Goal: Task Accomplishment & Management: Use online tool/utility

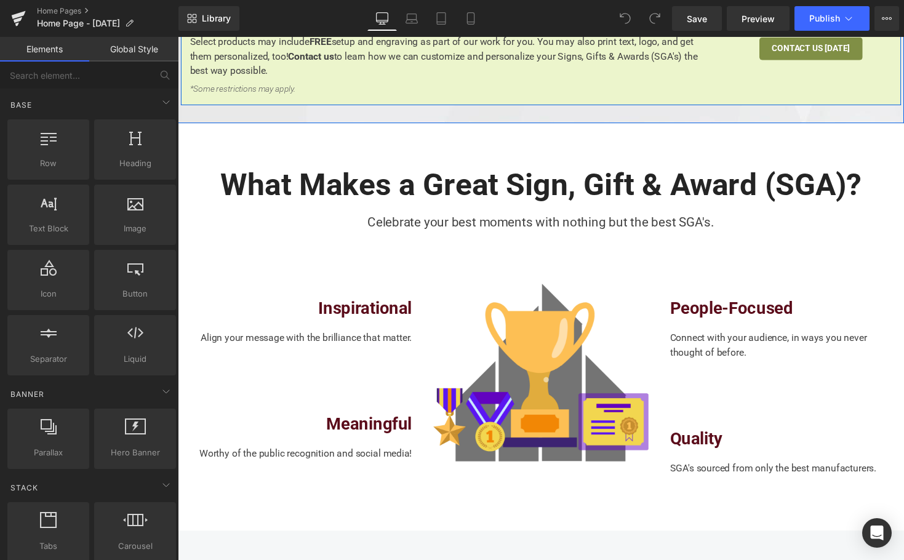
scroll to position [703, 0]
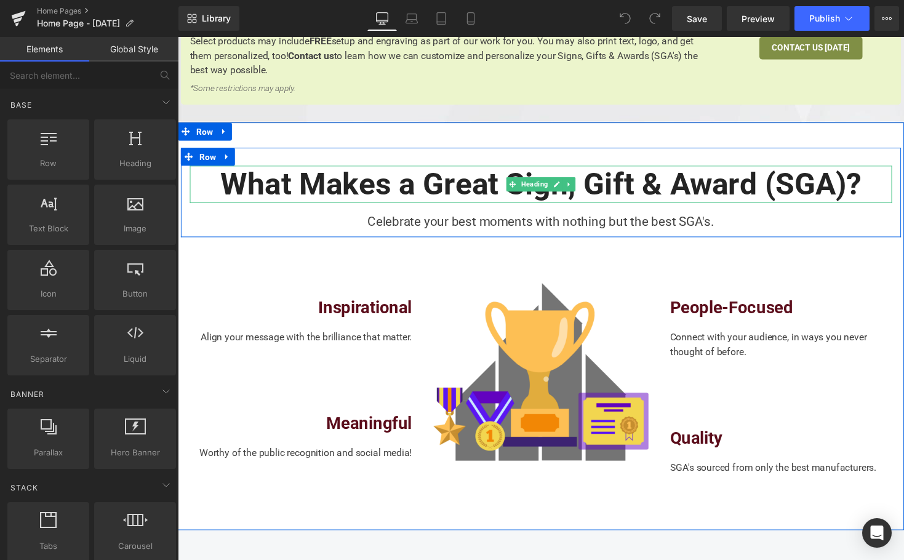
click at [413, 169] on h2 "What Makes a Great Sign, Gift & Award (SGA)?" at bounding box center [550, 188] width 720 height 38
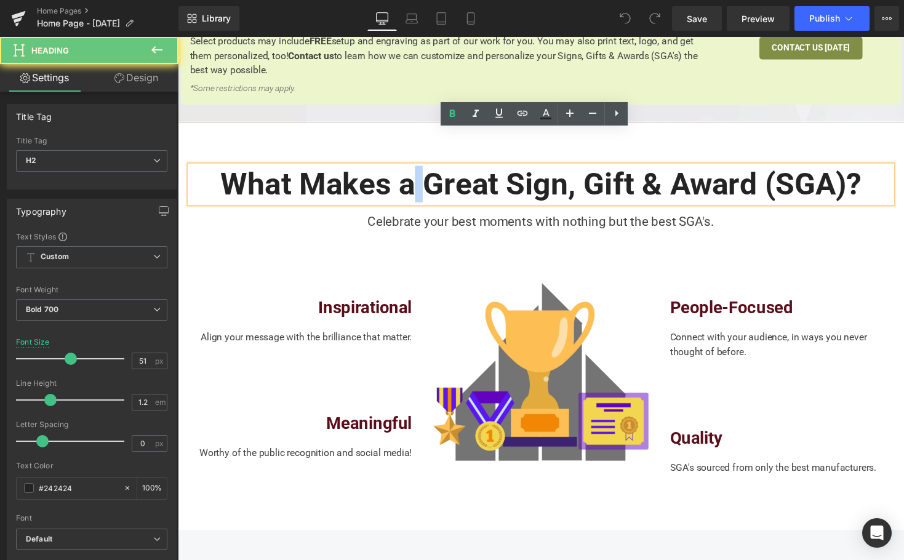
click at [413, 169] on h2 "What Makes a Great Sign, Gift & Award (SGA)?" at bounding box center [550, 188] width 720 height 38
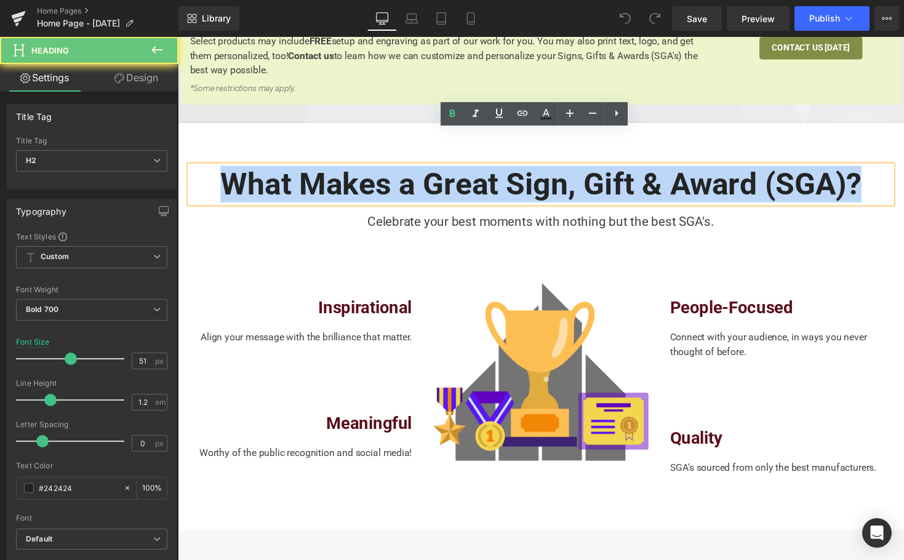
click at [413, 169] on h2 "What Makes a Great Sign, Gift & Award (SGA)?" at bounding box center [550, 188] width 720 height 38
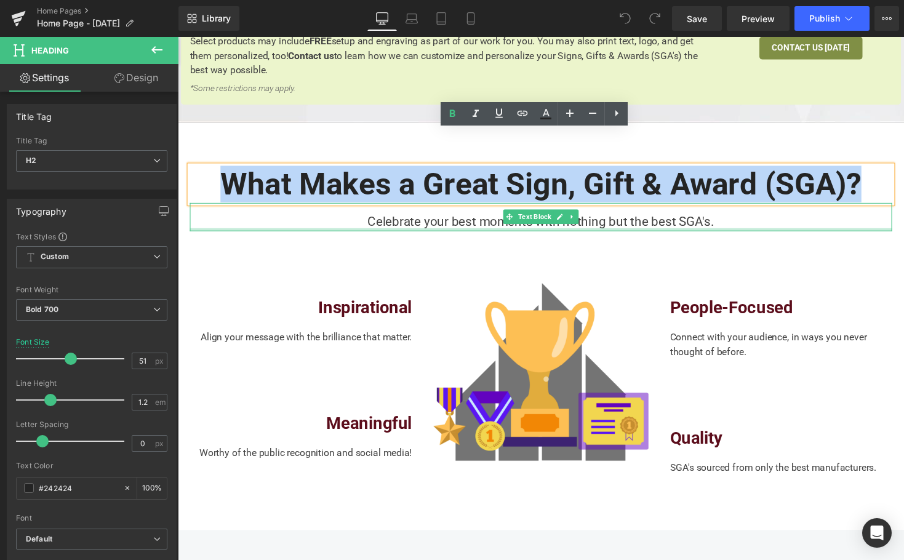
click at [297, 233] on div at bounding box center [550, 234] width 720 height 3
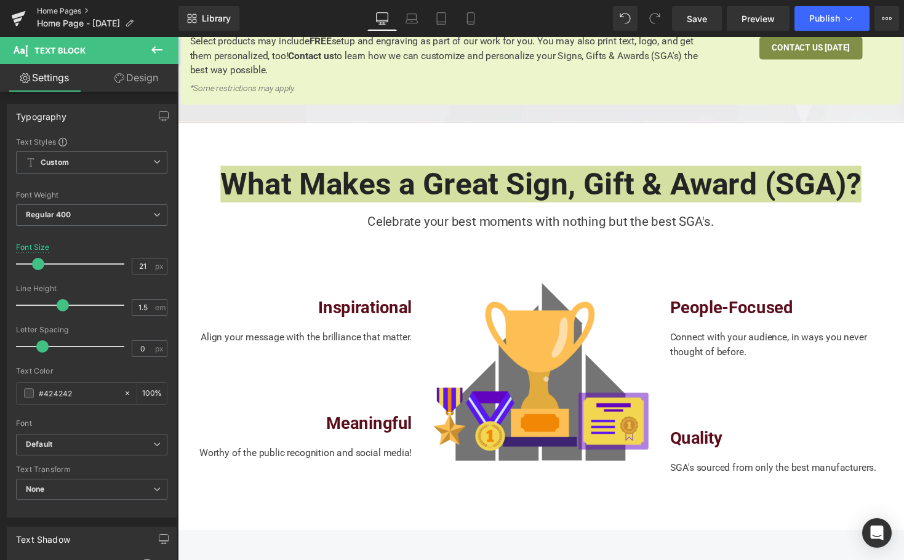
click at [42, 13] on link "Home Pages" at bounding box center [108, 11] width 142 height 10
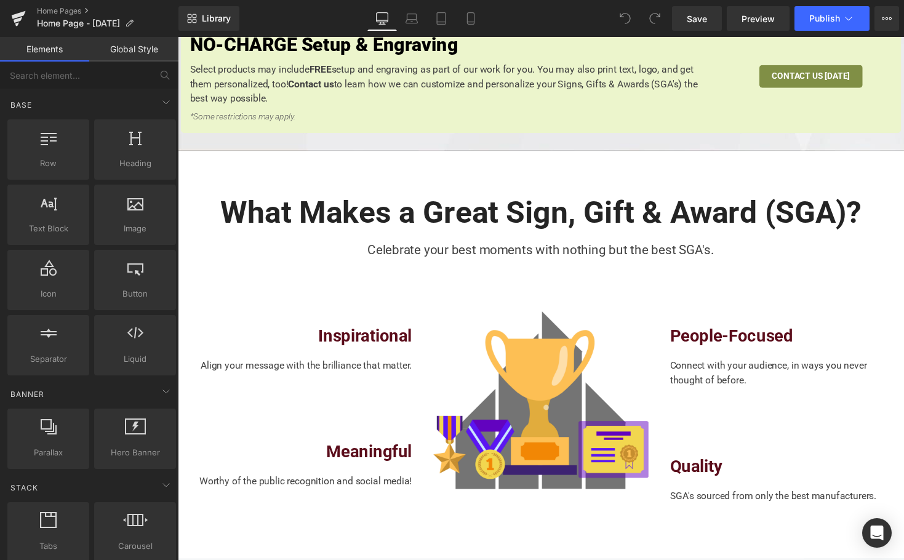
scroll to position [687, 0]
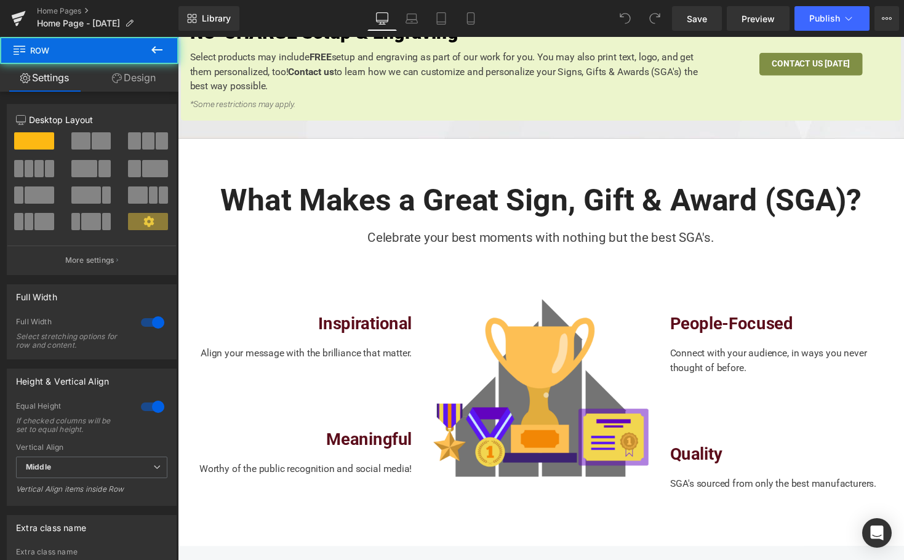
click at [257, 141] on div "What Makes a Great Sign, Gift & Award (SGA)? Heading Celebrate your best moment…" at bounding box center [550, 350] width 745 height 418
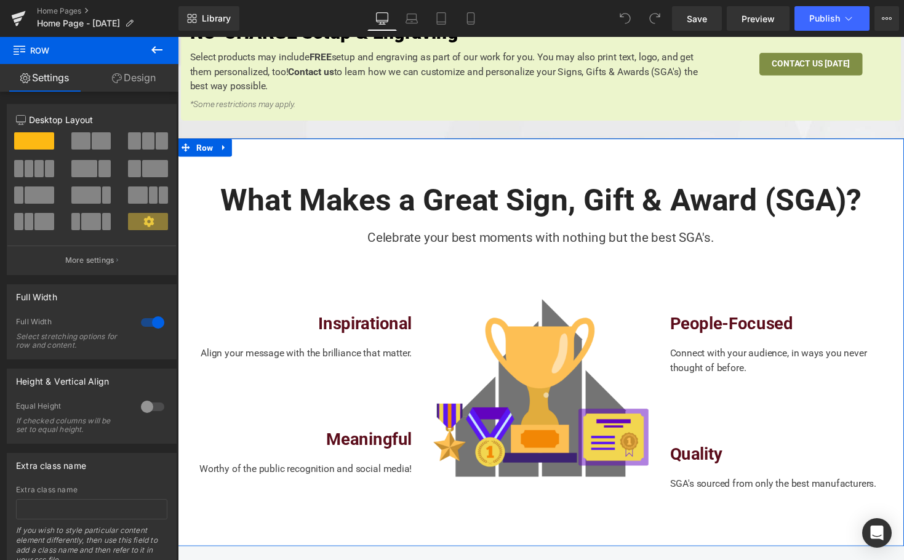
click at [231, 169] on link at bounding box center [224, 176] width 13 height 15
click at [411, 141] on div "What Makes a Great Sign, Gift & Award (SGA)? Heading Celebrate your best moment…" at bounding box center [550, 350] width 745 height 418
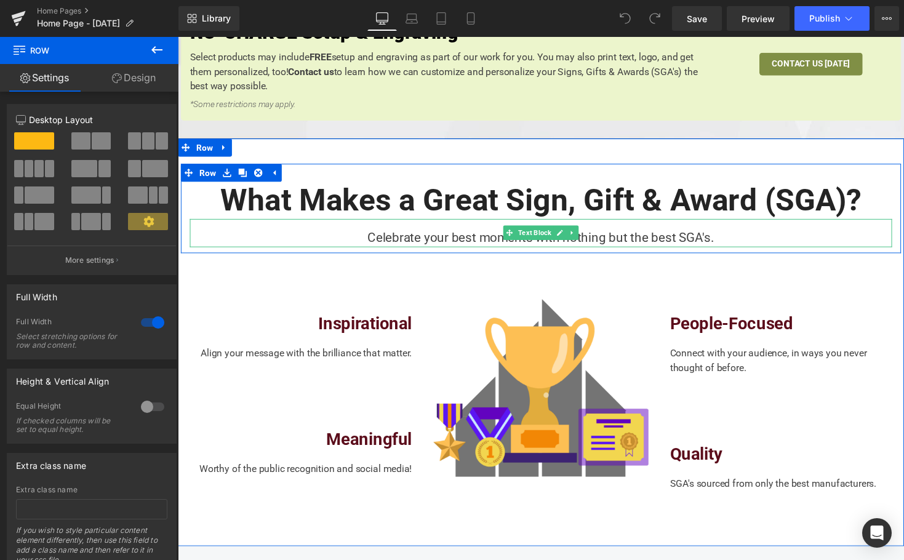
click at [494, 223] on div "Celebrate your best moments with nothing but the best SGA's." at bounding box center [550, 238] width 720 height 30
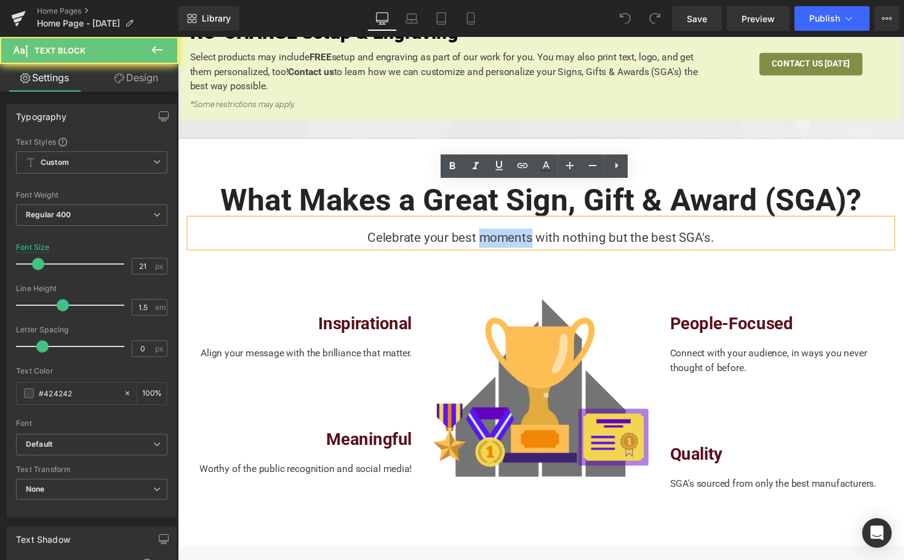
click at [494, 223] on div "Celebrate your best moments with nothing but the best SGA's." at bounding box center [550, 238] width 720 height 30
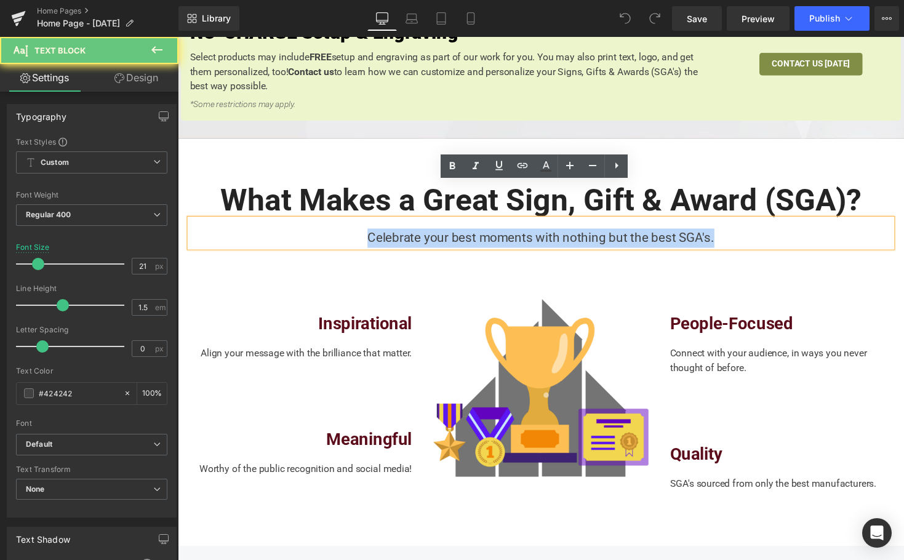
click at [494, 223] on div "Celebrate your best moments with nothing but the best SGA's." at bounding box center [550, 238] width 720 height 30
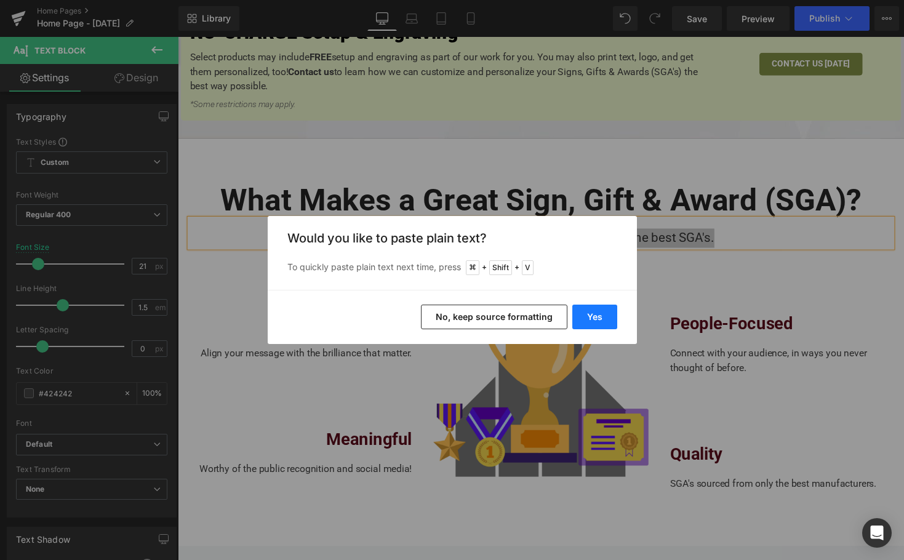
click at [580, 321] on button "Yes" at bounding box center [595, 317] width 45 height 25
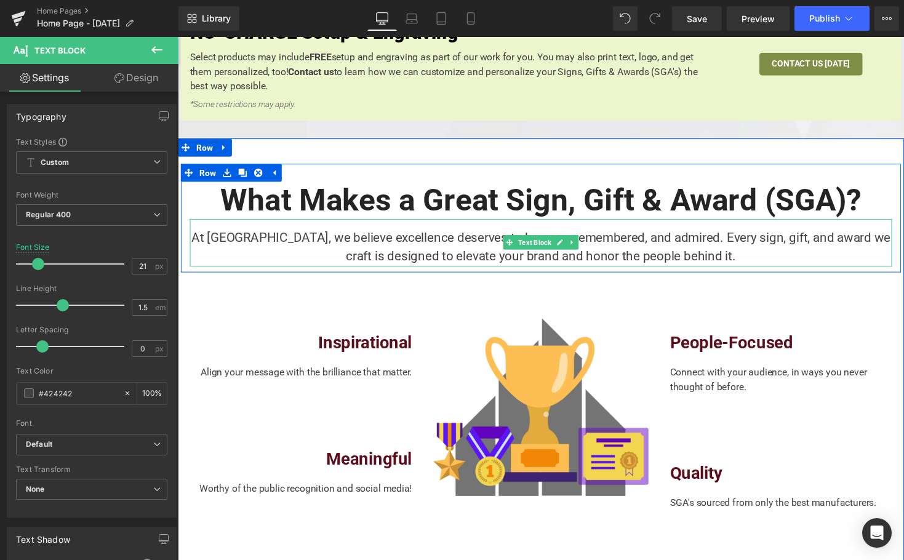
click at [391, 223] on div "At [GEOGRAPHIC_DATA], we believe excellence deserves to be seen, remembered, an…" at bounding box center [550, 247] width 720 height 49
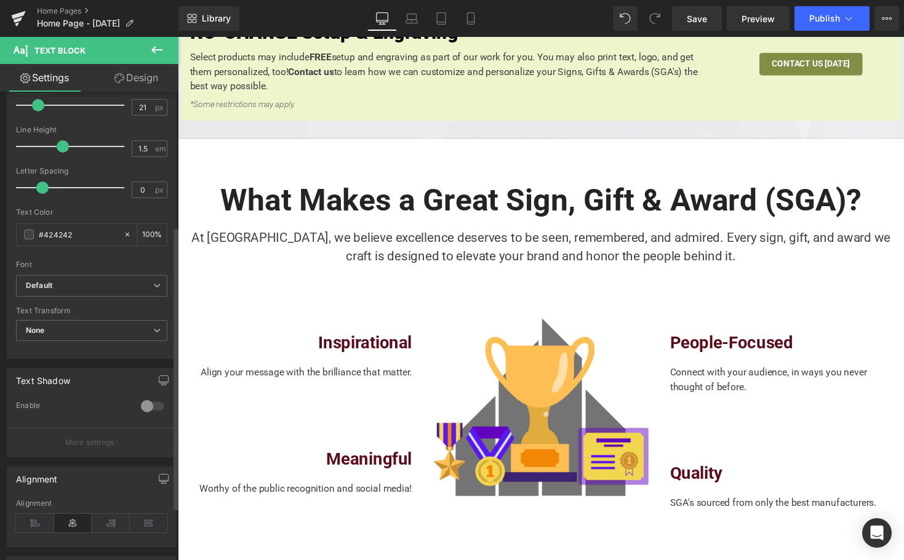
scroll to position [310, 0]
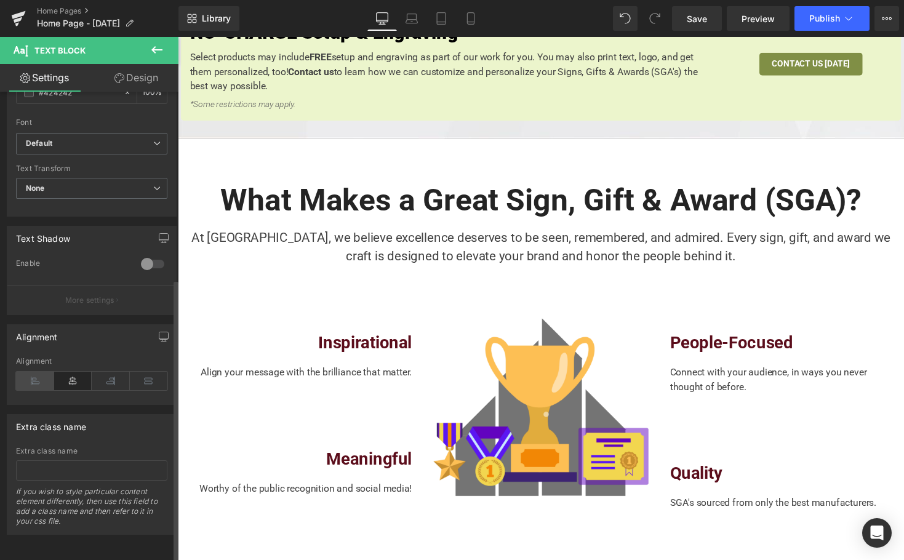
click at [24, 372] on icon at bounding box center [35, 381] width 38 height 18
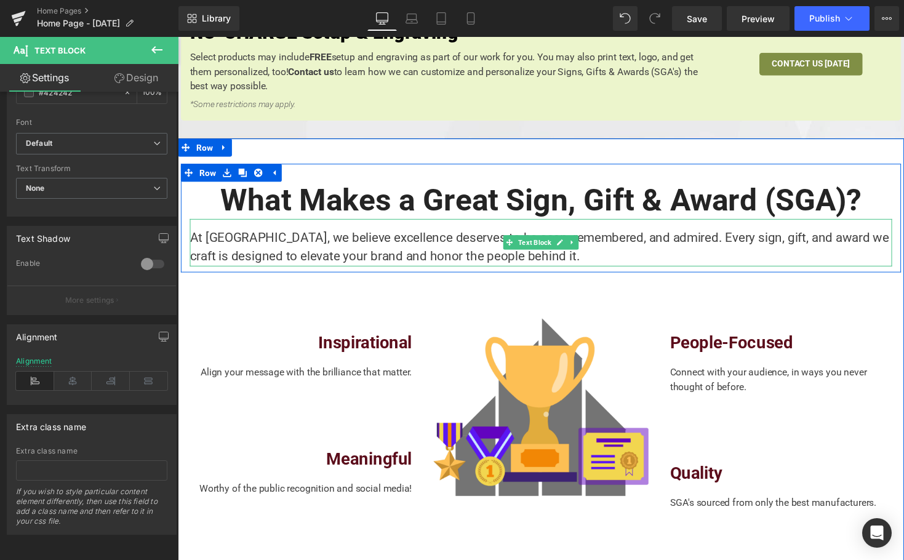
click at [358, 223] on div "At [GEOGRAPHIC_DATA], we believe excellence deserves to be seen, remembered, an…" at bounding box center [550, 247] width 720 height 49
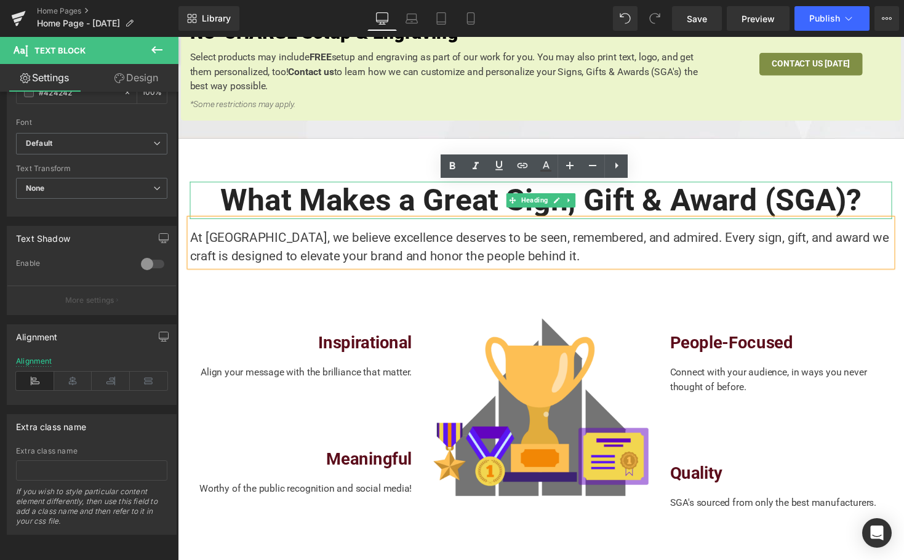
click at [275, 185] on h2 "What Makes a Great Sign, Gift & Award (SGA)?" at bounding box center [550, 204] width 720 height 38
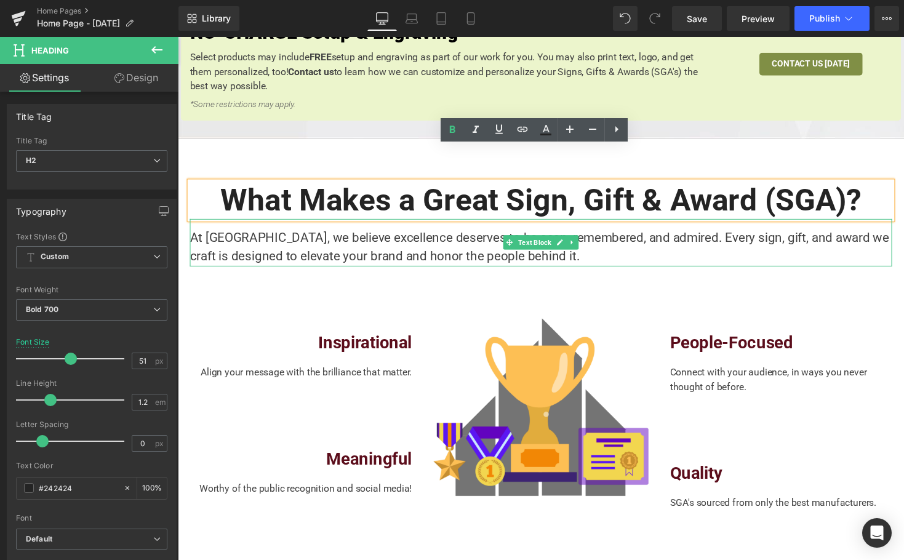
click at [252, 223] on div "At [GEOGRAPHIC_DATA], we believe excellence deserves to be seen, remembered, an…" at bounding box center [550, 247] width 720 height 49
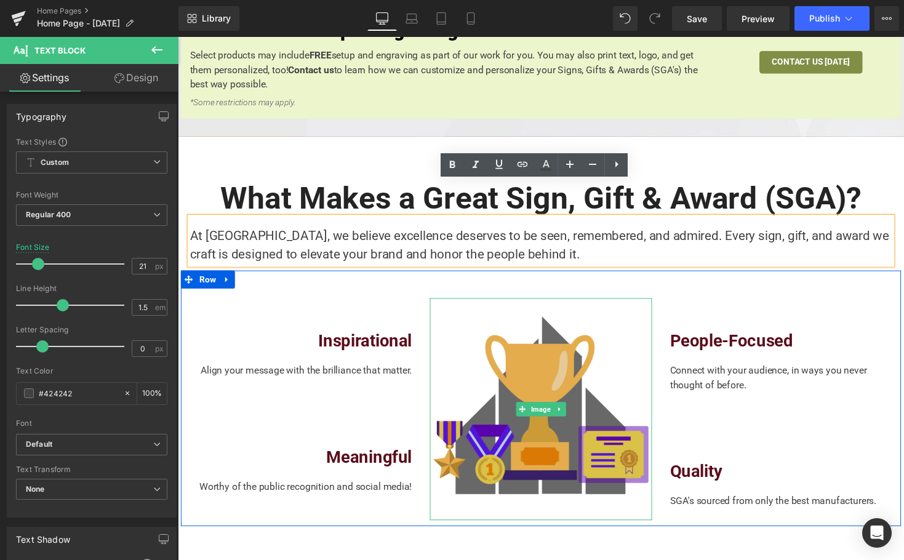
scroll to position [690, 0]
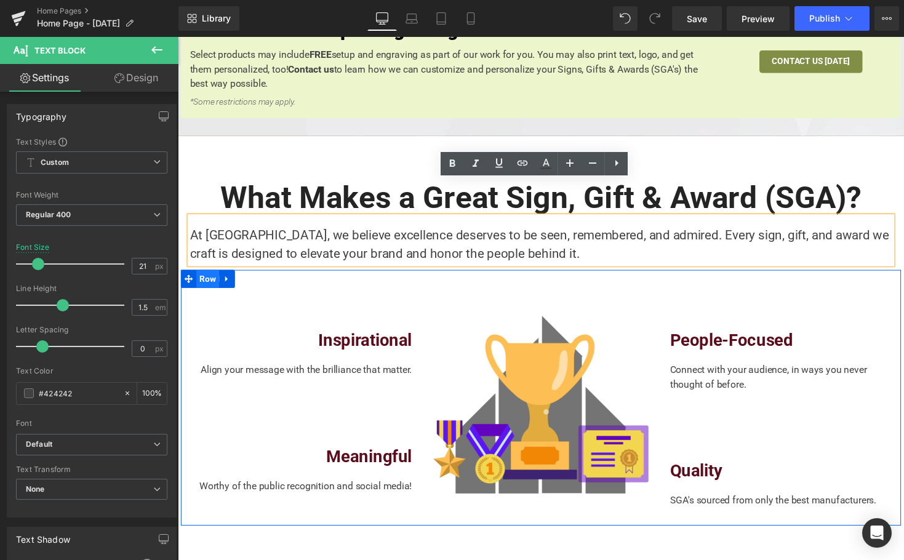
click at [209, 276] on span "Row" at bounding box center [208, 285] width 23 height 18
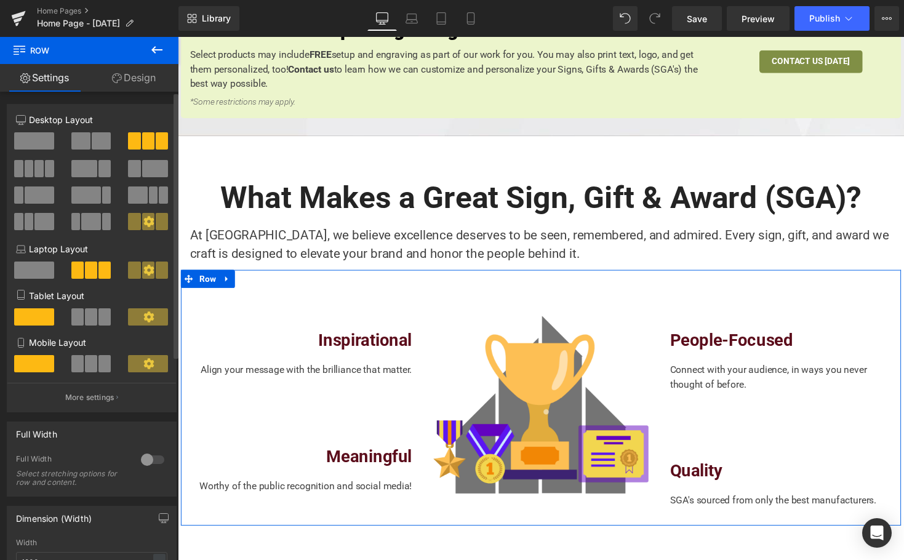
click at [131, 172] on span at bounding box center [134, 168] width 12 height 17
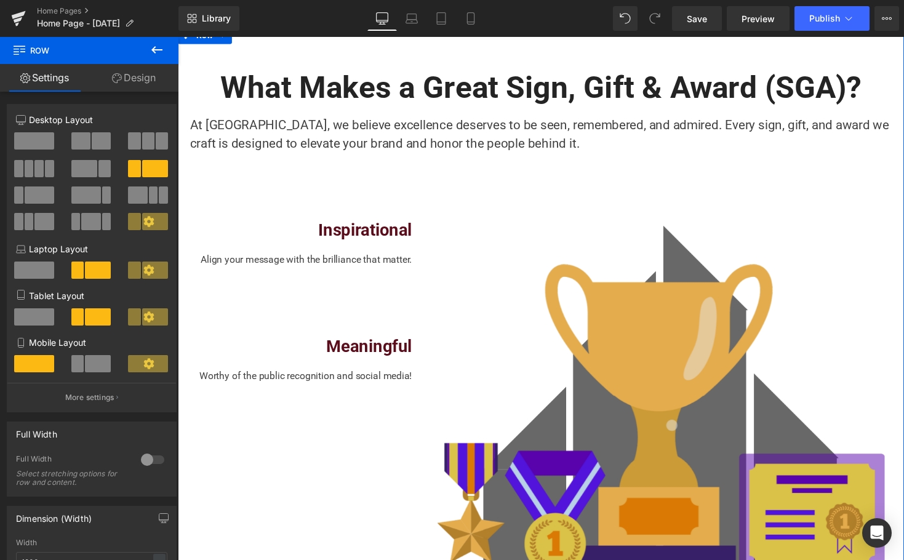
scroll to position [810, 0]
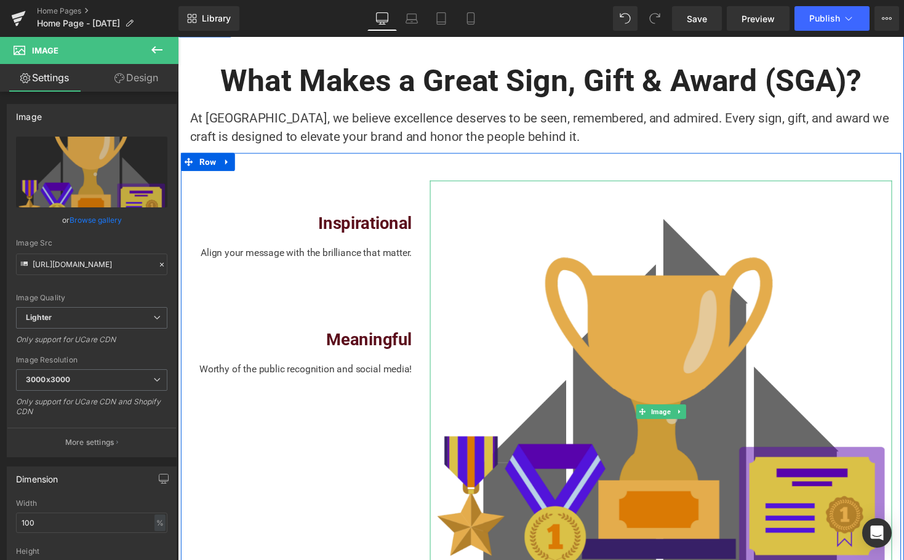
click at [685, 328] on img at bounding box center [674, 421] width 474 height 474
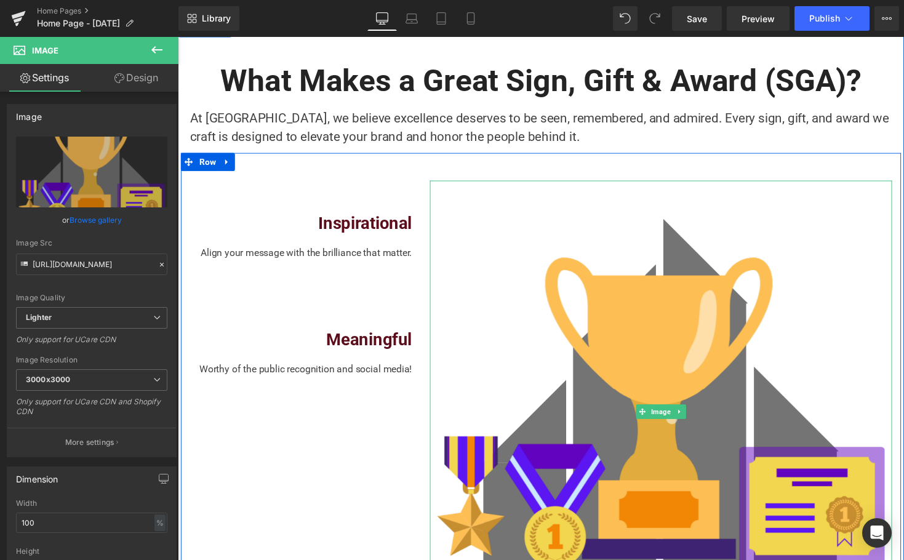
click at [302, 184] on div "Inspirational Text Block" at bounding box center [304, 212] width 228 height 57
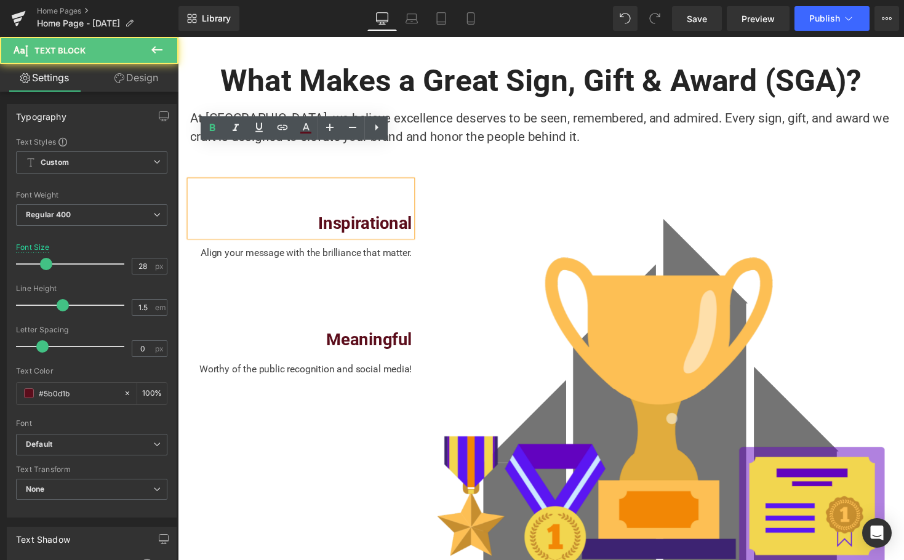
click at [268, 184] on div "Inspirational" at bounding box center [304, 212] width 228 height 57
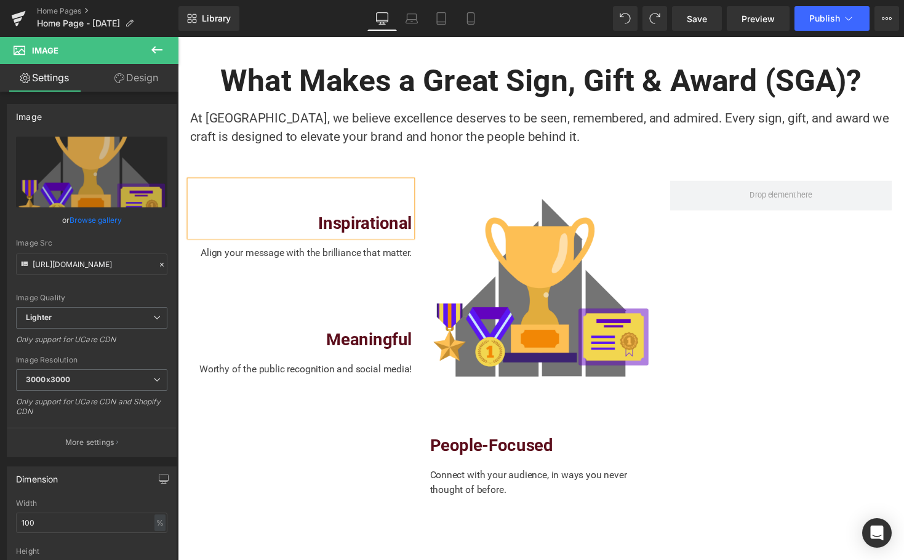
drag, startPoint x: 561, startPoint y: 254, endPoint x: 320, endPoint y: 376, distance: 269.8
click at [282, 390] on div "Inspirational Text Block Align your message with the brilliance that matter. Te…" at bounding box center [550, 395] width 739 height 478
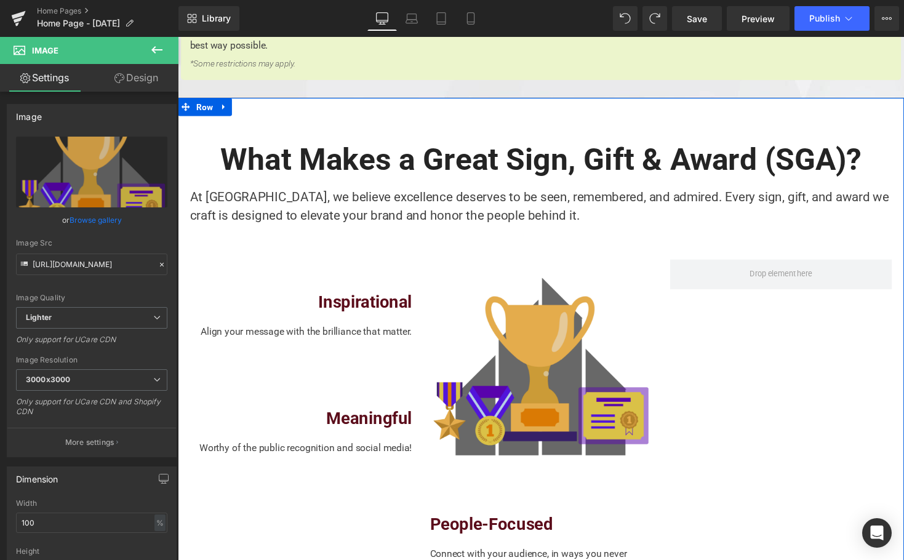
click at [496, 310] on img at bounding box center [551, 379] width 228 height 228
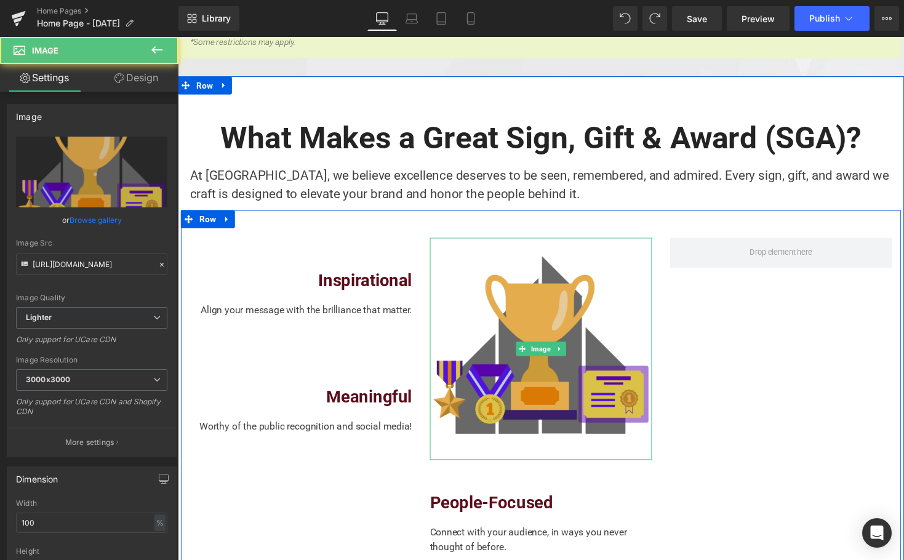
scroll to position [755, 0]
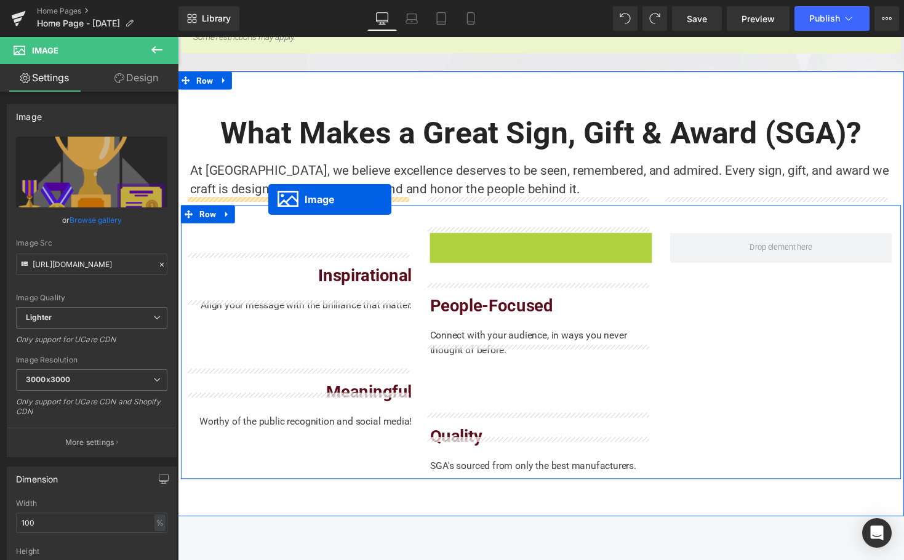
drag, startPoint x: 523, startPoint y: 313, endPoint x: 271, endPoint y: 204, distance: 274.4
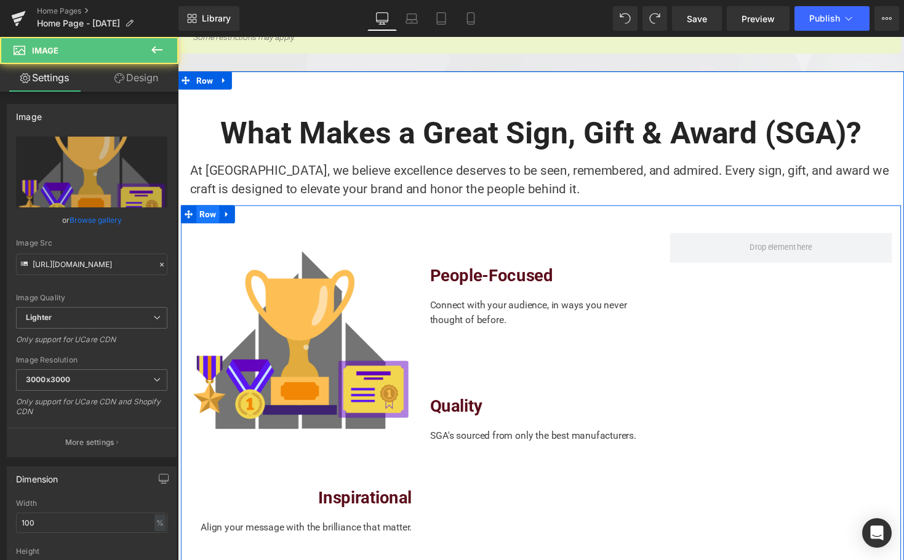
click at [197, 210] on span "Row" at bounding box center [208, 219] width 23 height 18
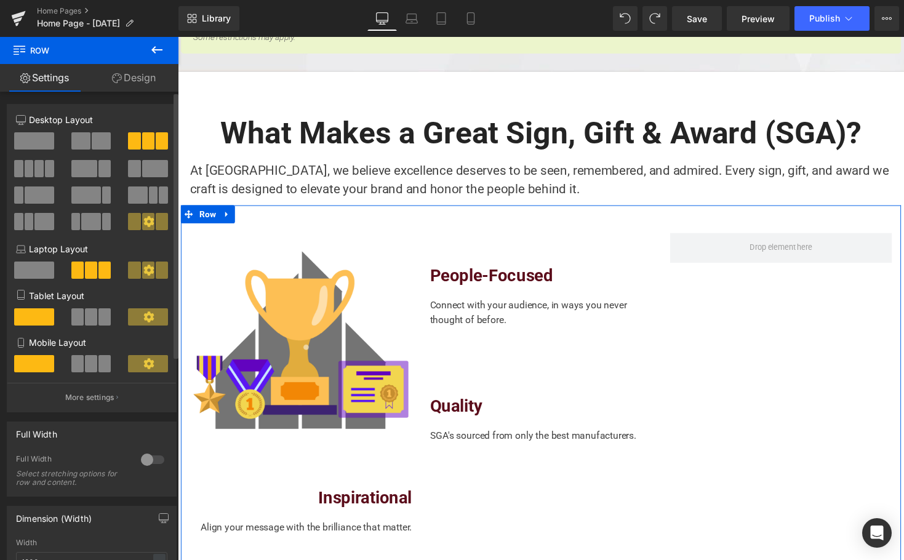
click at [149, 174] on span at bounding box center [155, 168] width 26 height 17
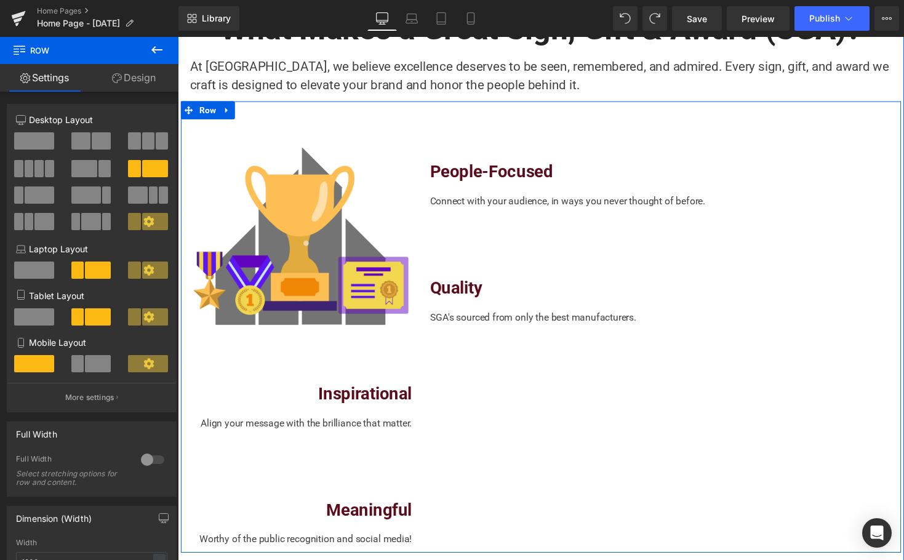
scroll to position [856, 0]
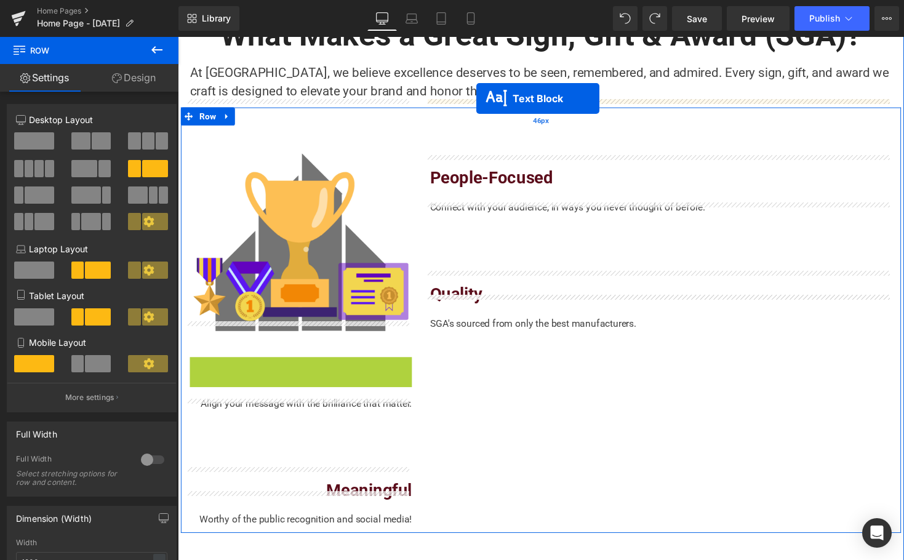
drag, startPoint x: 271, startPoint y: 360, endPoint x: 484, endPoint y: 101, distance: 335.0
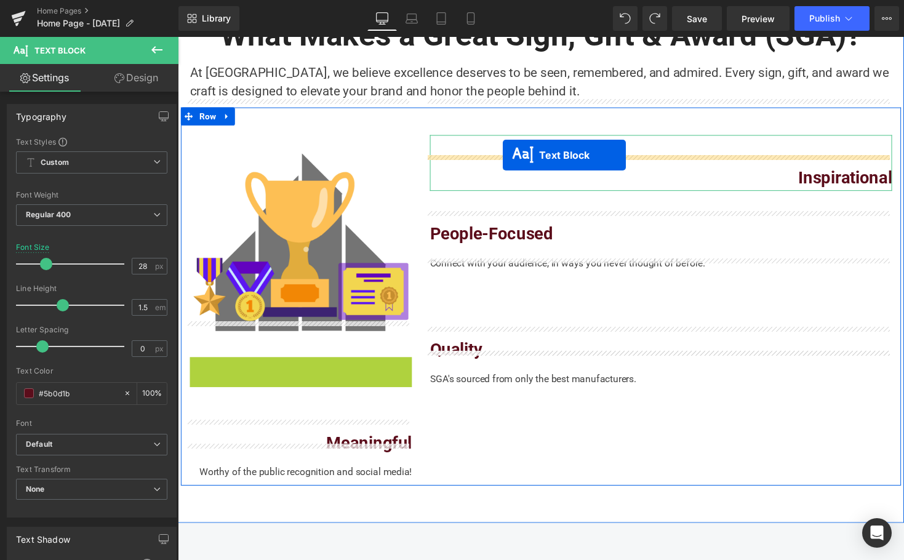
drag, startPoint x: 262, startPoint y: 351, endPoint x: 511, endPoint y: 158, distance: 315.1
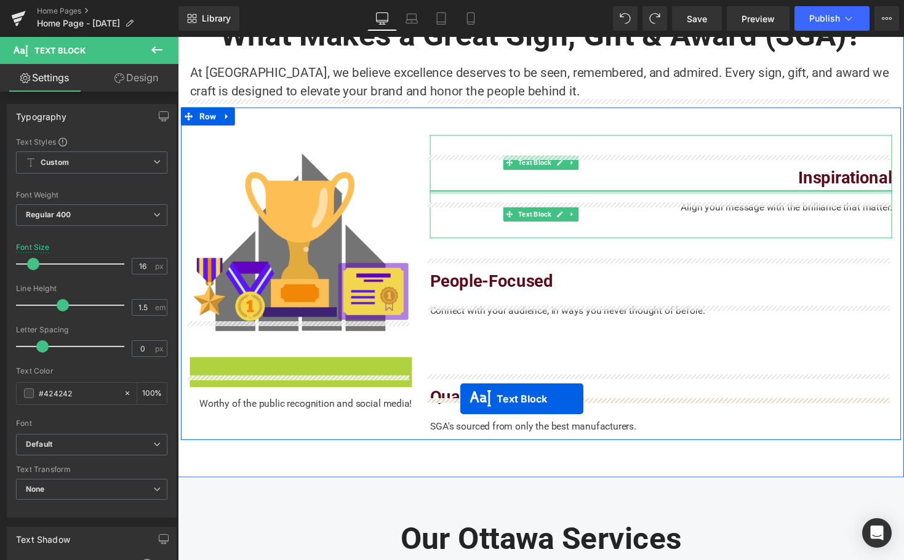
drag, startPoint x: 267, startPoint y: 367, endPoint x: 468, endPoint y: 408, distance: 205.5
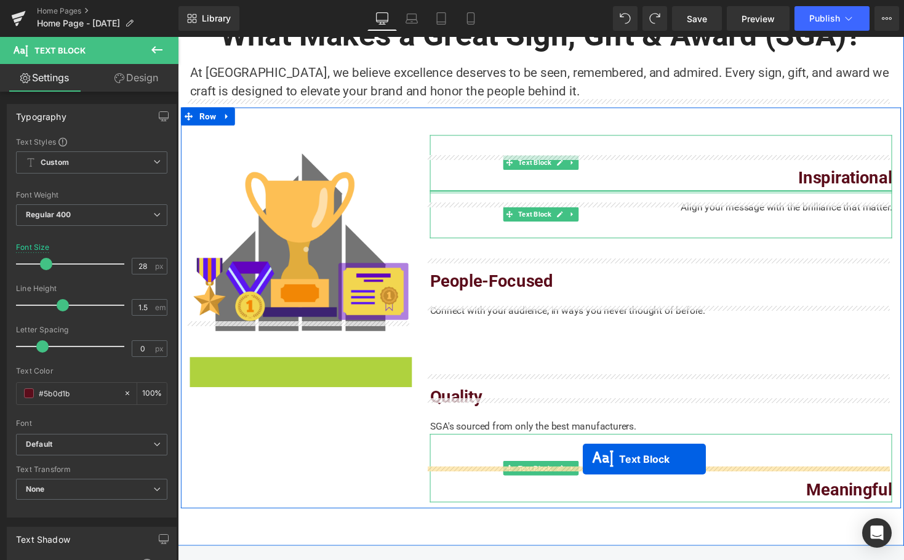
drag, startPoint x: 269, startPoint y: 342, endPoint x: 594, endPoint y: 471, distance: 349.1
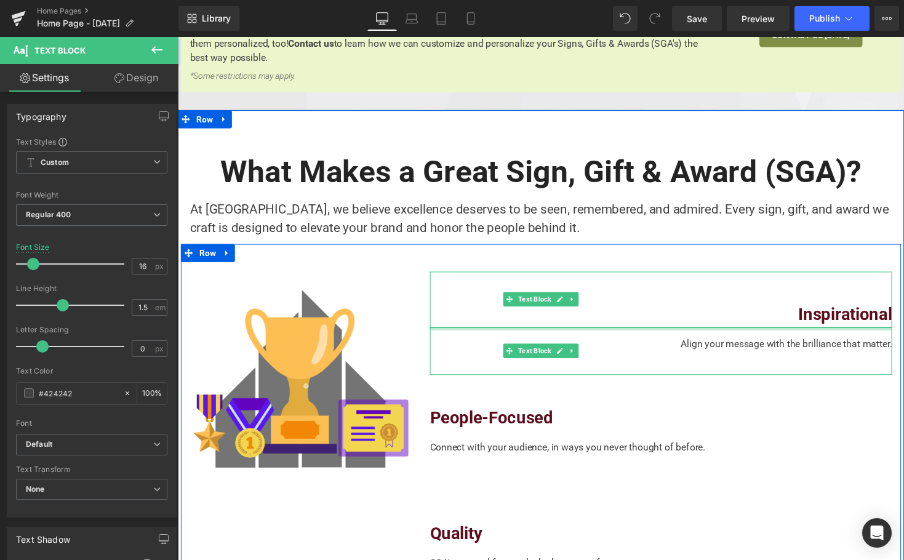
scroll to position [717, 0]
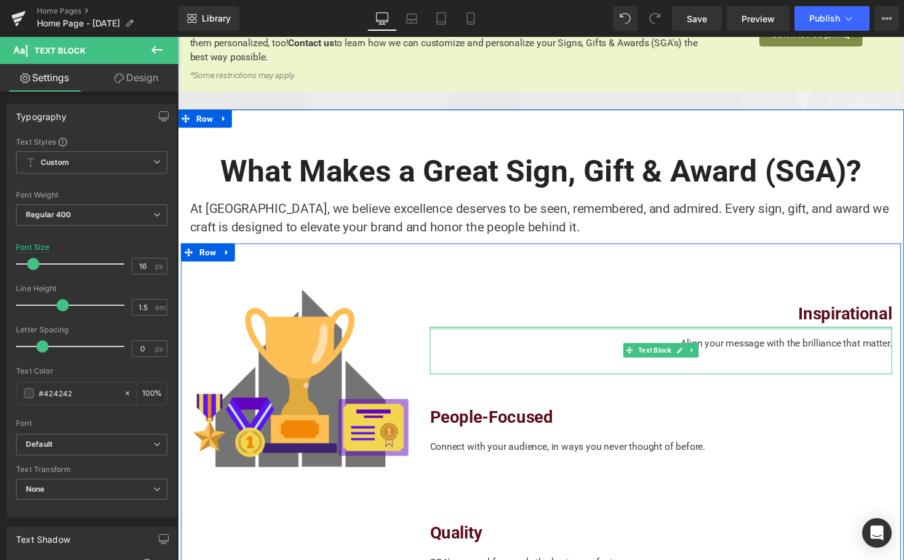
click at [801, 334] on div "Align your message with the brilliance that matter." at bounding box center [674, 358] width 474 height 49
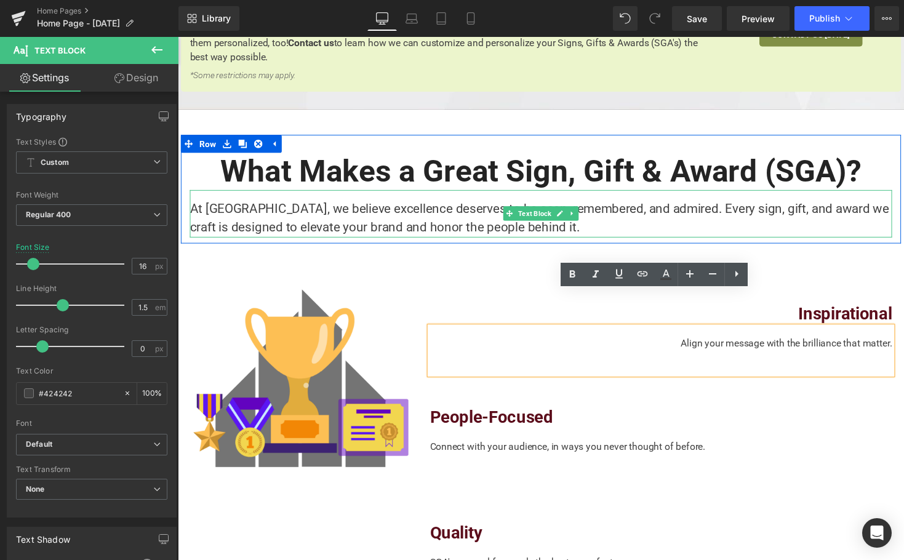
click at [477, 194] on div "At [GEOGRAPHIC_DATA], we believe excellence deserves to be seen, remembered, an…" at bounding box center [550, 218] width 720 height 49
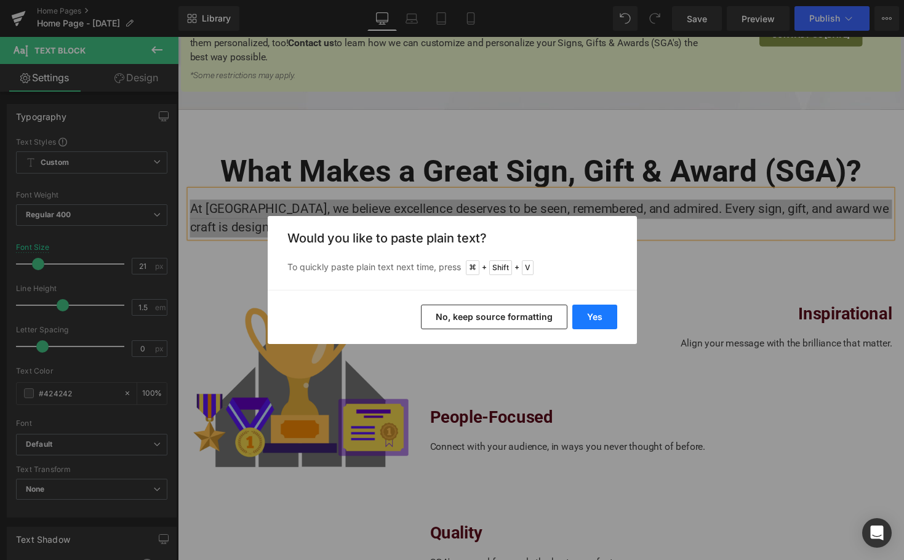
click at [581, 321] on button "Yes" at bounding box center [595, 317] width 45 height 25
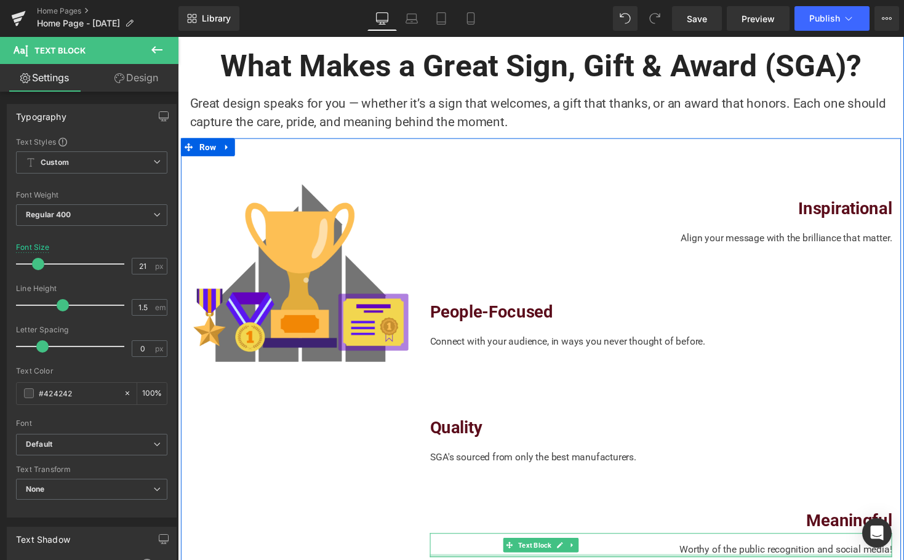
scroll to position [810, 0]
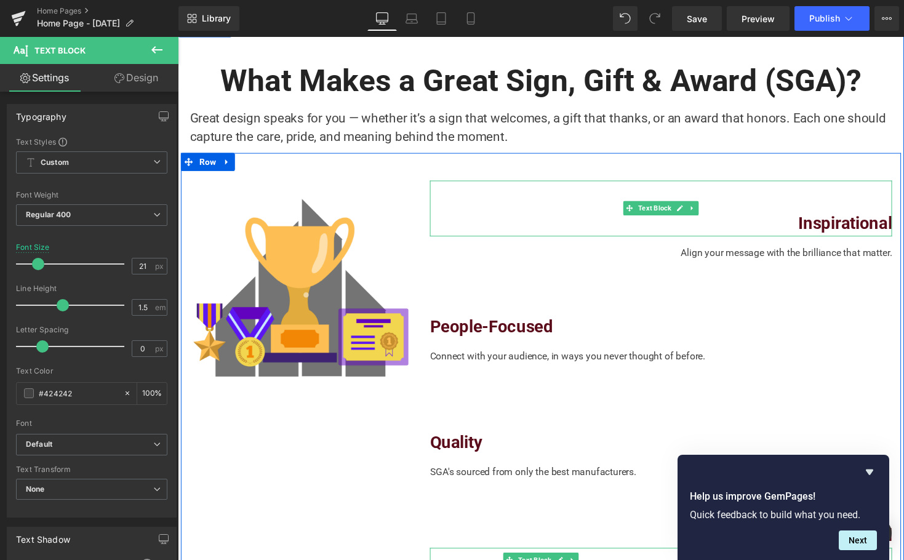
click at [759, 197] on div "Inspirational" at bounding box center [674, 212] width 474 height 57
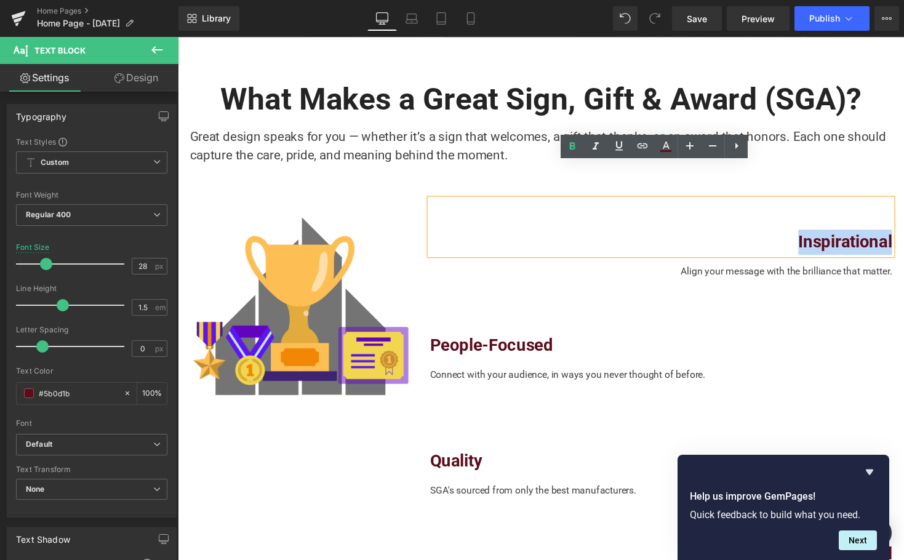
scroll to position [1063, 0]
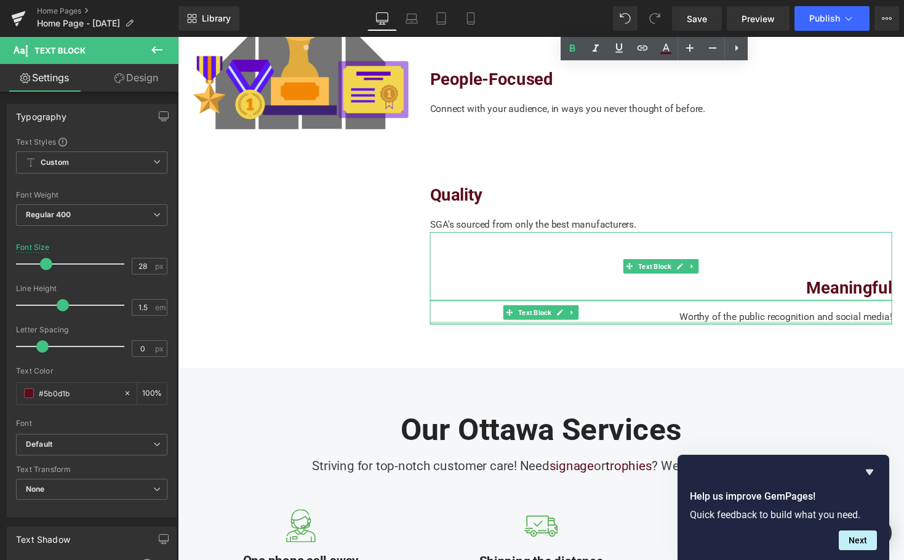
click at [802, 251] on div "Meaningful" at bounding box center [674, 272] width 474 height 70
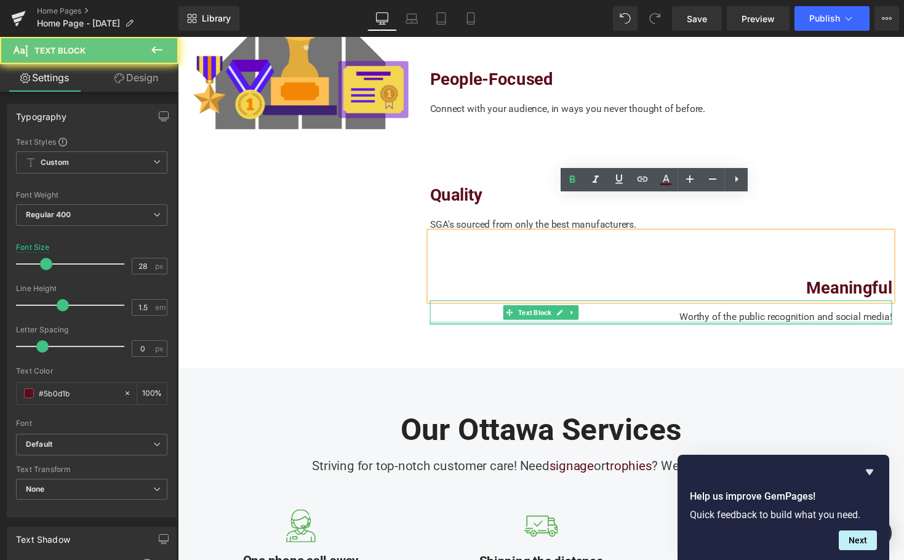
click at [846, 284] on strong "Meaningful" at bounding box center [867, 294] width 88 height 20
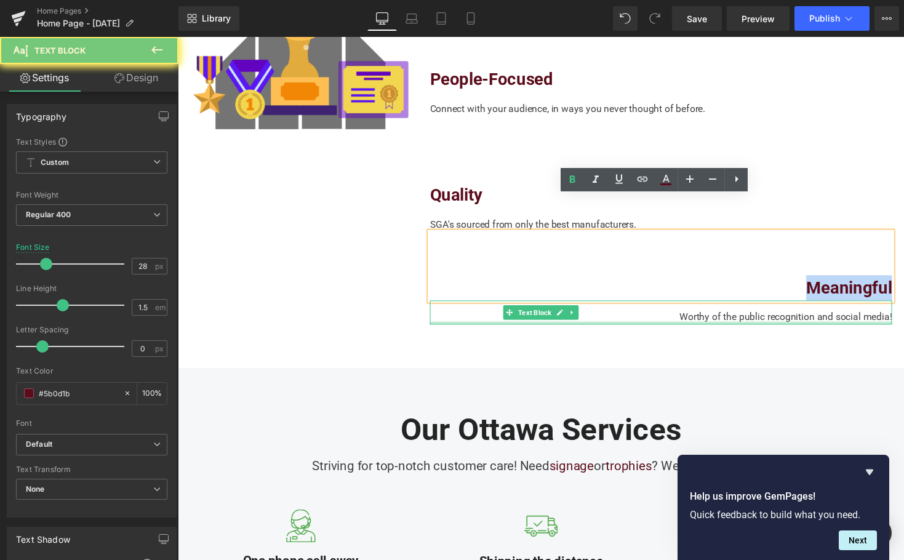
click at [846, 284] on strong "Meaningful" at bounding box center [867, 294] width 88 height 20
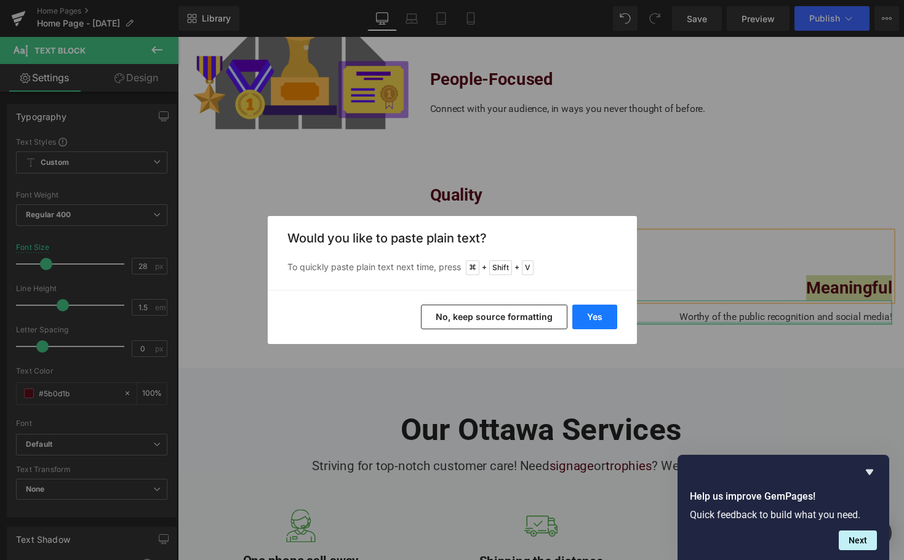
click at [586, 315] on button "Yes" at bounding box center [595, 317] width 45 height 25
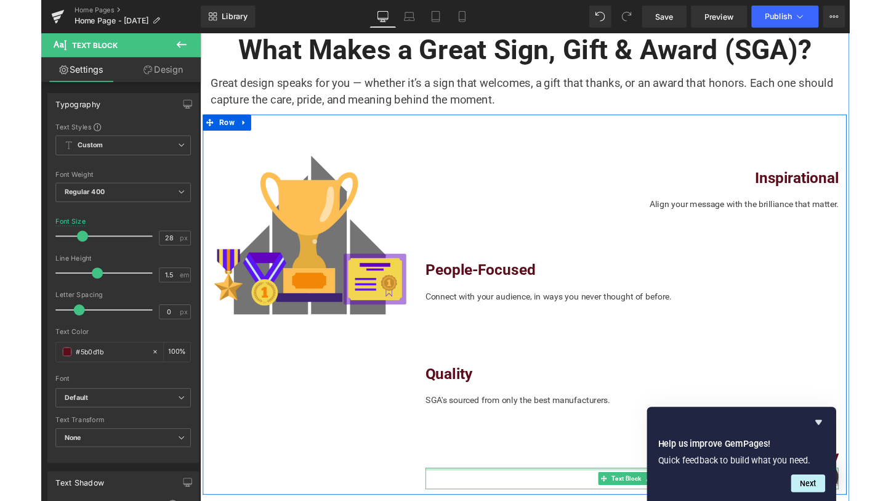
scroll to position [696, 0]
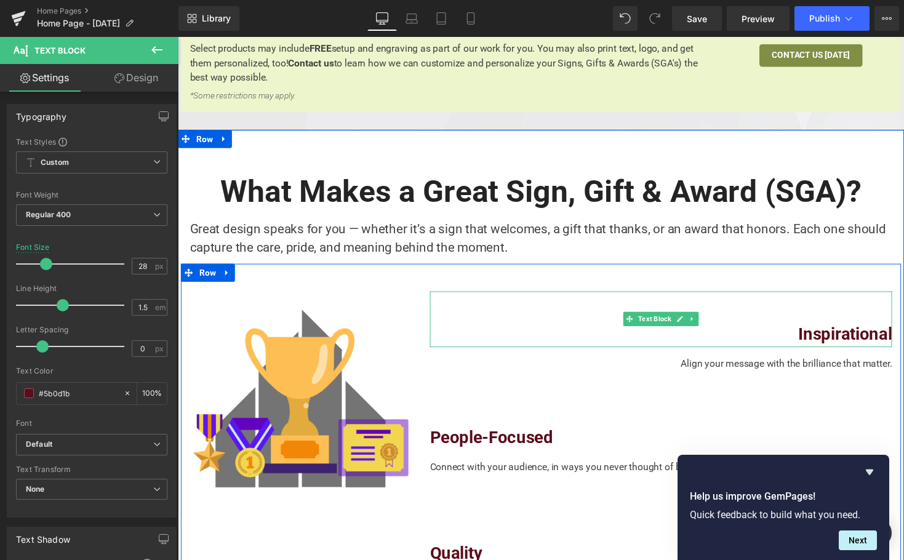
click at [839, 332] on strong "Inspirational" at bounding box center [863, 342] width 96 height 20
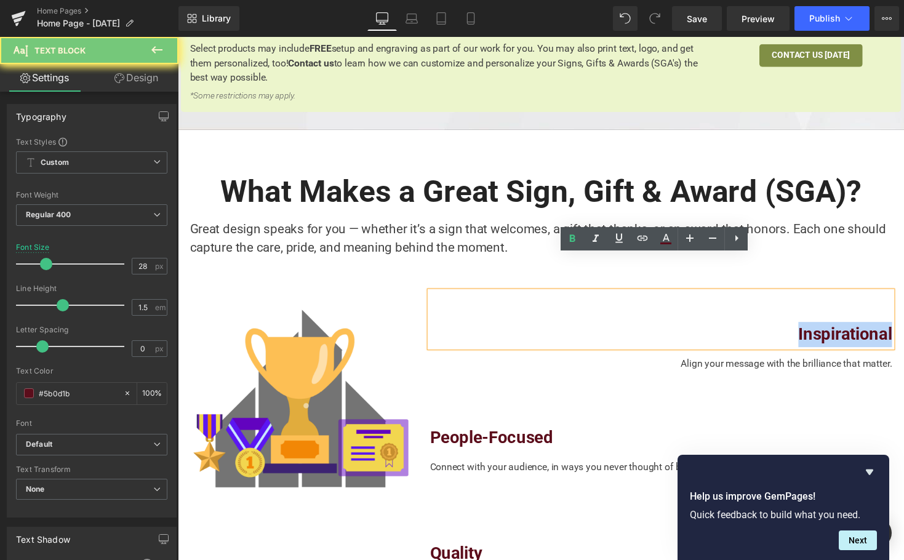
click at [839, 332] on strong "Inspirational" at bounding box center [863, 342] width 96 height 20
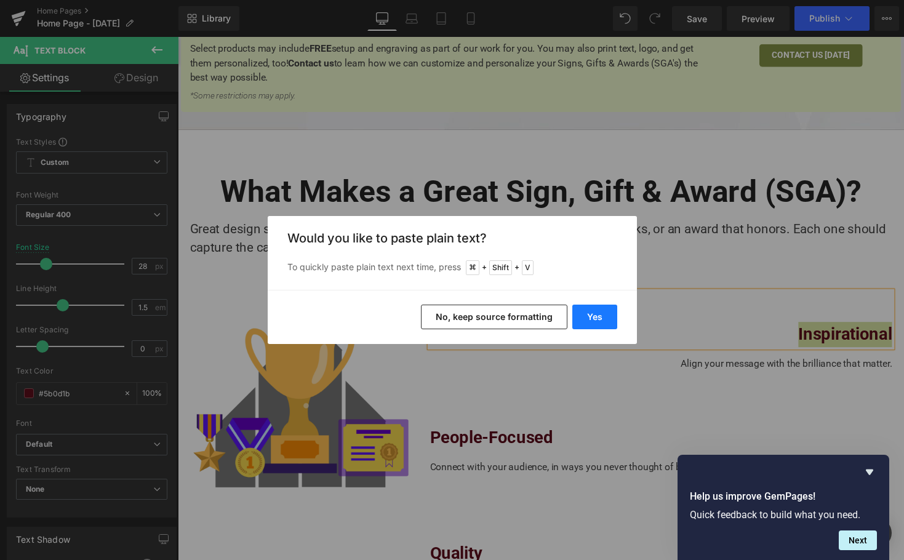
click at [611, 318] on button "Yes" at bounding box center [595, 317] width 45 height 25
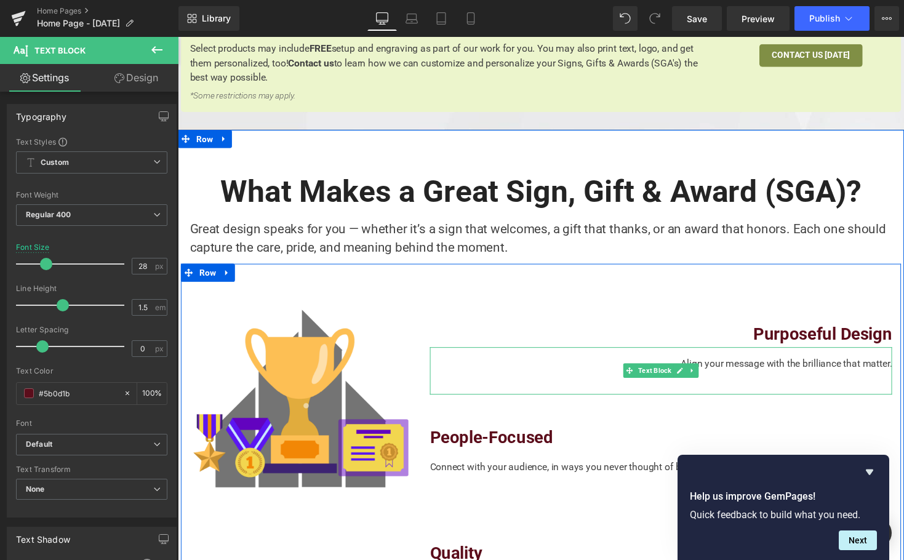
click at [733, 355] on div "Align your message with the brilliance that matter." at bounding box center [674, 379] width 474 height 49
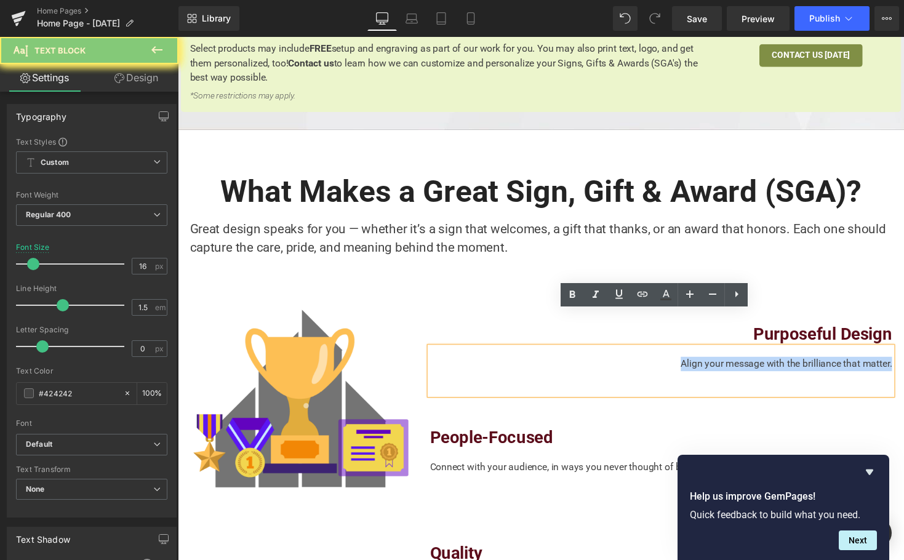
click at [733, 355] on div "Align your message with the brilliance that matter." at bounding box center [674, 379] width 474 height 49
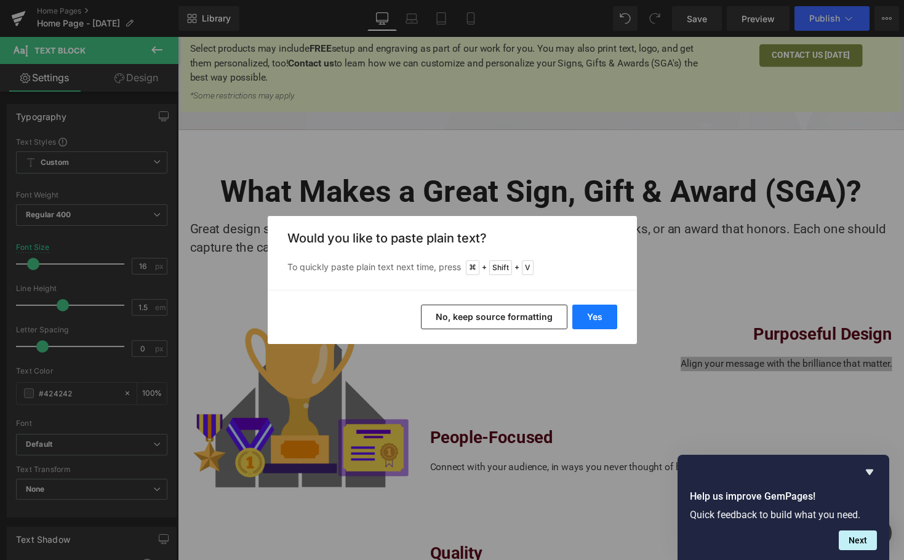
drag, startPoint x: 582, startPoint y: 321, endPoint x: 389, endPoint y: 136, distance: 266.9
click at [582, 321] on button "Yes" at bounding box center [595, 317] width 45 height 25
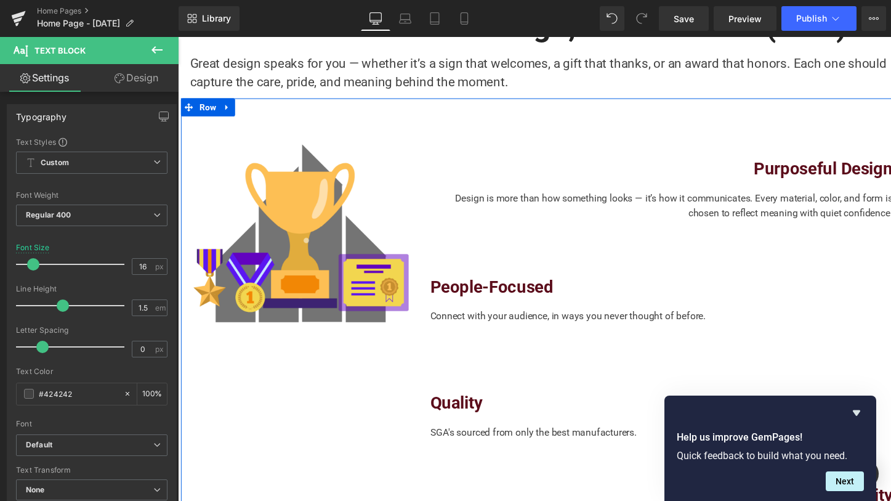
scroll to position [853, 0]
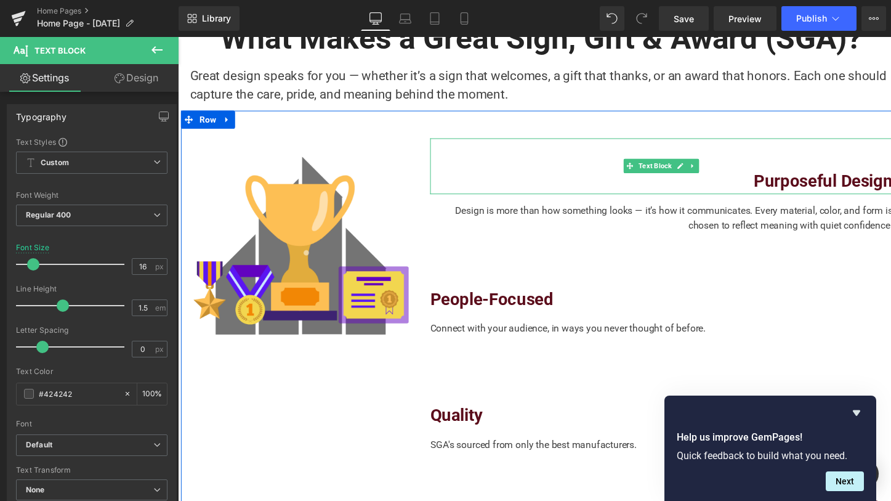
click at [610, 198] on div "Design is more than how something looks — it’s how it communicates. Every mater…" at bounding box center [674, 229] width 474 height 63
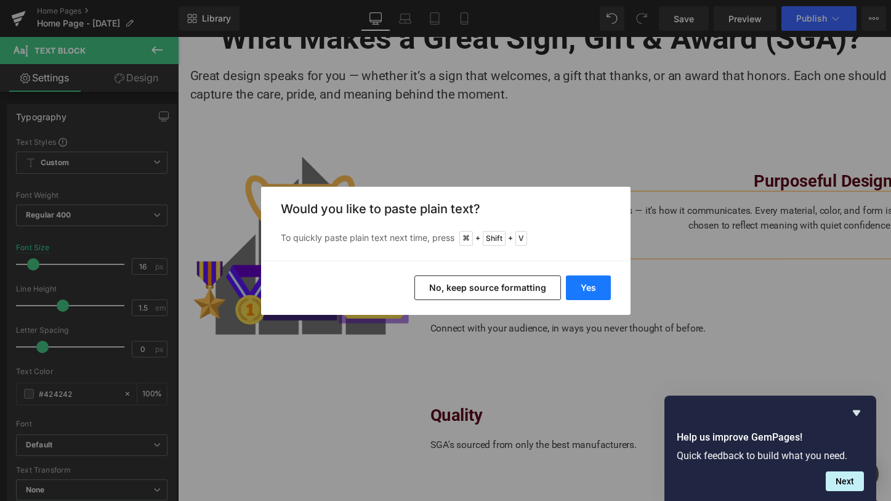
drag, startPoint x: 580, startPoint y: 286, endPoint x: 406, endPoint y: 211, distance: 189.2
click at [580, 286] on button "Yes" at bounding box center [588, 287] width 45 height 25
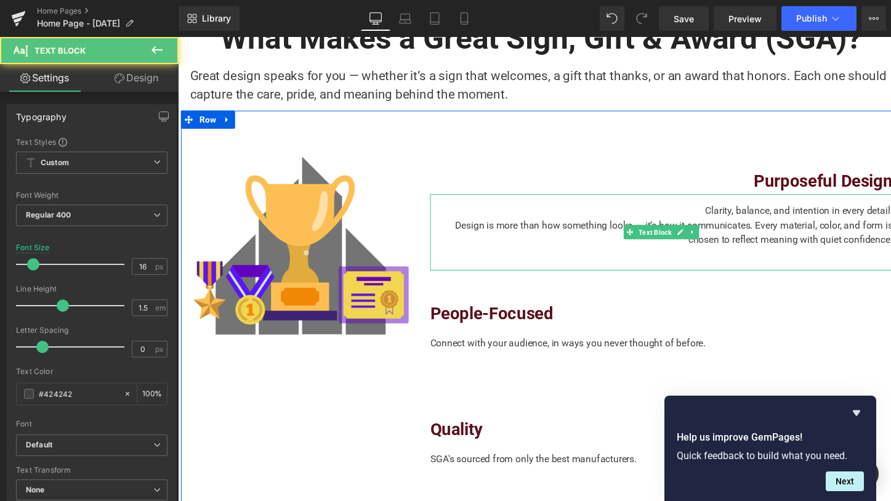
click at [447, 223] on div "Design is more than how something looks — it’s how it communicates. Every mater…" at bounding box center [674, 238] width 474 height 30
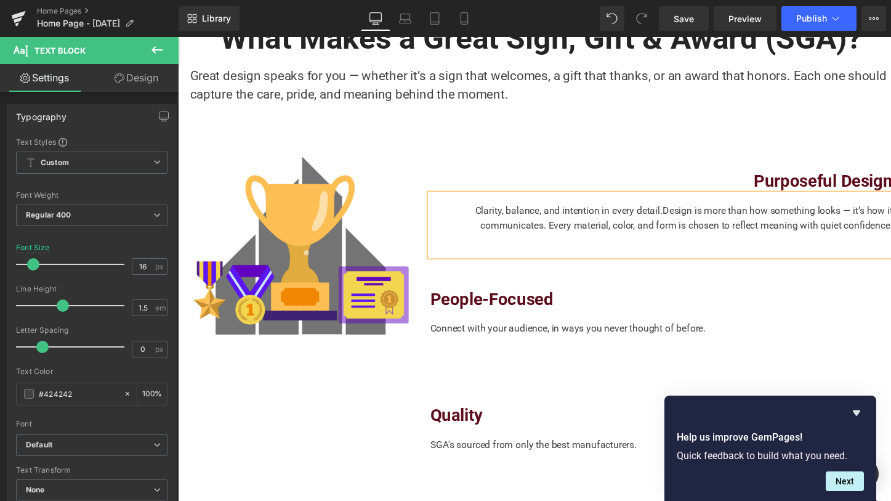
click at [477, 198] on div "Clarity, balance, and intention in every detail. Design is more than how someth…" at bounding box center [674, 229] width 474 height 63
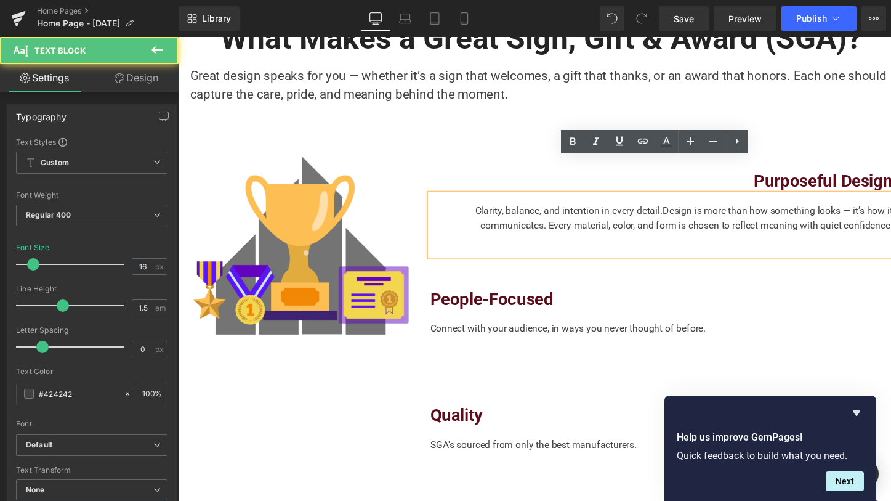
click at [475, 198] on div "Clarity, balance, and intention in every detail. Design is more than how someth…" at bounding box center [674, 229] width 474 height 63
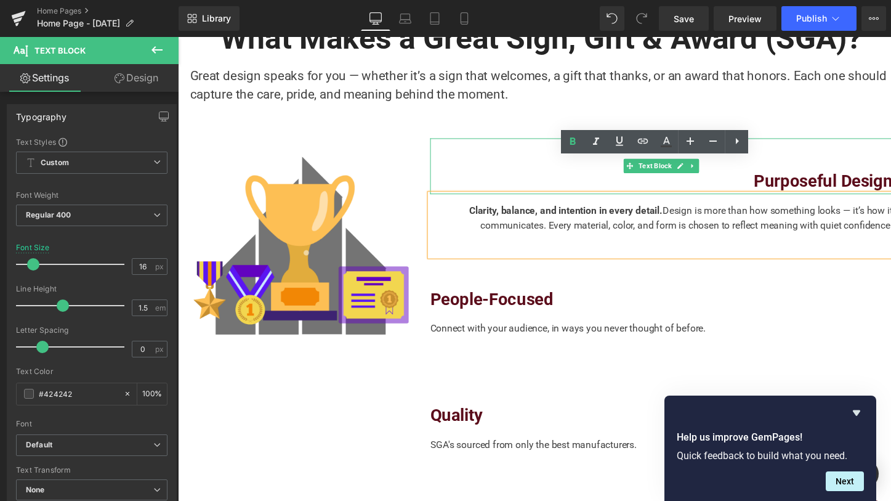
click at [866, 175] on b "Purposeful Design" at bounding box center [839, 185] width 142 height 20
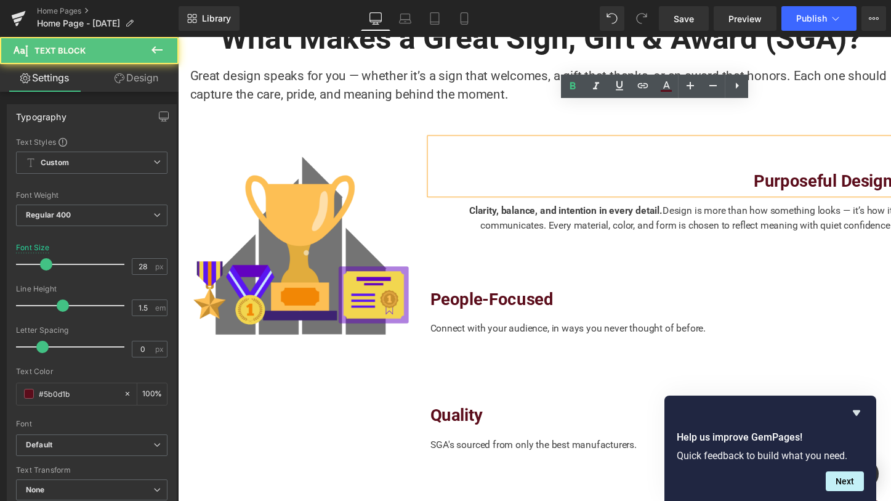
click at [819, 175] on b "Purposeful Design" at bounding box center [839, 185] width 142 height 20
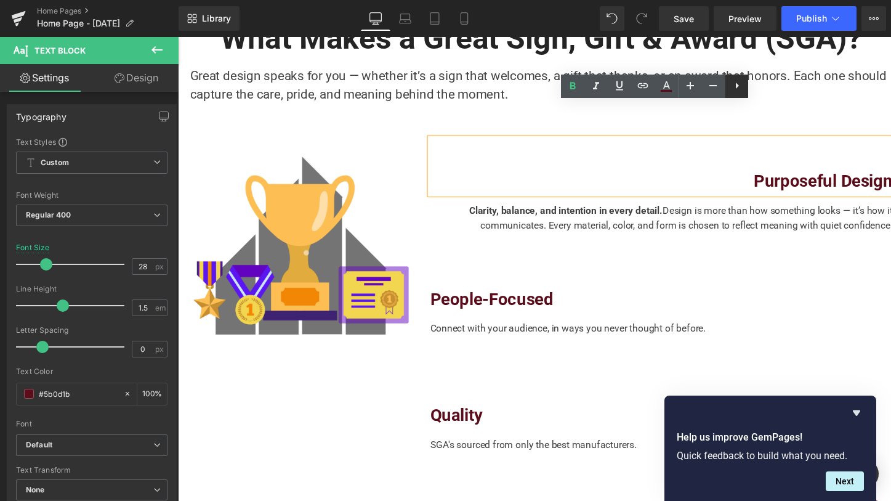
click at [733, 84] on icon at bounding box center [737, 85] width 15 height 15
click at [730, 89] on icon at bounding box center [736, 85] width 15 height 15
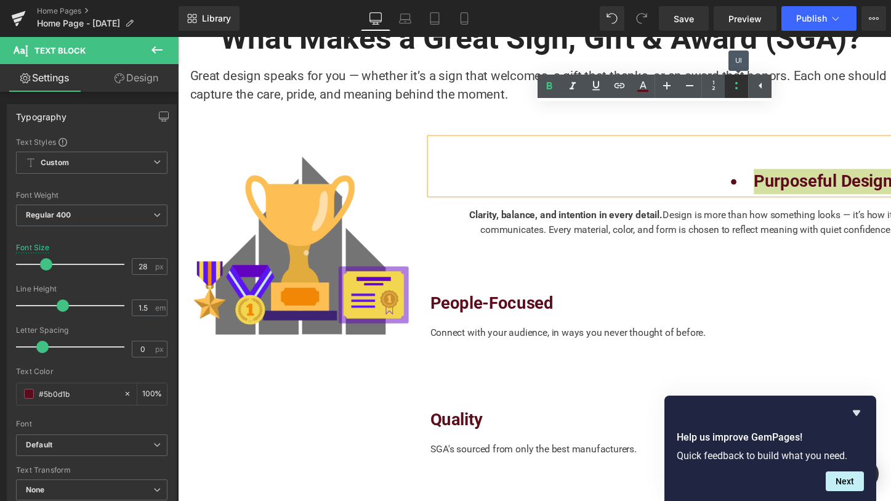
click at [730, 89] on icon at bounding box center [736, 85] width 15 height 15
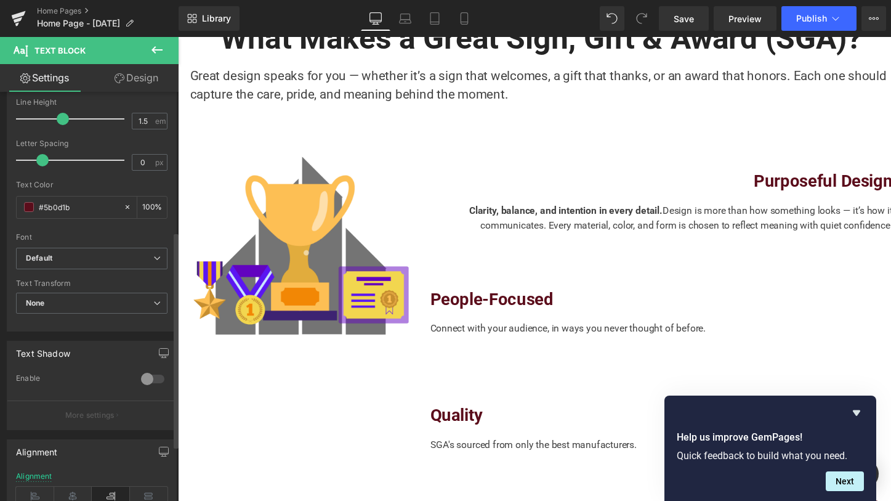
scroll to position [265, 0]
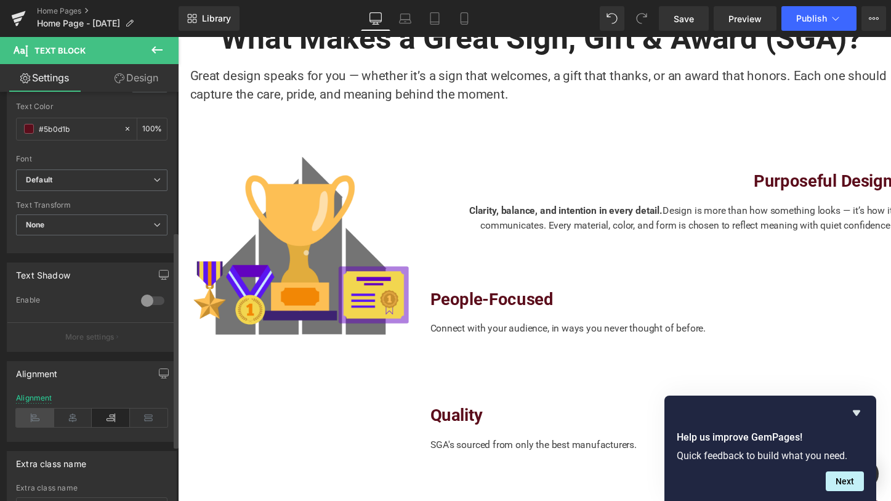
click at [27, 409] on icon at bounding box center [35, 417] width 38 height 18
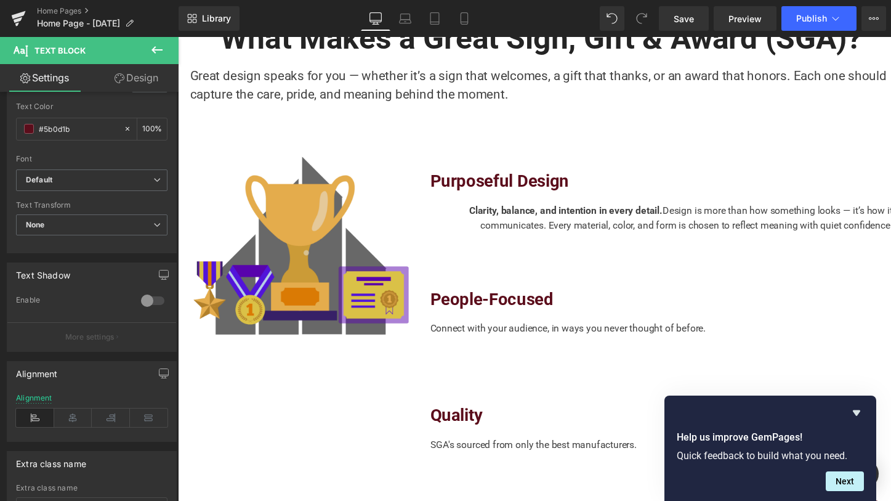
click at [571, 209] on span "Design is more than how something looks — it’s how it communicates. Every mater…" at bounding box center [699, 222] width 422 height 26
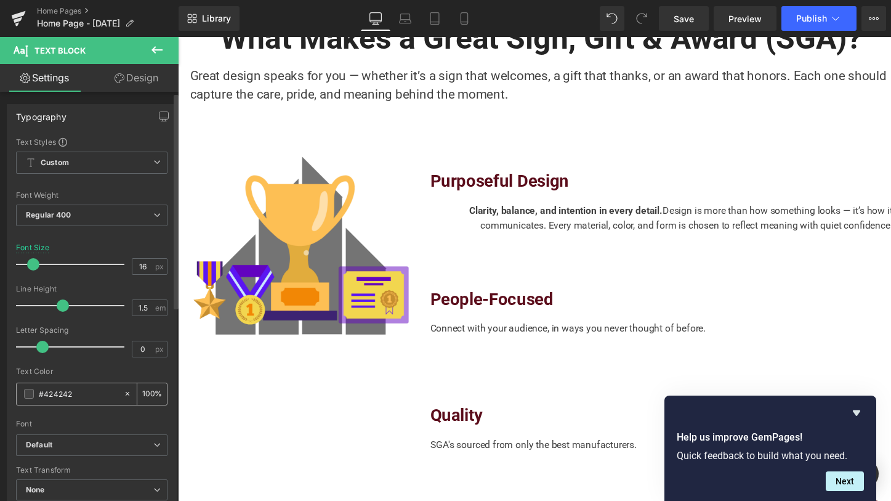
scroll to position [370, 0]
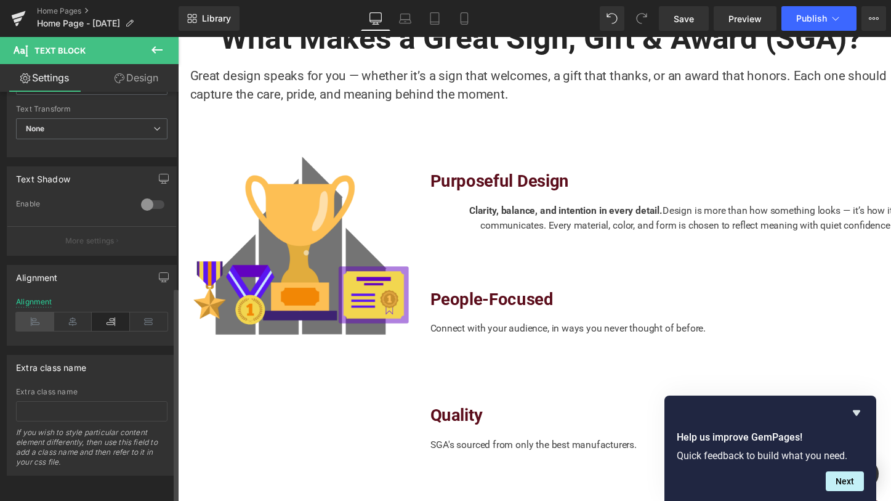
click at [45, 320] on icon at bounding box center [35, 321] width 38 height 18
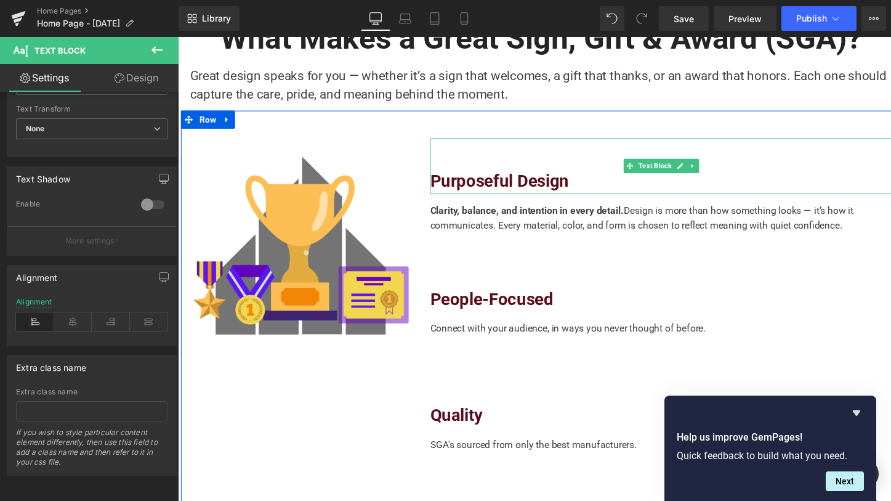
click at [494, 175] on b "Purposeful Design" at bounding box center [508, 185] width 142 height 20
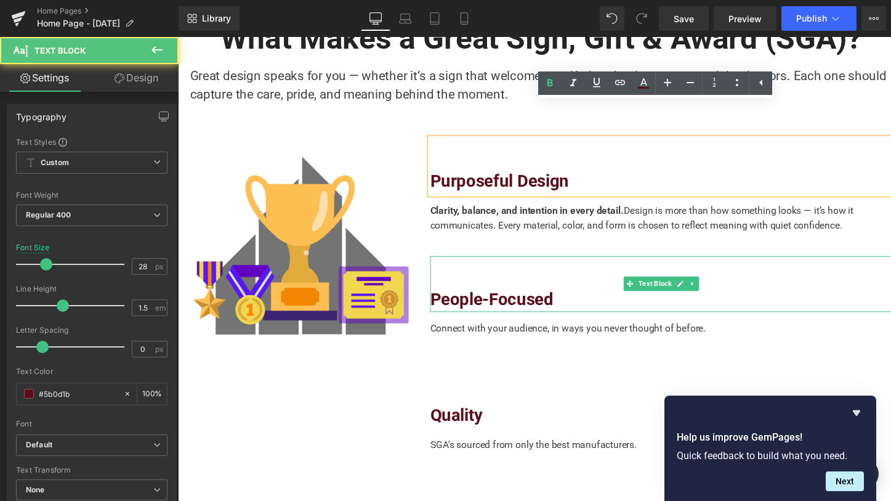
click at [491, 296] on span "People-Focused" at bounding box center [500, 306] width 126 height 20
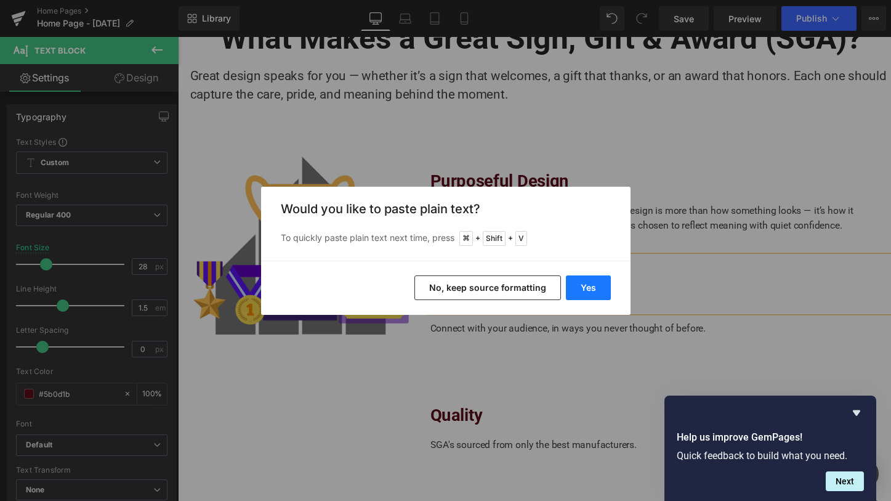
click at [593, 283] on button "Yes" at bounding box center [588, 287] width 45 height 25
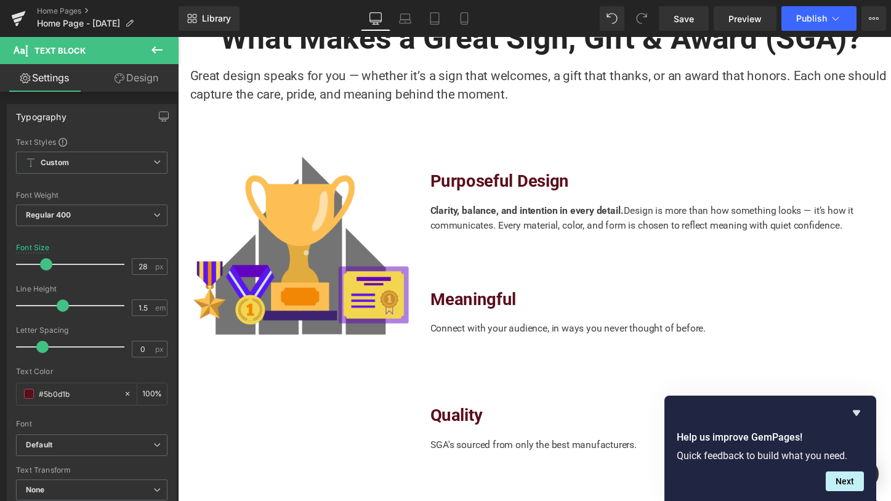
click at [489, 319] on div "Connect with your audience, in ways you never thought of before." at bounding box center [674, 343] width 474 height 49
click at [488, 319] on div "Connect with your audience, in ways you never thought of before." at bounding box center [674, 343] width 474 height 49
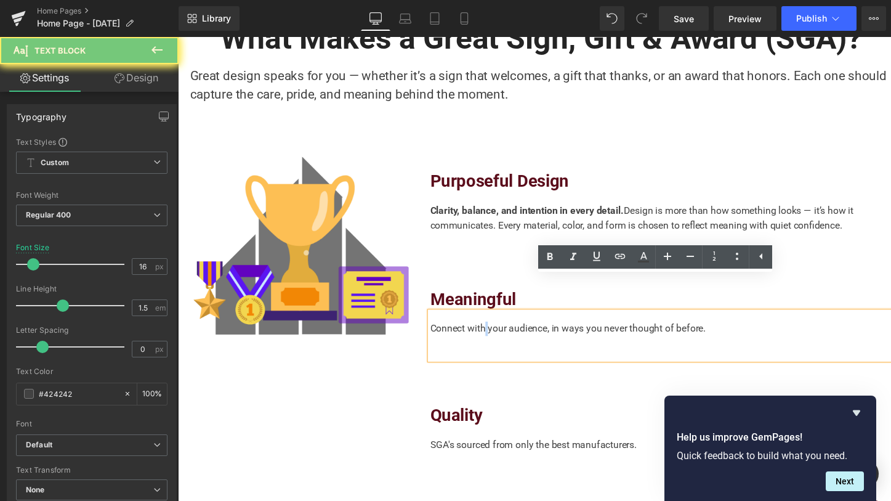
click at [488, 319] on div "Connect with your audience, in ways you never thought of before." at bounding box center [674, 343] width 474 height 49
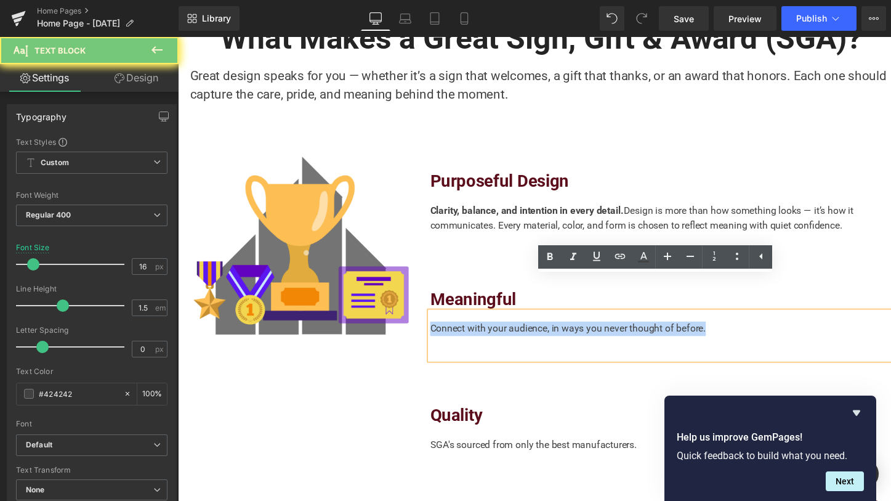
click at [488, 319] on div "Connect with your audience, in ways you never thought of before." at bounding box center [674, 343] width 474 height 49
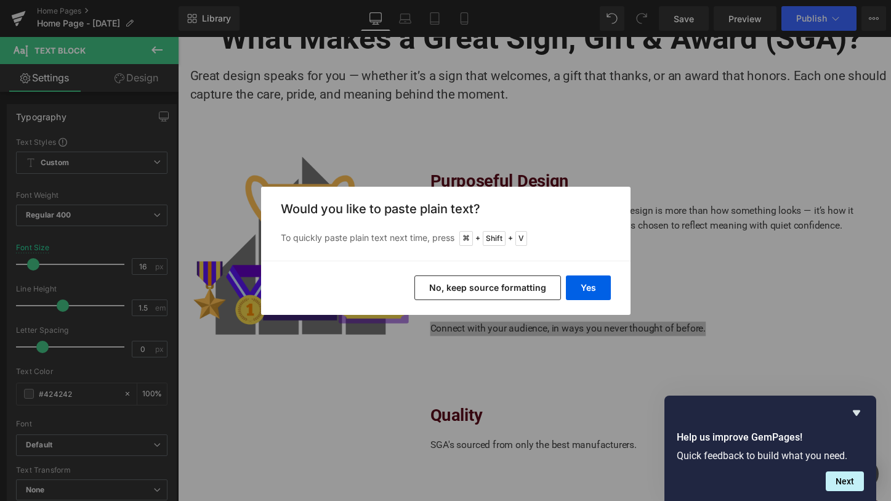
click at [613, 288] on div "Yes No, keep source formatting" at bounding box center [445, 287] width 369 height 54
click at [605, 291] on button "Yes" at bounding box center [588, 287] width 45 height 25
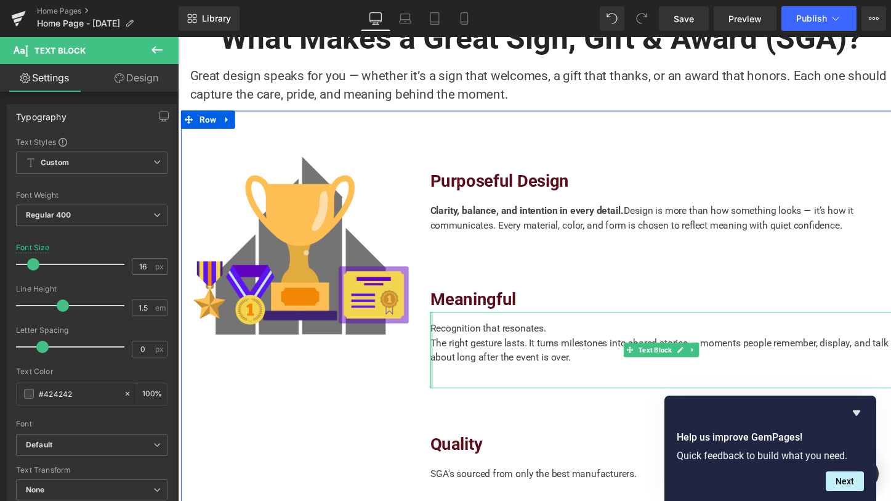
click at [437, 319] on div at bounding box center [438, 358] width 3 height 78
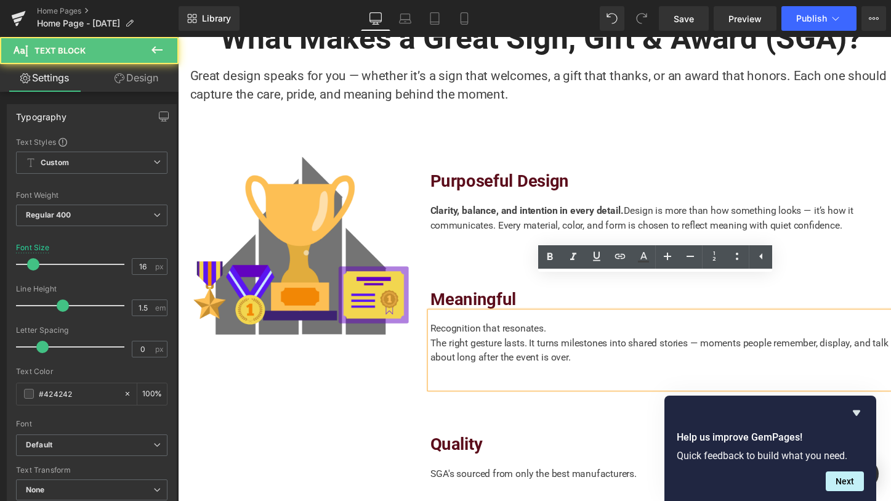
click at [437, 344] on div "The right gesture lasts. It turns milestones into shared stories — moments peop…" at bounding box center [674, 359] width 474 height 30
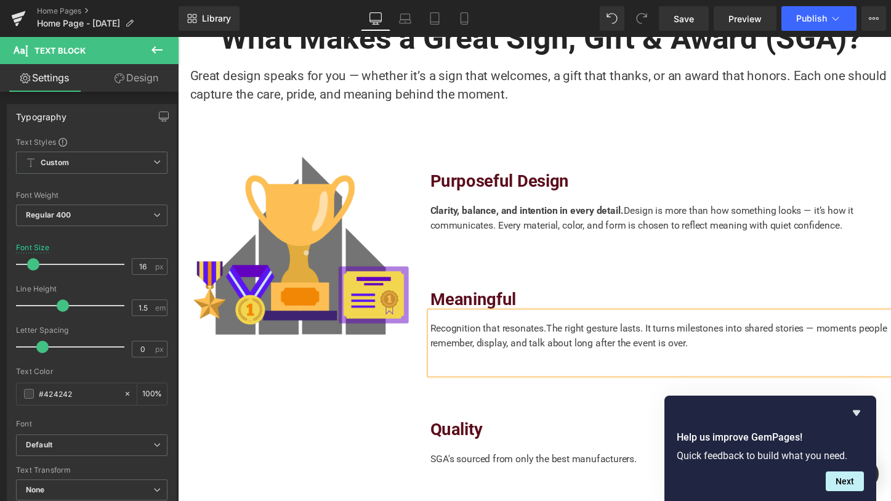
click at [589, 198] on div "Clarity, balance, and intention in every detail. Design is more than how someth…" at bounding box center [674, 229] width 474 height 63
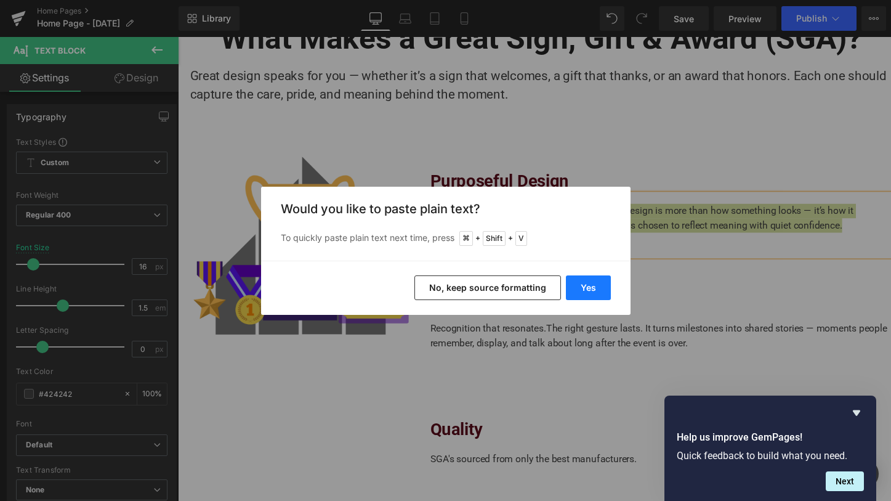
click at [597, 293] on button "Yes" at bounding box center [588, 287] width 45 height 25
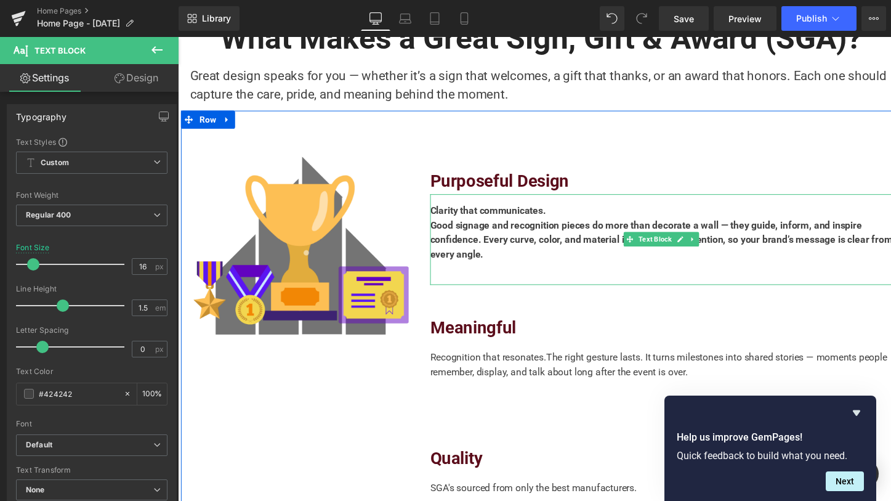
click at [597, 224] on b "Good signage and recognition pieces do more than decorate a wall — they guide, …" at bounding box center [674, 244] width 474 height 41
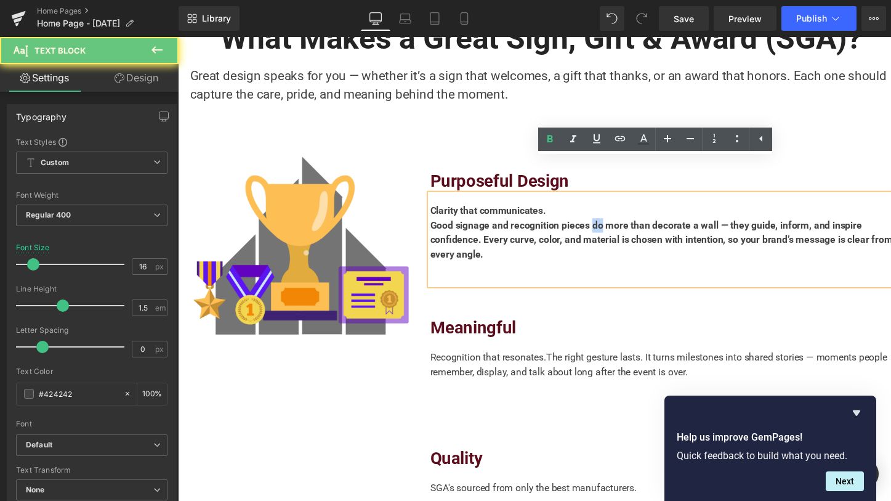
click at [597, 224] on b "Good signage and recognition pieces do more than decorate a wall — they guide, …" at bounding box center [674, 244] width 474 height 41
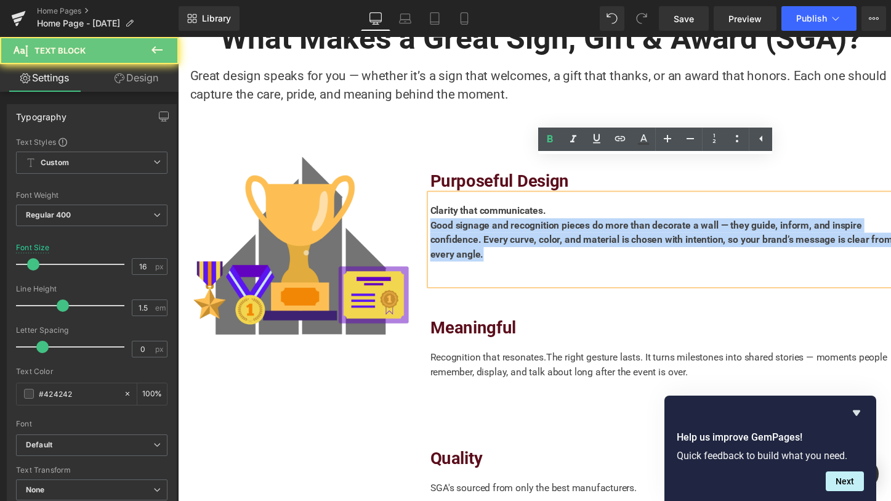
click at [597, 224] on b "Good signage and recognition pieces do more than decorate a wall — they guide, …" at bounding box center [674, 244] width 474 height 41
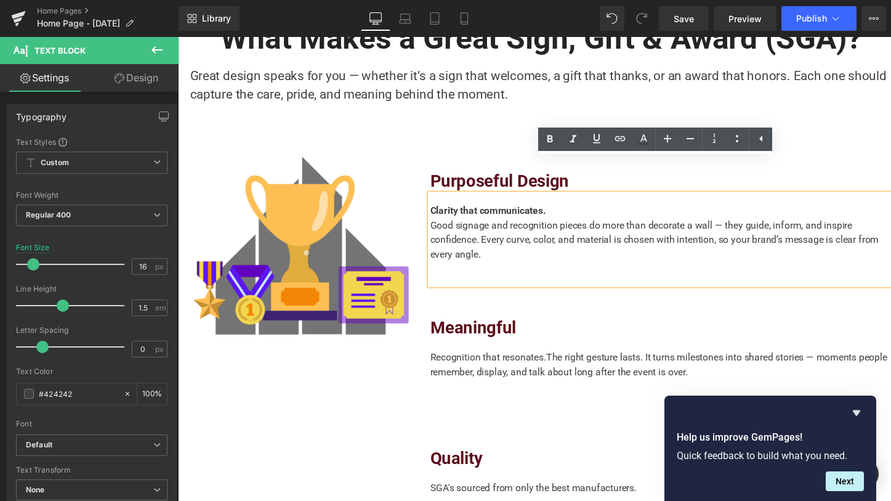
click at [535, 348] on div "Recognition that resonates. The right gesture lasts. It turns milestones into s…" at bounding box center [674, 379] width 474 height 63
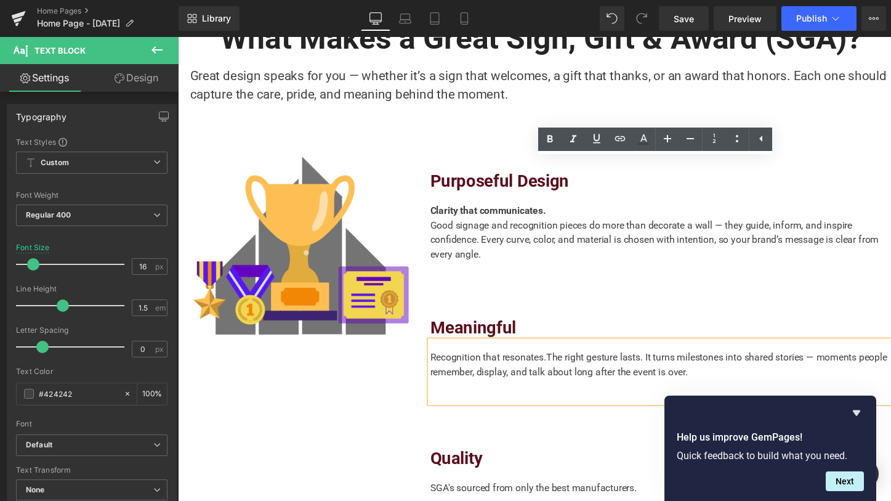
click at [516, 348] on div "Recognition that resonates. The right gesture lasts. It turns milestones into s…" at bounding box center [674, 379] width 474 height 63
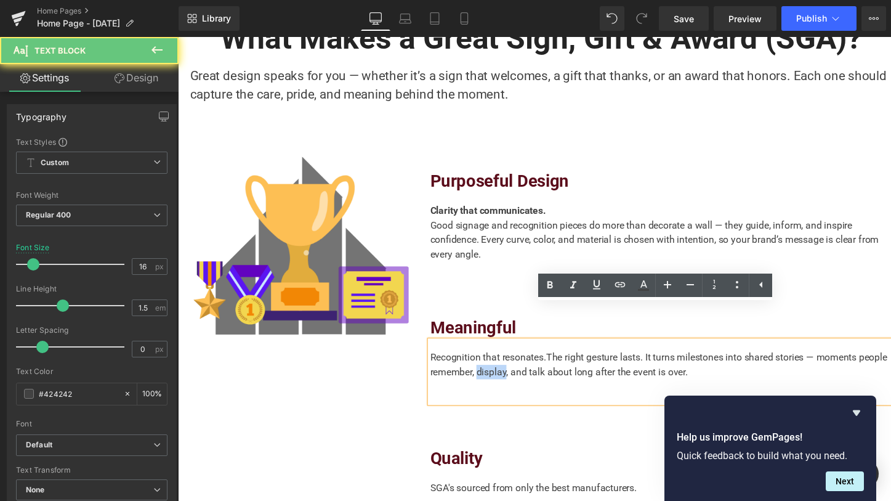
click at [516, 348] on div "Recognition that resonates. The right gesture lasts. It turns milestones into s…" at bounding box center [674, 379] width 474 height 63
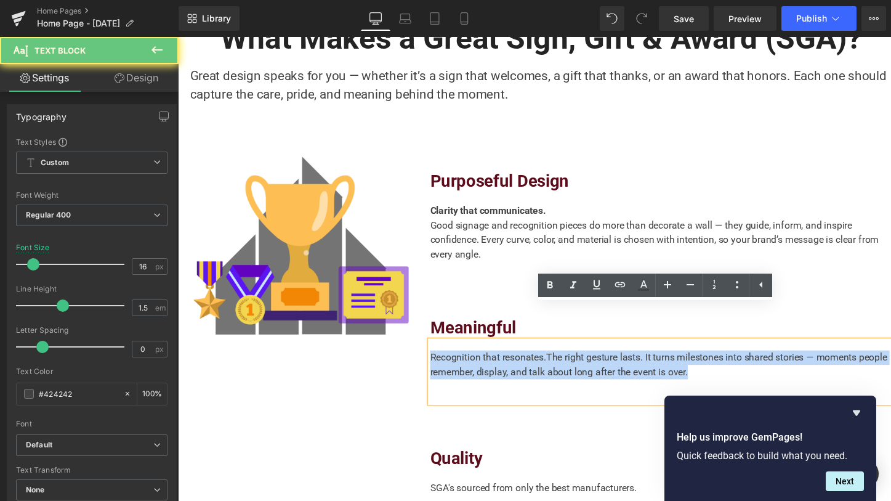
click at [516, 348] on div "Recognition that resonates. The right gesture lasts. It turns milestones into s…" at bounding box center [674, 379] width 474 height 63
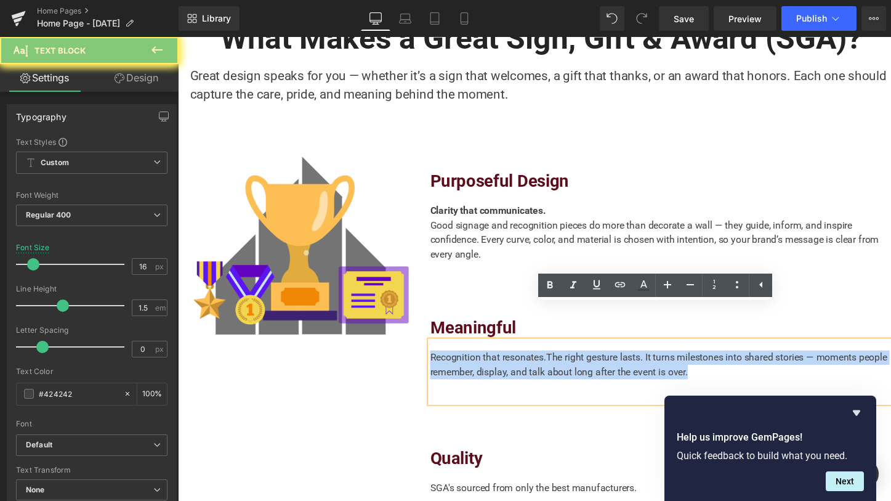
click at [516, 348] on div "Recognition that resonates. The right gesture lasts. It turns milestones into s…" at bounding box center [674, 379] width 474 height 63
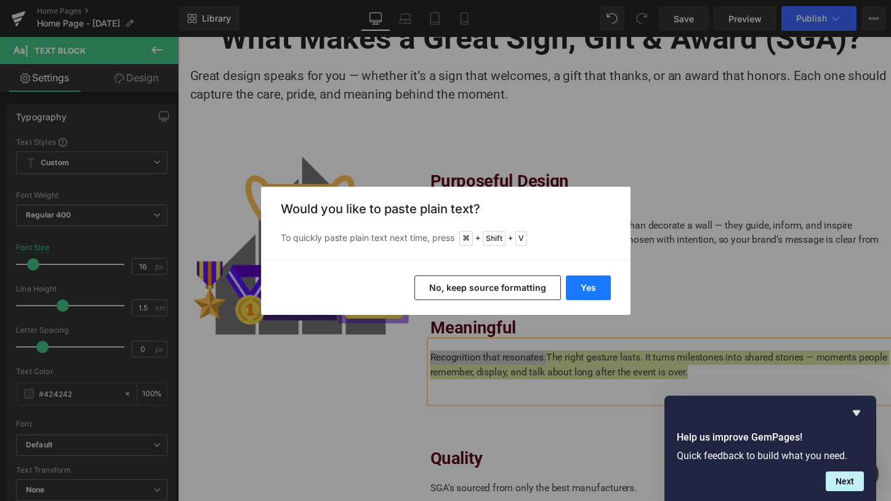
click at [600, 291] on button "Yes" at bounding box center [588, 287] width 45 height 25
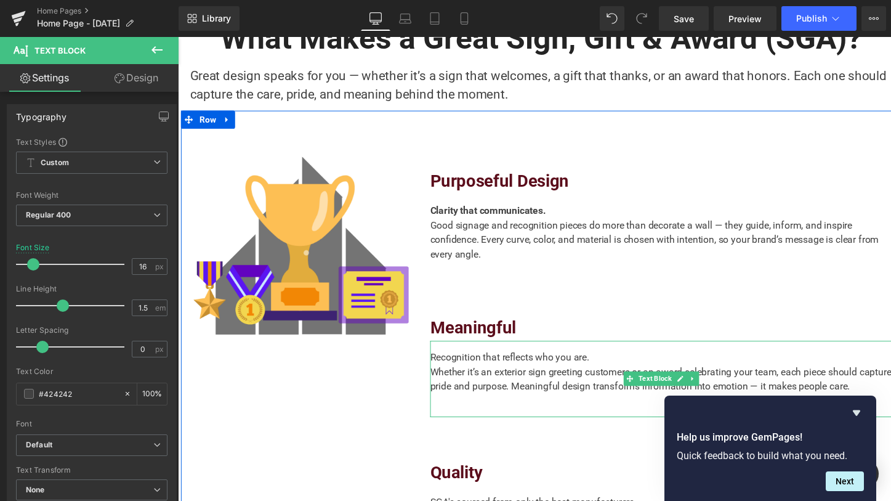
click at [597, 348] on div "Recognition that reflects who you are. Whether it’s an exterior sign greeting c…" at bounding box center [674, 387] width 474 height 78
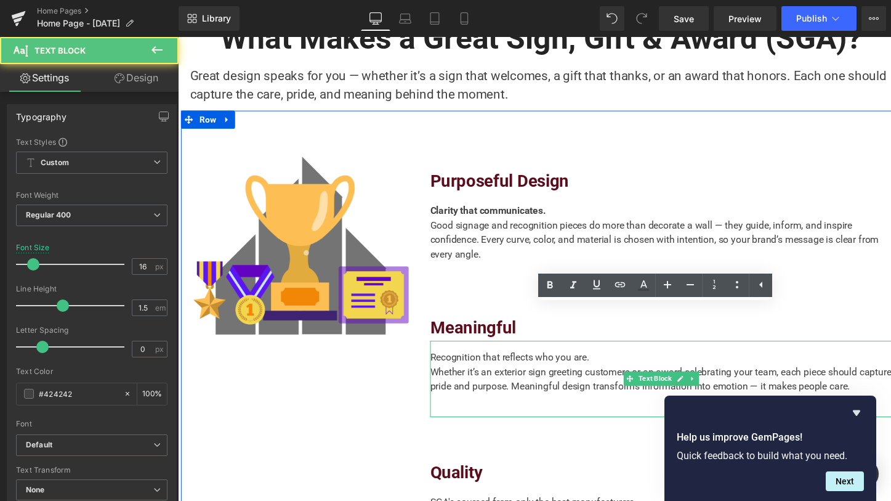
click at [597, 348] on div "Recognition that reflects who you are. Whether it’s an exterior sign greeting c…" at bounding box center [674, 387] width 474 height 78
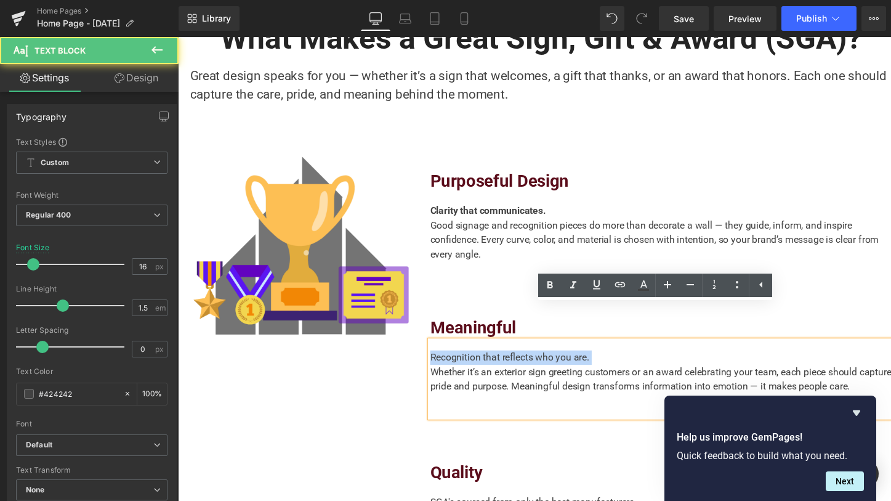
click at [597, 348] on div "Recognition that reflects who you are. Whether it’s an exterior sign greeting c…" at bounding box center [674, 387] width 474 height 78
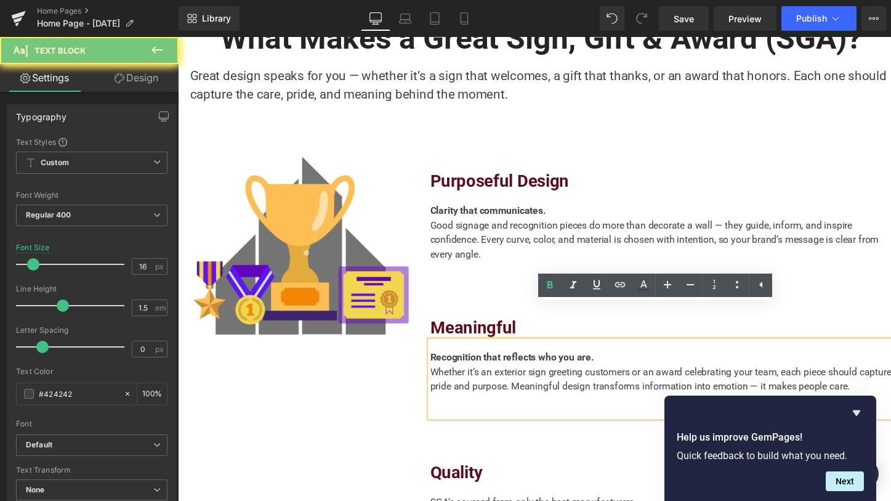
click at [560, 373] on div "Whether it’s an exterior sign greeting customers or an award celebrating your t…" at bounding box center [674, 388] width 474 height 30
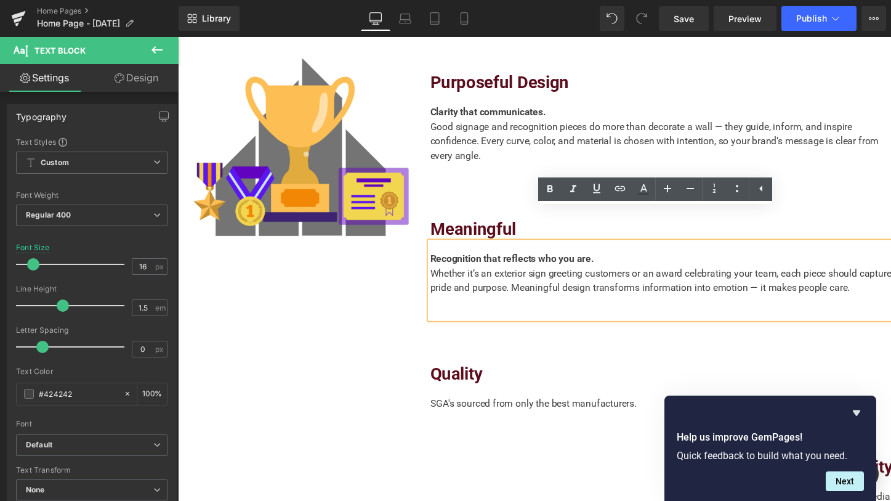
scroll to position [956, 0]
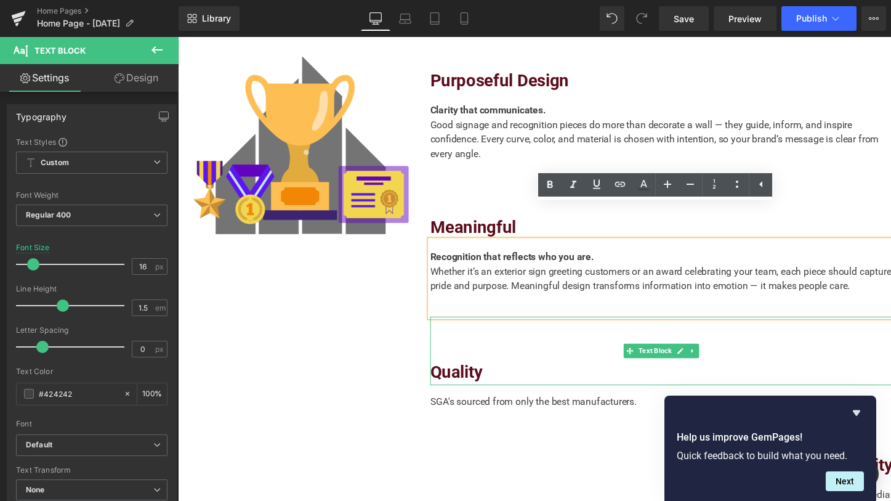
click at [450, 370] on span "Quality" at bounding box center [464, 380] width 54 height 20
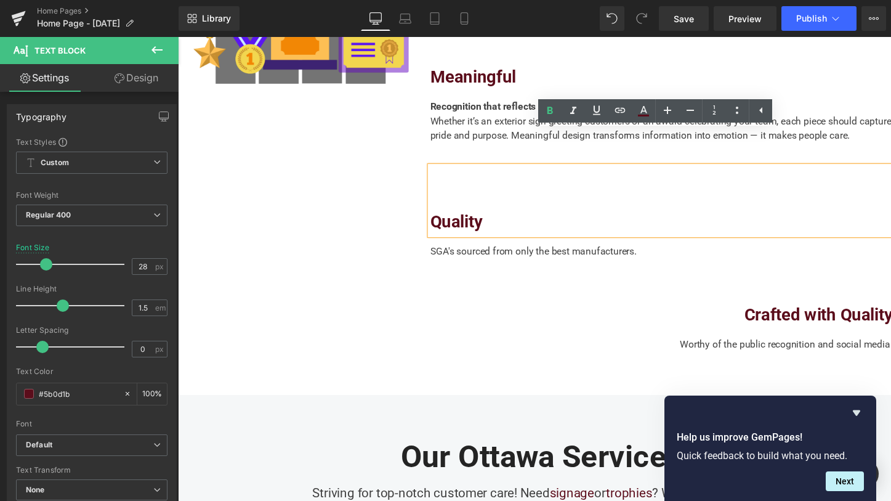
scroll to position [1089, 0]
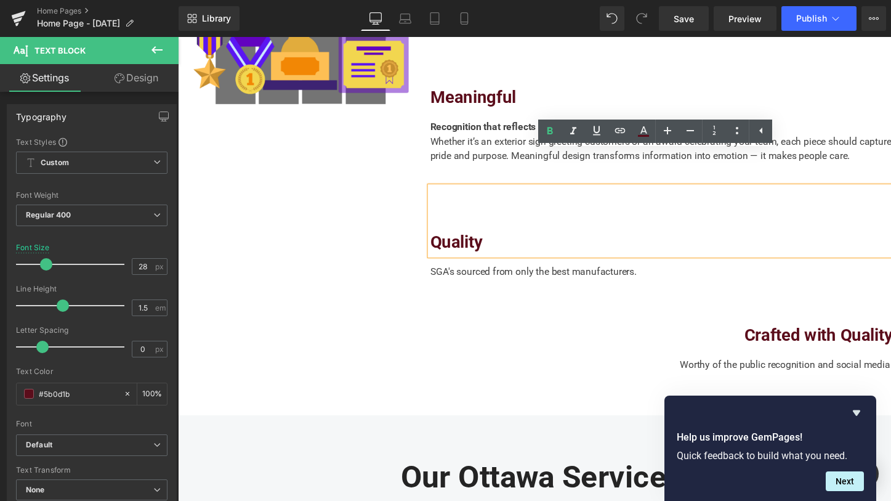
click at [475, 191] on div "Quality" at bounding box center [674, 225] width 474 height 70
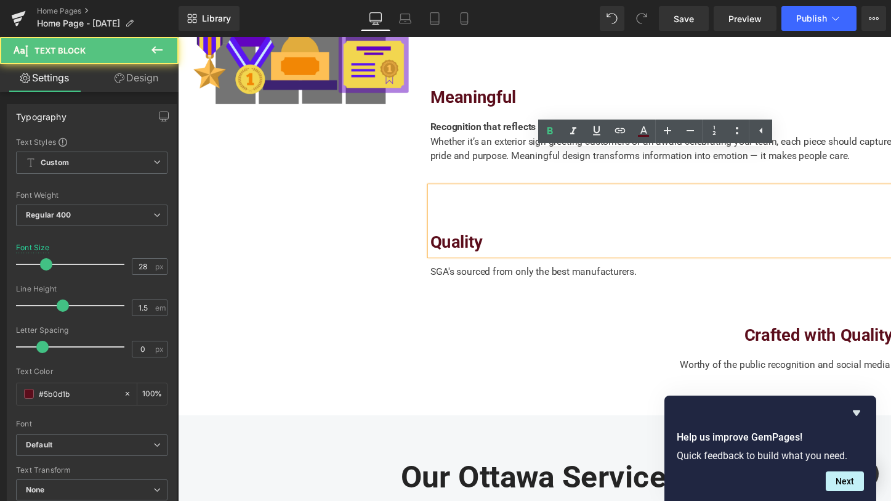
click at [366, 171] on div "Image Purposeful Design Text Block Clarity that communicates. Good signage and …" at bounding box center [550, 131] width 739 height 510
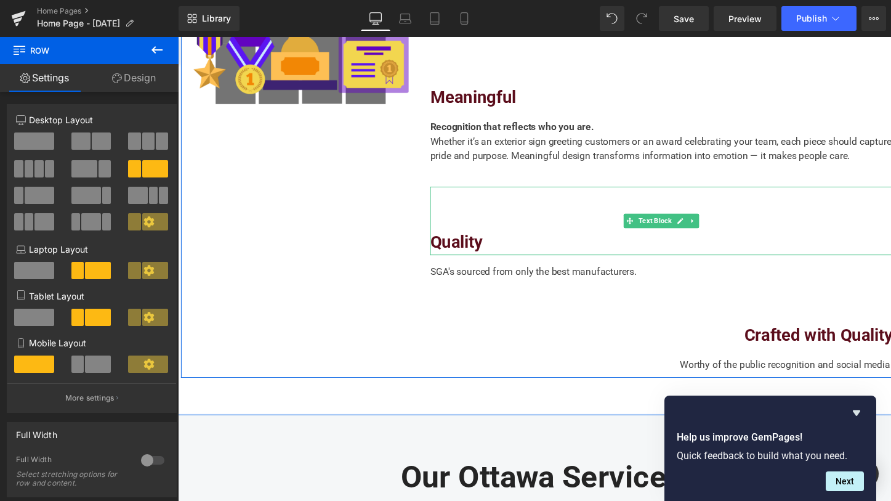
drag, startPoint x: 475, startPoint y: 164, endPoint x: 678, endPoint y: 188, distance: 204.0
click at [475, 190] on div "Quality" at bounding box center [674, 225] width 474 height 70
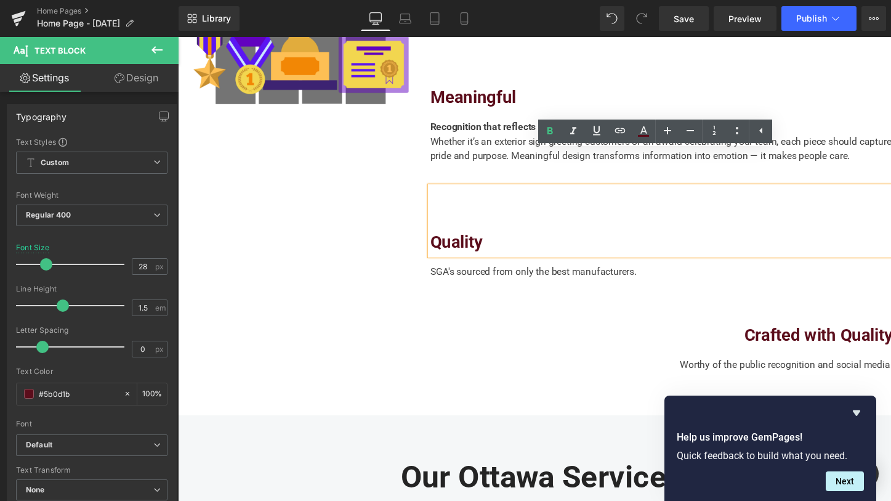
click at [449, 137] on div "Whether it’s an exterior sign greeting customers or an award celebrating your t…" at bounding box center [674, 152] width 474 height 30
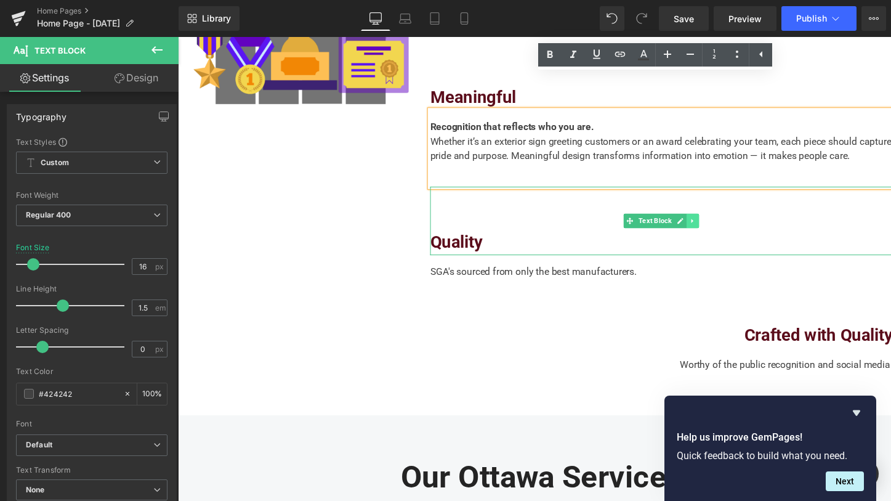
click at [703, 222] on icon at bounding box center [706, 225] width 7 height 7
click at [696, 222] on icon at bounding box center [699, 225] width 7 height 7
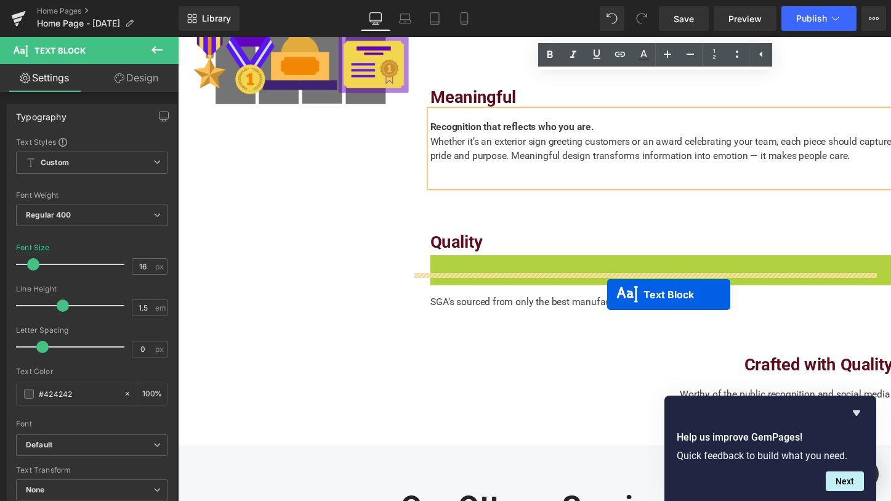
drag, startPoint x: 630, startPoint y: 260, endPoint x: 618, endPoint y: 301, distance: 42.3
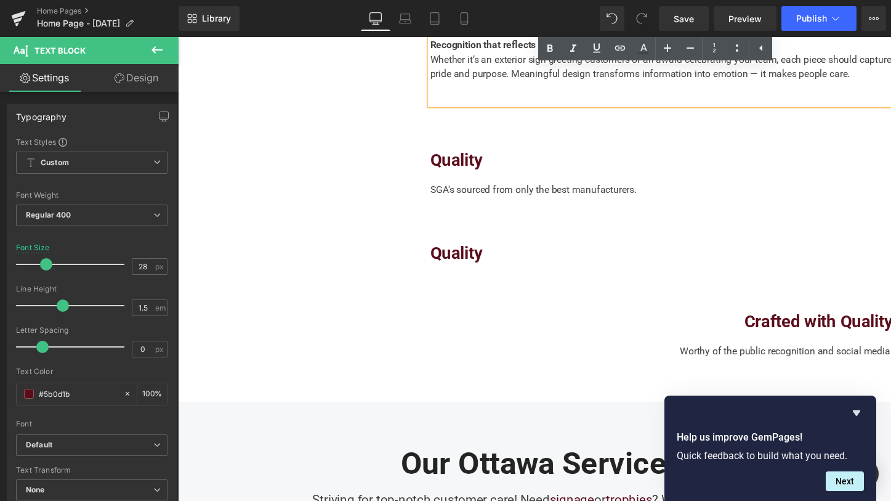
scroll to position [1246, 0]
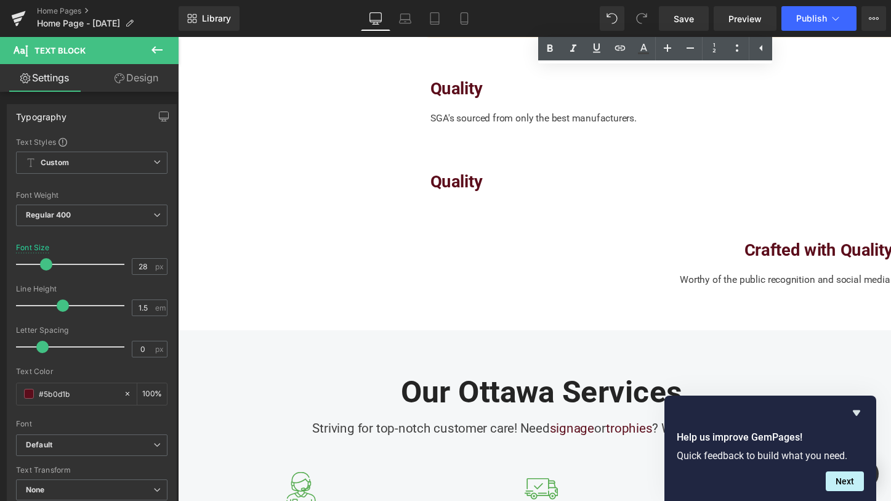
click at [744, 214] on div "Crafted with Quality" at bounding box center [674, 233] width 474 height 70
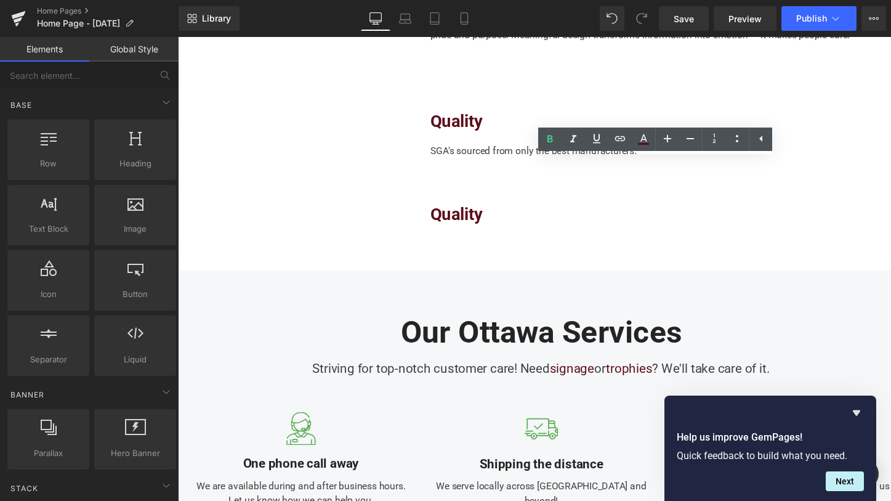
scroll to position [1212, 0]
click at [465, 137] on div "SGA's sourced from only the best manufacturers. Text Block" at bounding box center [674, 149] width 474 height 25
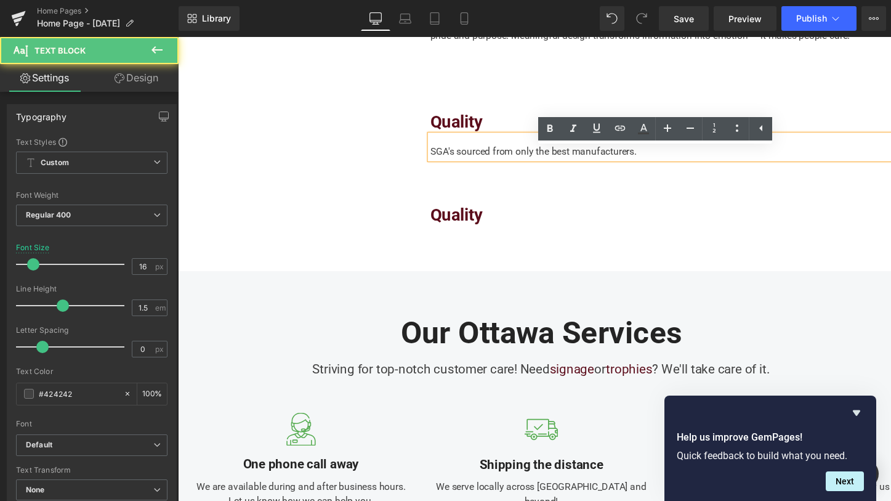
scroll to position [1162, 0]
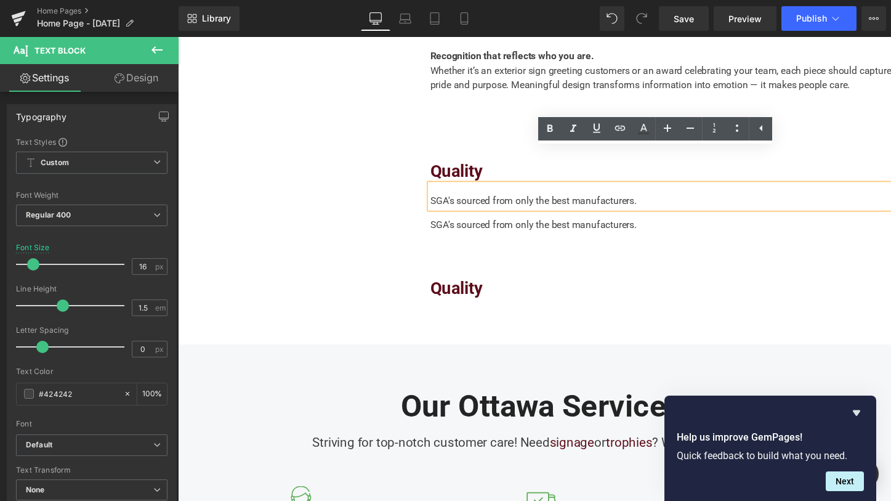
click at [477, 212] on div "SGA's sourced from only the best manufacturers." at bounding box center [674, 224] width 474 height 25
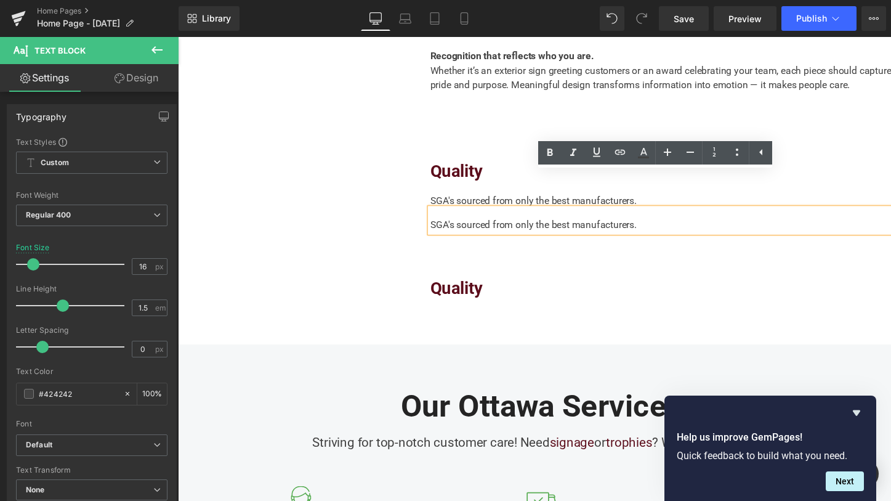
click at [486, 140] on div "Quality" at bounding box center [674, 153] width 474 height 70
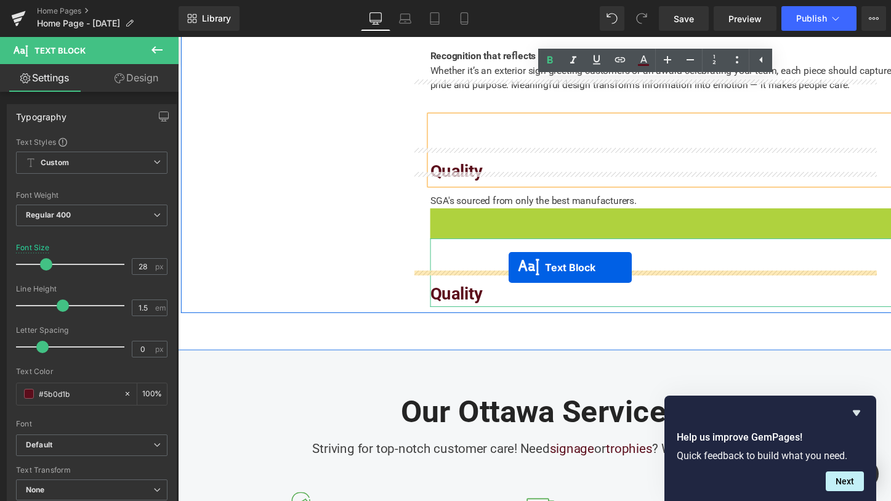
drag, startPoint x: 632, startPoint y: 191, endPoint x: 517, endPoint y: 273, distance: 140.9
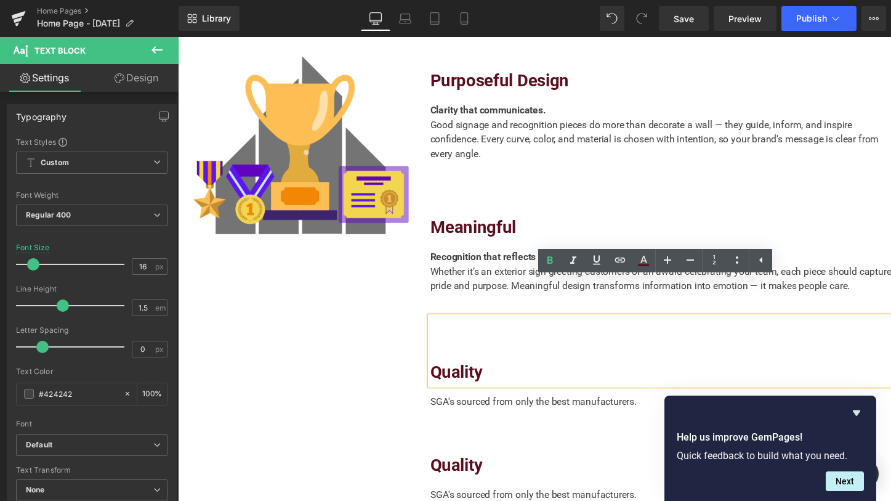
scroll to position [956, 0]
click at [486, 336] on div "Quality" at bounding box center [674, 358] width 474 height 70
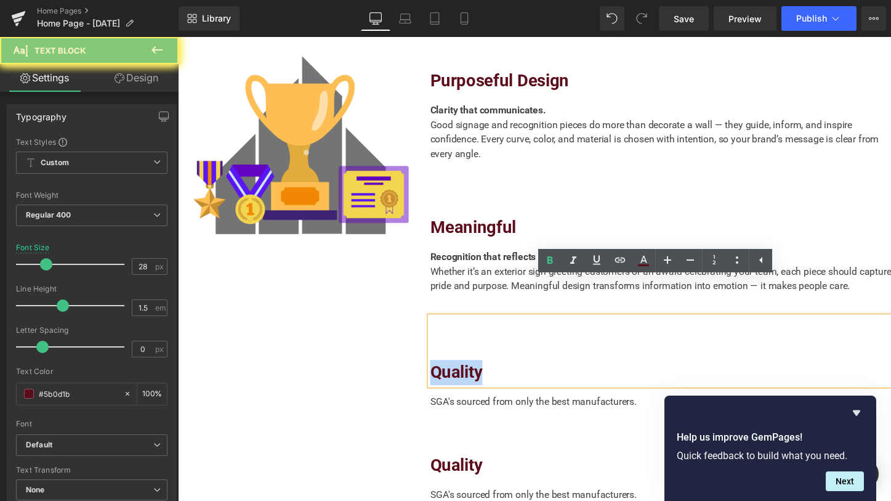
click at [473, 370] on span "Quality" at bounding box center [464, 380] width 54 height 20
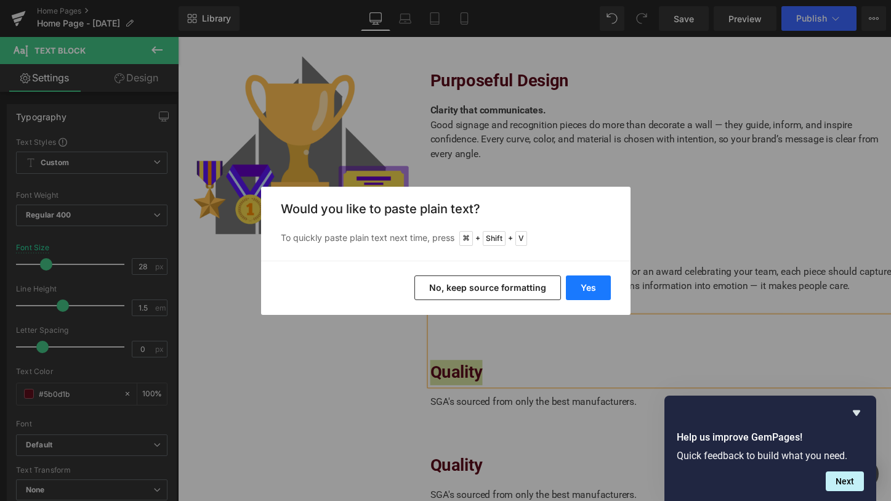
click at [582, 290] on button "Yes" at bounding box center [588, 287] width 45 height 25
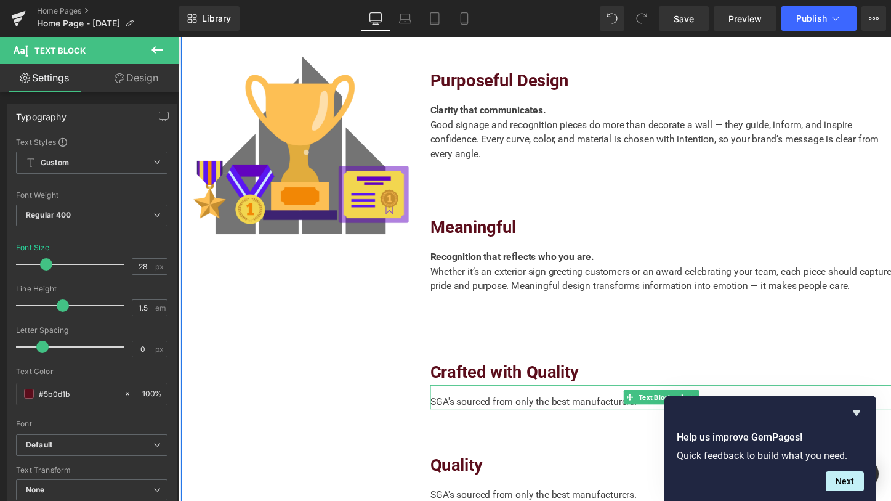
click at [489, 393] on div "SGA's sourced from only the best manufacturers." at bounding box center [674, 405] width 474 height 25
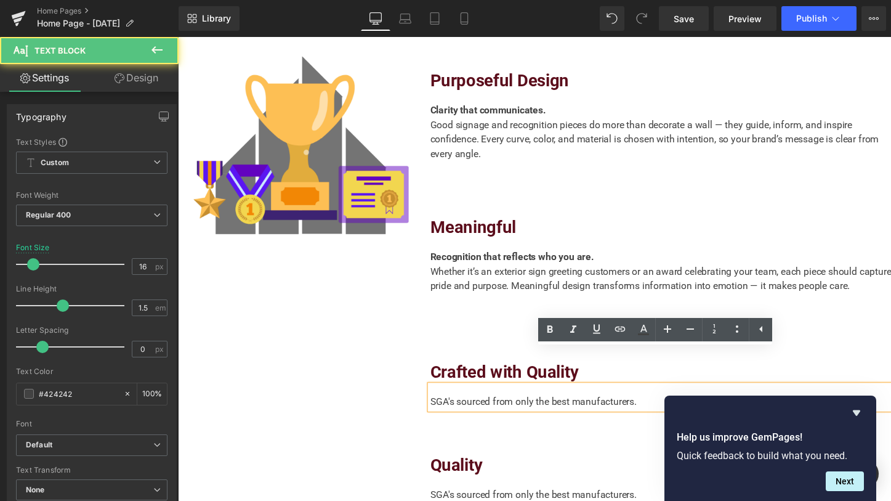
click at [485, 393] on div "SGA's sourced from only the best manufacturers." at bounding box center [674, 405] width 474 height 25
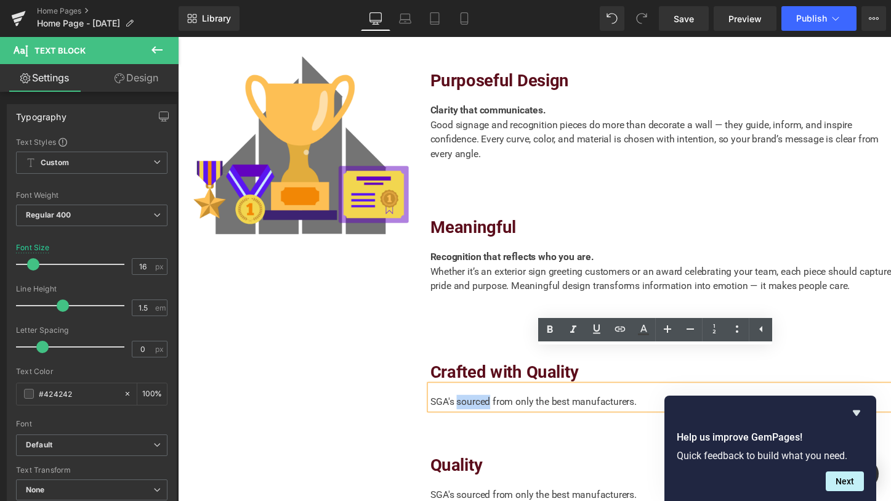
click at [485, 393] on div "SGA's sourced from only the best manufacturers." at bounding box center [674, 405] width 474 height 25
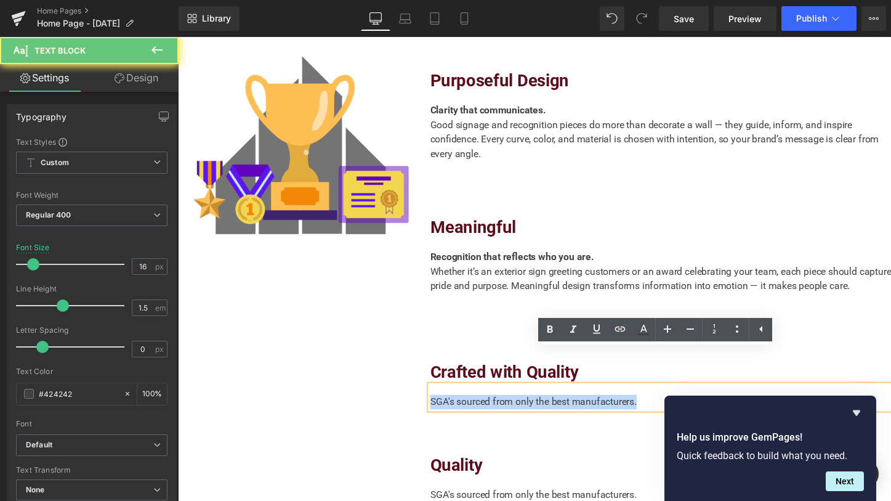
click at [485, 393] on div "SGA's sourced from only the best manufacturers." at bounding box center [674, 405] width 474 height 25
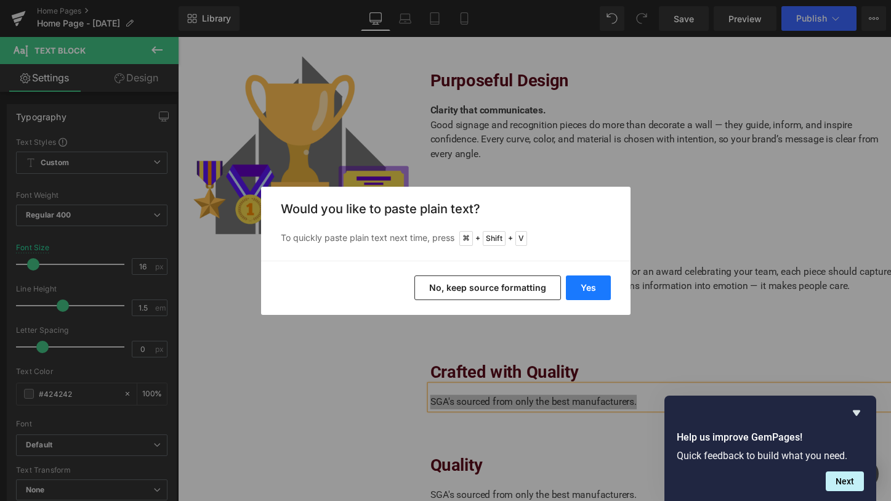
click at [598, 289] on button "Yes" at bounding box center [588, 287] width 45 height 25
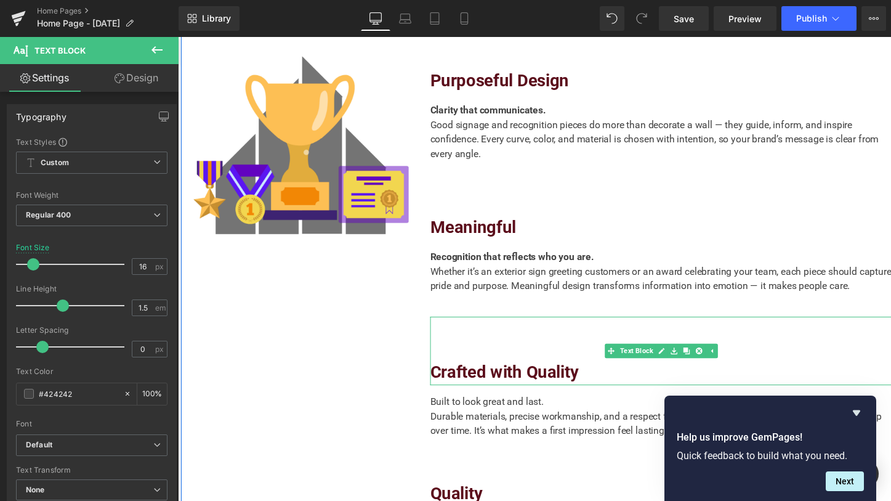
scroll to position [992, 0]
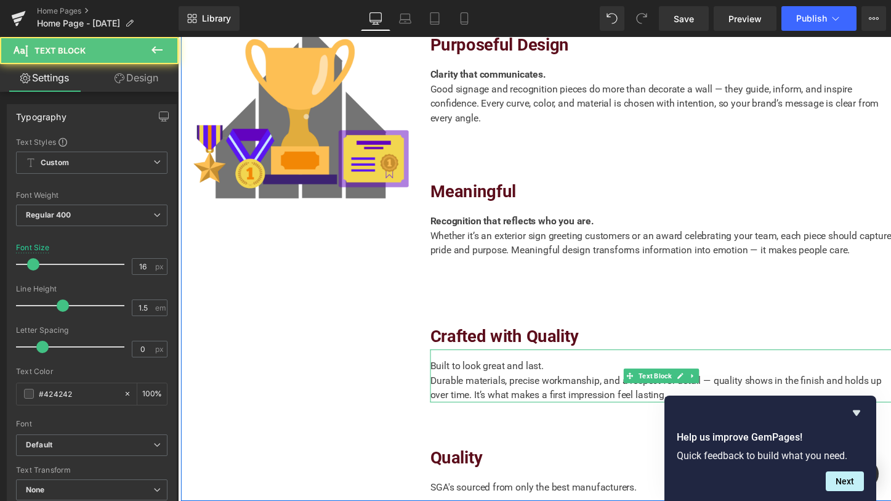
click at [521, 357] on div "Built to look great and last. Durable materials, precise workmanship, and a res…" at bounding box center [674, 384] width 474 height 54
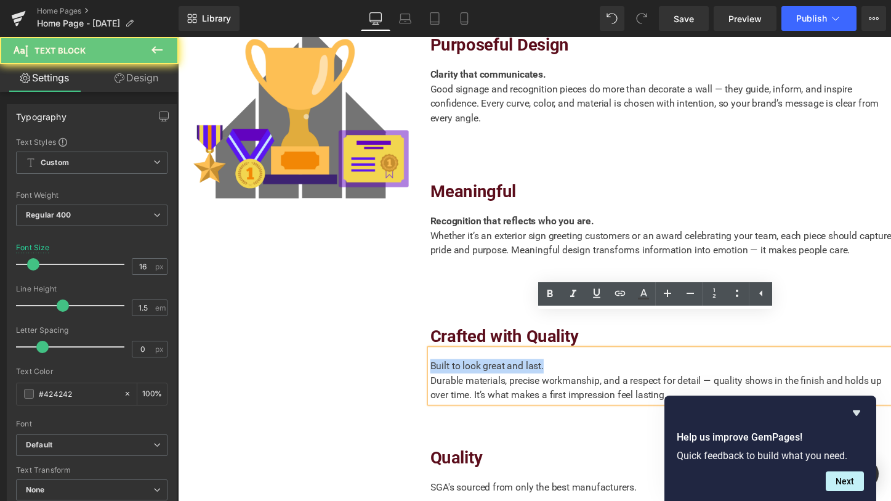
drag, startPoint x: 559, startPoint y: 332, endPoint x: 370, endPoint y: 307, distance: 190.7
click at [370, 307] on div "Image Purposeful Design Text Block Clarity that communicates. Good signage and …" at bounding box center [550, 242] width 739 height 539
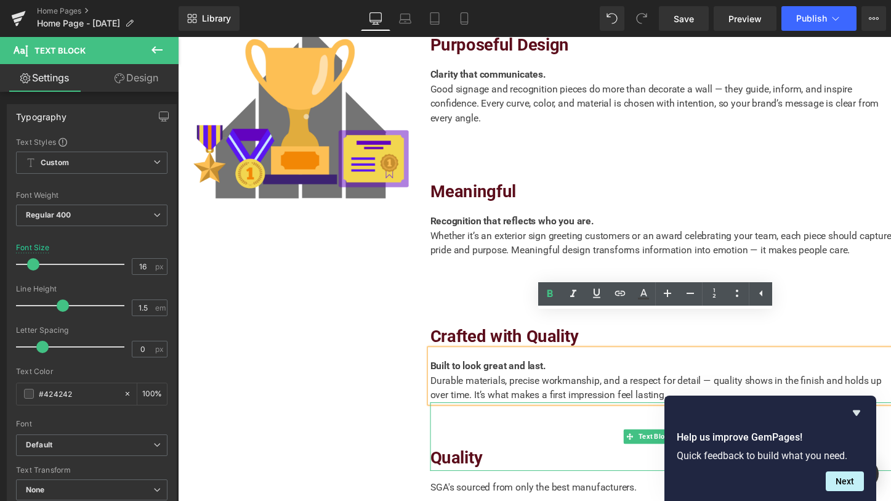
click at [475, 458] on span "Quality" at bounding box center [464, 468] width 54 height 20
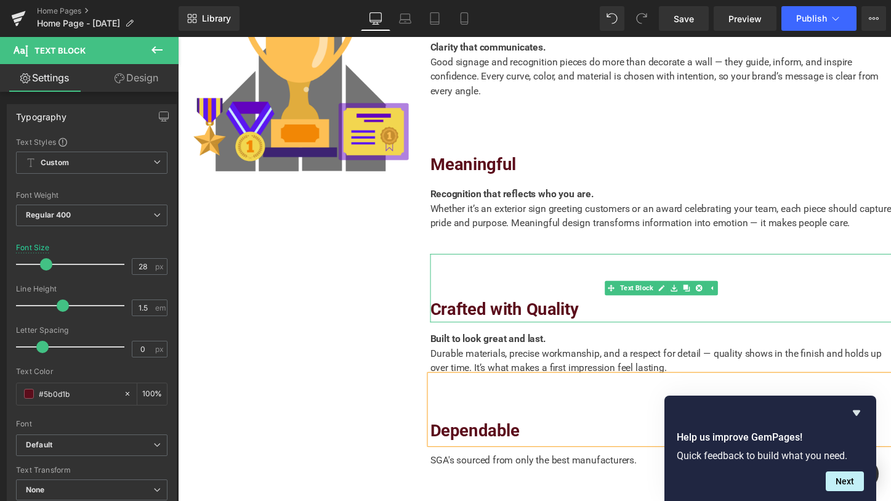
scroll to position [1049, 0]
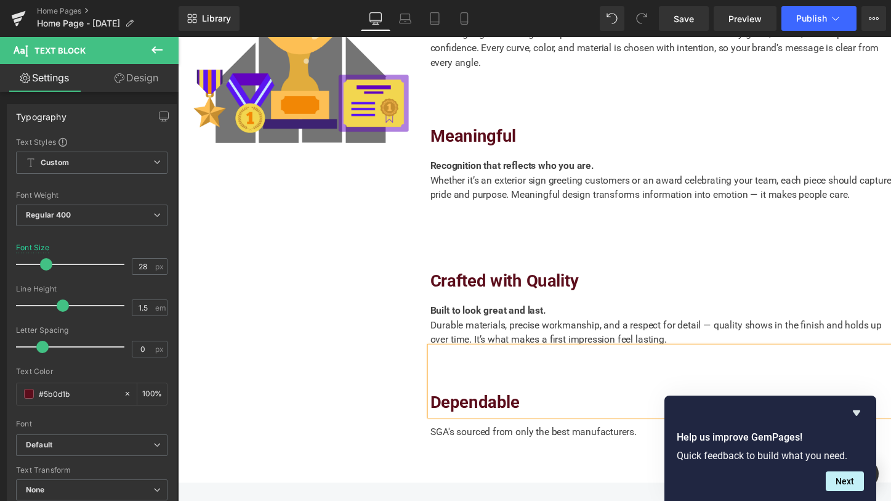
click at [458, 425] on div "SGA's sourced from only the best manufacturers." at bounding box center [674, 437] width 474 height 25
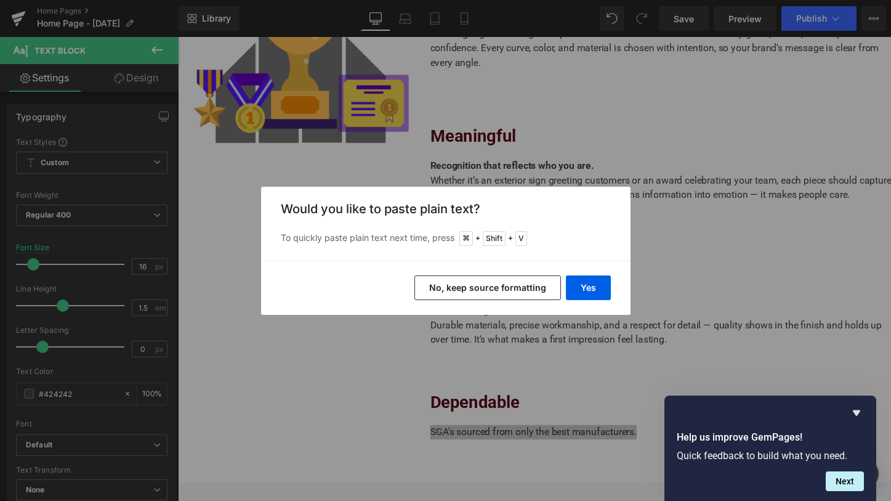
click at [582, 299] on div "Yes No, keep source formatting" at bounding box center [445, 287] width 369 height 54
click at [587, 286] on button "Yes" at bounding box center [588, 287] width 45 height 25
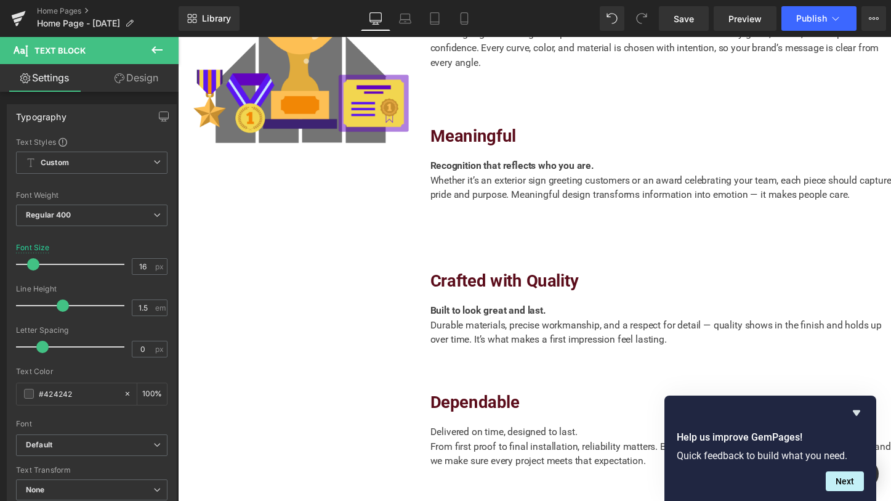
click at [866, 414] on div "Help us improve GemPages! Quick feedback to build what you need. Next" at bounding box center [770, 447] width 212 height 105
click at [858, 412] on icon "Hide survey" at bounding box center [856, 412] width 15 height 15
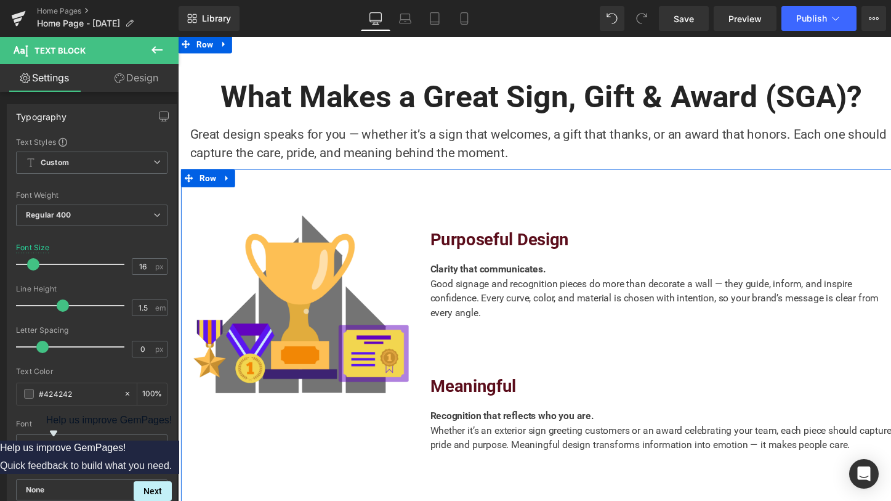
scroll to position [792, 0]
click at [488, 304] on div "Clarity that communicates. Good signage and recognition pieces do more than dec…" at bounding box center [674, 305] width 474 height 93
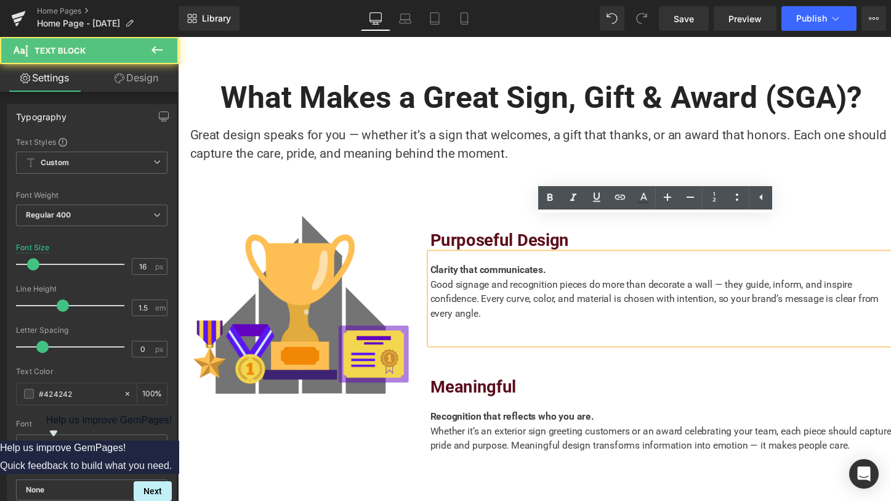
click at [475, 283] on div "Good signage and recognition pieces do more than decorate a wall — they guide, …" at bounding box center [674, 305] width 474 height 44
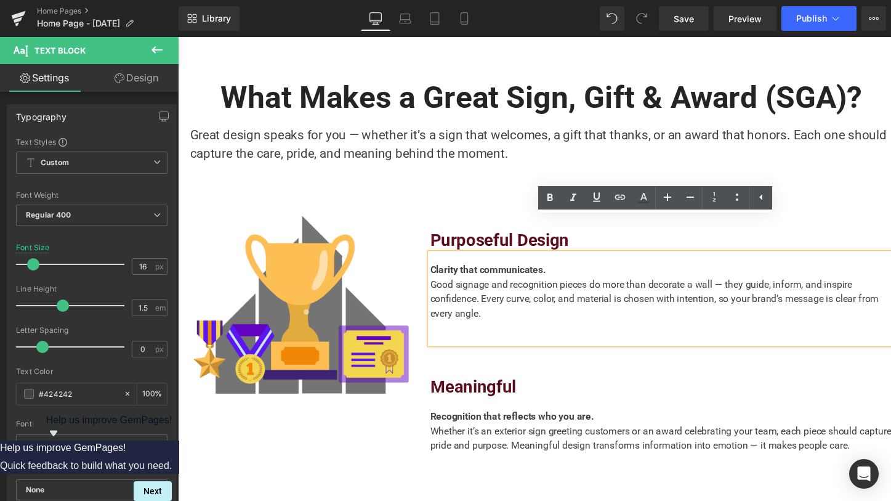
click at [178, 37] on div at bounding box center [178, 37] width 0 height 0
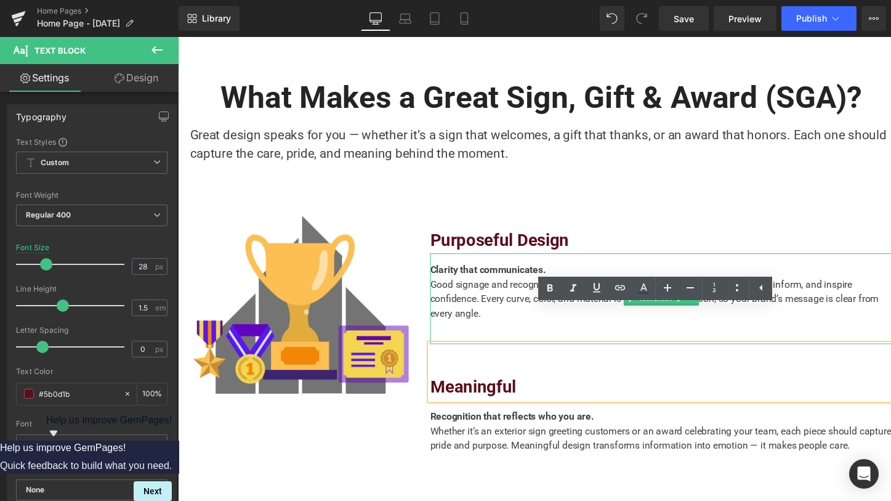
click at [457, 304] on div "Clarity that communicates. Good signage and recognition pieces do more than dec…" at bounding box center [674, 305] width 474 height 93
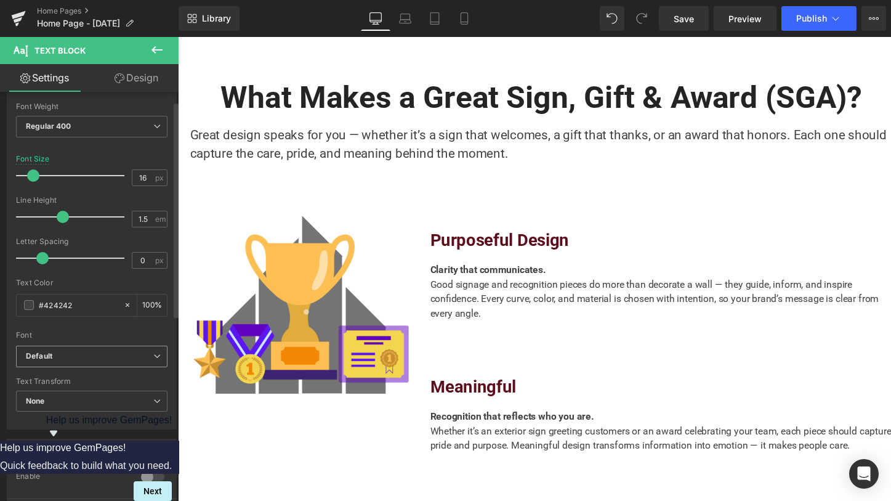
scroll to position [0, 0]
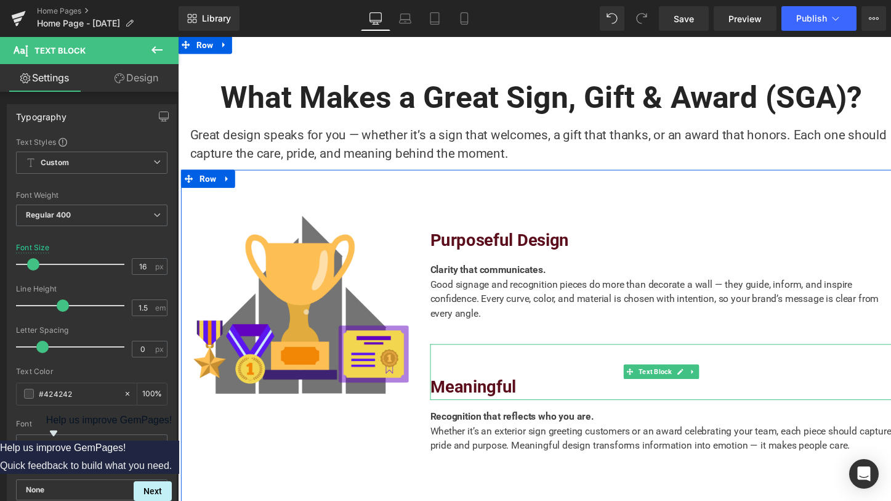
click at [528, 299] on div "Clarity that communicates. Good signage and recognition pieces do more than dec…" at bounding box center [674, 305] width 474 height 93
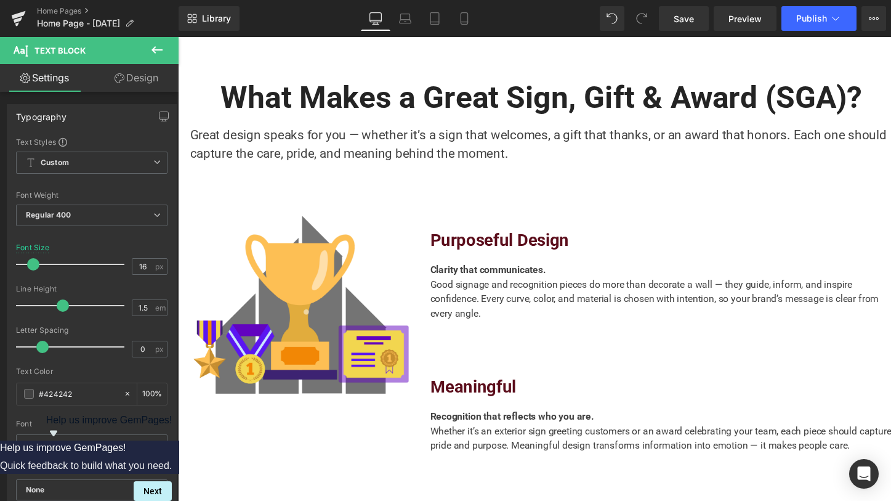
click at [127, 78] on link "Design" at bounding box center [136, 78] width 89 height 28
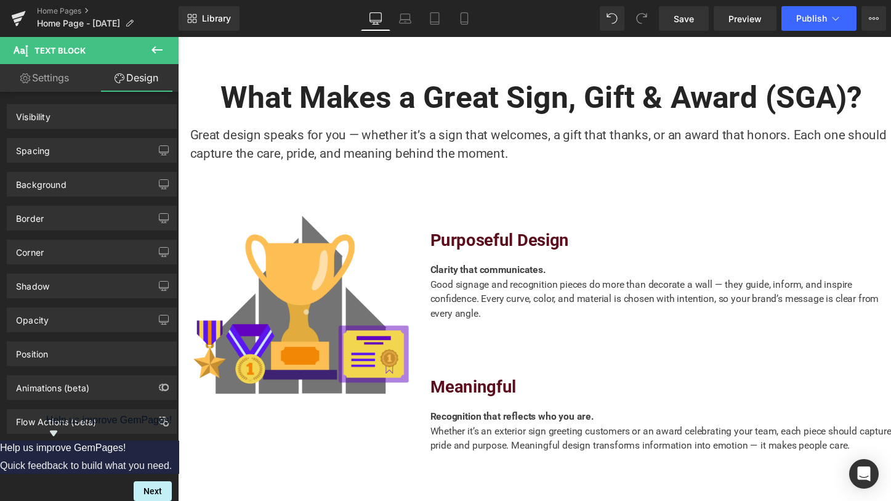
click at [57, 149] on div "Spacing" at bounding box center [91, 150] width 169 height 23
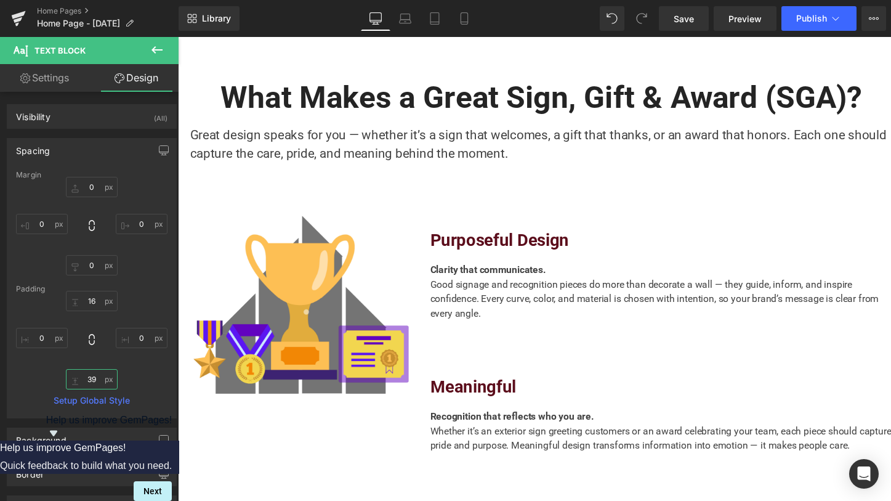
click at [87, 375] on input "text" at bounding box center [92, 379] width 52 height 20
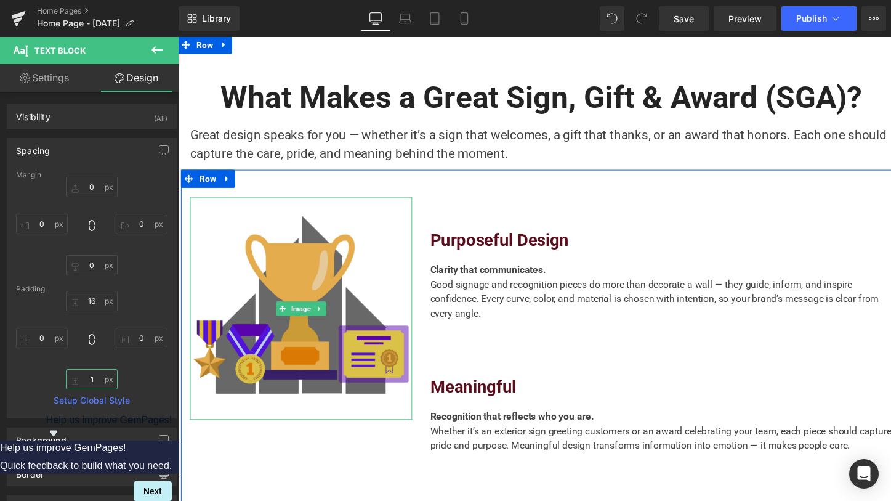
type input "16"
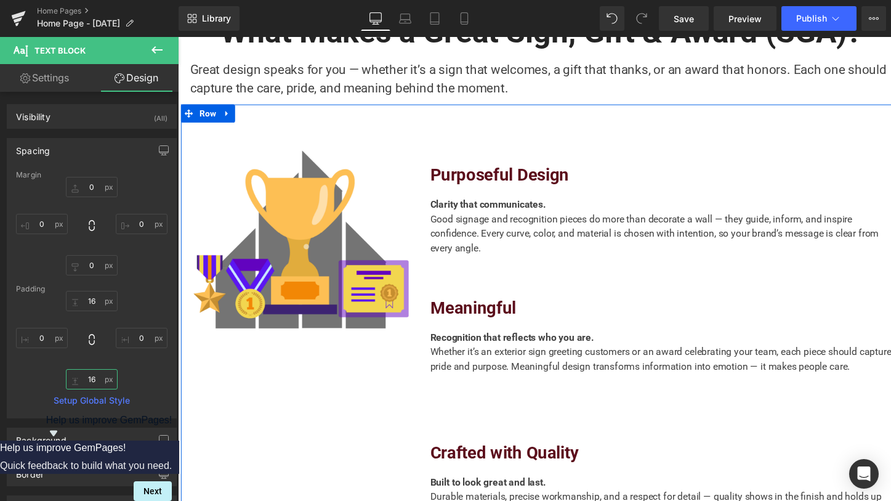
scroll to position [860, 0]
click at [459, 405] on div "Crafted with Quality" at bounding box center [674, 440] width 474 height 70
click at [468, 355] on div "Recognition that reflects who you are. Whether it’s an exterior sign greeting c…" at bounding box center [674, 366] width 474 height 78
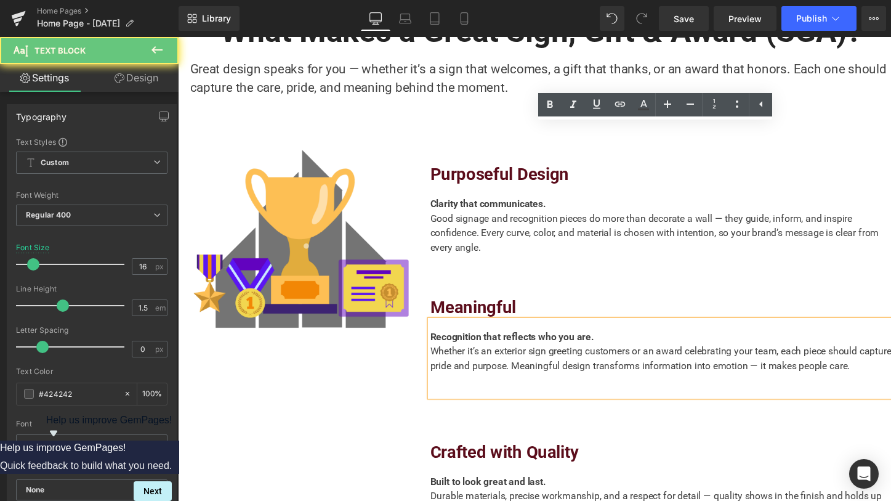
scroll to position [1024, 0]
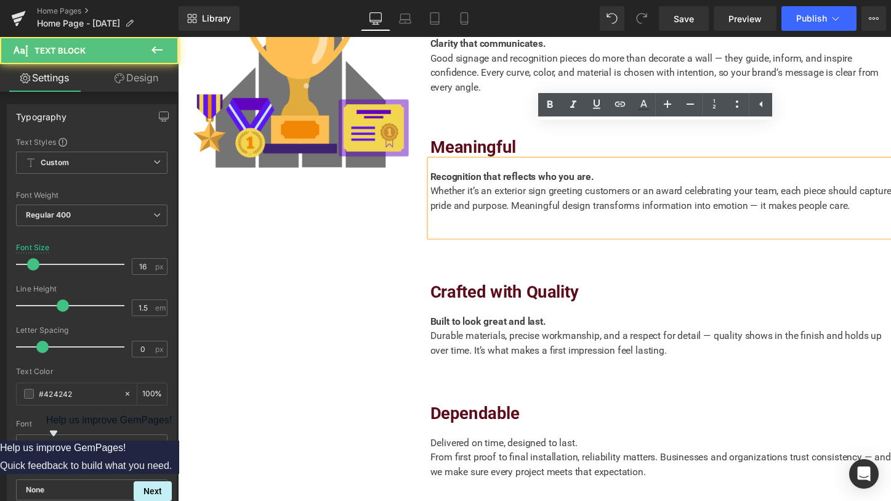
click at [484, 188] on div "Whether it’s an exterior sign greeting customers or an award celebrating your t…" at bounding box center [674, 203] width 474 height 30
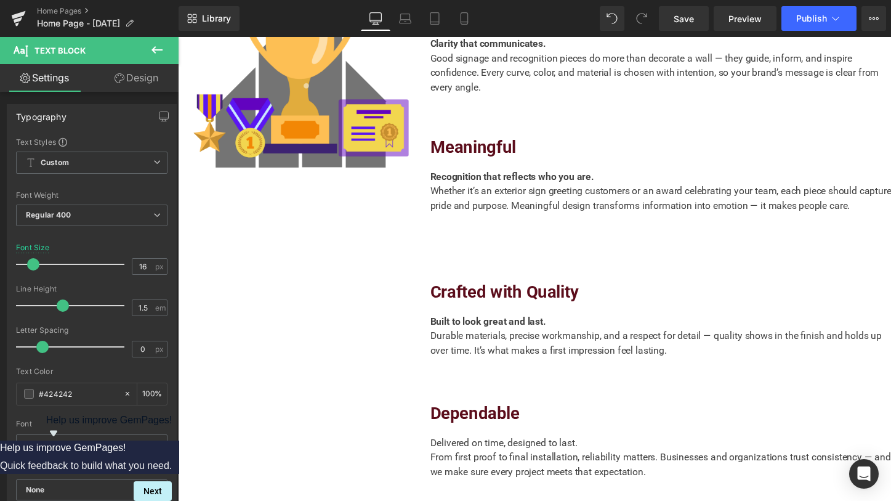
click at [113, 84] on link "Design" at bounding box center [136, 78] width 89 height 28
click at [0, 0] on div "Spacing" at bounding box center [0, 0] width 0 height 0
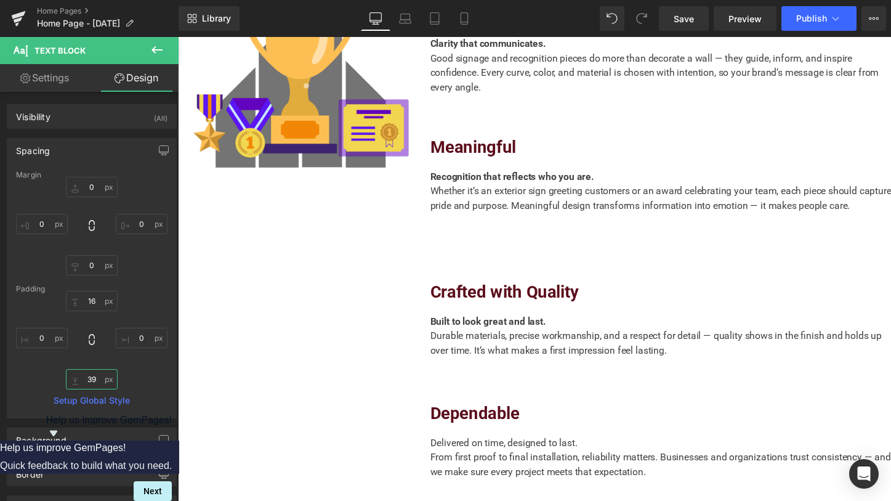
click at [86, 377] on input "text" at bounding box center [92, 379] width 52 height 20
type input "16"
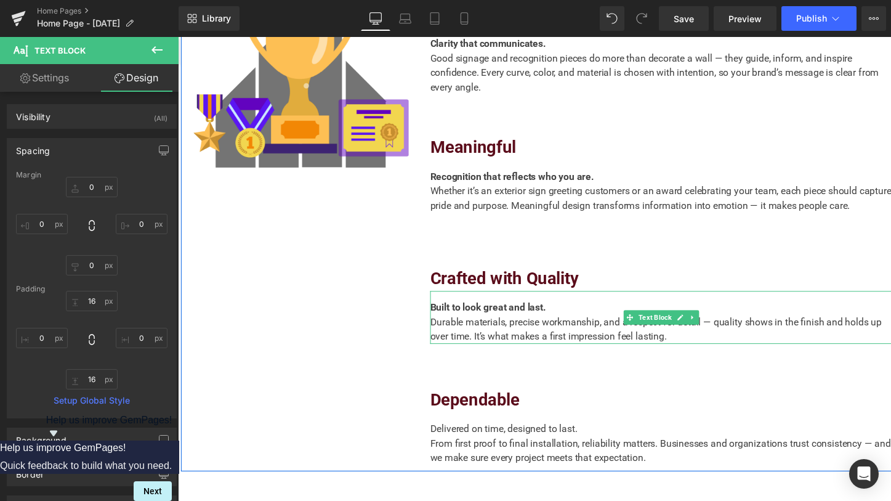
click at [505, 322] on div "Durable materials, precise workmanship, and a respect for detail — quality show…" at bounding box center [674, 337] width 474 height 30
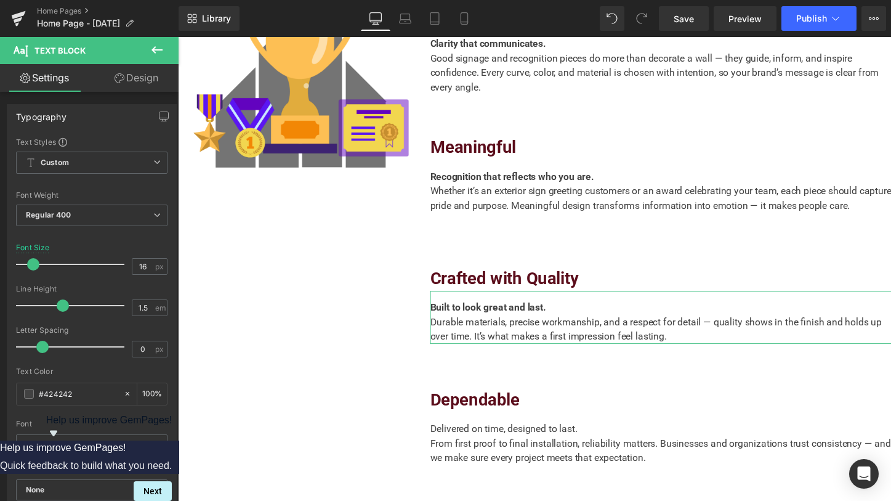
click at [133, 80] on link "Design" at bounding box center [136, 78] width 89 height 28
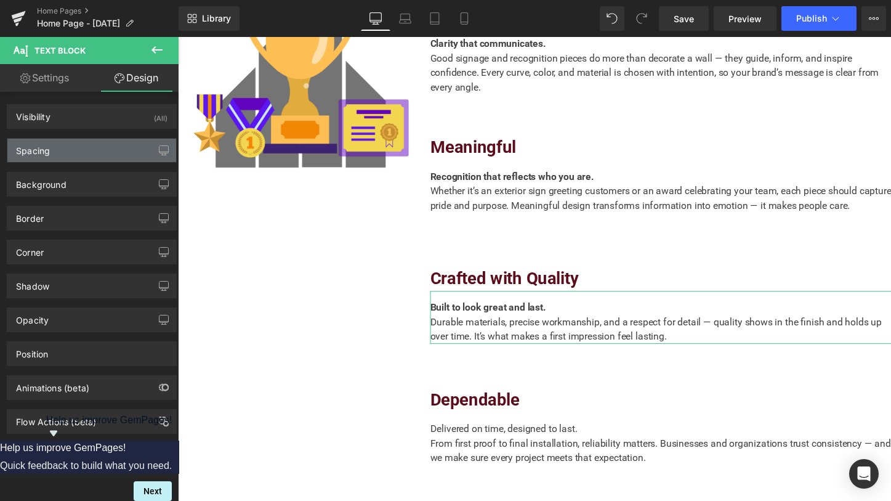
click at [67, 157] on div "Spacing" at bounding box center [91, 150] width 169 height 23
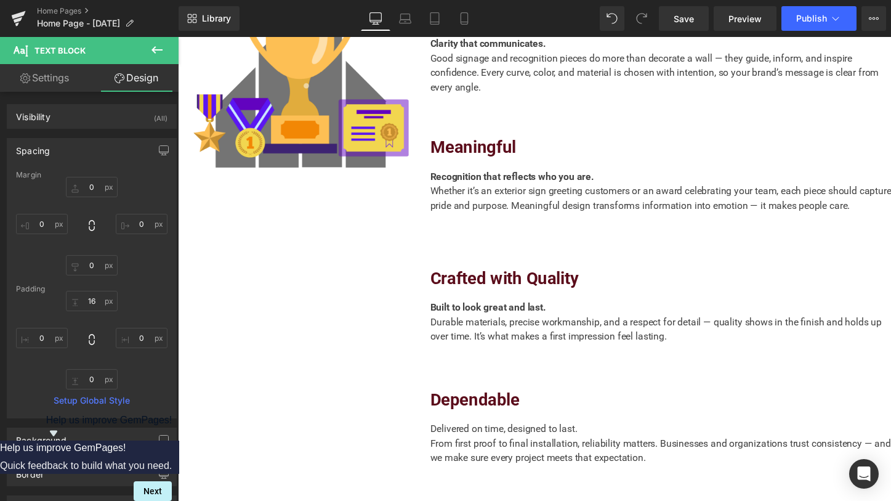
click at [461, 308] on strong "Built to look great and last." at bounding box center [496, 314] width 119 height 12
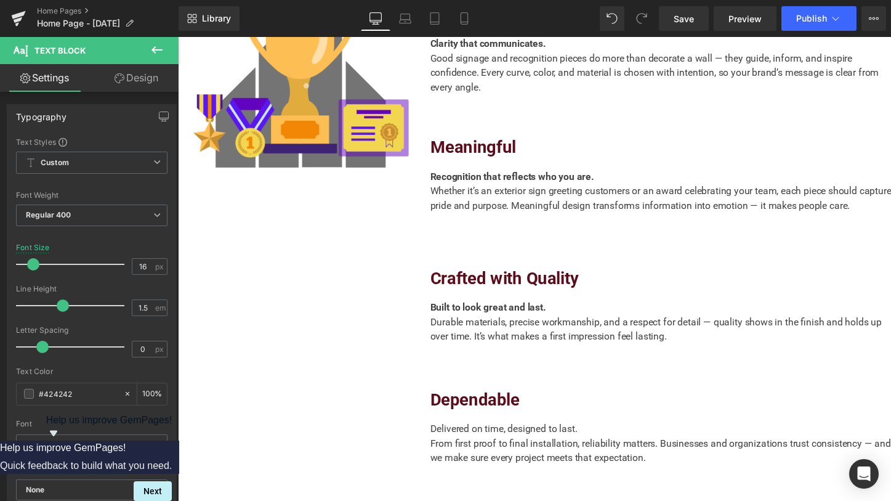
click at [137, 70] on link "Design" at bounding box center [136, 78] width 89 height 28
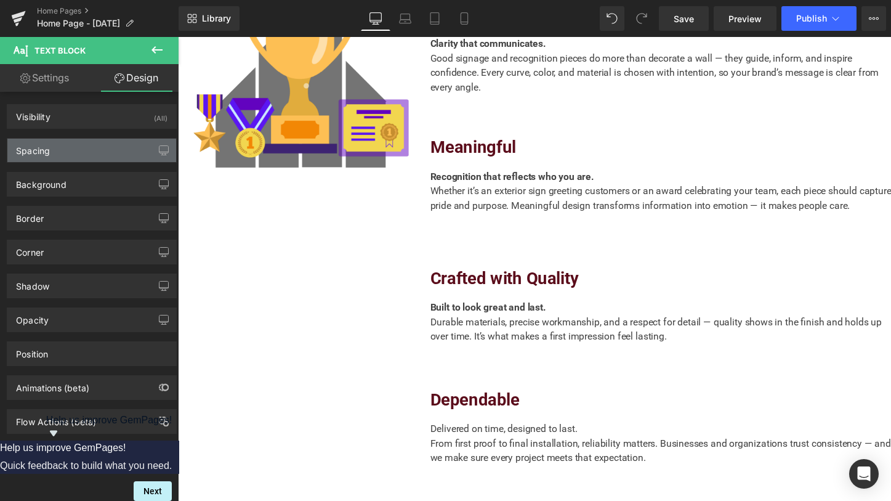
click at [49, 153] on div "Spacing" at bounding box center [33, 147] width 34 height 17
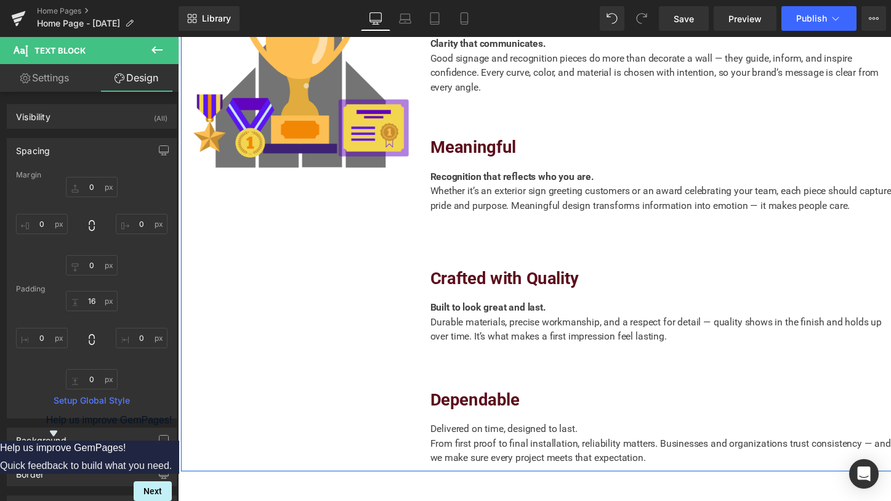
drag, startPoint x: 518, startPoint y: 299, endPoint x: 471, endPoint y: 388, distance: 101.6
click at [518, 322] on div "Durable materials, precise workmanship, and a respect for detail — quality show…" at bounding box center [674, 337] width 474 height 30
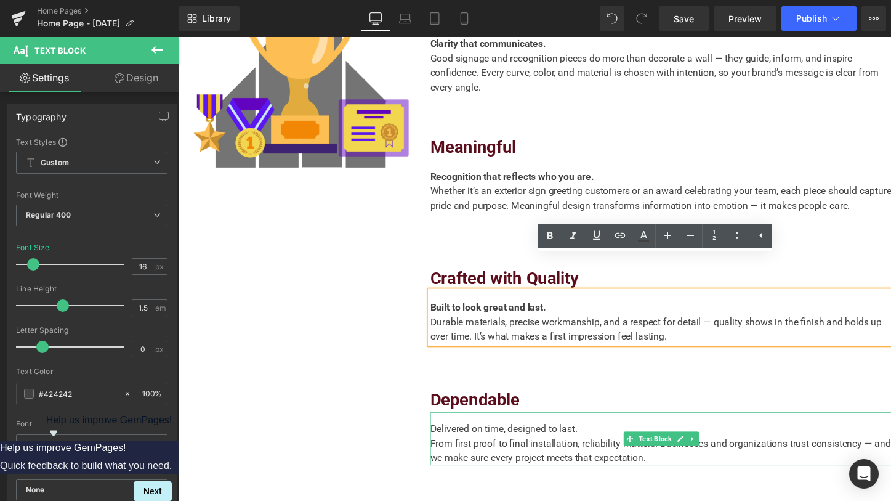
click at [469, 422] on div "Delivered on time, designed to last. From first proof to final installation, re…" at bounding box center [674, 449] width 474 height 54
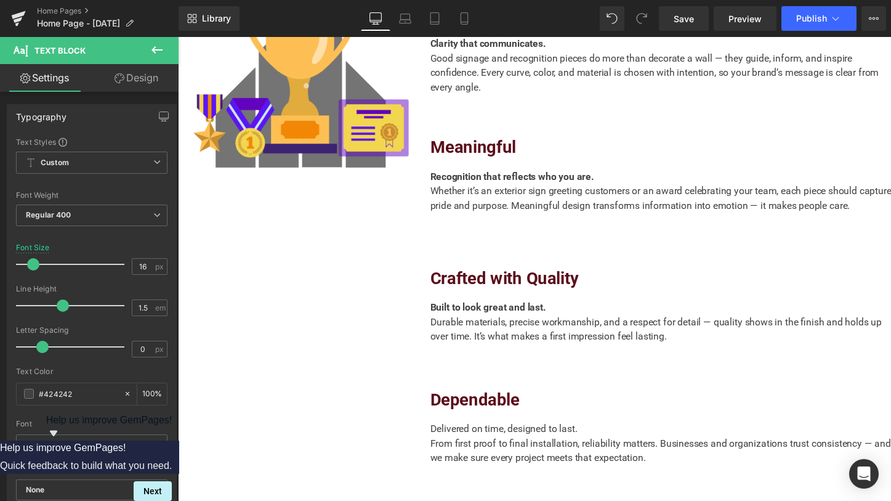
click at [152, 85] on link "Design" at bounding box center [136, 78] width 89 height 28
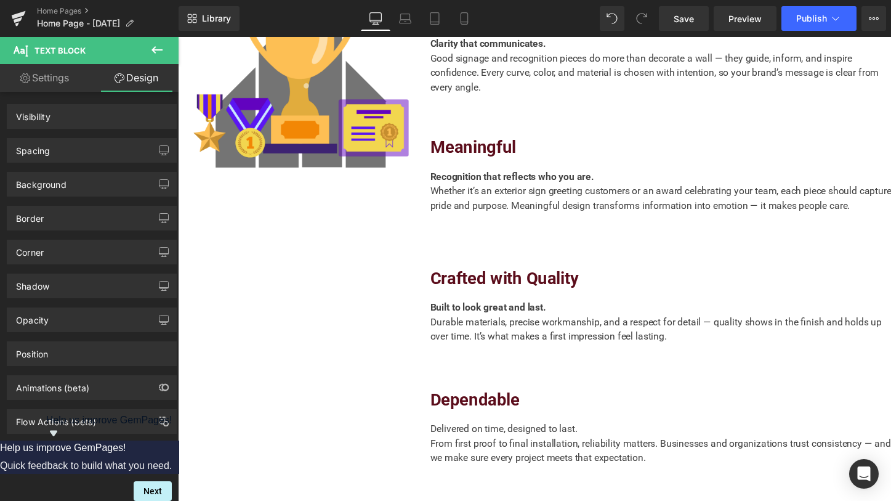
click at [55, 156] on div "Spacing" at bounding box center [91, 150] width 169 height 23
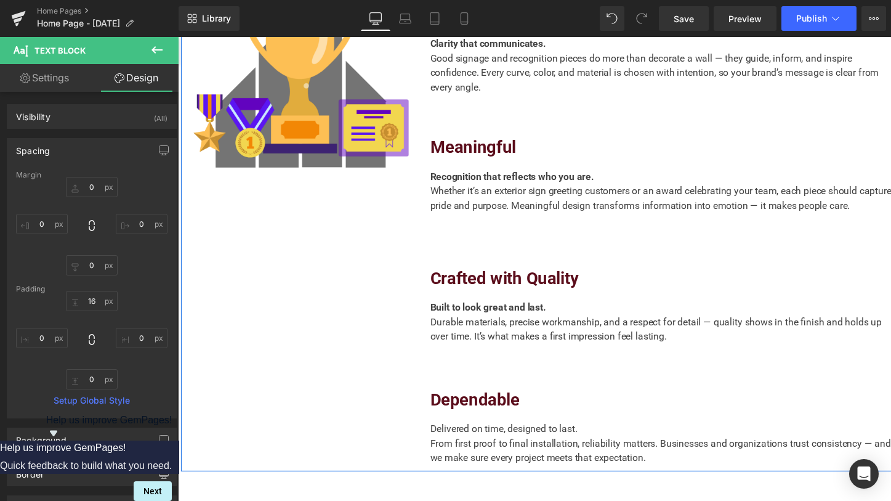
click at [502, 352] on div "Dependable" at bounding box center [674, 387] width 474 height 70
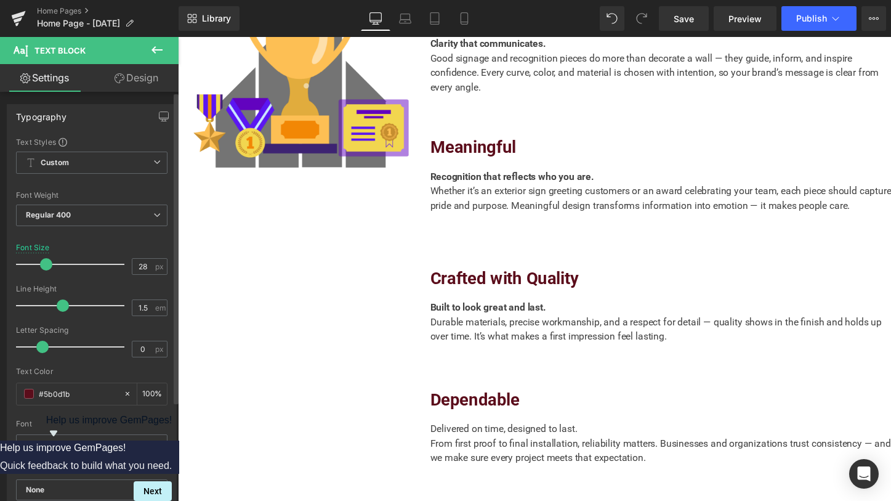
click at [46, 305] on div at bounding box center [73, 305] width 102 height 25
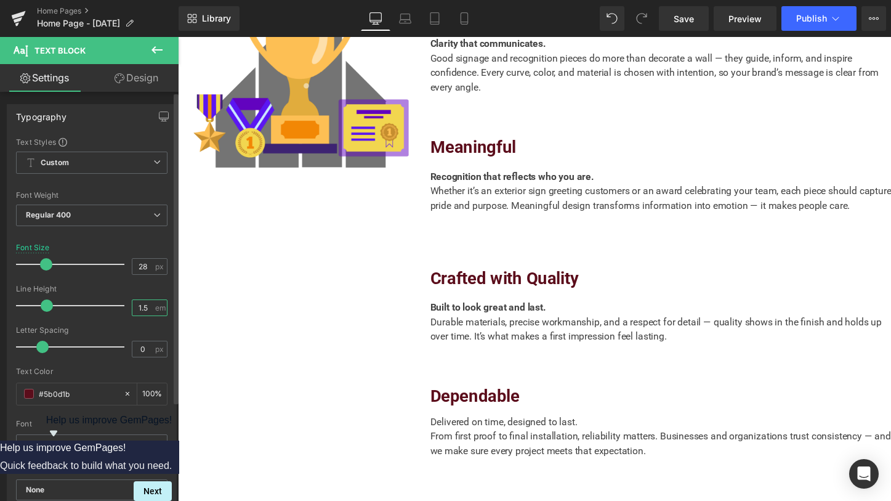
click at [145, 310] on input "1.5" at bounding box center [143, 307] width 22 height 15
click at [146, 310] on input "1.5" at bounding box center [143, 307] width 22 height 15
click at [143, 311] on input "1.5" at bounding box center [143, 307] width 22 height 15
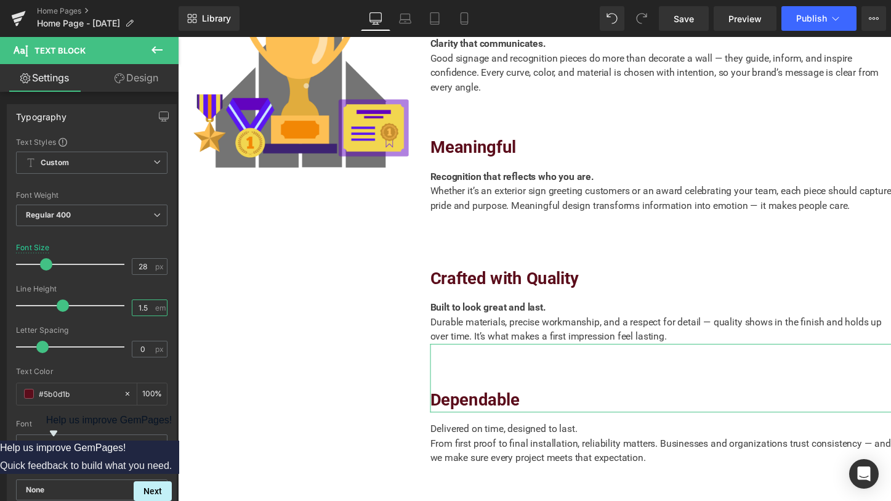
type input "1.5"
click at [131, 79] on link "Design" at bounding box center [136, 78] width 89 height 28
click at [0, 0] on div "Background" at bounding box center [0, 0] width 0 height 0
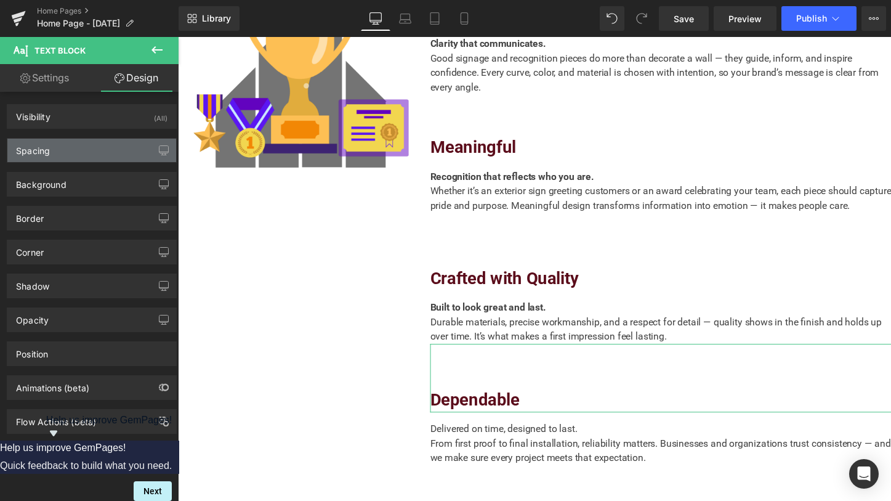
click at [59, 159] on div "Spacing" at bounding box center [91, 150] width 169 height 23
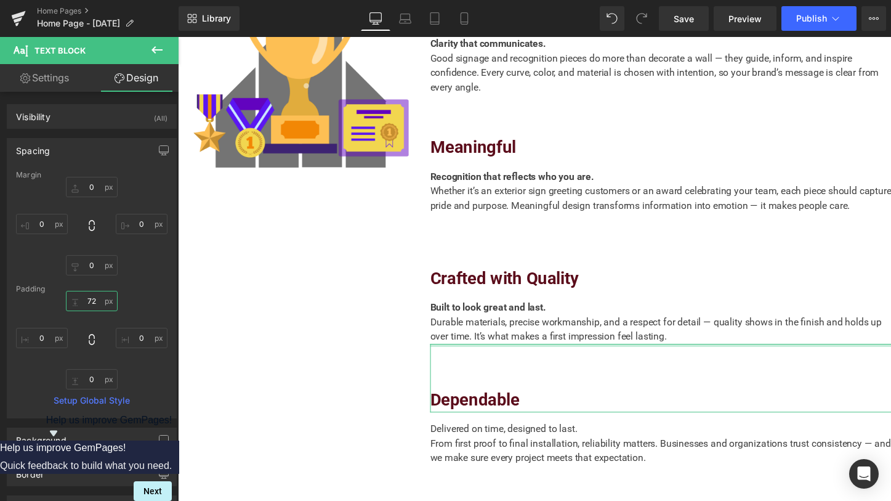
click at [94, 299] on input "text" at bounding box center [92, 301] width 52 height 20
type input "16"
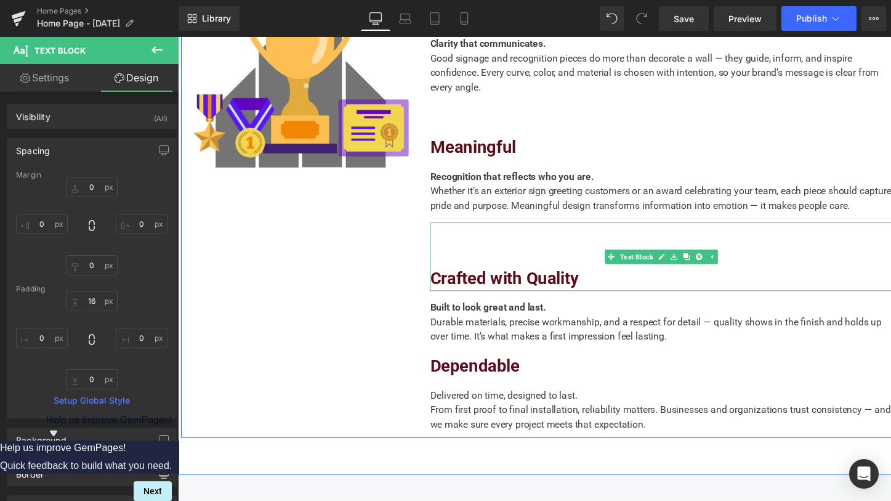
click at [511, 274] on b "Crafted with Quality" at bounding box center [513, 284] width 152 height 20
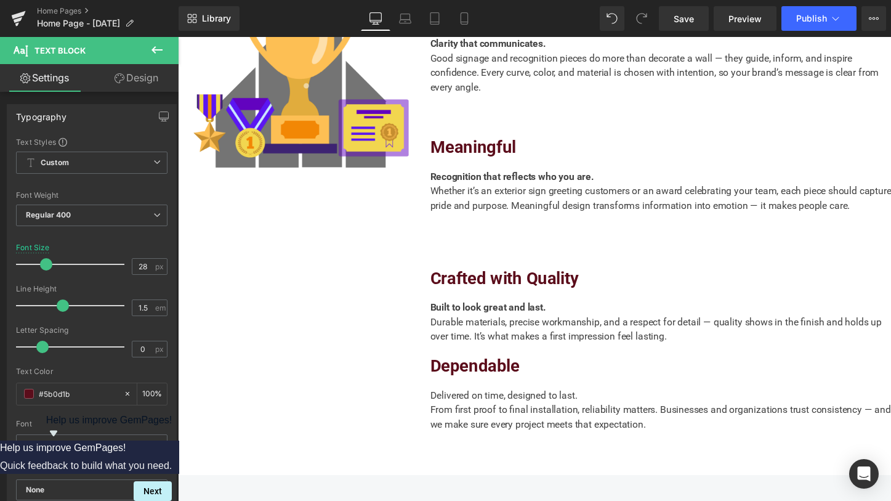
click at [135, 78] on link "Design" at bounding box center [136, 78] width 89 height 28
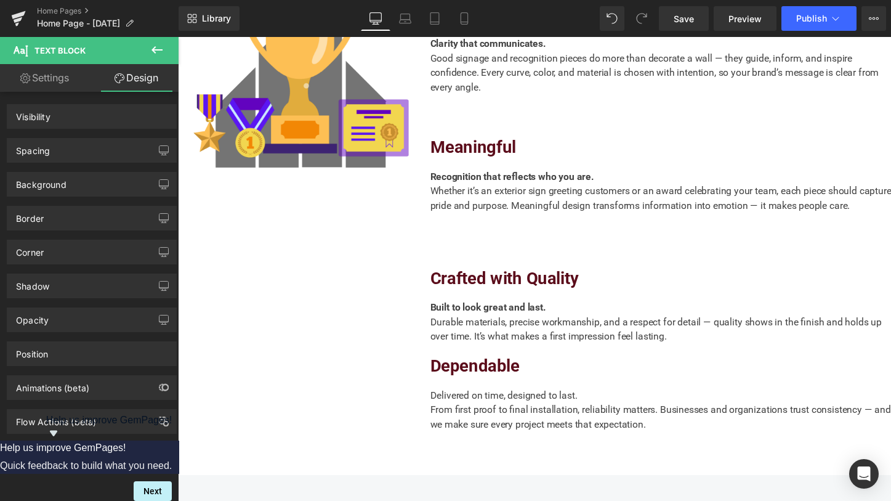
click at [45, 161] on div "Spacing" at bounding box center [91, 150] width 169 height 23
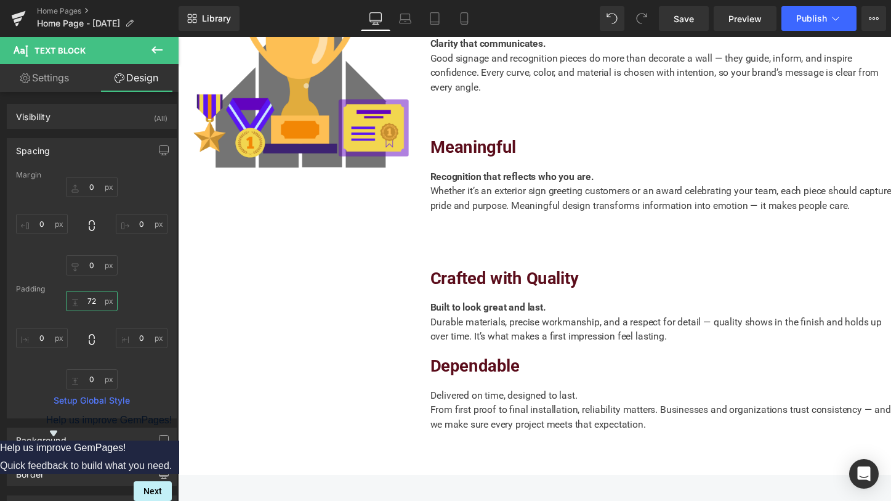
click at [91, 299] on input "text" at bounding box center [92, 301] width 52 height 20
paste input "16"
type input "16"
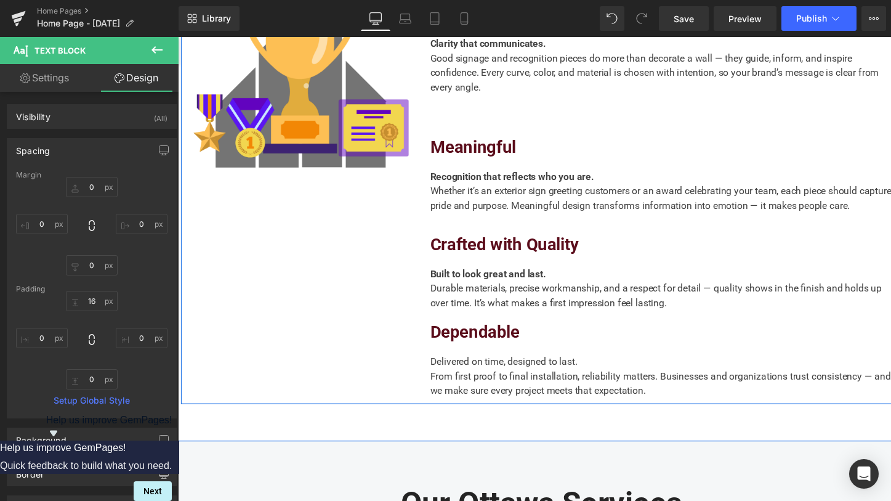
click at [178, 37] on div at bounding box center [178, 37] width 0 height 0
click at [501, 140] on span "Meaningful" at bounding box center [481, 150] width 88 height 20
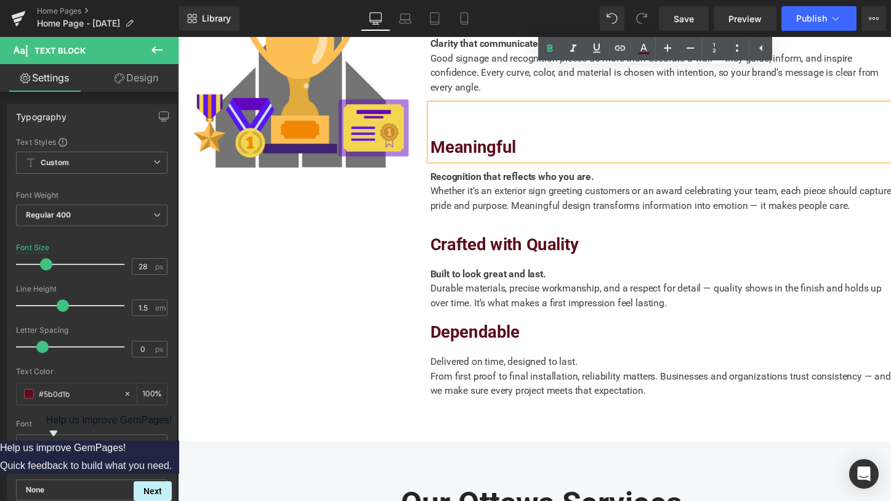
click at [142, 76] on link "Design" at bounding box center [136, 78] width 89 height 28
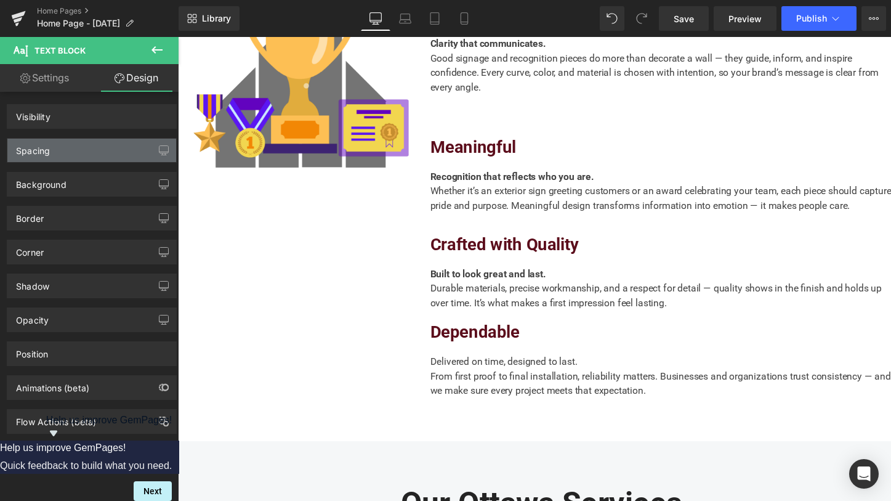
click at [48, 152] on div "Spacing" at bounding box center [33, 147] width 34 height 17
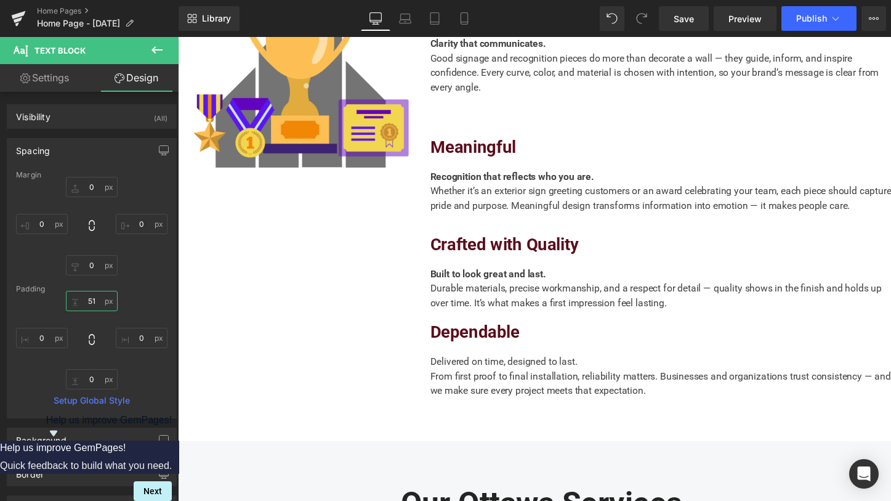
click at [83, 294] on input "text" at bounding box center [92, 301] width 52 height 20
paste input "16"
type input "16"
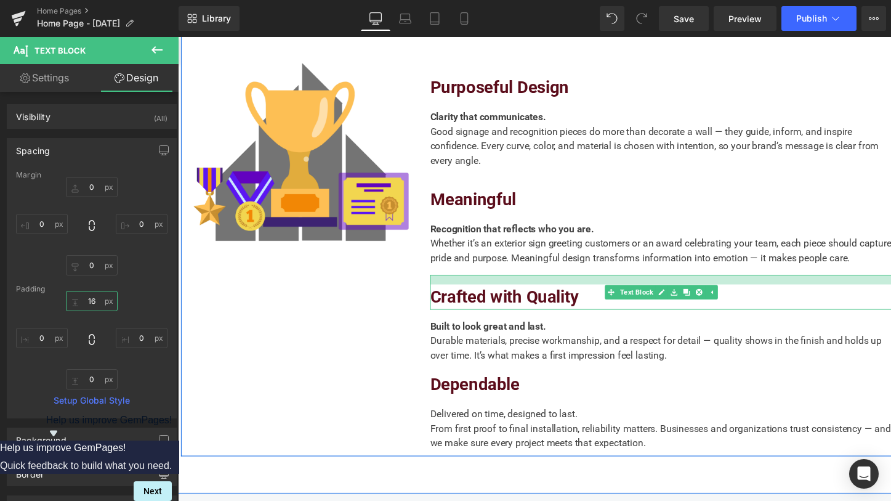
scroll to position [725, 0]
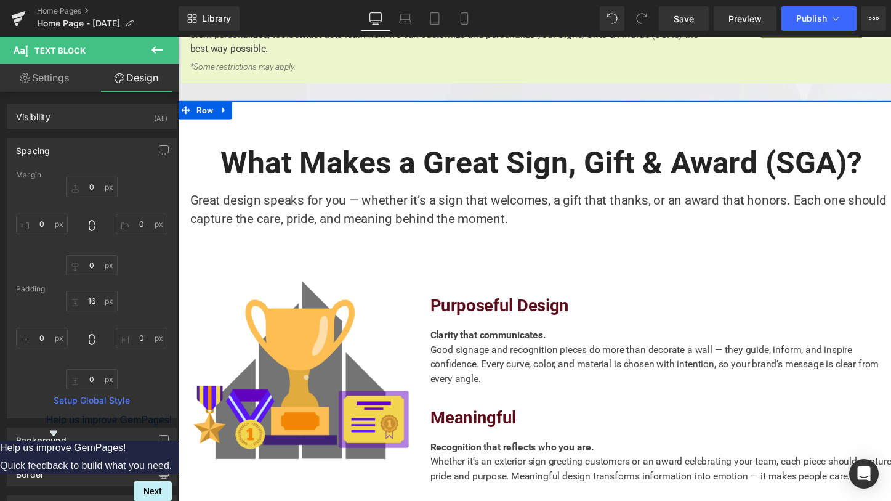
click at [491, 302] on b "Purposeful Design" at bounding box center [508, 312] width 142 height 20
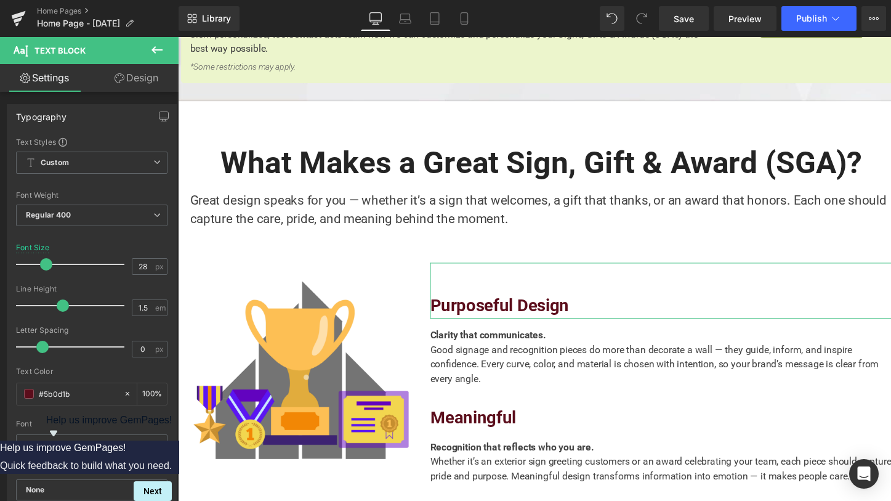
click at [126, 83] on link "Design" at bounding box center [136, 78] width 89 height 28
click at [0, 0] on div "Spacing" at bounding box center [0, 0] width 0 height 0
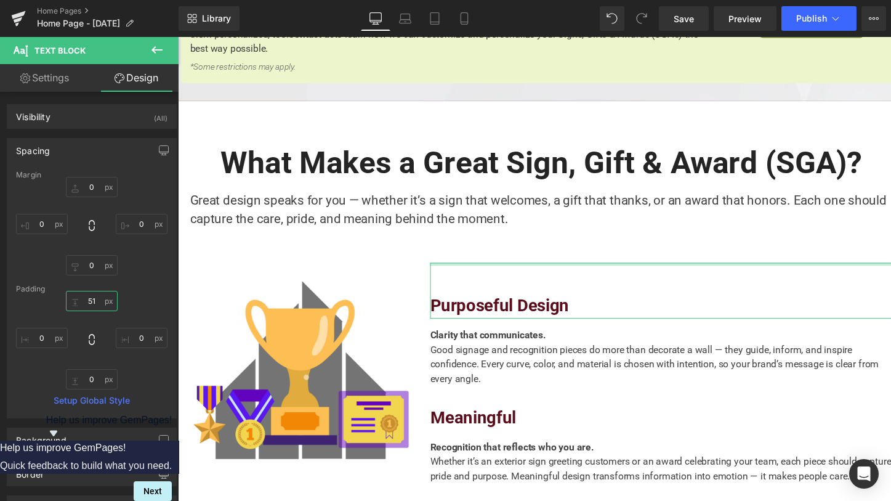
click at [89, 295] on input "text" at bounding box center [92, 301] width 52 height 20
paste input "16"
type input "16"
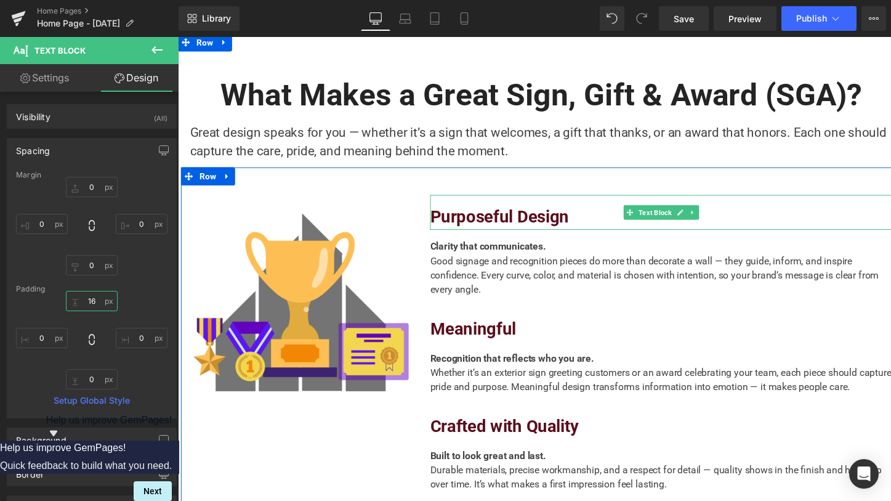
scroll to position [892, 0]
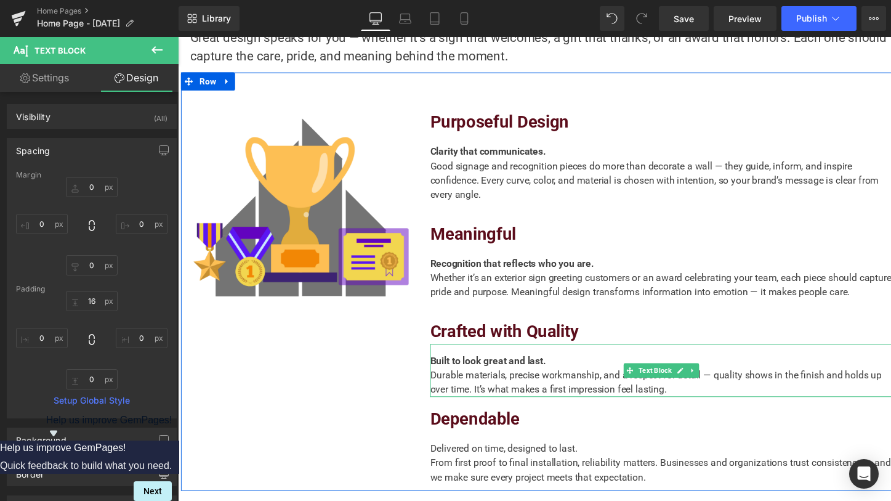
click at [507, 376] on div "Durable materials, precise workmanship, and a respect for detail — quality show…" at bounding box center [674, 391] width 474 height 30
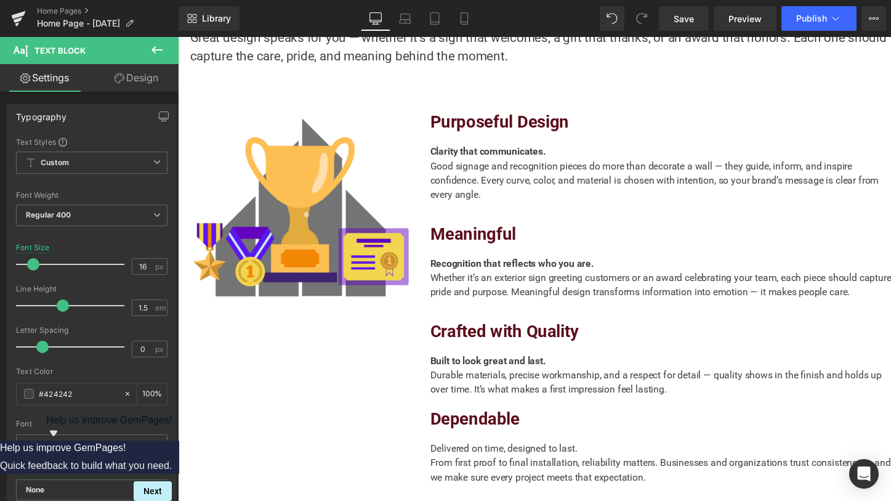
click at [132, 69] on link "Design" at bounding box center [136, 78] width 89 height 28
click at [0, 0] on div "Spacing" at bounding box center [0, 0] width 0 height 0
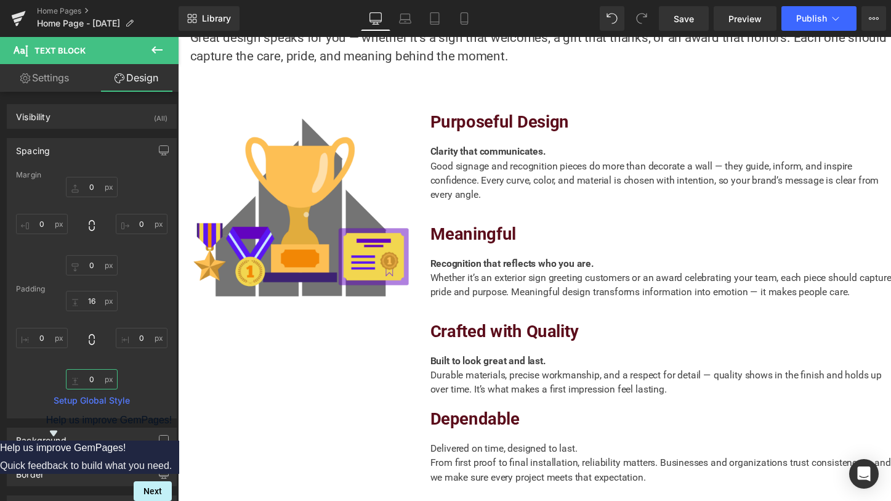
click at [84, 374] on input "text" at bounding box center [92, 379] width 52 height 20
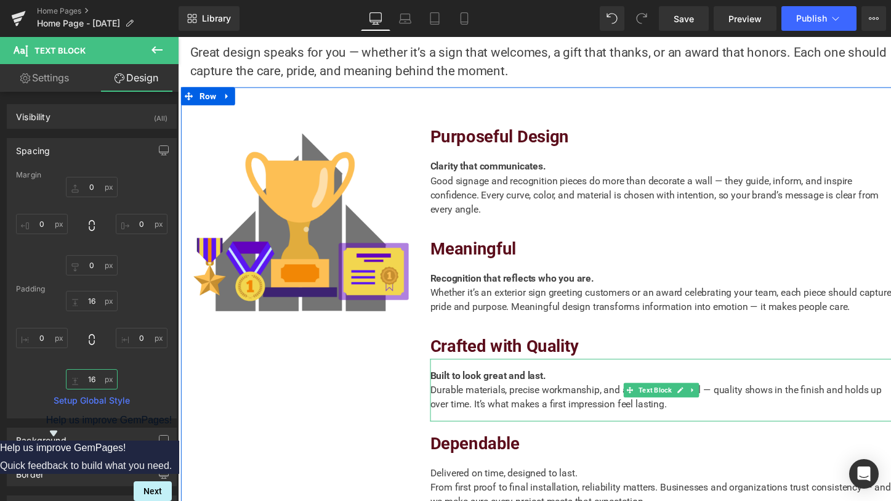
scroll to position [873, 0]
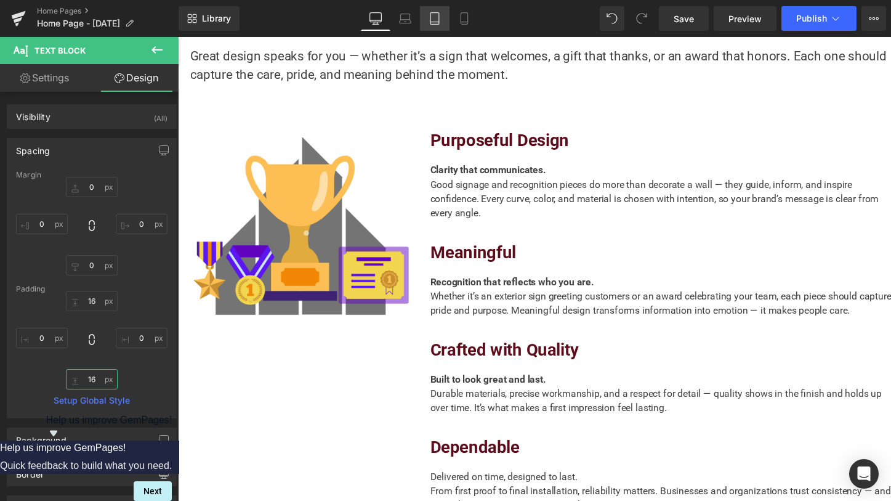
type input "16"
click at [429, 22] on icon at bounding box center [435, 18] width 12 height 12
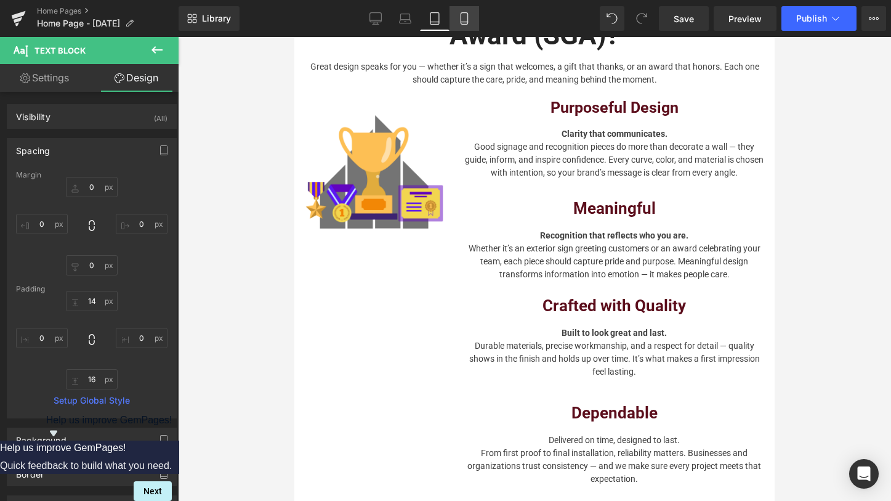
click at [454, 18] on link "Mobile" at bounding box center [464, 18] width 30 height 25
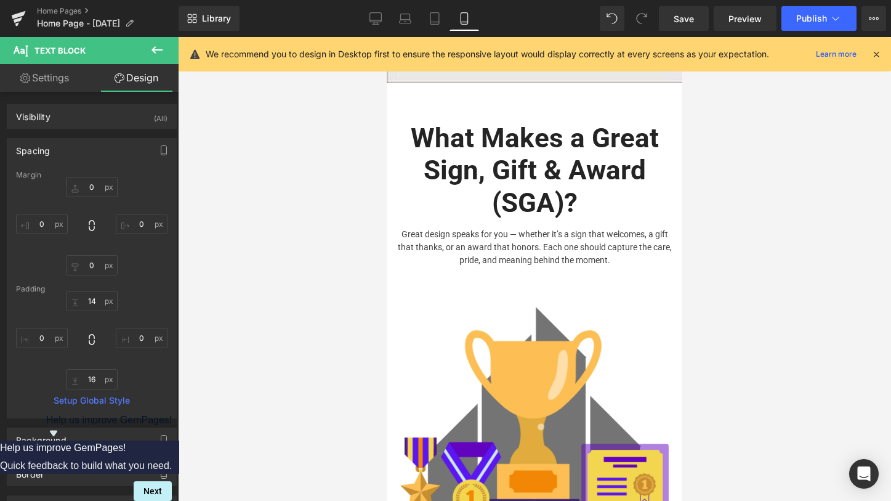
scroll to position [1602, 0]
click at [376, 14] on icon at bounding box center [375, 18] width 12 height 12
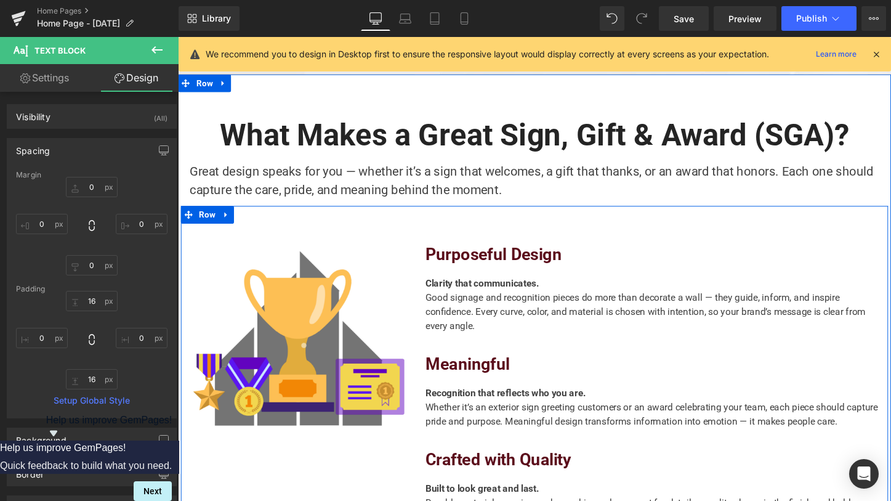
scroll to position [716, 0]
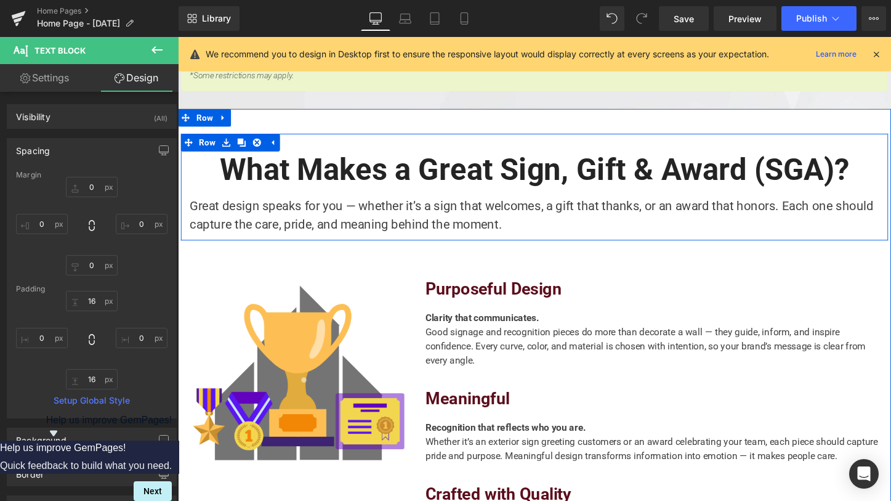
click at [365, 195] on div "Great design speaks for you — whether it’s a sign that welcomes, a gift that th…" at bounding box center [550, 219] width 720 height 49
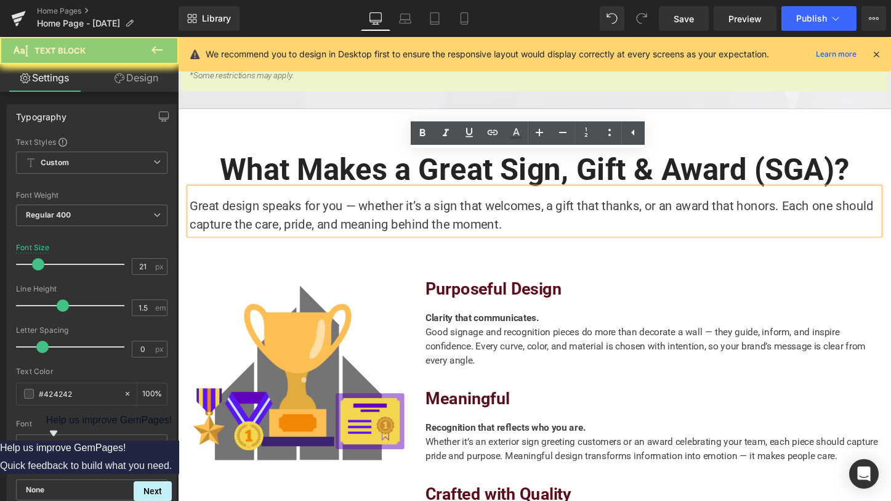
click at [370, 195] on div "Great design speaks for you — whether it’s a sign that welcomes, a gift that th…" at bounding box center [550, 219] width 720 height 49
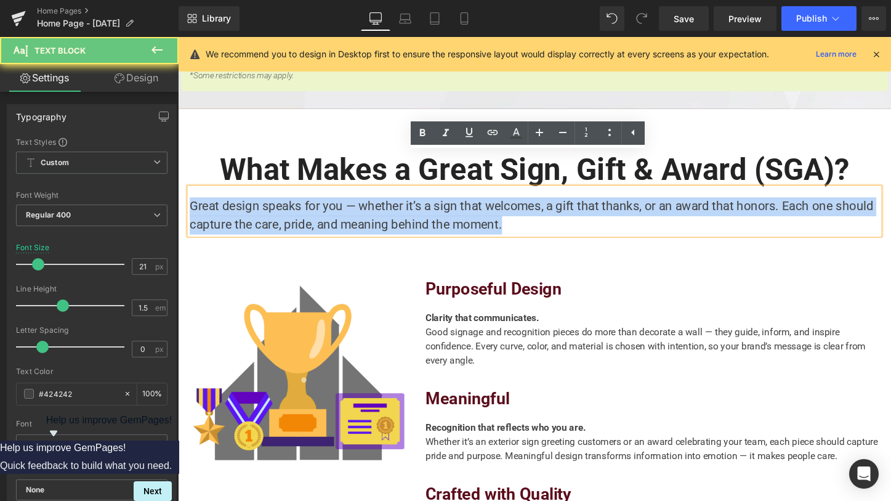
click at [370, 195] on div "Great design speaks for you — whether it’s a sign that welcomes, a gift that th…" at bounding box center [550, 219] width 720 height 49
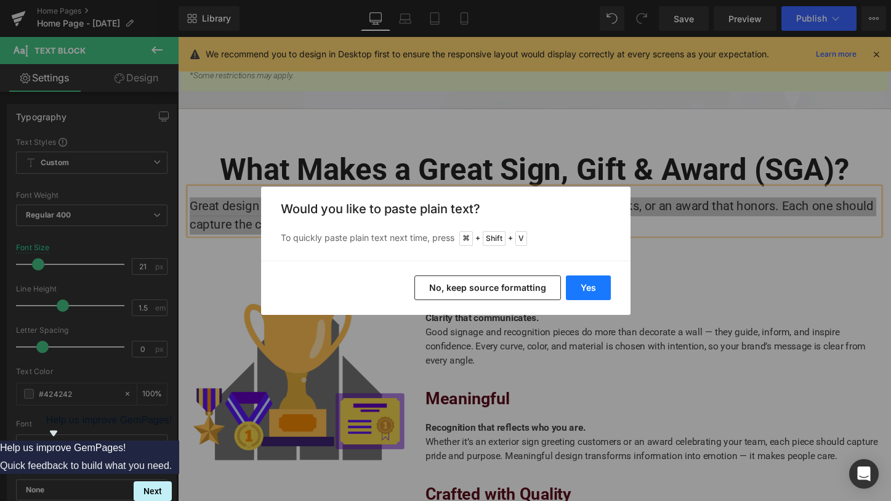
click at [578, 283] on button "Yes" at bounding box center [588, 287] width 45 height 25
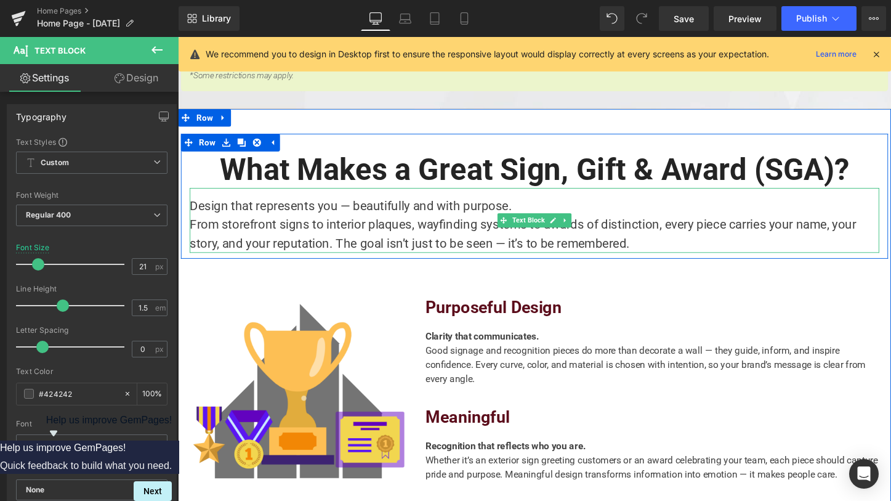
click at [469, 195] on div "Design that represents you — beautifully and with purpose. From storefront sign…" at bounding box center [550, 229] width 720 height 68
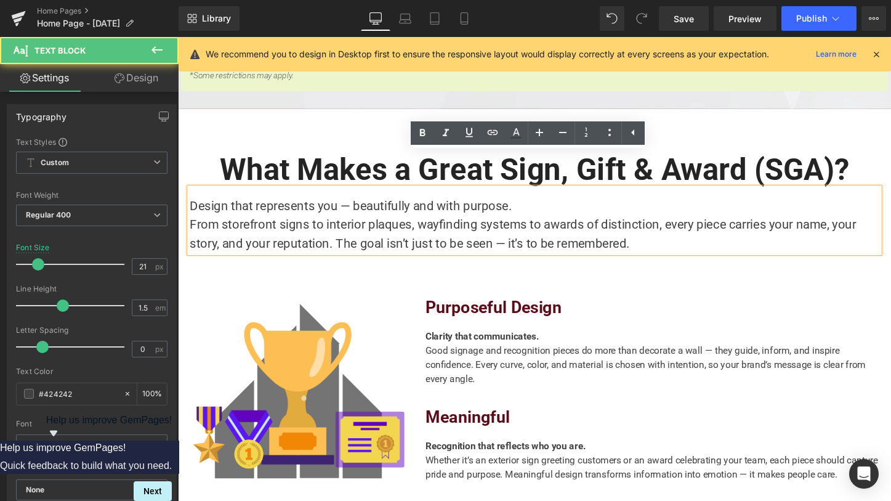
click at [547, 195] on div "Design that represents you — beautifully and with purpose. From storefront sign…" at bounding box center [550, 229] width 720 height 68
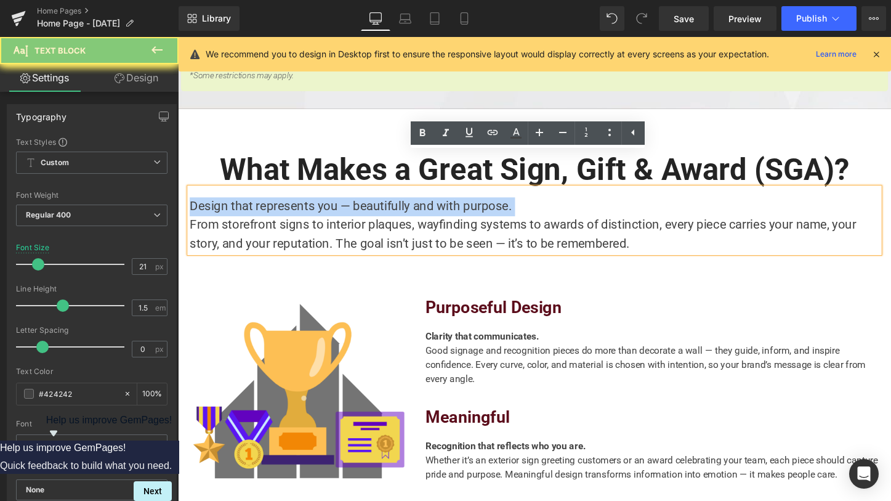
click at [547, 195] on div "Design that represents you — beautifully and with purpose. From storefront sign…" at bounding box center [550, 229] width 720 height 68
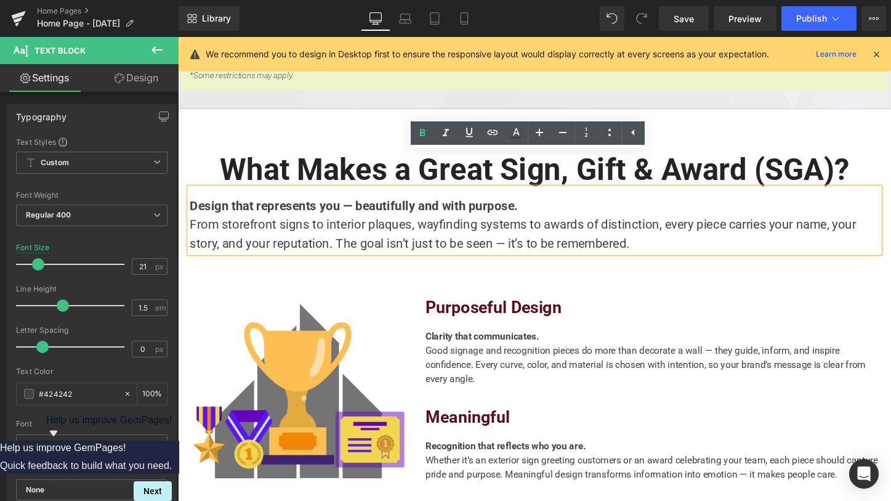
click at [402, 223] on div "From storefront signs to interior plaques, wayfinding systems to awards of dist…" at bounding box center [550, 242] width 720 height 39
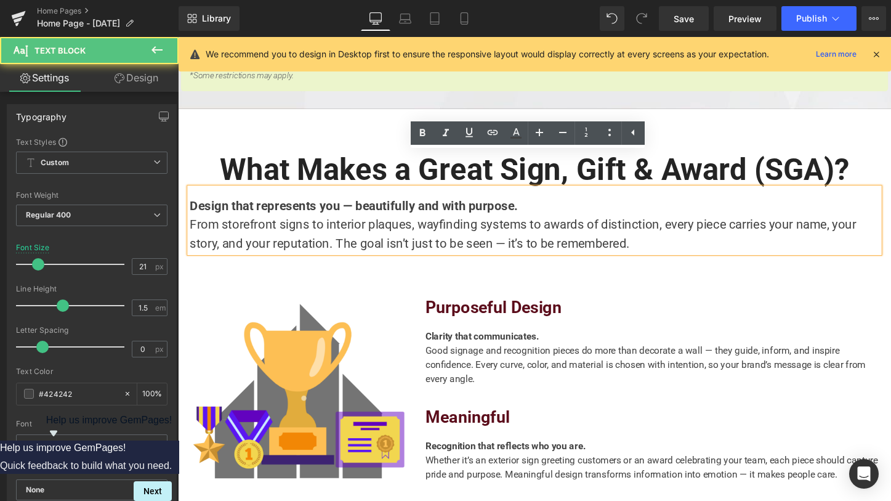
click at [190, 223] on div "From storefront signs to interior plaques, wayfinding systems to awards of dist…" at bounding box center [550, 242] width 720 height 39
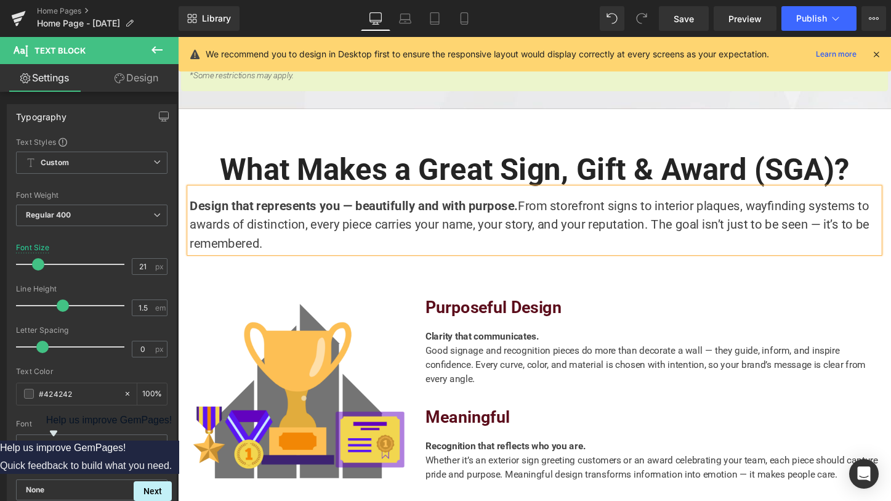
click at [515, 206] on strong "Design that represents you — beautifully and with purpose." at bounding box center [361, 213] width 343 height 15
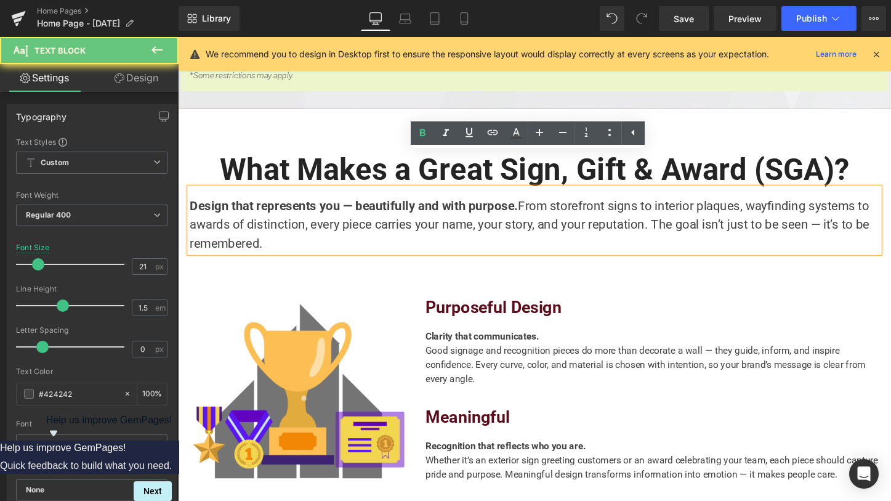
click at [515, 206] on strong "Design that represents you — beautifully and with purpose." at bounding box center [361, 213] width 343 height 15
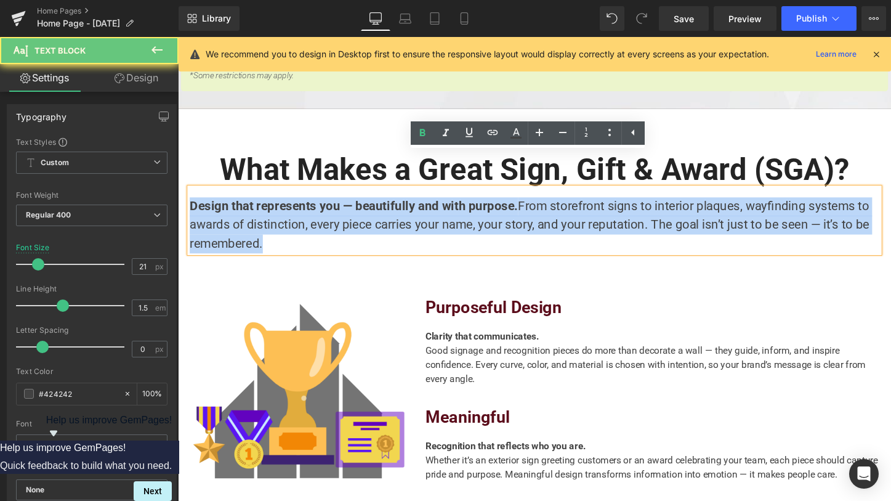
click at [515, 206] on strong "Design that represents you — beautifully and with purpose." at bounding box center [361, 213] width 343 height 15
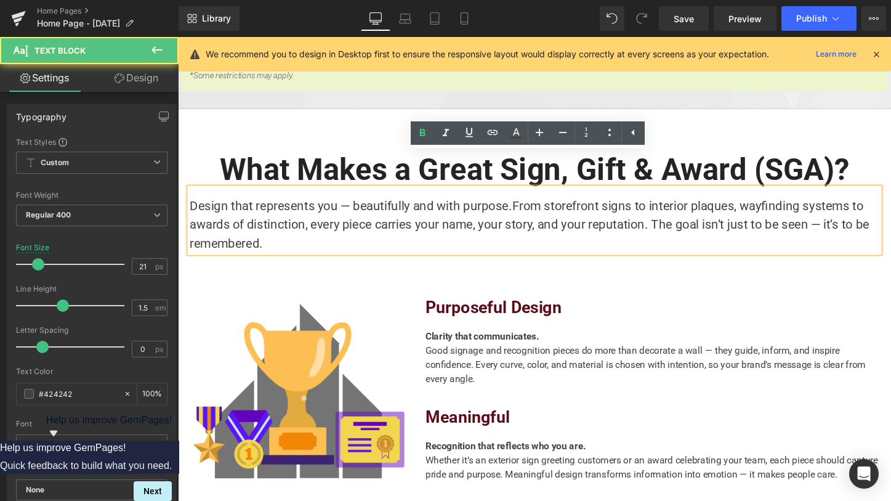
click at [350, 195] on div "Design that represents you — beautifully and with purpose. From storefront sign…" at bounding box center [550, 229] width 720 height 68
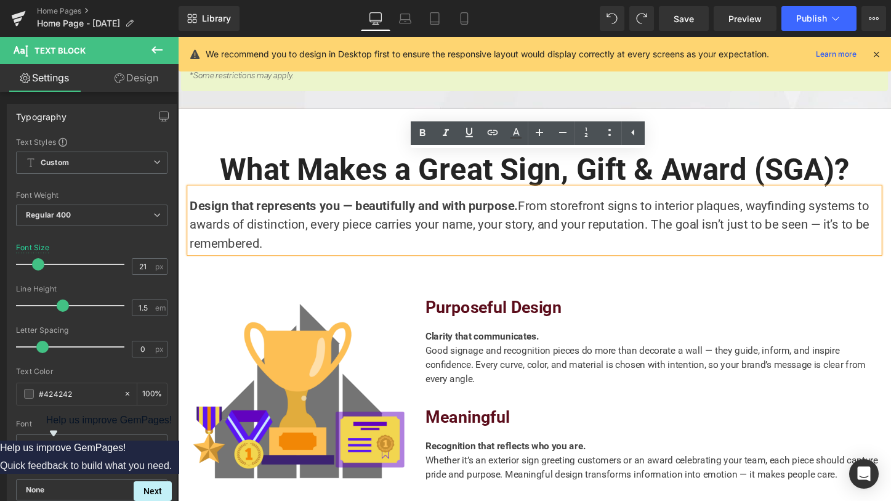
click at [530, 206] on span "From storefront signs to interior plaques, wayfinding systems to awards of dist…" at bounding box center [545, 233] width 710 height 54
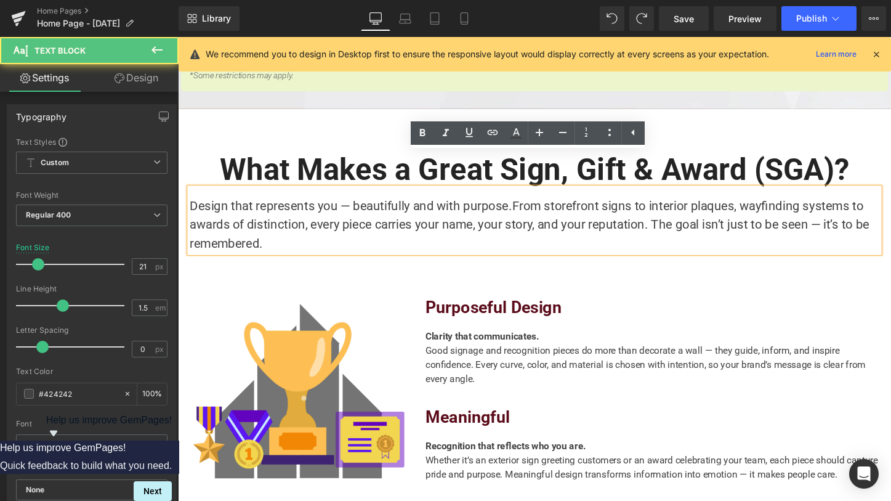
click at [587, 207] on div "Design that represents you — beautifully and with purpose. From storefront sign…" at bounding box center [550, 229] width 720 height 68
click at [178, 37] on div at bounding box center [178, 37] width 0 height 0
click at [434, 145] on link at bounding box center [422, 132] width 23 height 23
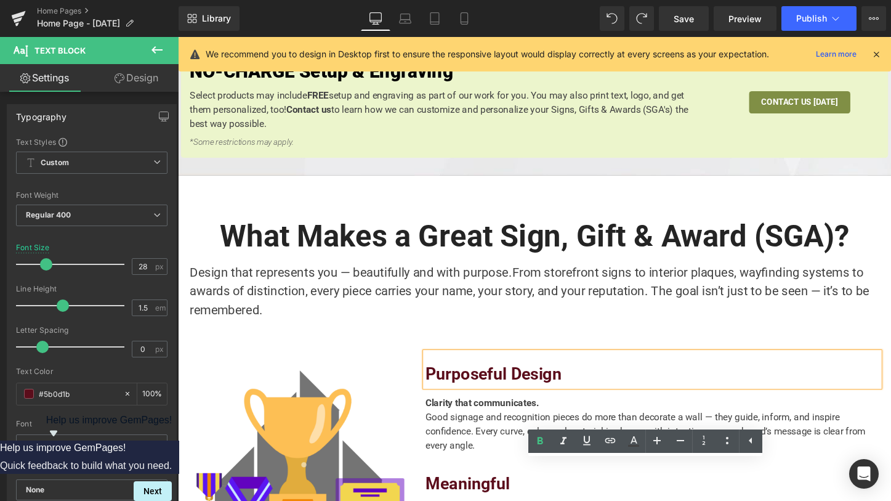
scroll to position [673, 0]
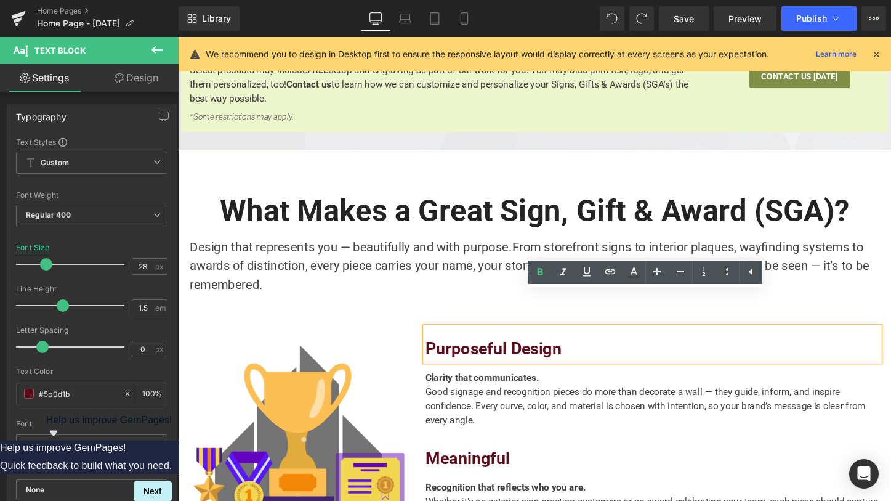
click at [384, 249] on span "From storefront signs to interior plaques, wayfinding systems to awards of dist…" at bounding box center [545, 276] width 710 height 54
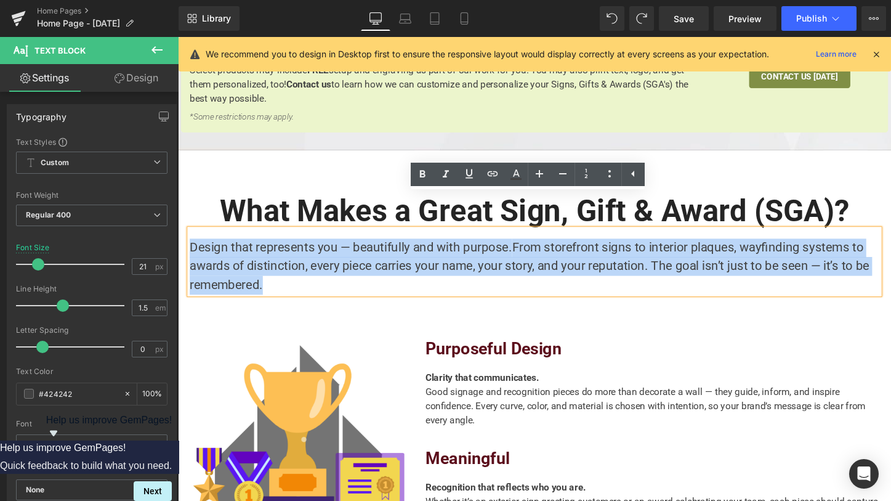
click at [353, 249] on span "From storefront signs to interior plaques, wayfinding systems to awards of dist…" at bounding box center [545, 276] width 710 height 54
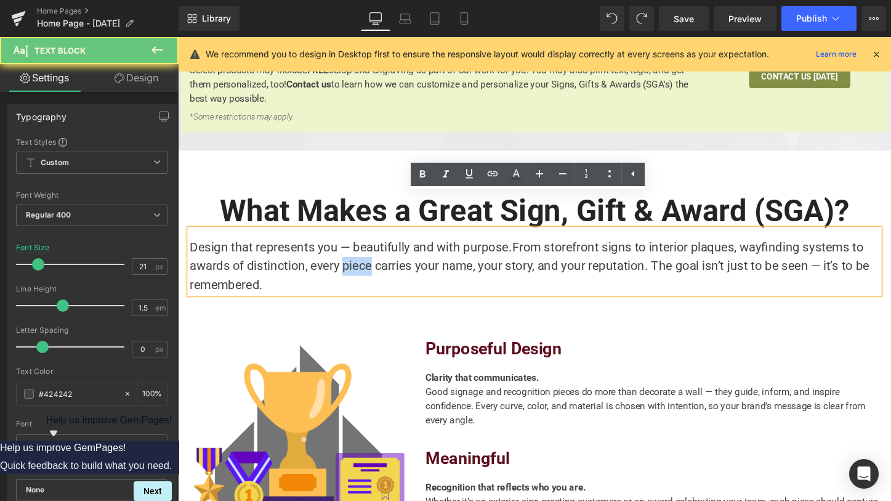
click at [353, 249] on span "From storefront signs to interior plaques, wayfinding systems to awards of dist…" at bounding box center [545, 276] width 710 height 54
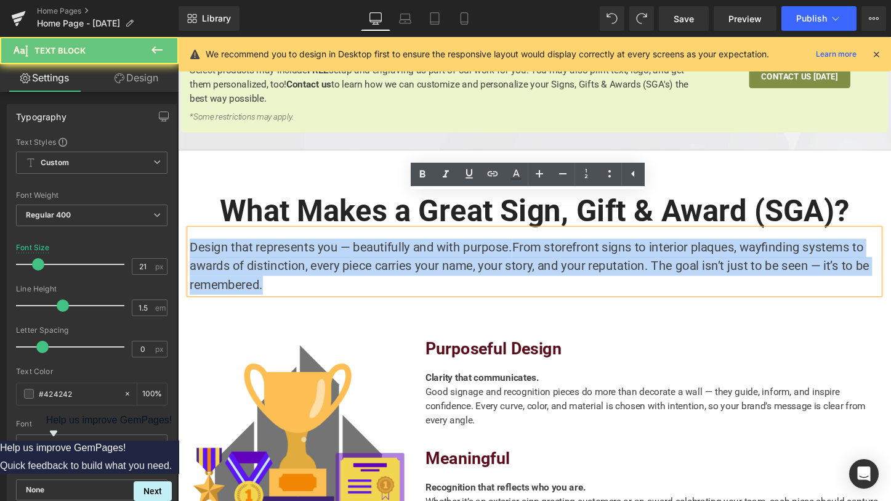
click at [353, 249] on span "From storefront signs to interior plaques, wayfinding systems to awards of dist…" at bounding box center [545, 276] width 710 height 54
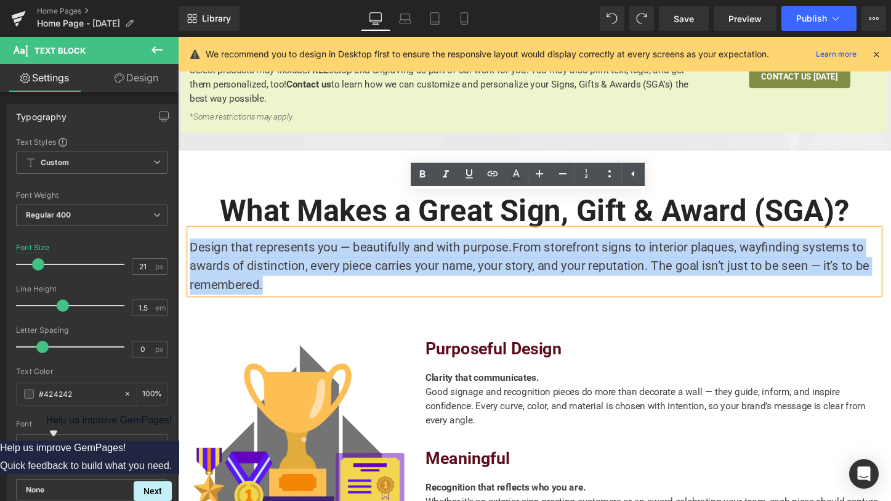
click at [353, 249] on span "From storefront signs to interior plaques, wayfinding systems to awards of dist…" at bounding box center [545, 276] width 710 height 54
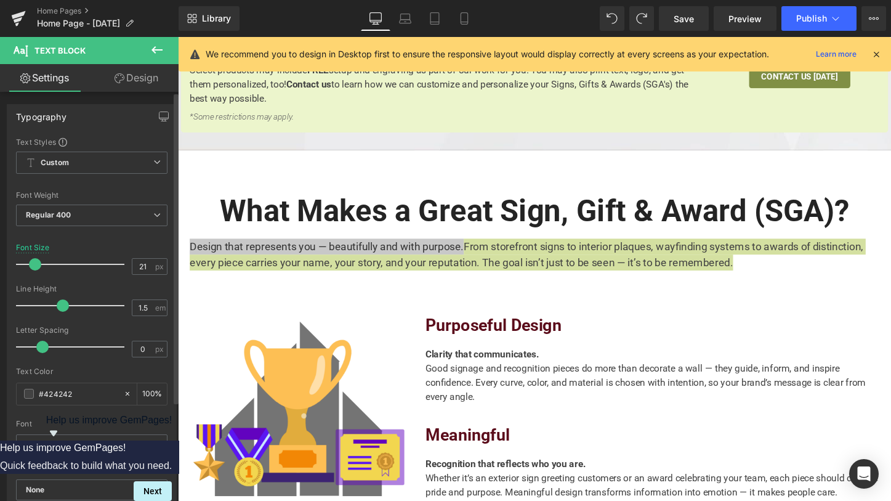
drag, startPoint x: 38, startPoint y: 267, endPoint x: 372, endPoint y: 274, distance: 334.4
click at [35, 268] on span at bounding box center [35, 264] width 12 height 12
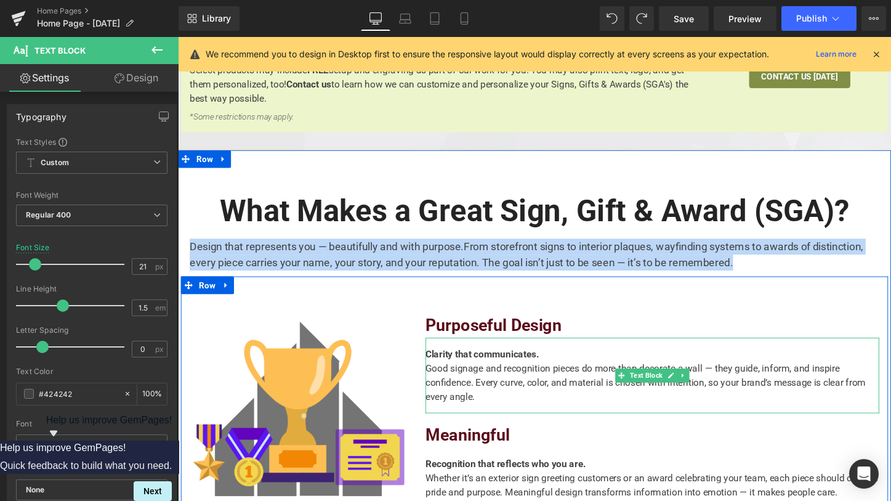
click at [570, 376] on div "Good signage and recognition pieces do more than decorate a wall — they guide, …" at bounding box center [674, 398] width 474 height 44
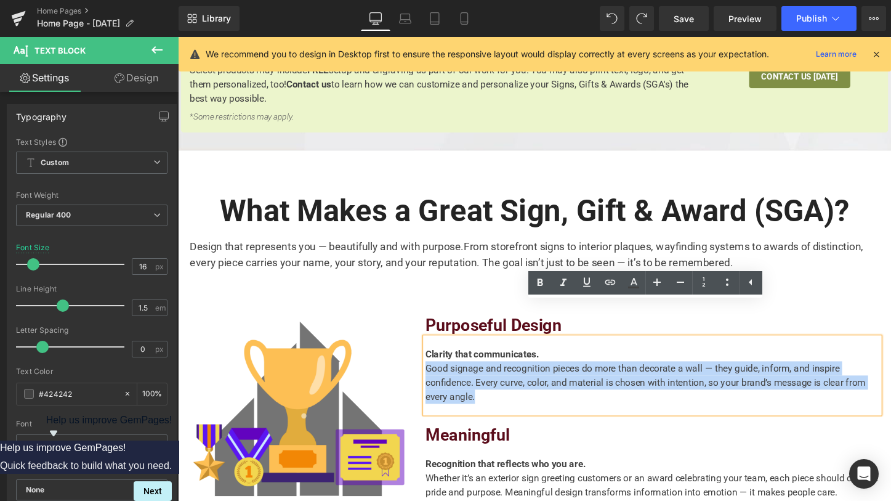
click at [382, 238] on div "Design that represents you — beautifully and with purpose. From storefront sign…" at bounding box center [550, 259] width 720 height 43
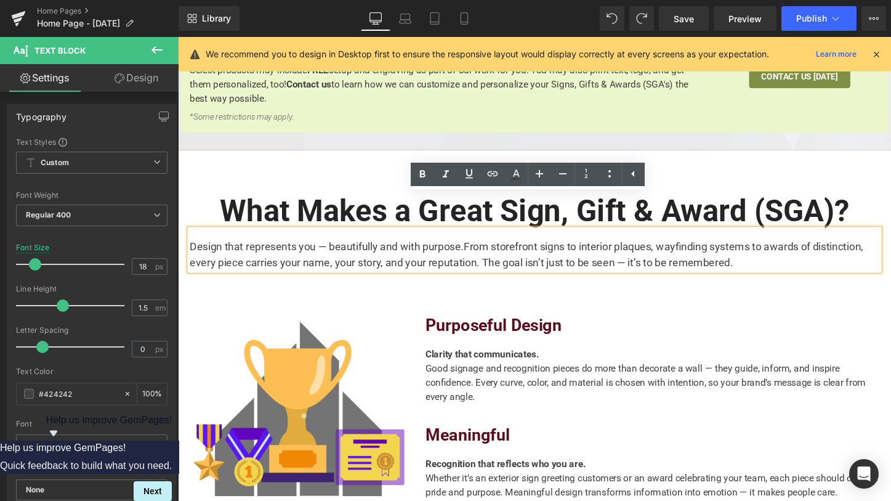
click at [438, 249] on span "From storefront signs to interior plaques, wayfinding systems to awards of dist…" at bounding box center [542, 264] width 704 height 30
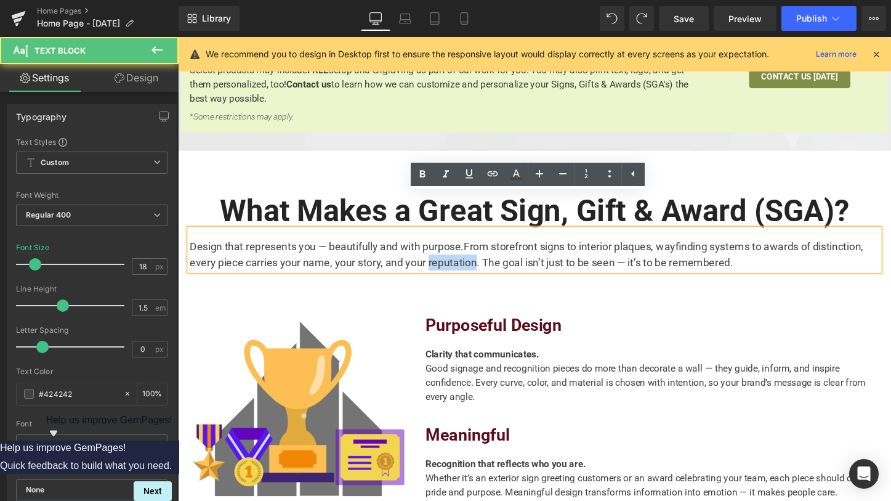
click at [438, 249] on span "From storefront signs to interior plaques, wayfinding systems to awards of dist…" at bounding box center [542, 264] width 704 height 30
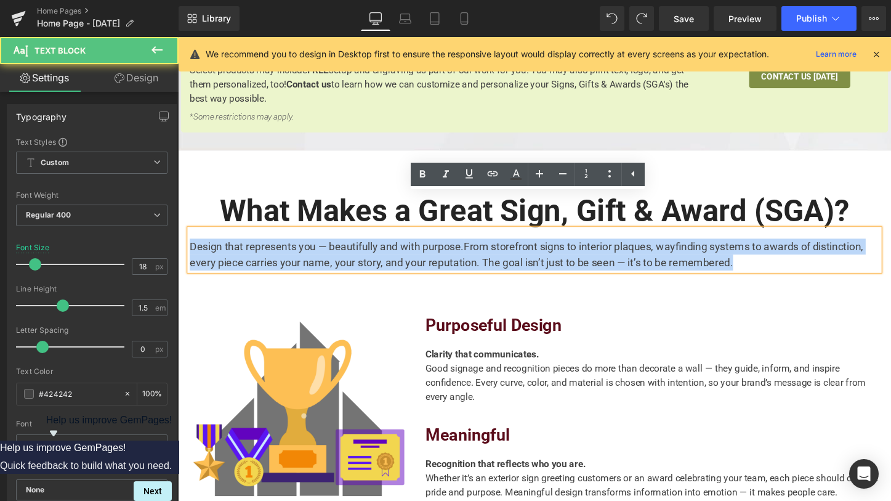
click at [438, 249] on span "From storefront signs to interior plaques, wayfinding systems to awards of dist…" at bounding box center [542, 264] width 704 height 30
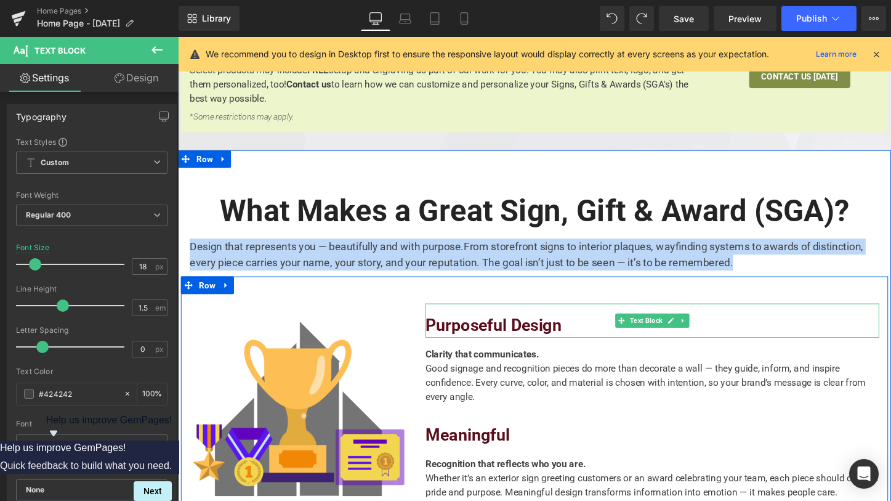
click at [462, 328] on b "Purposeful Design" at bounding box center [508, 338] width 142 height 20
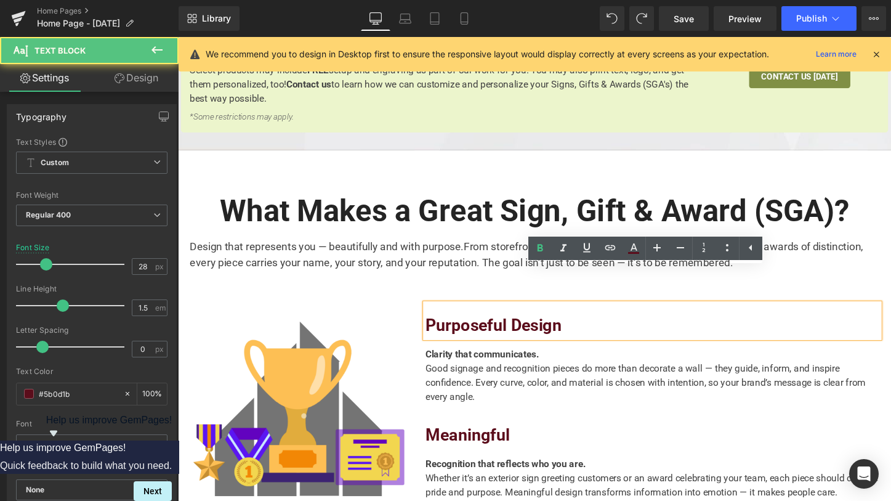
click at [461, 328] on b "Purposeful Design" at bounding box center [508, 338] width 142 height 20
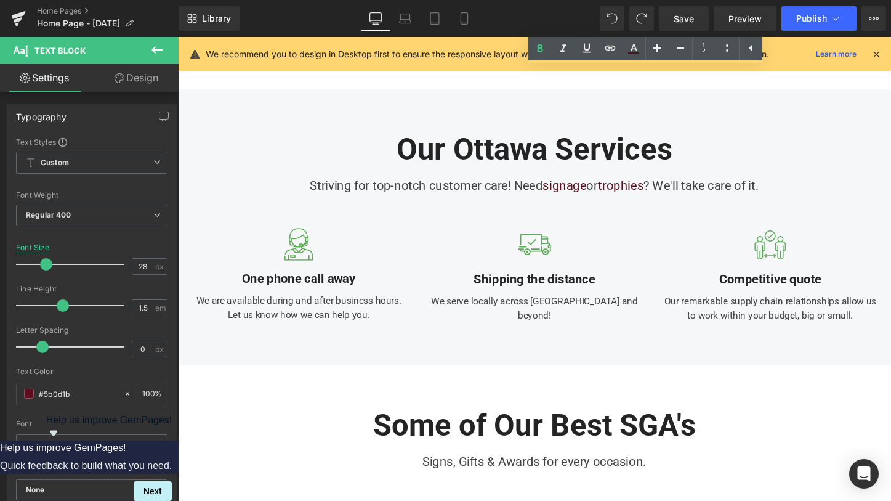
scroll to position [1335, 0]
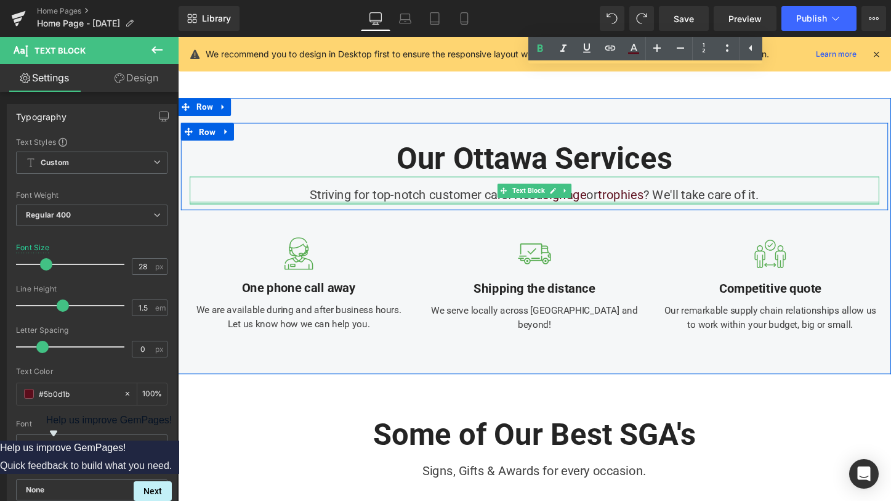
click at [400, 183] on div "Striving for top-notch customer care! Need signage or trophies ? We'll take car…" at bounding box center [550, 198] width 720 height 30
click at [401, 183] on div "Striving for top-notch customer care! Need signage or trophies ? We'll take car…" at bounding box center [550, 198] width 720 height 30
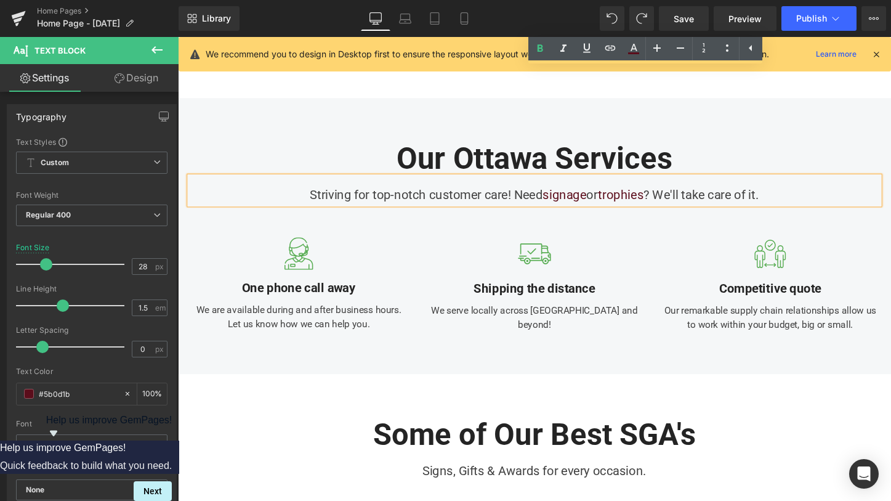
click at [404, 183] on div "Striving for top-notch customer care! Need signage or trophies ? We'll take car…" at bounding box center [550, 198] width 720 height 30
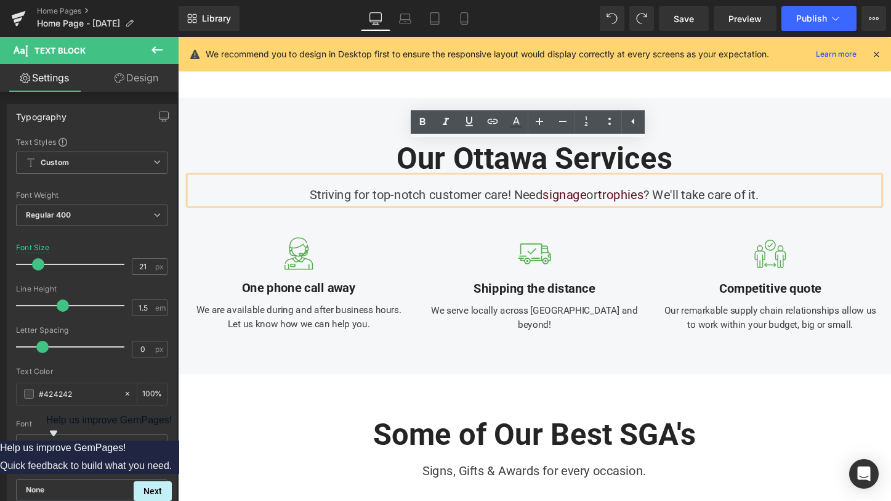
click at [344, 183] on div "Striving for top-notch customer care! Need signage or trophies ? We'll take car…" at bounding box center [550, 198] width 720 height 30
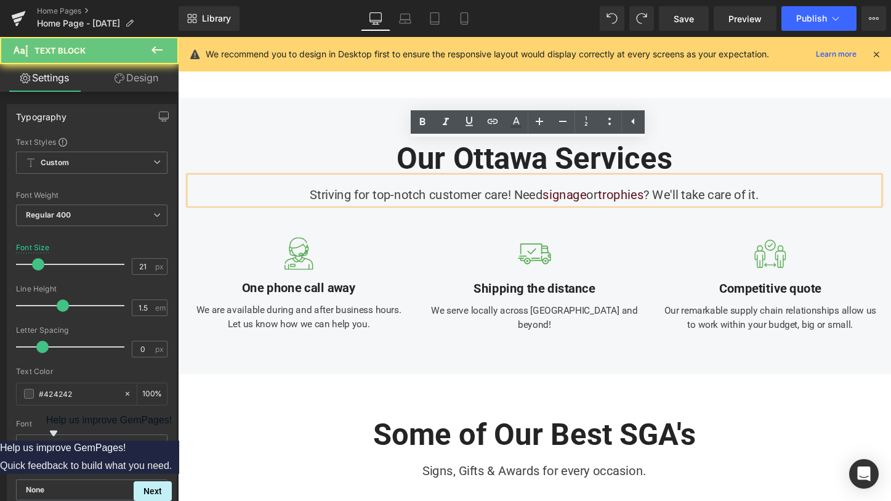
click at [300, 183] on div "Striving for top-notch customer care! Need signage or trophies ? We'll take car…" at bounding box center [550, 198] width 720 height 30
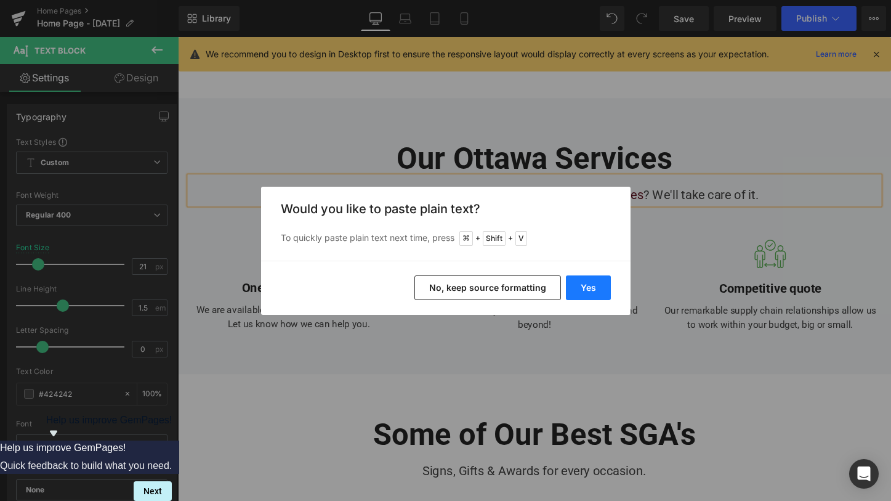
click at [591, 292] on button "Yes" at bounding box center [588, 287] width 45 height 25
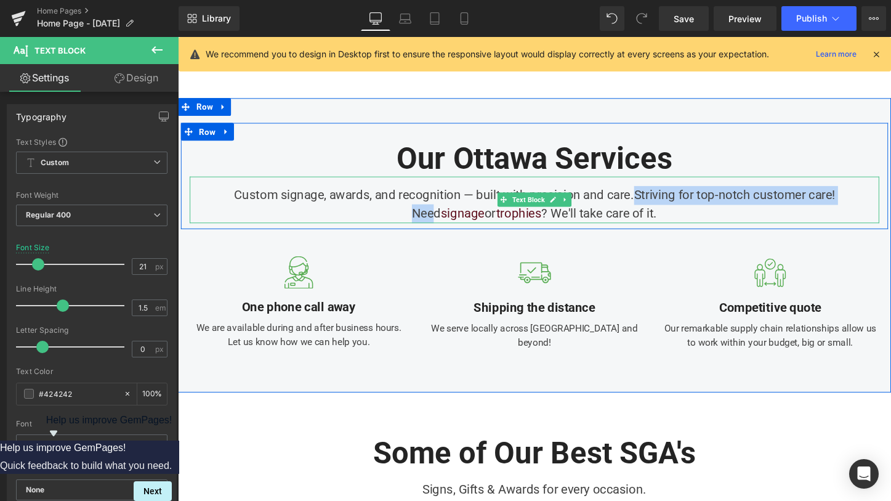
click at [847, 183] on div "Custom signage, awards, and recognition — built with precision and care.Strivin…" at bounding box center [550, 207] width 720 height 49
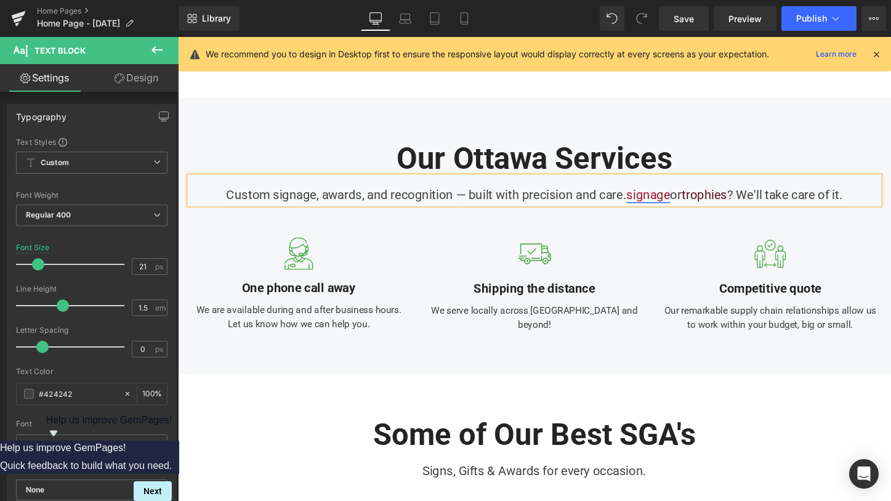
click at [656, 195] on link "signage" at bounding box center [669, 202] width 46 height 15
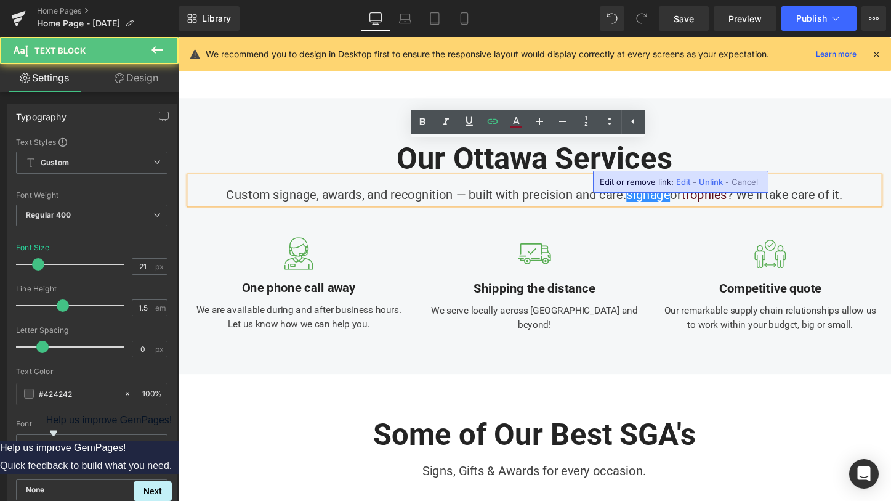
click at [683, 182] on span "Edit" at bounding box center [683, 182] width 14 height 10
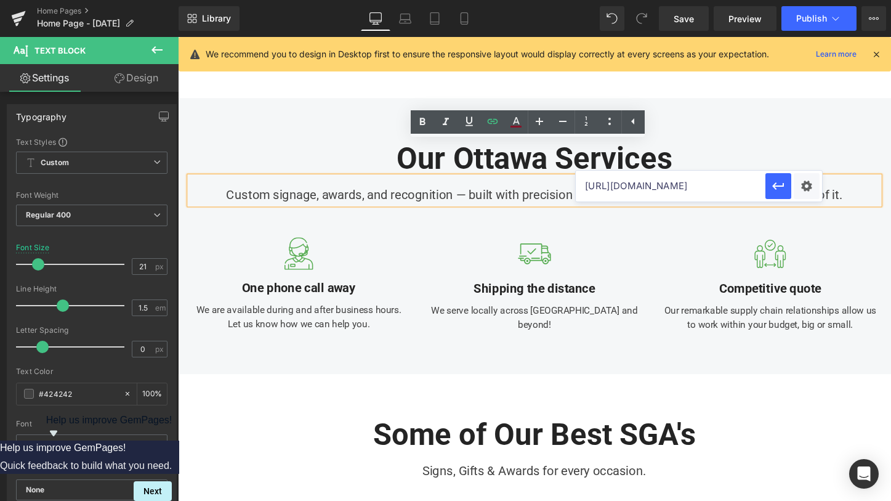
click at [670, 187] on input "[URL][DOMAIN_NAME]" at bounding box center [671, 186] width 190 height 31
click at [316, 183] on div "Custom signage, awards, and recognition — built with precision and care. signag…" at bounding box center [550, 198] width 720 height 30
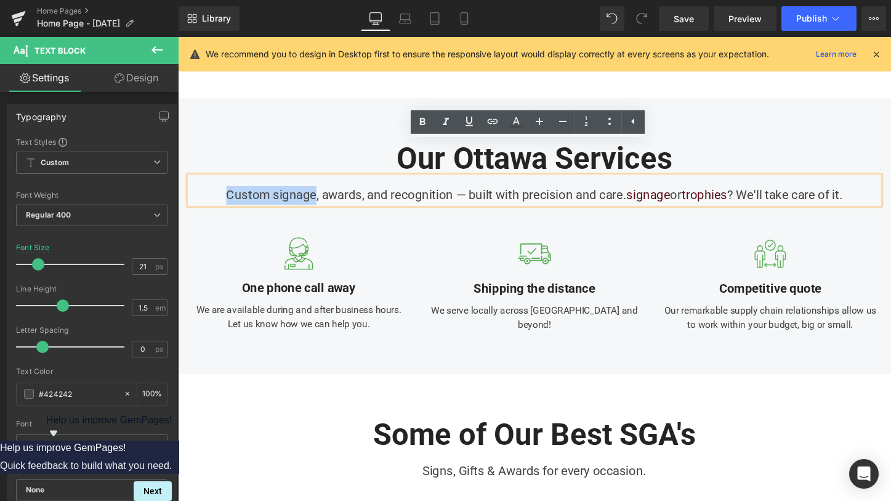
drag, startPoint x: 313, startPoint y: 165, endPoint x: 219, endPoint y: 167, distance: 94.8
click at [219, 183] on div "Custom signage, awards, and recognition — built with precision and care. signag…" at bounding box center [550, 198] width 720 height 30
click at [486, 119] on icon at bounding box center [492, 121] width 15 height 15
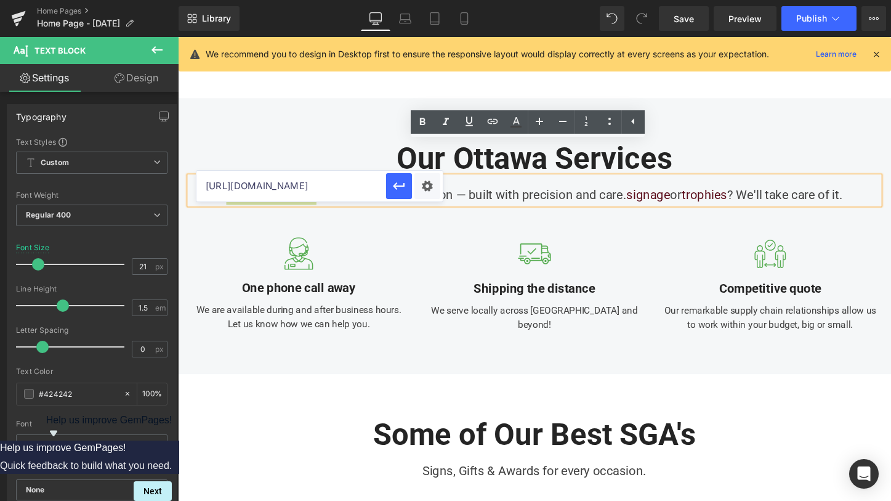
click at [339, 185] on input "[URL][DOMAIN_NAME]" at bounding box center [291, 186] width 190 height 31
paste input "[URL][DOMAIN_NAME]"
drag, startPoint x: 397, startPoint y: 184, endPoint x: 275, endPoint y: 145, distance: 127.9
click at [397, 184] on icon "button" at bounding box center [399, 186] width 15 height 15
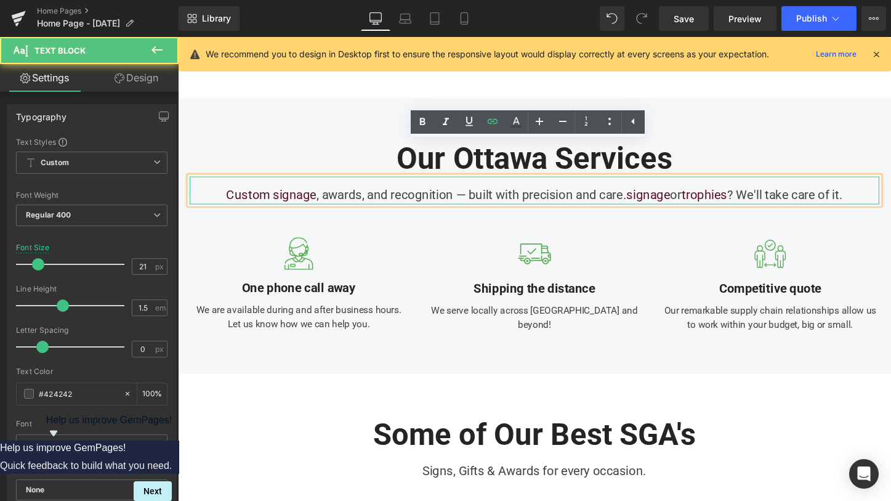
click at [594, 183] on div "Custom signage , awards, and recognition — built with precision and care. signa…" at bounding box center [550, 198] width 720 height 30
click at [720, 195] on link "trophies" at bounding box center [727, 202] width 47 height 15
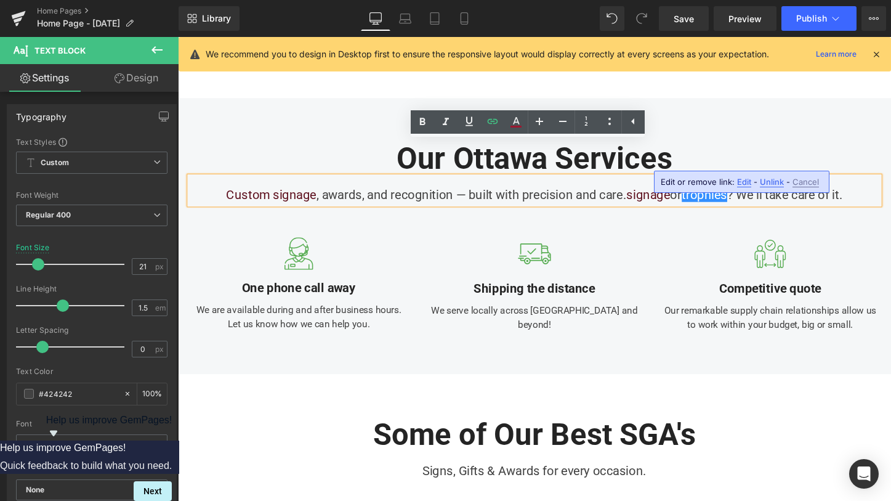
click at [747, 184] on span "Edit" at bounding box center [744, 182] width 14 height 10
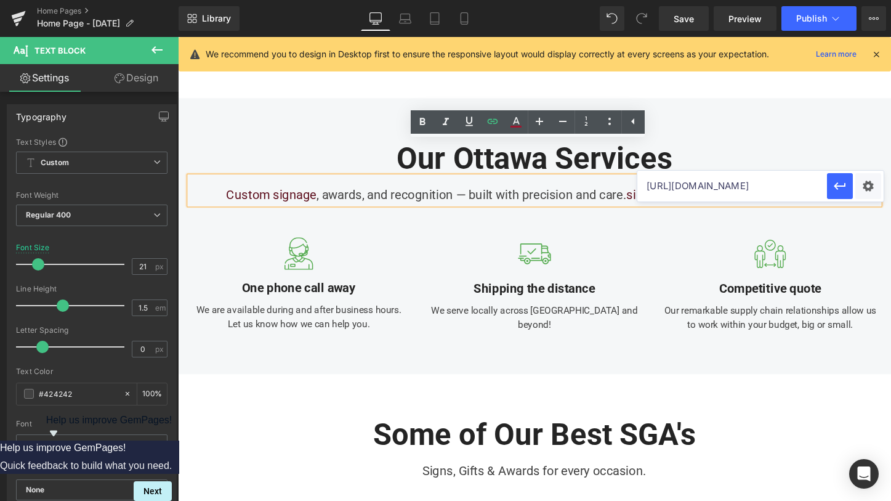
click at [707, 188] on input "[URL][DOMAIN_NAME]" at bounding box center [732, 186] width 190 height 31
type input "[URL][DOMAIN_NAME]"
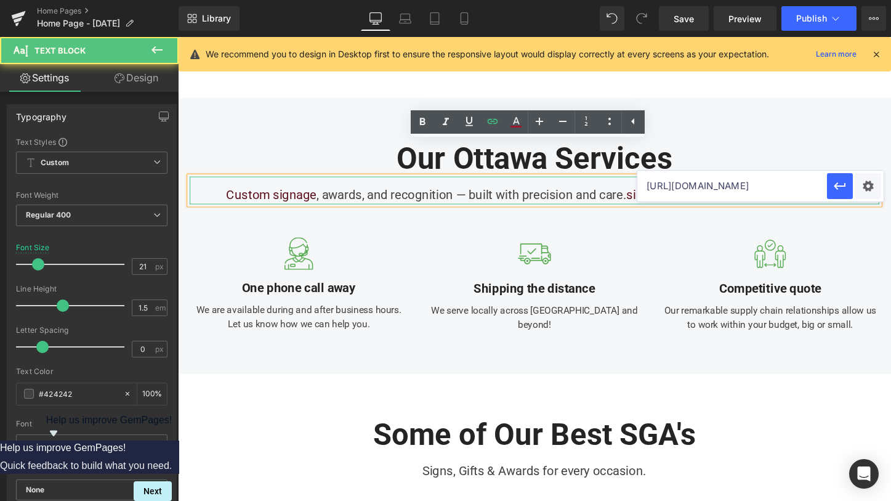
drag, startPoint x: 392, startPoint y: 162, endPoint x: 384, endPoint y: 163, distance: 8.1
click at [392, 183] on div "Custom signage , awards, and recognition — built with precision and care. signa…" at bounding box center [550, 198] width 720 height 30
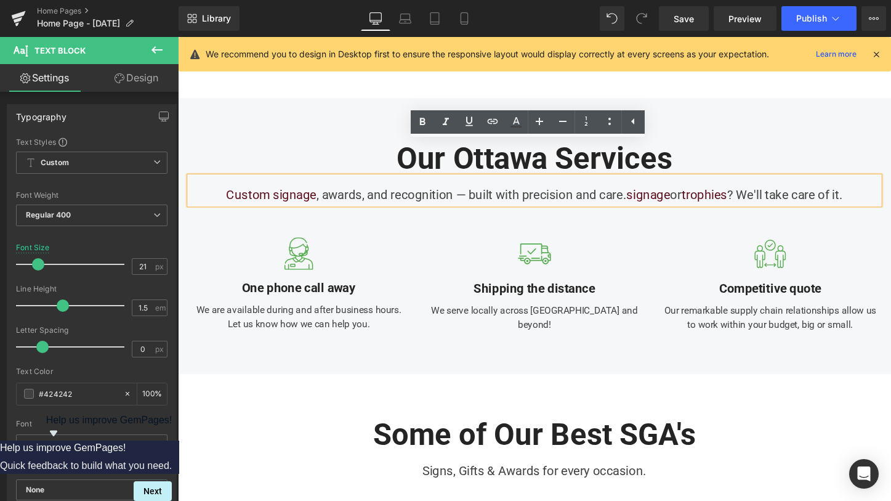
click at [360, 183] on div "Custom signage , awards, and recognition — built with precision and care. signa…" at bounding box center [550, 198] width 720 height 30
click at [334, 183] on div "Custom signage , awards, and recognition — built with precision and care. signa…" at bounding box center [550, 198] width 720 height 30
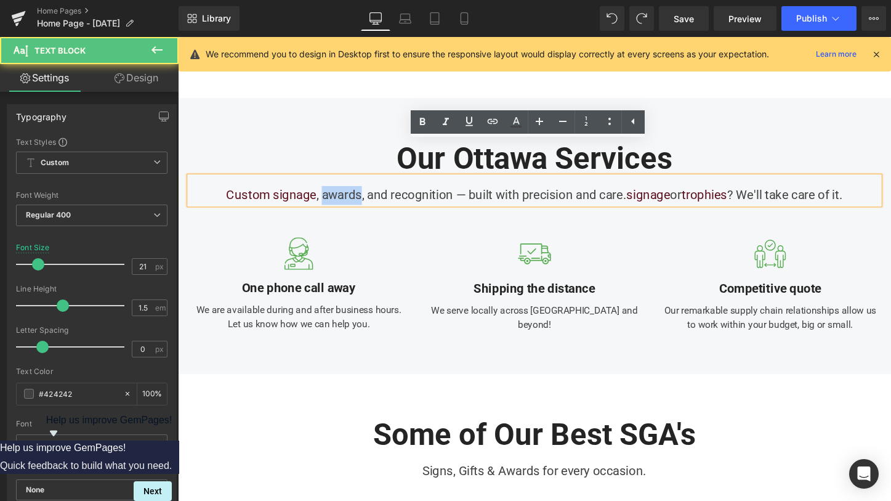
click at [334, 183] on div "Custom signage , awards, and recognition — built with precision and care. signa…" at bounding box center [550, 198] width 720 height 30
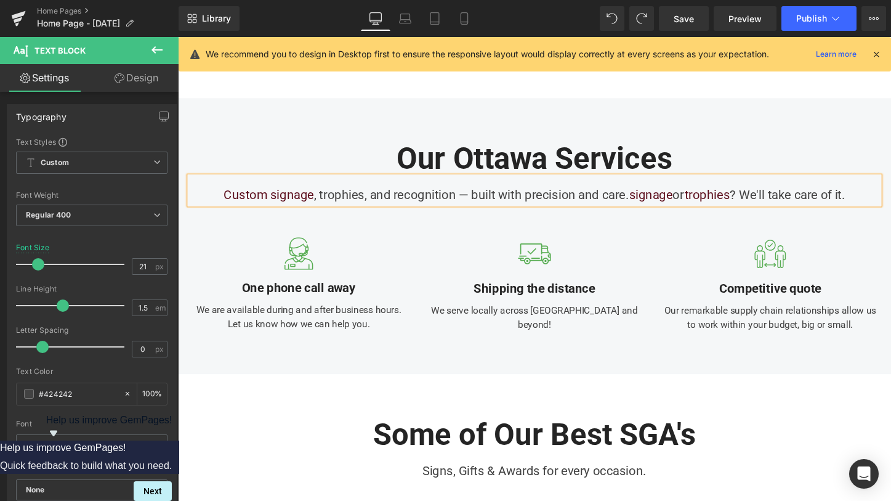
click at [394, 183] on div "Custom signage , trophies, and recognition — built with precision and care. sig…" at bounding box center [550, 198] width 720 height 30
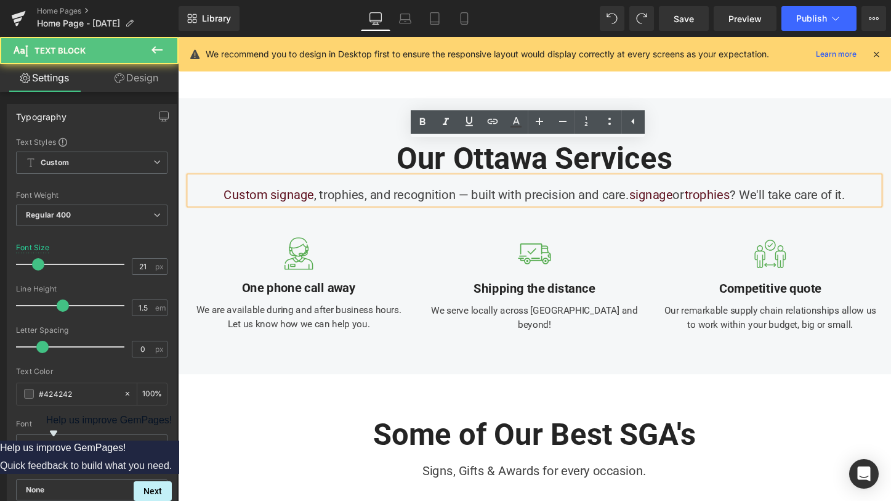
click at [334, 183] on div "Custom signage , trophies, and recognition — built with precision and care. sig…" at bounding box center [550, 198] width 720 height 30
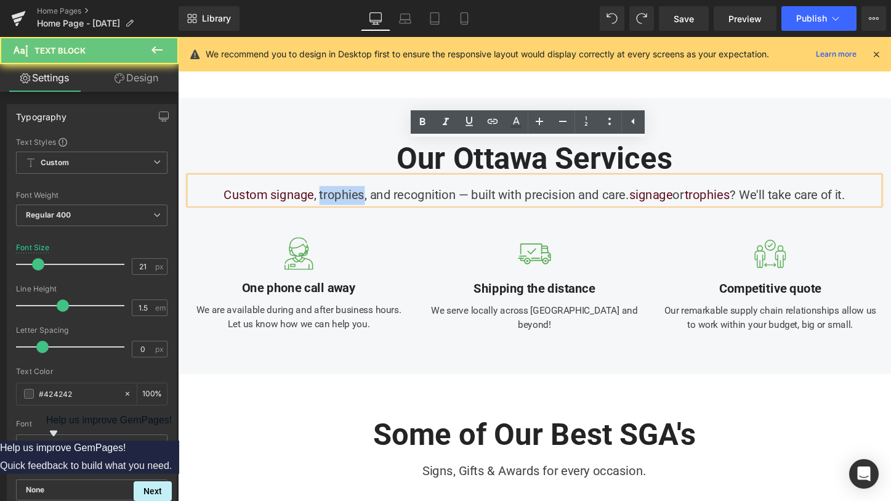
click at [334, 183] on div "Custom signage , trophies, and recognition — built with precision and care. sig…" at bounding box center [550, 198] width 720 height 30
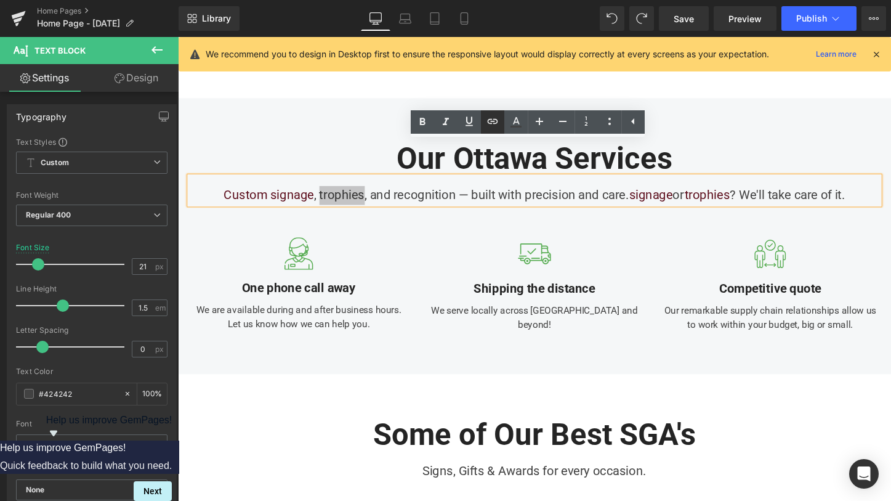
click at [498, 124] on icon at bounding box center [492, 121] width 15 height 15
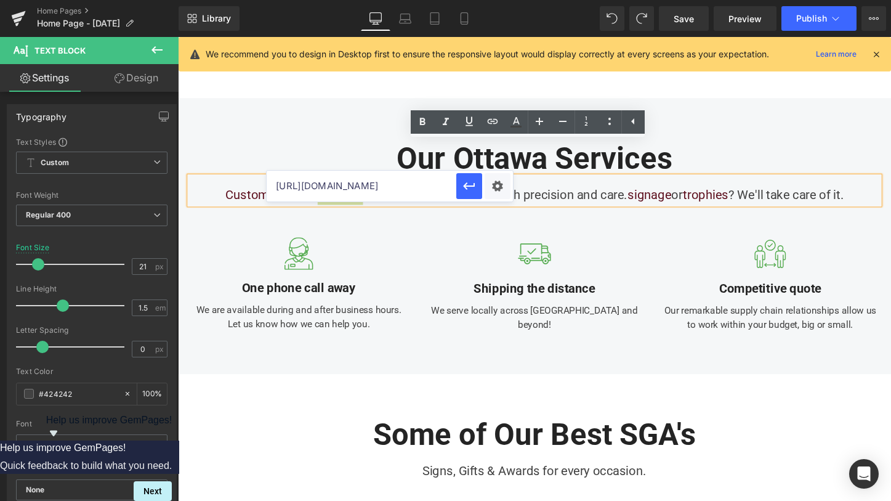
click at [431, 184] on input "[URL][DOMAIN_NAME]" at bounding box center [362, 186] width 190 height 31
paste input "[URL][DOMAIN_NAME]"
type input "[URL][DOMAIN_NAME]"
click at [461, 185] on button "button" at bounding box center [469, 186] width 26 height 26
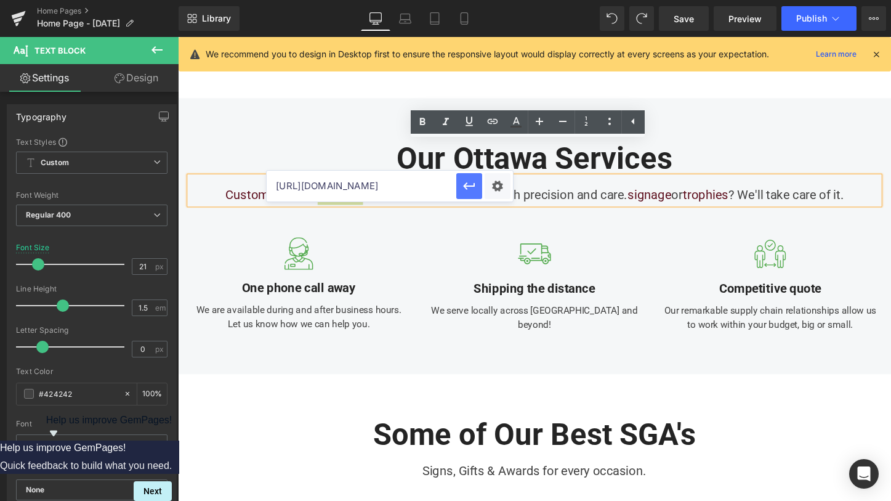
scroll to position [0, 0]
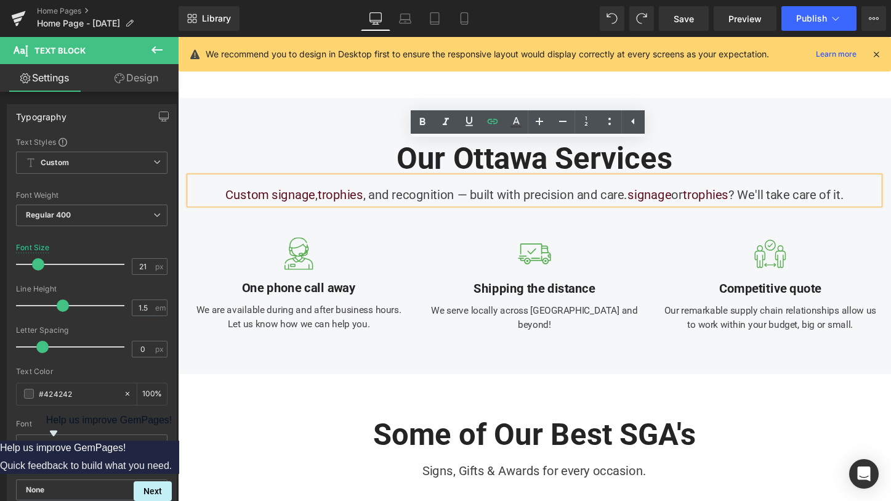
click at [486, 183] on div "Custom signage , trophies , and recognition — built with precision and care. si…" at bounding box center [550, 198] width 720 height 30
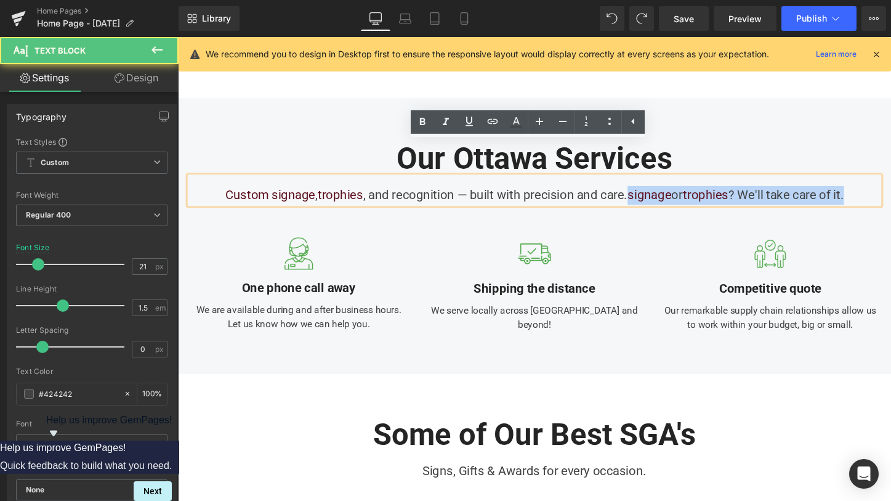
drag, startPoint x: 643, startPoint y: 168, endPoint x: 884, endPoint y: 154, distance: 240.5
click at [883, 183] on div "Custom signage , trophies , and recognition — built with precision and care. si…" at bounding box center [550, 198] width 720 height 30
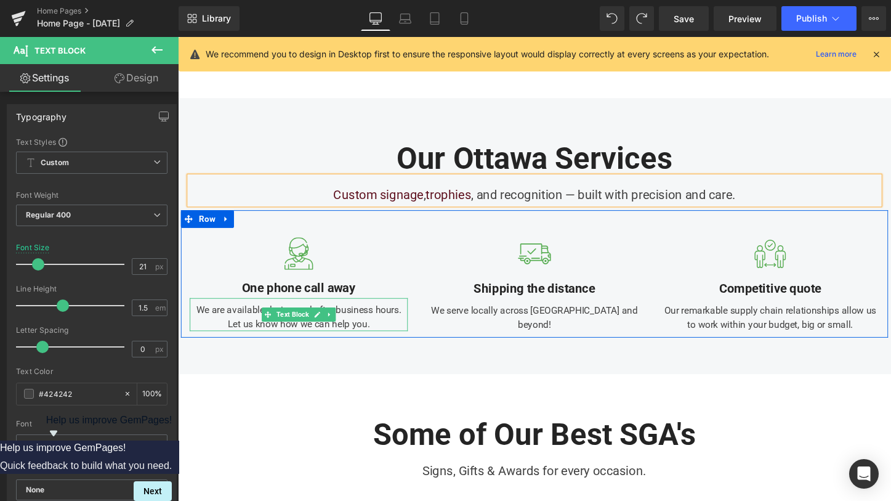
click at [265, 320] on span at bounding box center [271, 327] width 13 height 15
click at [248, 310] on div "We are available during and after business hours. Let us know how we can help y…" at bounding box center [304, 327] width 228 height 34
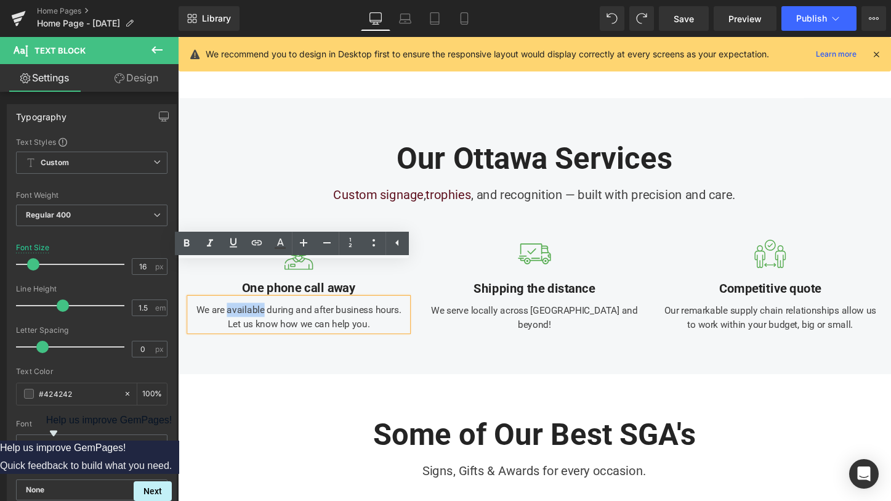
click at [235, 310] on div "We are available during and after business hours. Let us know how we can help y…" at bounding box center [304, 327] width 228 height 34
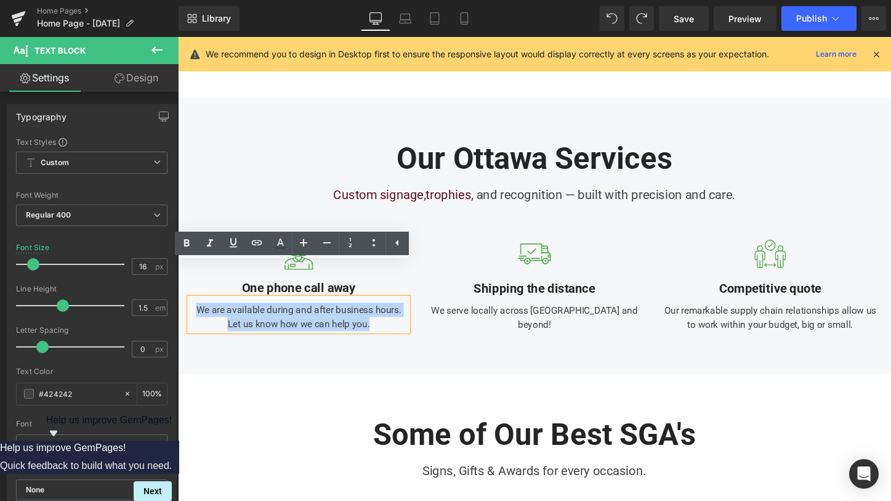
click at [235, 310] on div "We are available during and after business hours. Let us know how we can help y…" at bounding box center [304, 327] width 228 height 34
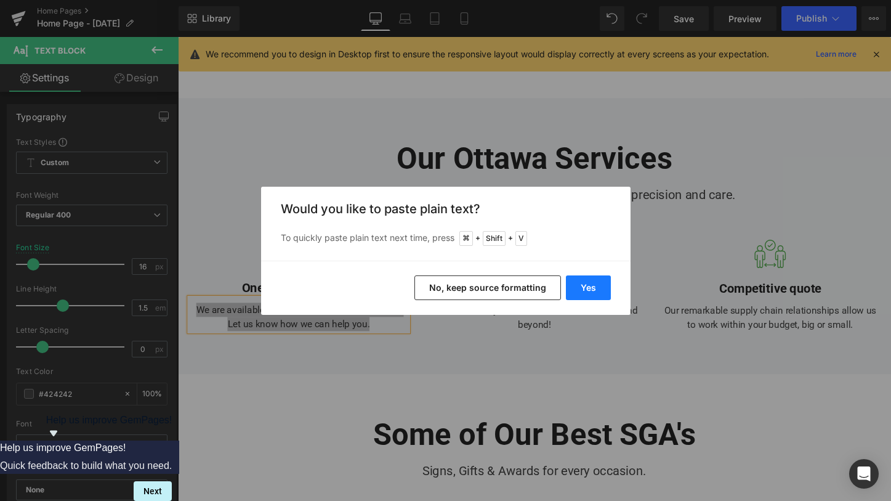
click at [598, 297] on button "Yes" at bounding box center [588, 287] width 45 height 25
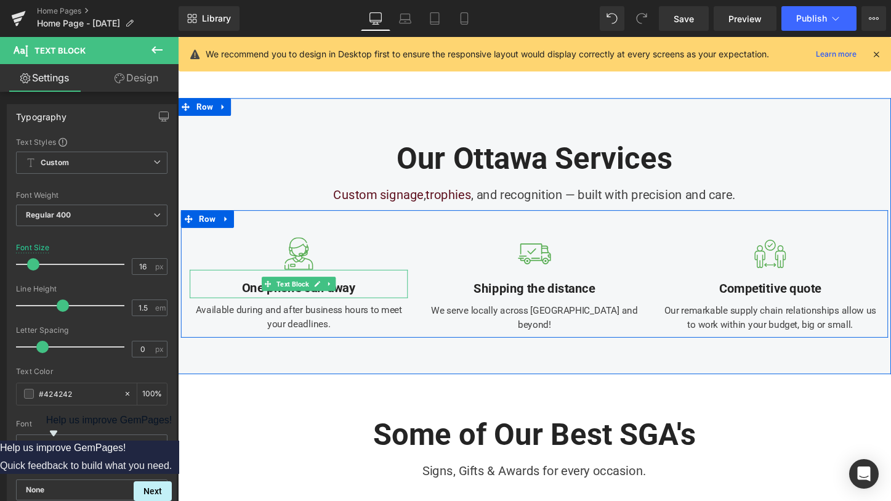
click at [285, 288] on span "Text Block" at bounding box center [297, 295] width 39 height 15
click at [283, 307] on div at bounding box center [304, 308] width 228 height 3
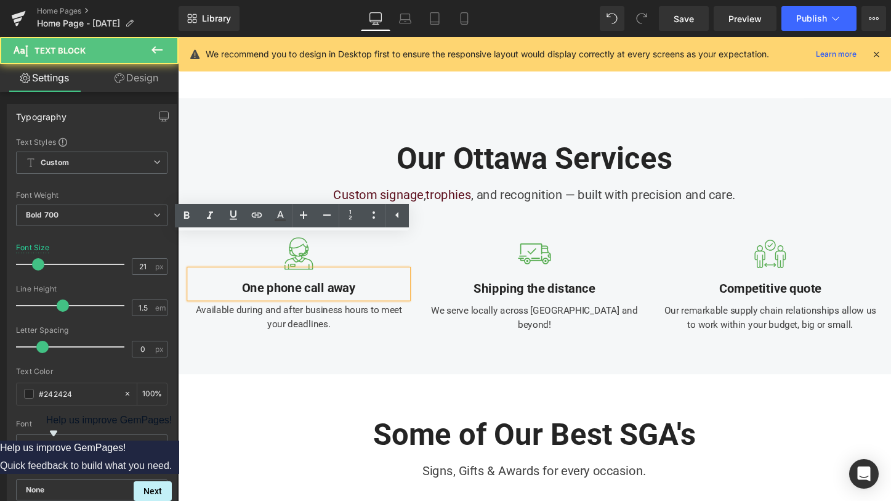
click at [290, 280] on div "One phone call away" at bounding box center [304, 295] width 228 height 30
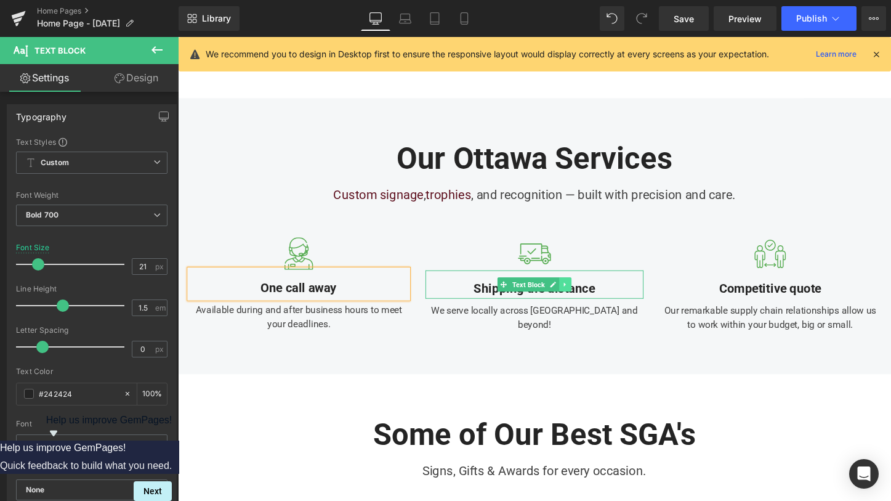
click at [576, 288] on link at bounding box center [582, 295] width 13 height 15
click at [632, 281] on div "Shipping the distance" at bounding box center [551, 296] width 228 height 30
click at [614, 281] on div "Shipping the distance" at bounding box center [551, 296] width 228 height 30
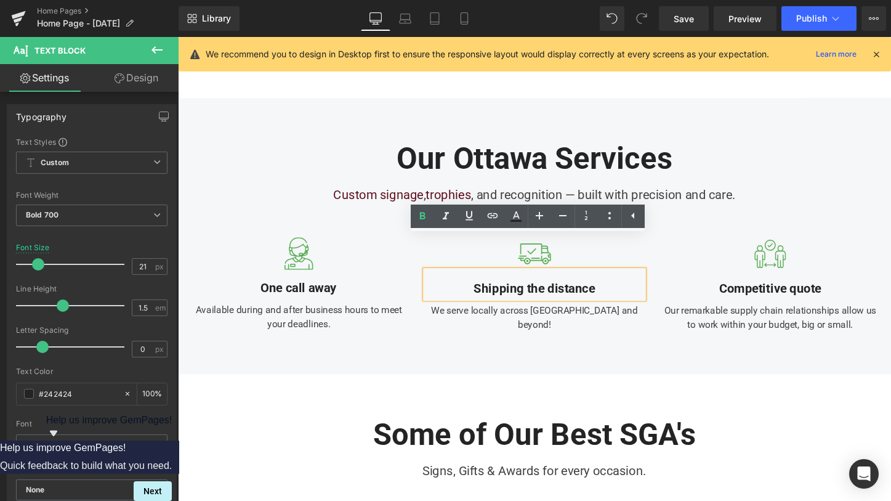
click at [484, 281] on div "Shipping the distance" at bounding box center [551, 296] width 228 height 30
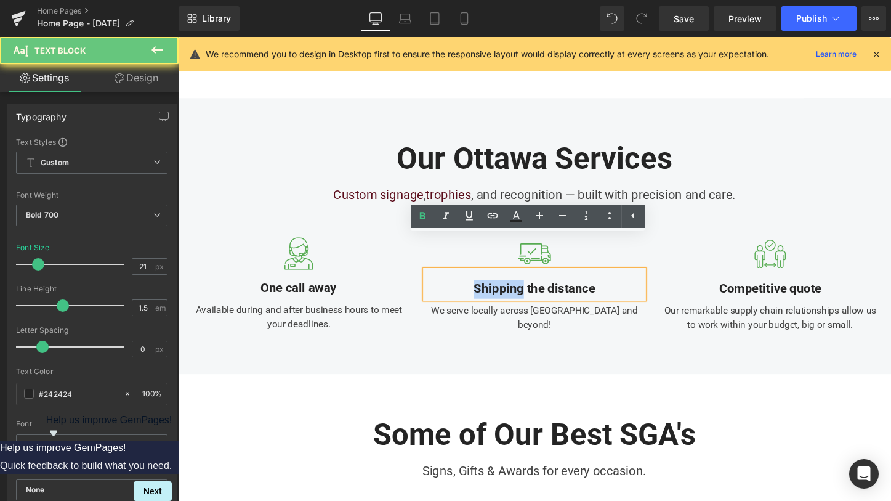
click at [484, 281] on div "Shipping the distance" at bounding box center [551, 296] width 228 height 30
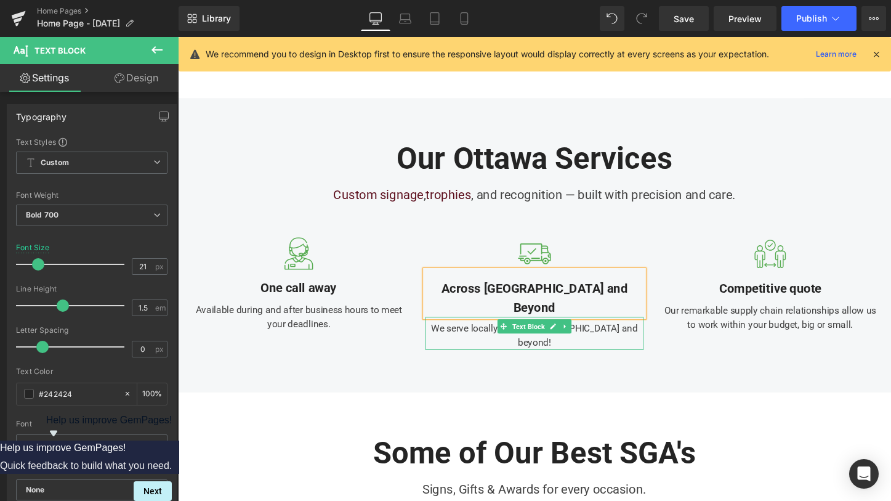
click at [486, 329] on div "We serve locally across [GEOGRAPHIC_DATA] and beyond!" at bounding box center [551, 346] width 228 height 34
click at [489, 329] on div "We serve locally across [GEOGRAPHIC_DATA] and beyond!" at bounding box center [551, 346] width 228 height 34
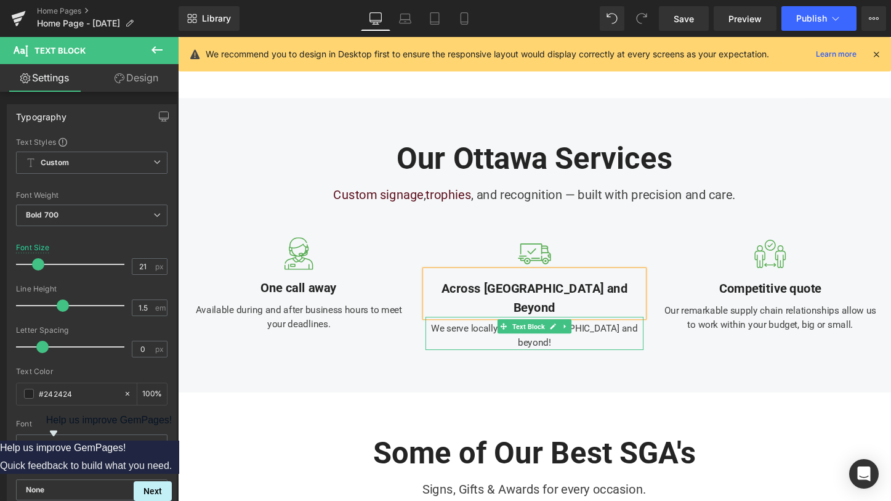
click at [489, 329] on div "We serve locally across [GEOGRAPHIC_DATA] and beyond!" at bounding box center [551, 346] width 228 height 34
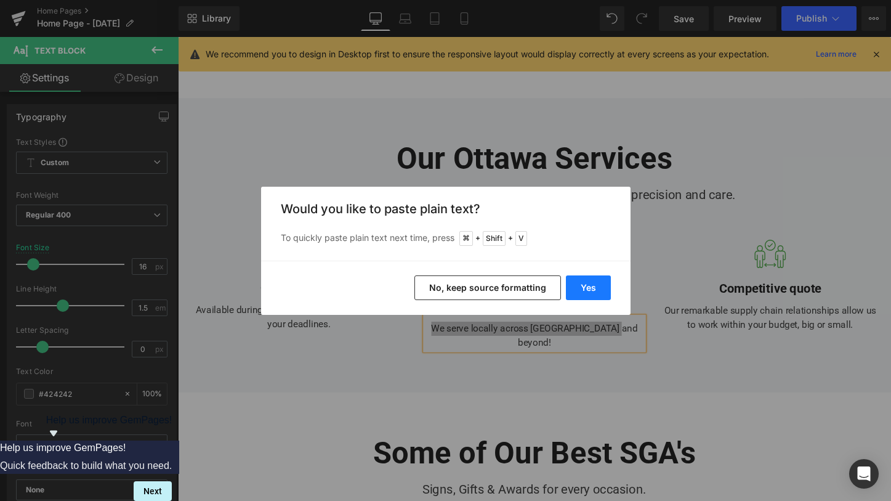
click at [590, 292] on button "Yes" at bounding box center [588, 287] width 45 height 25
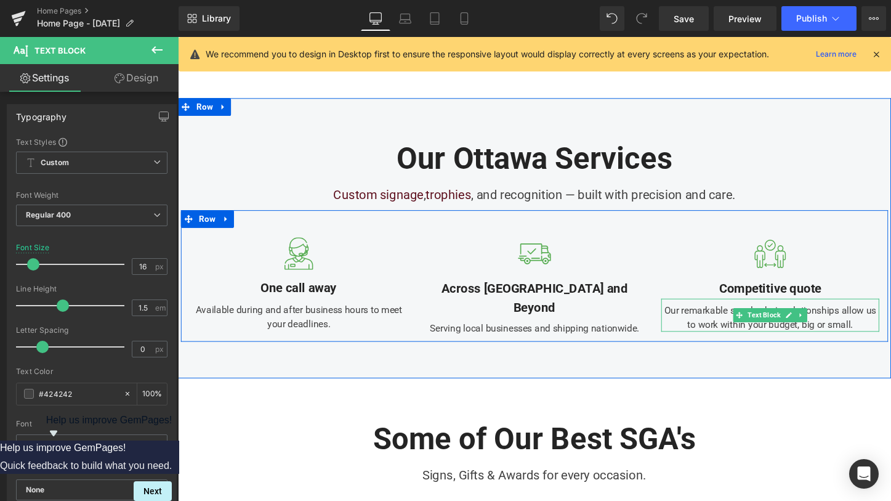
click at [747, 310] on div "Our remarkable supply chain relationships allow us to work within your budget, …" at bounding box center [797, 327] width 228 height 34
click at [703, 310] on div "Our remarkable supply chain relationships allow us to work within your budget, …" at bounding box center [797, 327] width 228 height 34
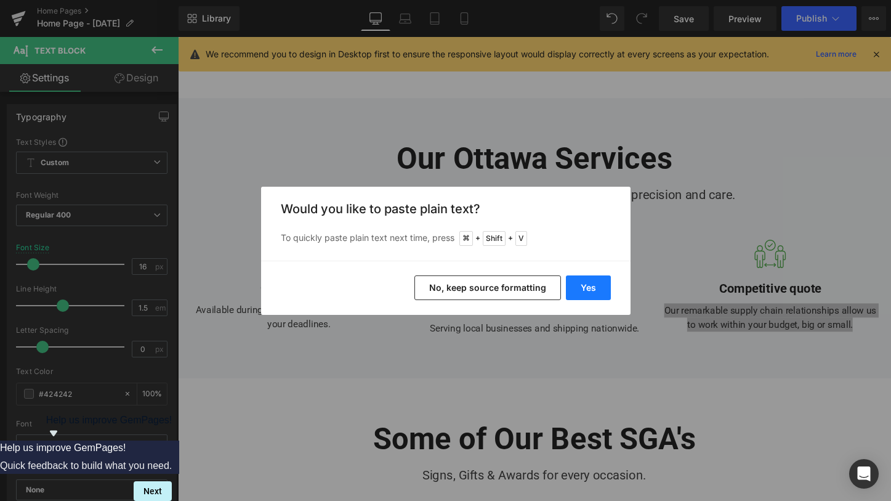
click at [568, 277] on button "Yes" at bounding box center [588, 287] width 45 height 25
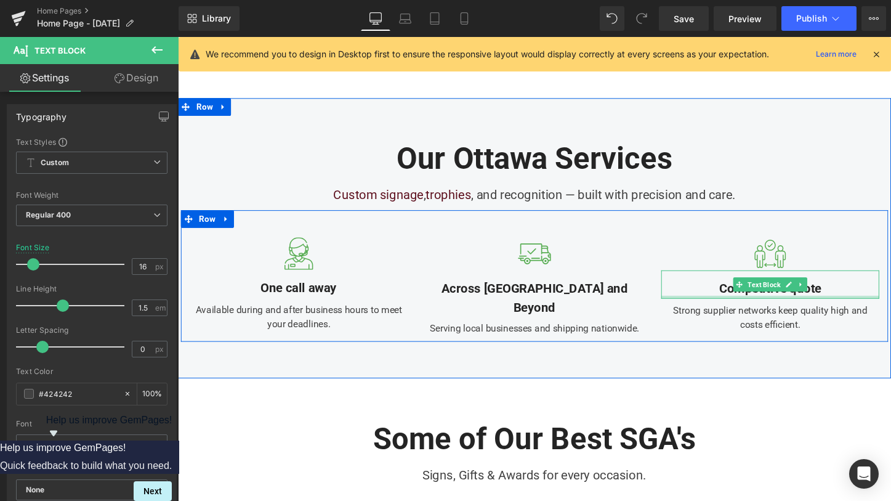
click at [730, 281] on div "Competitive quote" at bounding box center [797, 296] width 228 height 30
click at [746, 281] on div "Competitive quote" at bounding box center [797, 296] width 228 height 30
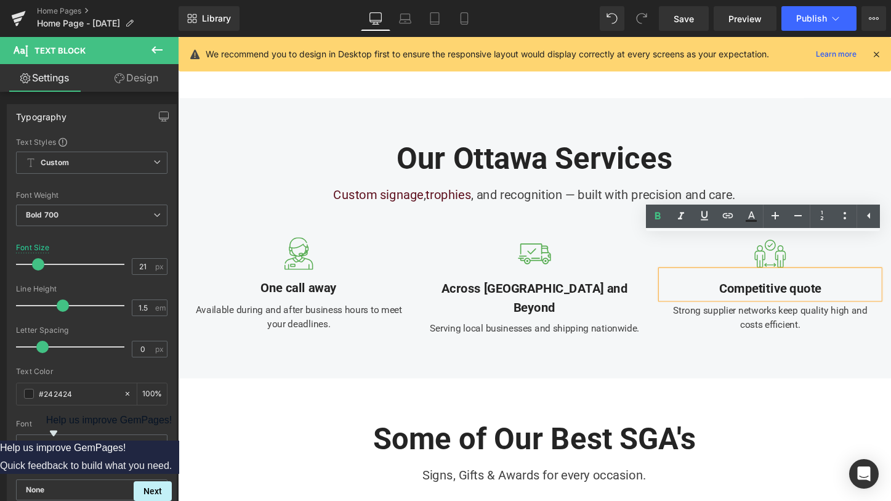
click at [742, 281] on div "Competitive quote" at bounding box center [797, 296] width 228 height 30
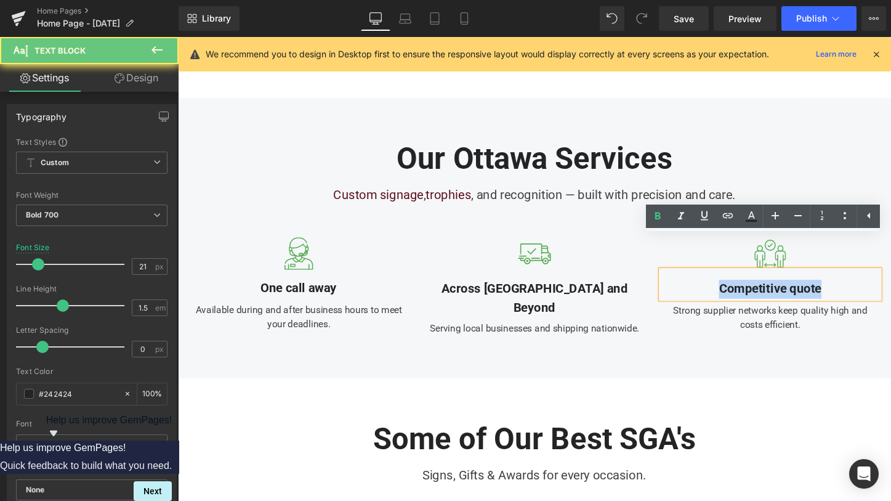
click at [742, 281] on div "Competitive quote" at bounding box center [797, 296] width 228 height 30
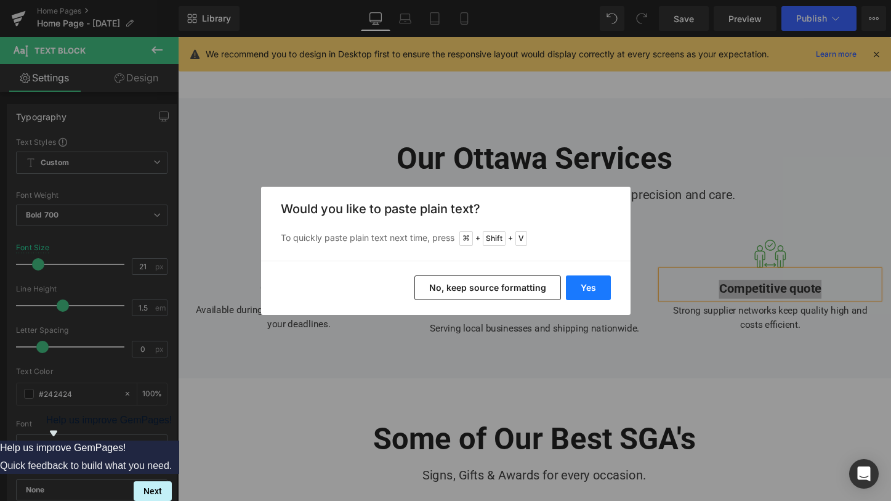
click at [576, 281] on button "Yes" at bounding box center [588, 287] width 45 height 25
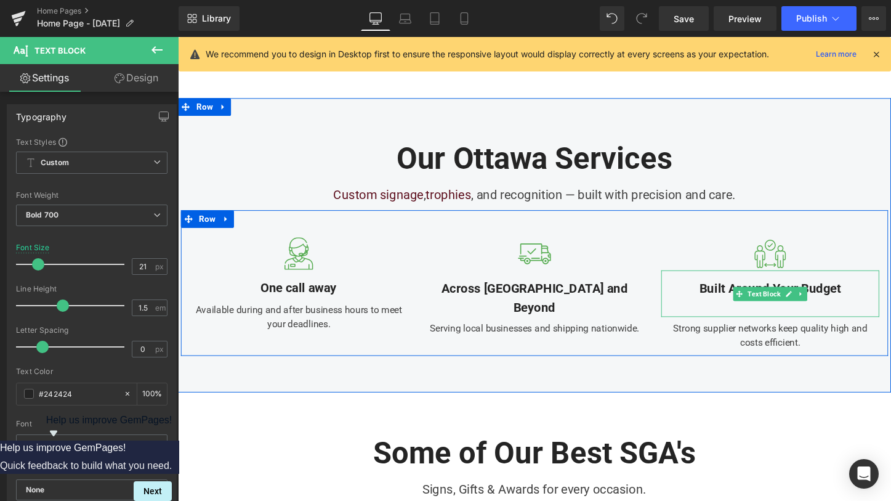
click at [732, 310] on div at bounding box center [797, 320] width 228 height 20
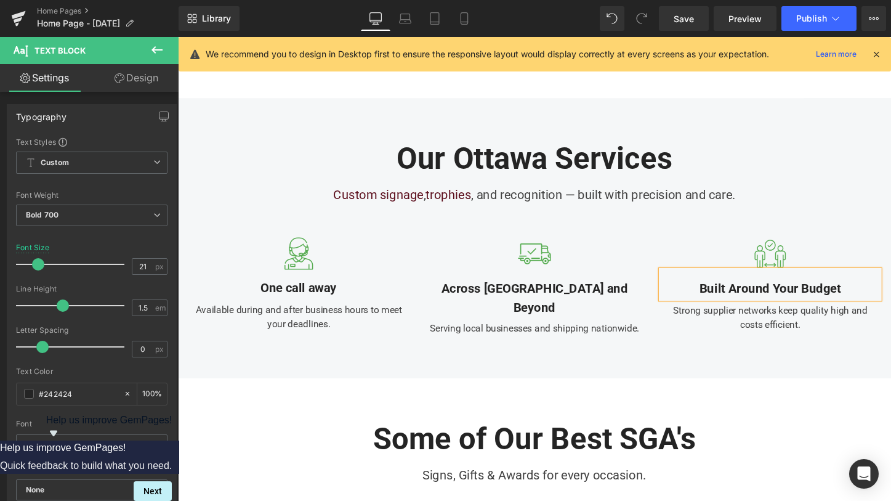
click at [832, 310] on div "Strong supplier networks keep quality high and costs efficient." at bounding box center [797, 327] width 228 height 34
click at [840, 310] on div "Strong supplier networks keep quality high and costs efficient." at bounding box center [797, 327] width 228 height 34
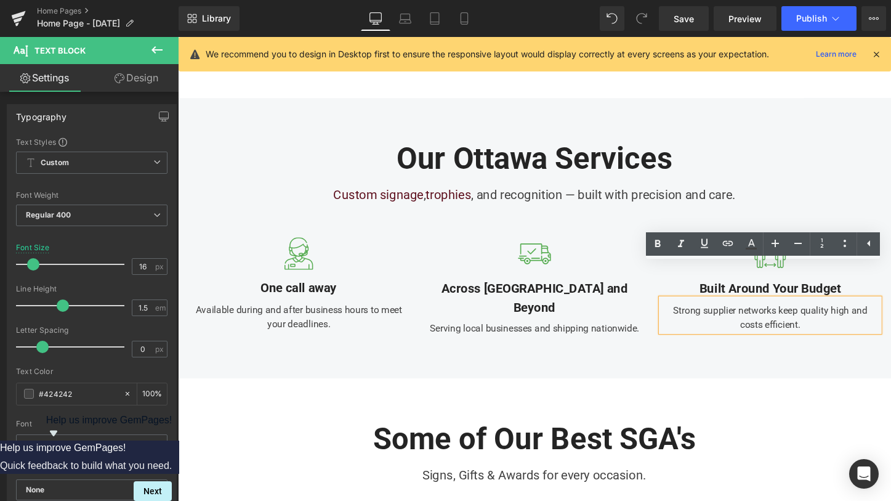
click at [848, 310] on div "Strong supplier networks keep quality high and costs efficient." at bounding box center [797, 327] width 228 height 34
click at [254, 280] on div "One call away" at bounding box center [304, 295] width 228 height 30
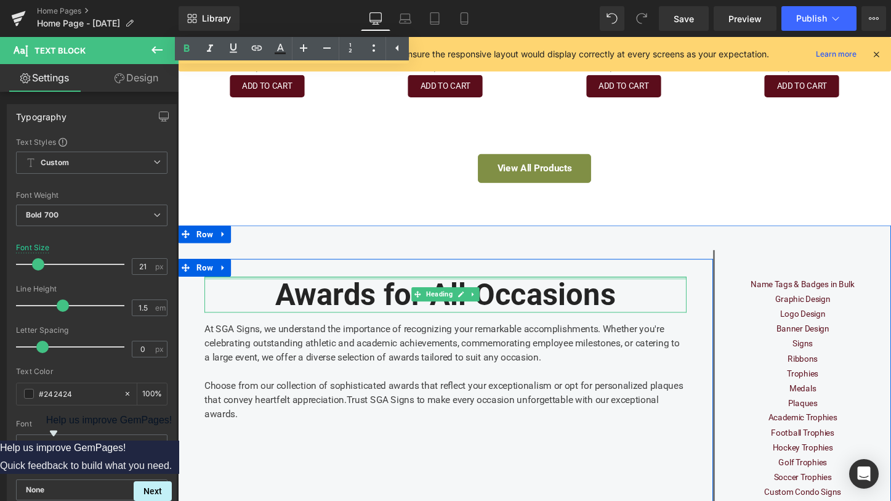
scroll to position [1985, 0]
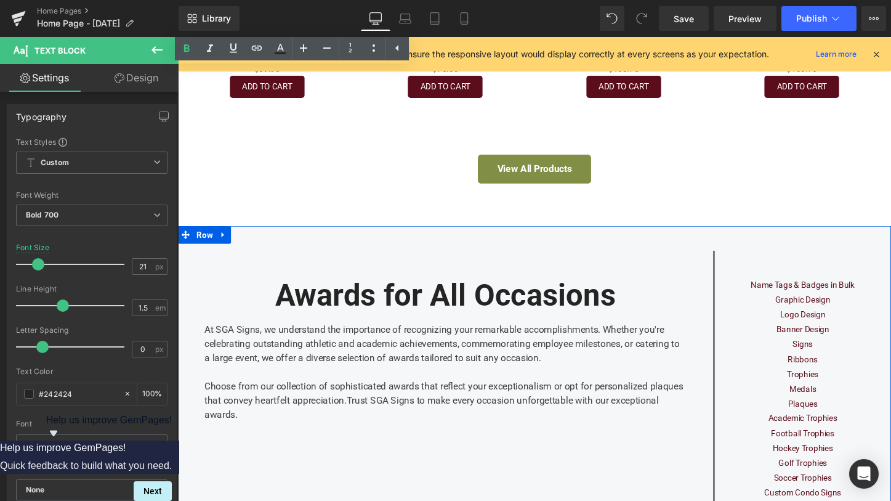
click at [372, 288] on h2 "Awards for All Occasions" at bounding box center [458, 307] width 504 height 38
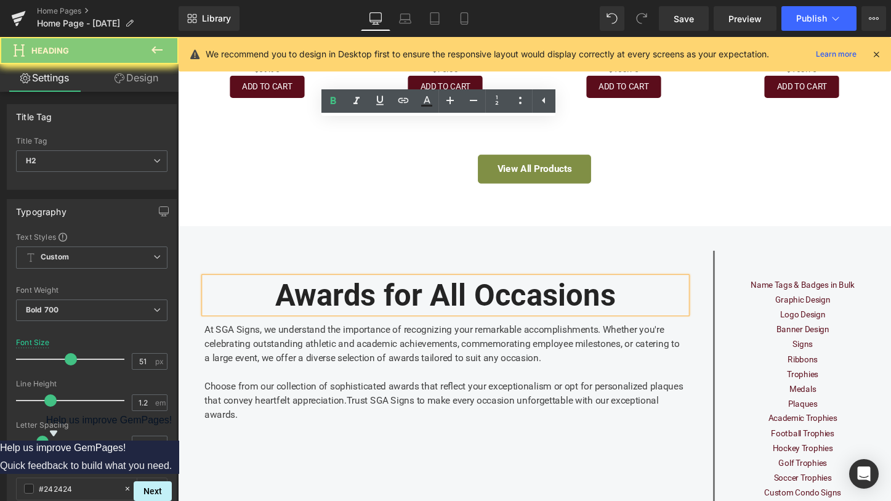
scroll to position [2107, 0]
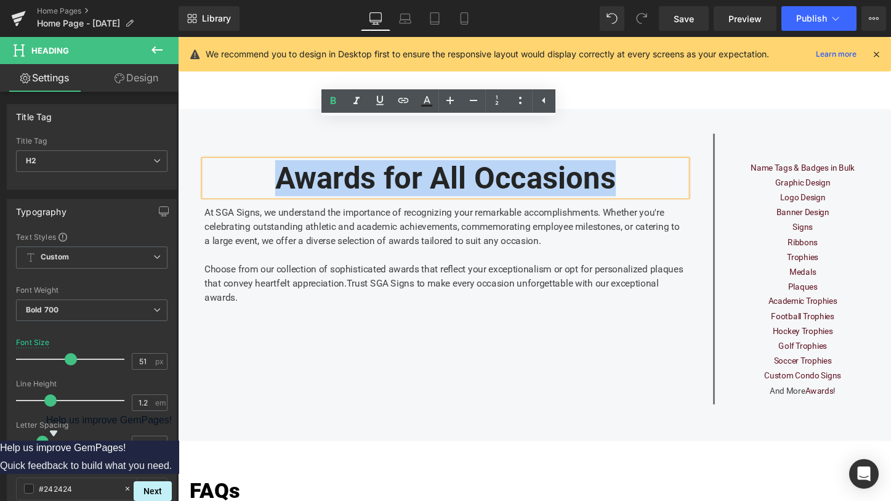
click at [406, 166] on h2 "Awards for All Occasions" at bounding box center [458, 185] width 504 height 38
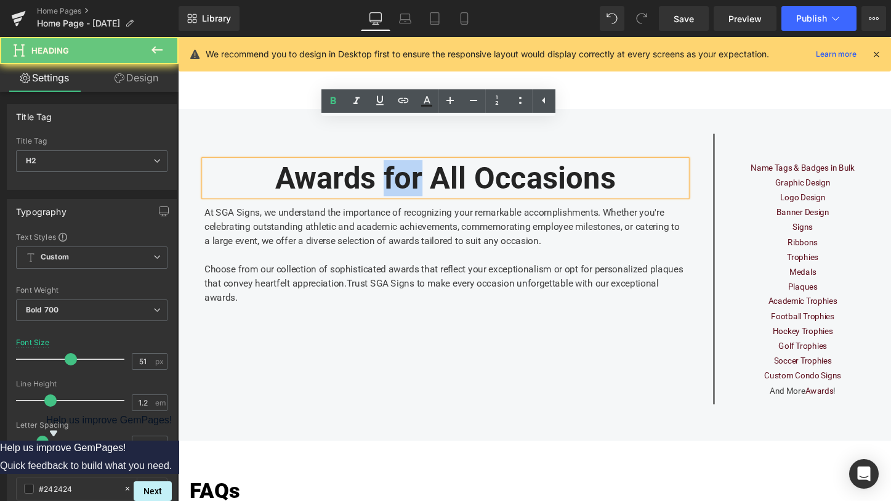
click at [406, 166] on h2 "Awards for All Occasions" at bounding box center [458, 185] width 504 height 38
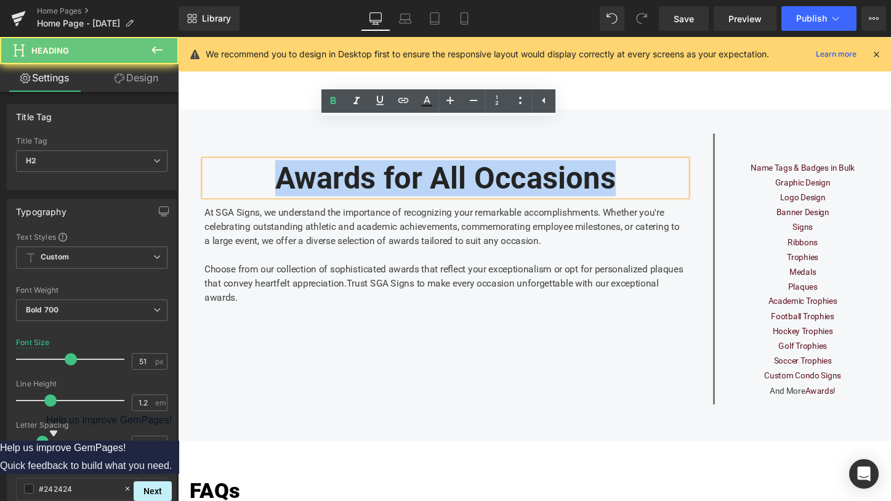
click at [406, 166] on h2 "Awards for All Occasions" at bounding box center [458, 185] width 504 height 38
paste div
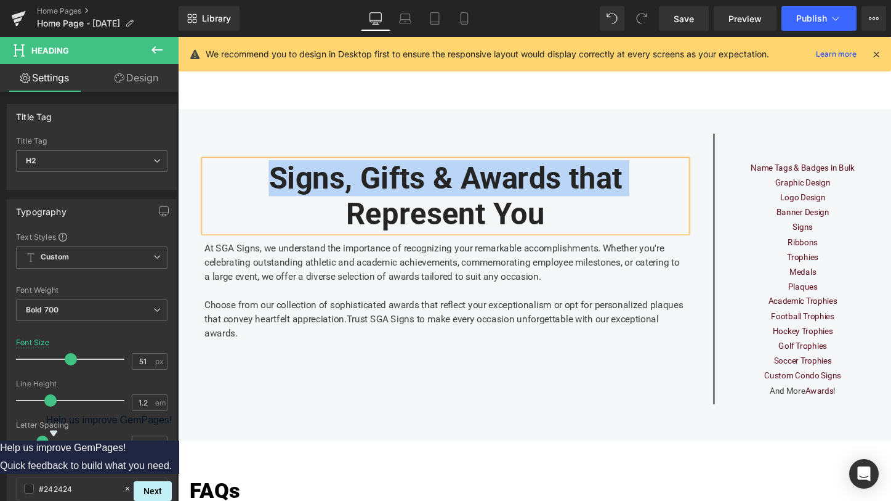
drag, startPoint x: 272, startPoint y: 139, endPoint x: 357, endPoint y: 183, distance: 96.4
click at [357, 183] on h2 "Signs, Gifts & Awards that Represent You" at bounding box center [458, 203] width 504 height 75
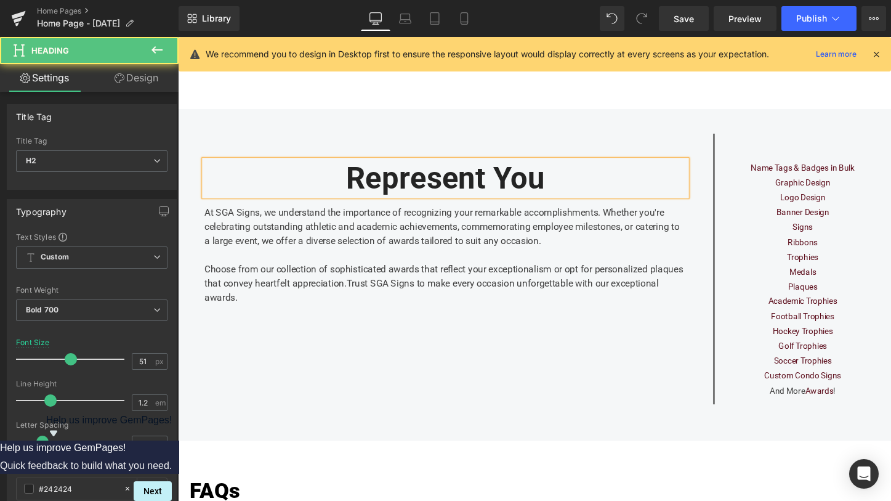
click at [489, 166] on h2 "Represent You" at bounding box center [458, 185] width 504 height 38
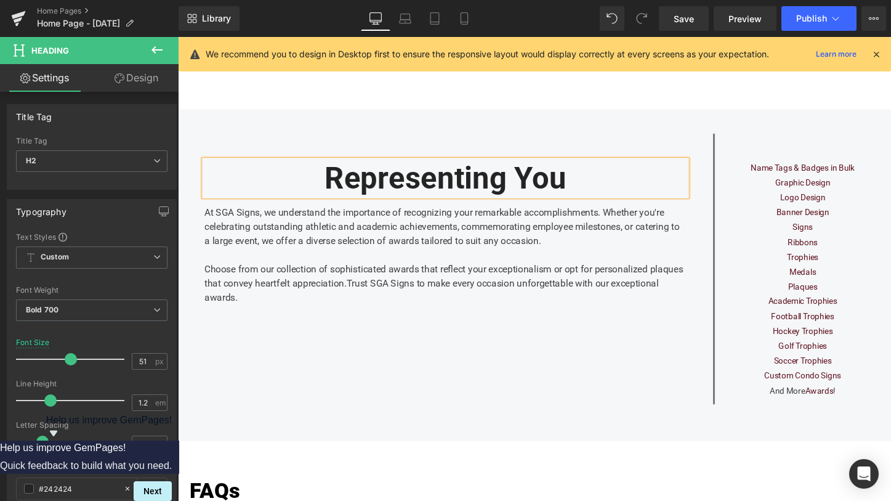
drag, startPoint x: 420, startPoint y: 213, endPoint x: 450, endPoint y: 266, distance: 60.9
click at [420, 213] on div "At SGA Signs, we understand the importance of recognizing your remarkable accom…" at bounding box center [458, 259] width 504 height 113
click at [430, 203] on div "At SGA Signs, we understand the importance of recognizing your remarkable accom…" at bounding box center [458, 259] width 504 height 113
click at [450, 272] on div "Choose from our collection of sophisticated awards that reflect your exceptiona…" at bounding box center [458, 294] width 504 height 44
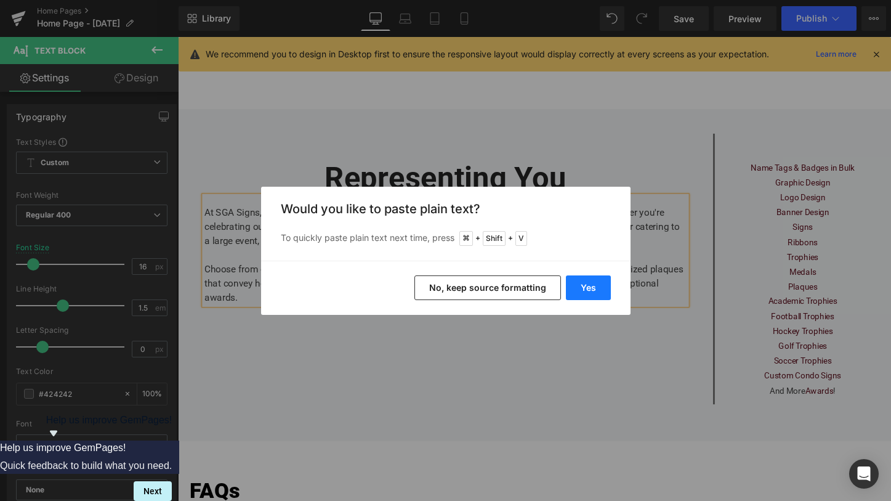
click at [587, 287] on button "Yes" at bounding box center [588, 287] width 45 height 25
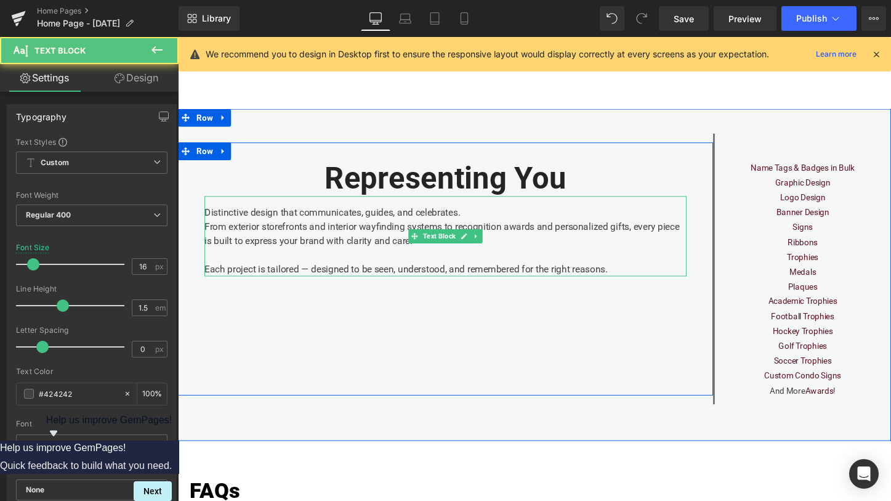
click at [482, 203] on div "Distinctive design that communicates, guides, and celebrates. From exterior sto…" at bounding box center [458, 245] width 504 height 84
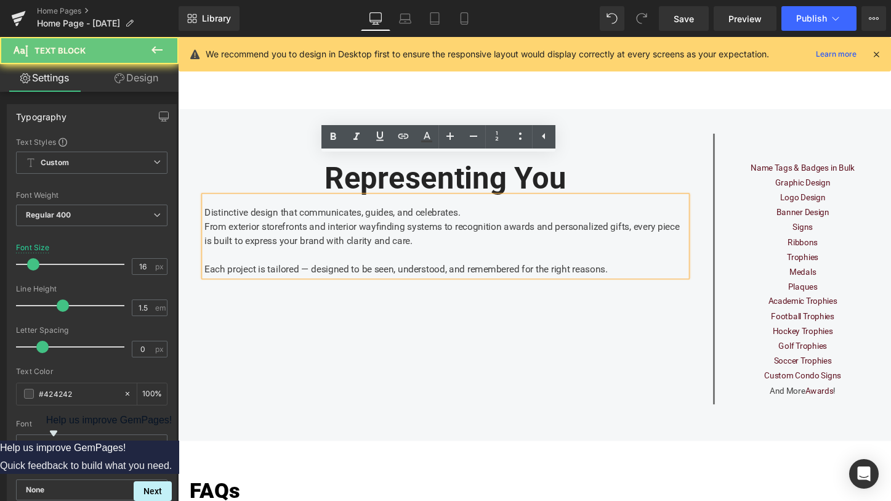
click at [485, 203] on div "Distinctive design that communicates, guides, and celebrates. From exterior sto…" at bounding box center [458, 245] width 504 height 84
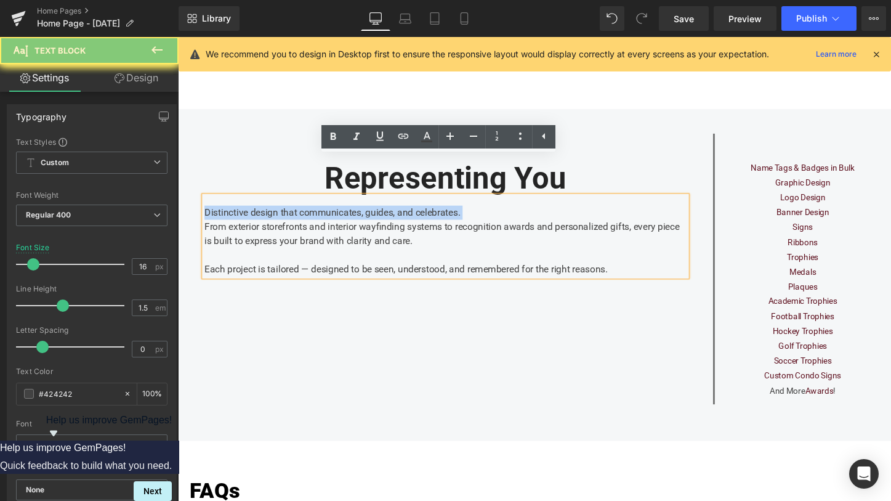
click at [485, 203] on div "Distinctive design that communicates, guides, and celebrates. From exterior sto…" at bounding box center [458, 245] width 504 height 84
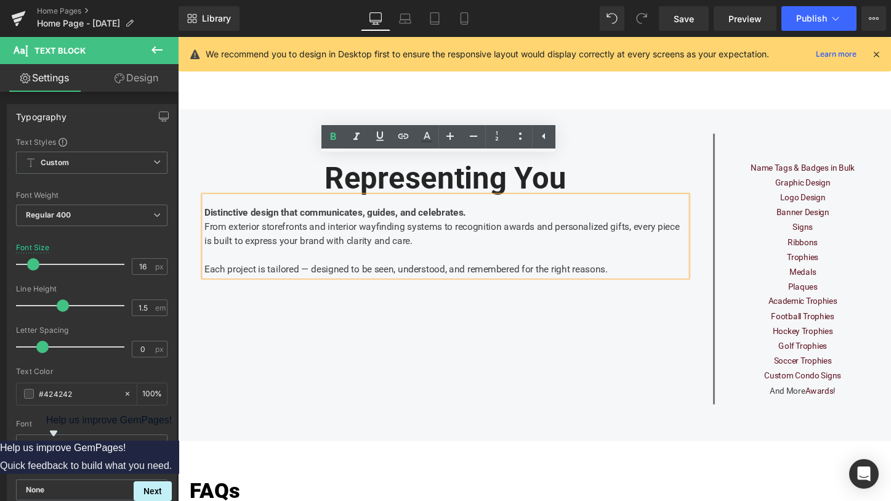
click at [517, 203] on div "Distinctive design that communicates, guides, and celebrates. From exterior sto…" at bounding box center [458, 245] width 504 height 84
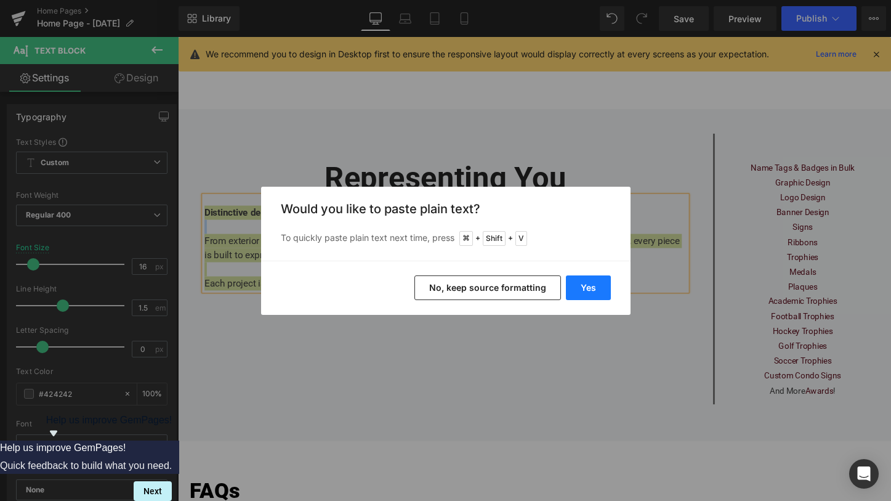
click at [579, 287] on button "Yes" at bounding box center [588, 287] width 45 height 25
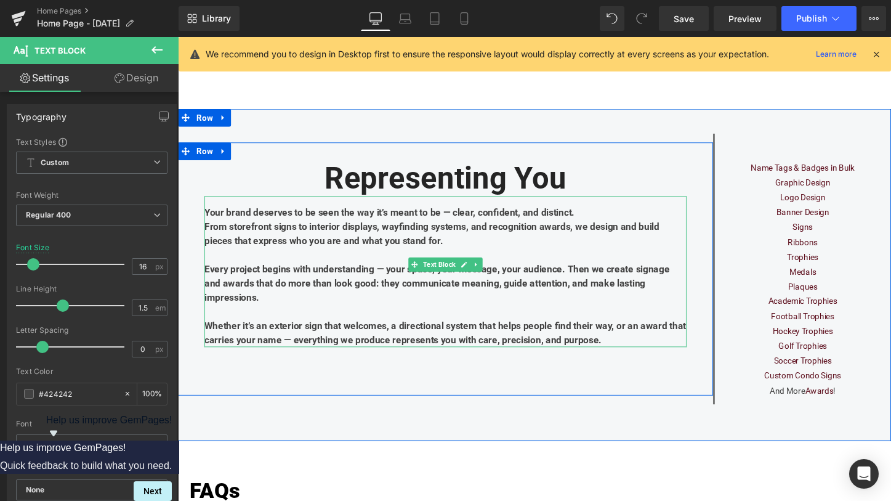
click at [510, 228] on div "From storefront signs to interior displays, wayfinding systems, and recognition…" at bounding box center [458, 243] width 504 height 30
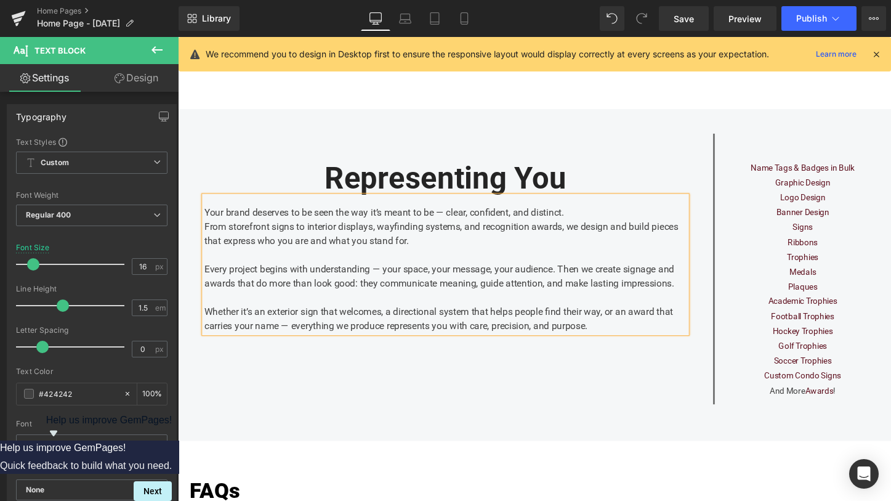
click at [567, 203] on div "Your brand deserves to be seen the way it’s meant to be — clear, confident, and…" at bounding box center [458, 274] width 504 height 143
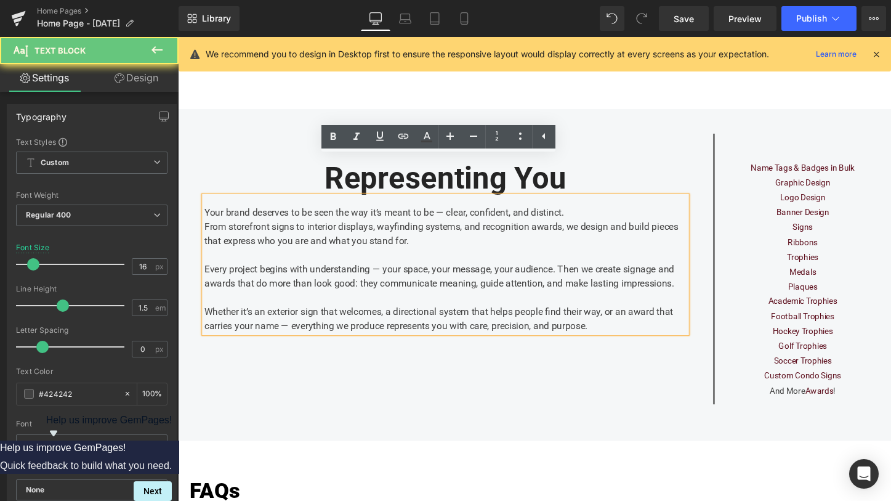
click at [628, 203] on div "Your brand deserves to be seen the way it’s meant to be — clear, confident, and…" at bounding box center [458, 274] width 504 height 143
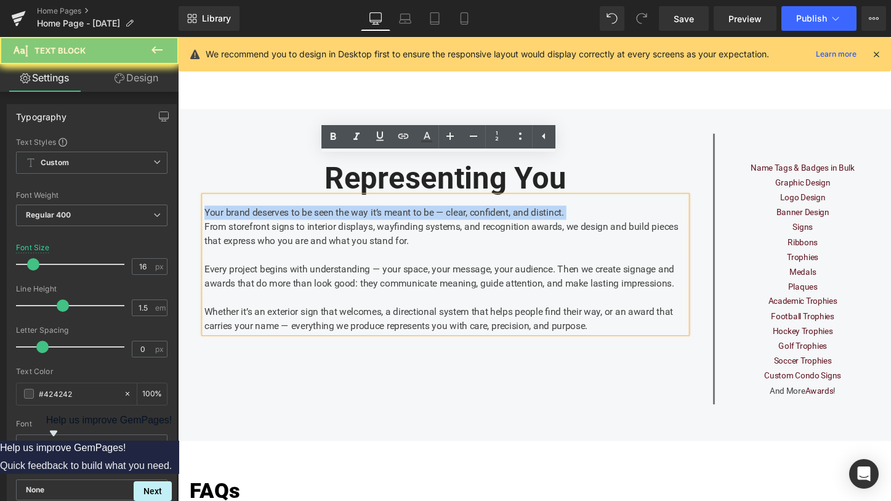
click at [628, 203] on div "Your brand deserves to be seen the way it’s meant to be — clear, confident, and…" at bounding box center [458, 274] width 504 height 143
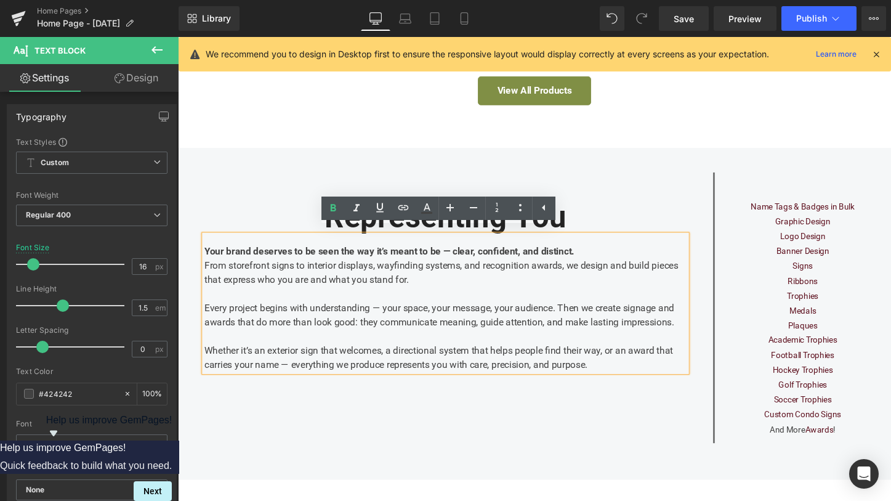
scroll to position [2067, 0]
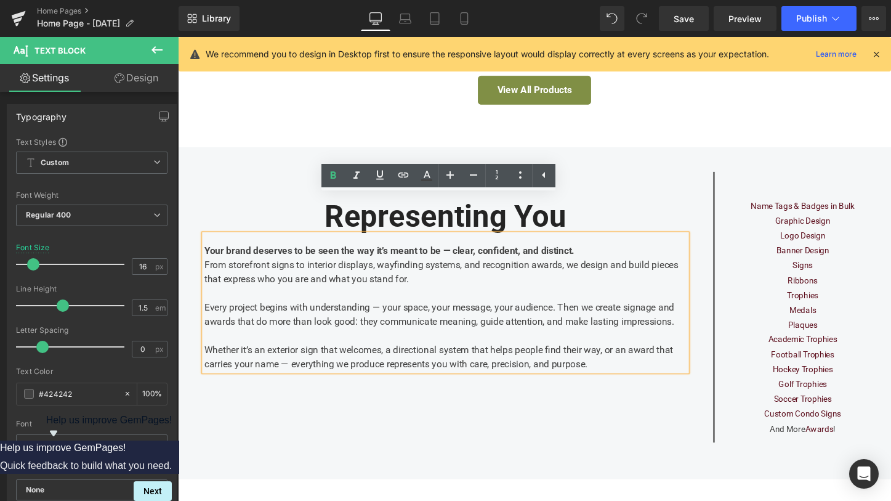
drag, startPoint x: 959, startPoint y: 65, endPoint x: 794, endPoint y: 252, distance: 249.1
click at [794, 284] on div "Ribbons" at bounding box center [831, 291] width 166 height 15
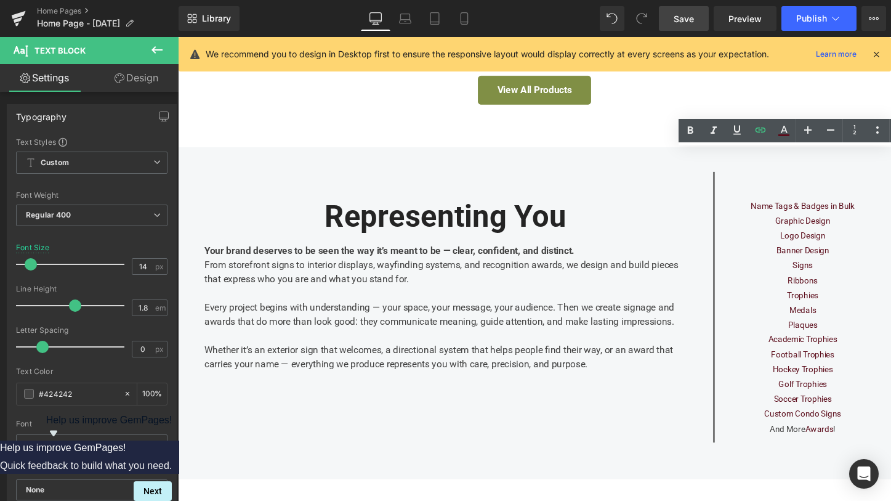
click at [663, 19] on link "Save" at bounding box center [684, 18] width 50 height 25
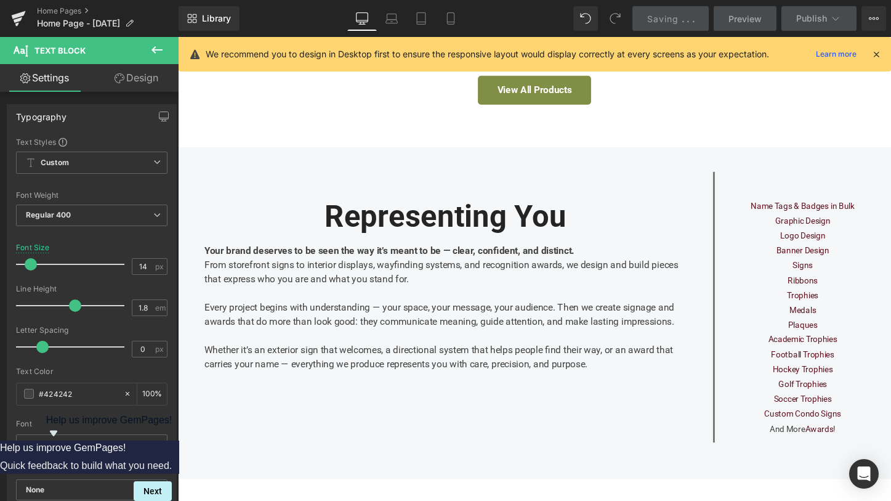
click at [866, 299] on div "Trophies" at bounding box center [831, 306] width 166 height 15
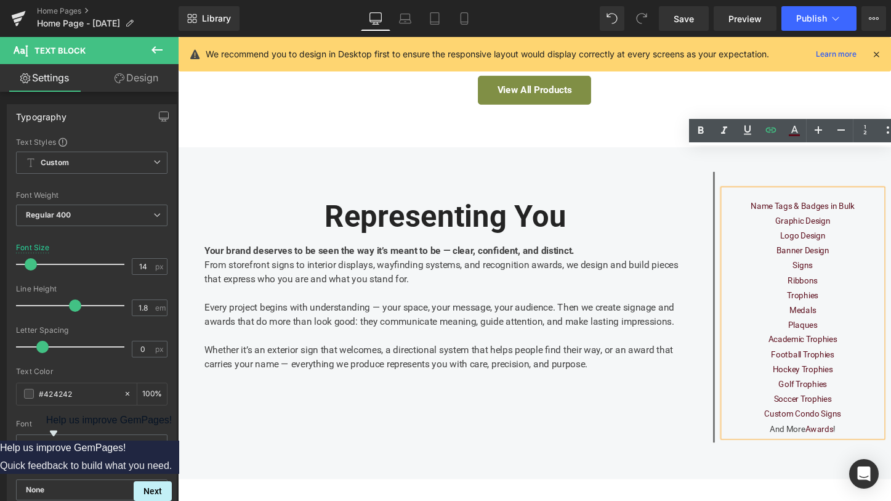
scroll to position [2039, 0]
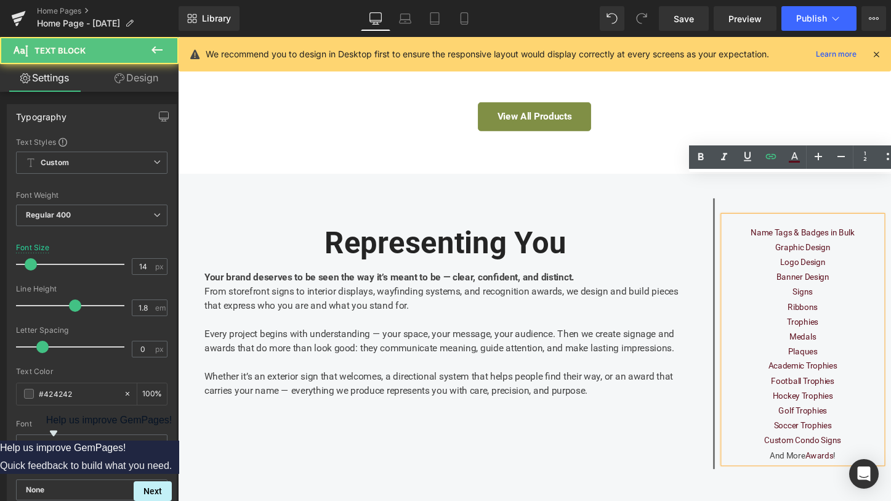
click at [851, 312] on div "Ribbons" at bounding box center [831, 319] width 166 height 15
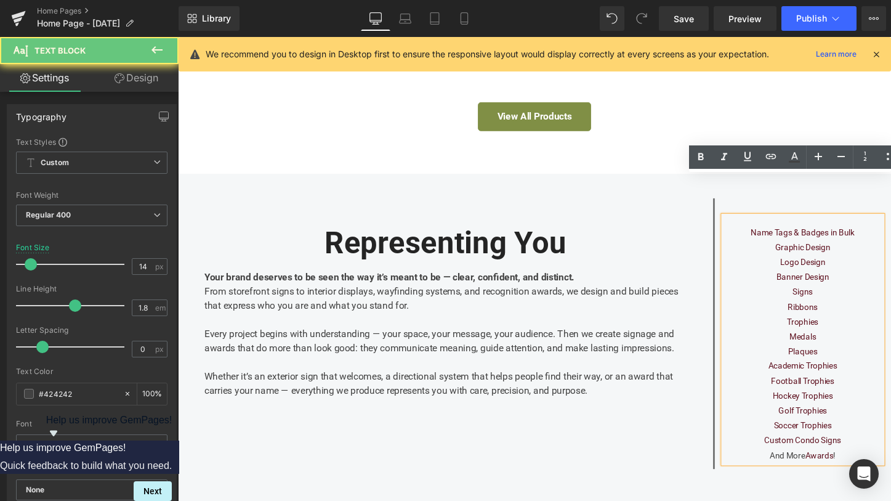
click at [850, 312] on div "Ribbons" at bounding box center [831, 319] width 166 height 15
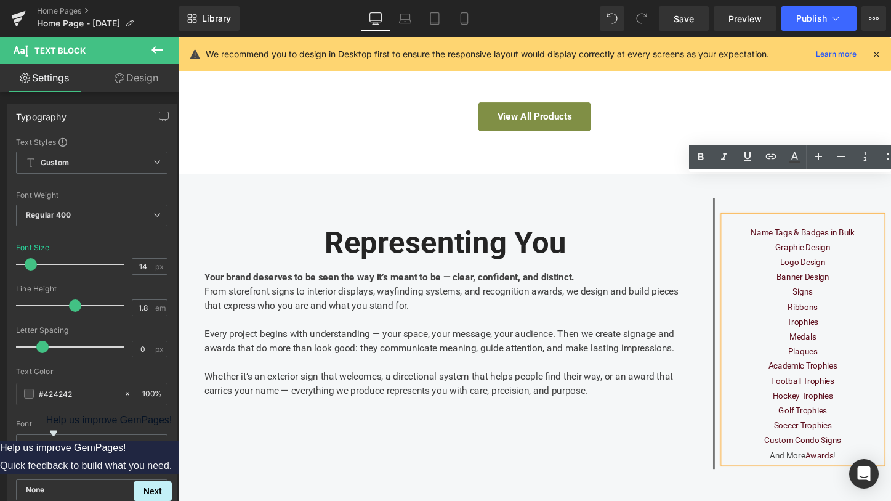
click at [848, 312] on div "Ribbons" at bounding box center [831, 319] width 166 height 15
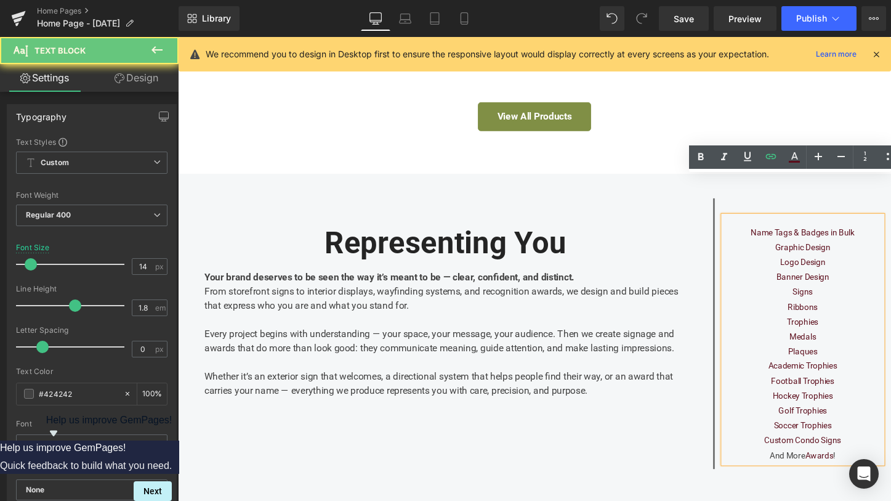
click at [848, 312] on div "Ribbons" at bounding box center [831, 319] width 166 height 15
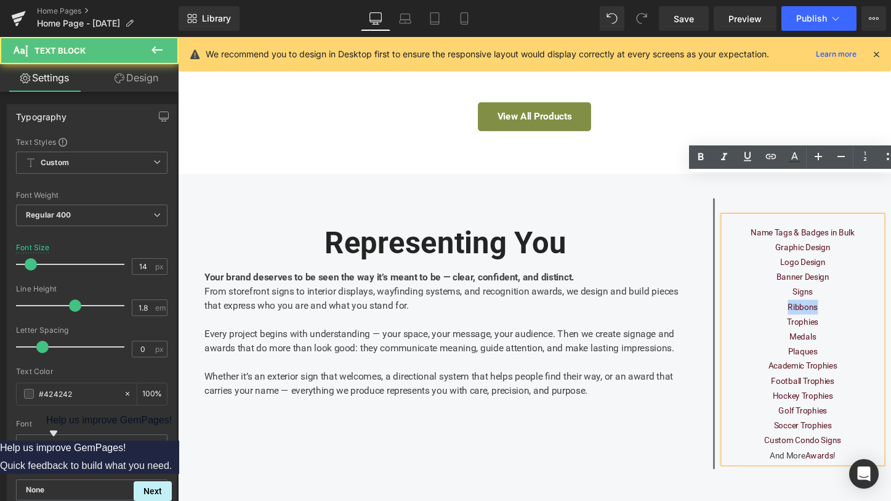
click at [848, 312] on div "Ribbons" at bounding box center [831, 319] width 166 height 15
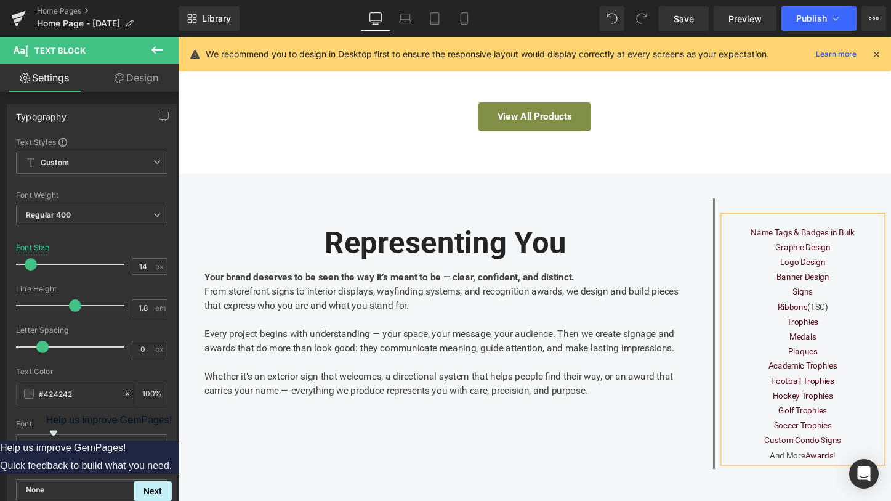
copy div "(TSC)"
click at [850, 342] on div "Medals" at bounding box center [831, 349] width 166 height 15
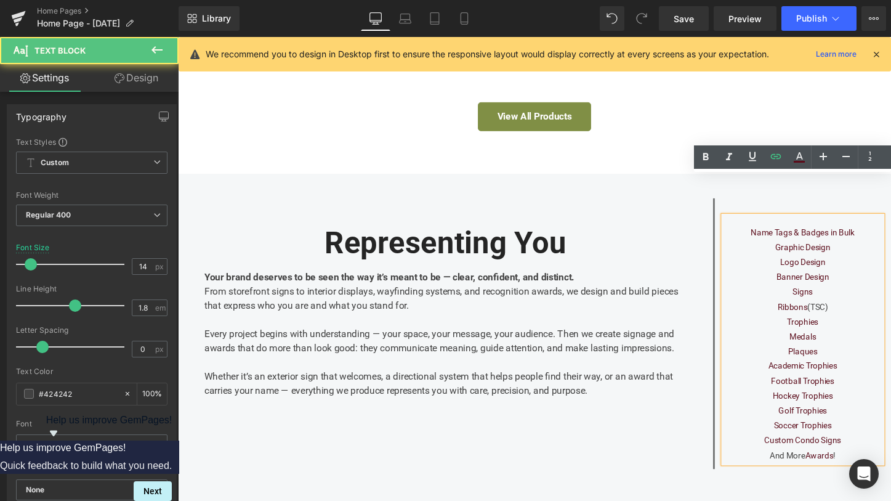
click at [853, 327] on div "Trophies" at bounding box center [831, 334] width 166 height 15
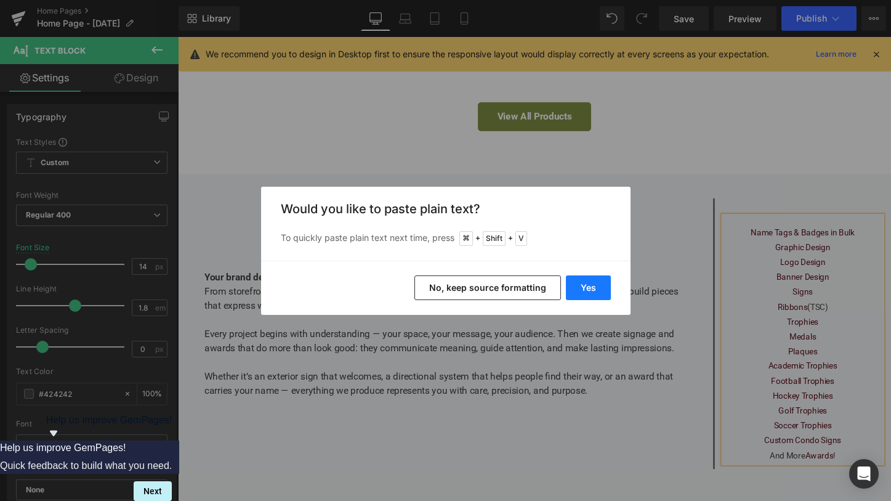
click at [584, 295] on button "Yes" at bounding box center [588, 287] width 45 height 25
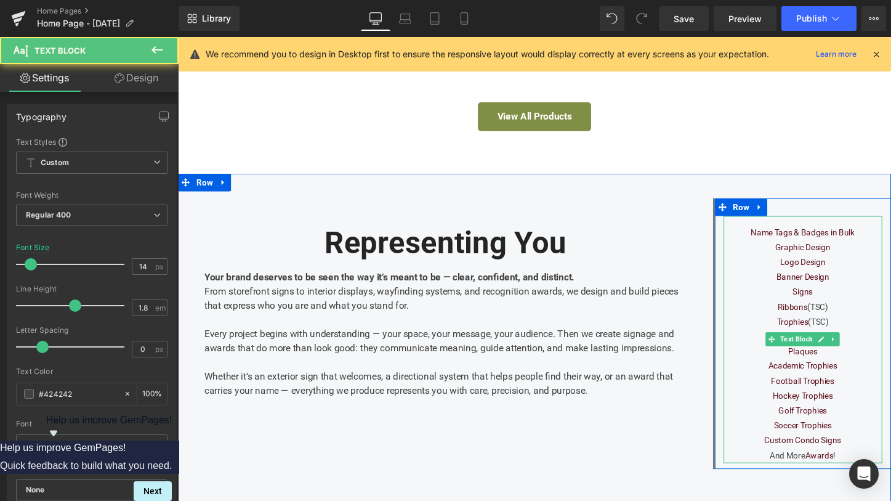
drag, startPoint x: 860, startPoint y: 295, endPoint x: 831, endPoint y: 292, distance: 29.1
click at [831, 327] on div "Trophies (TSC)" at bounding box center [831, 334] width 166 height 15
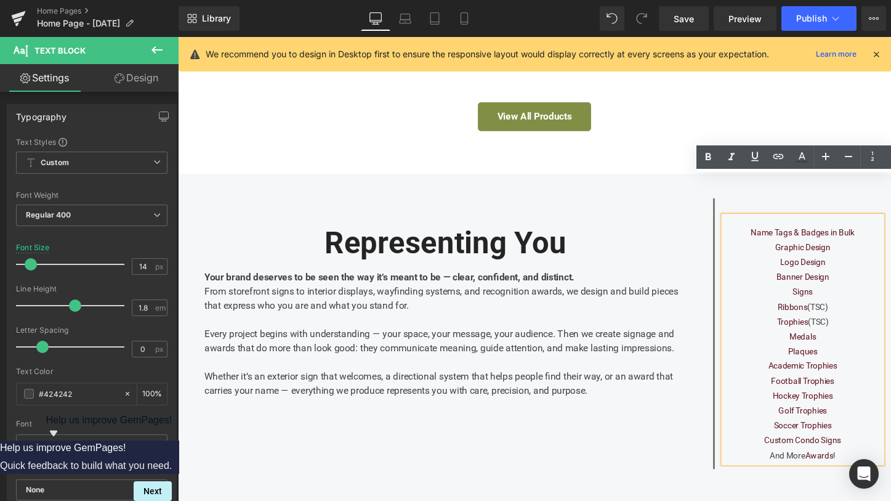
copy div "(TSC)"
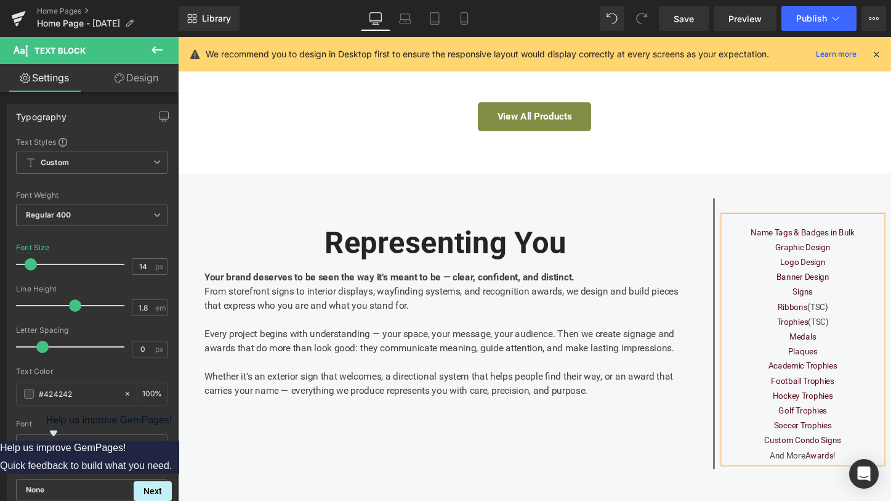
click at [874, 342] on div "Medals" at bounding box center [831, 349] width 166 height 15
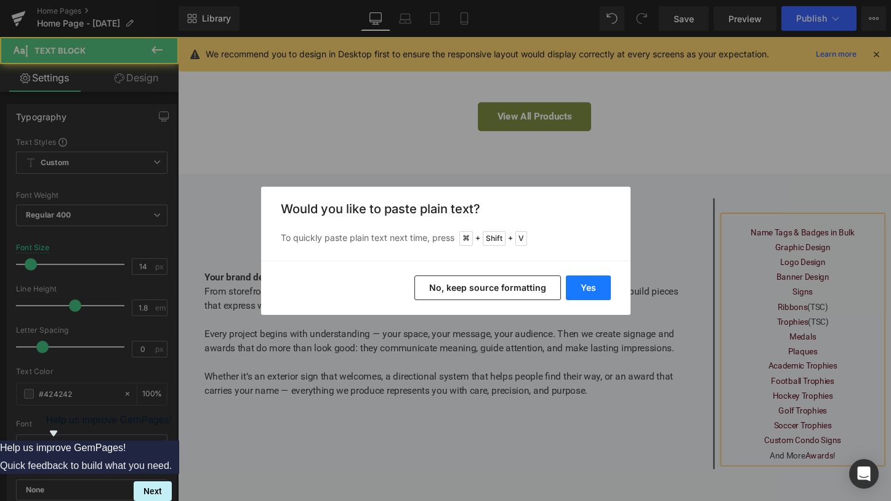
drag, startPoint x: 595, startPoint y: 293, endPoint x: 437, endPoint y: 268, distance: 160.2
click at [595, 293] on button "Yes" at bounding box center [588, 287] width 45 height 25
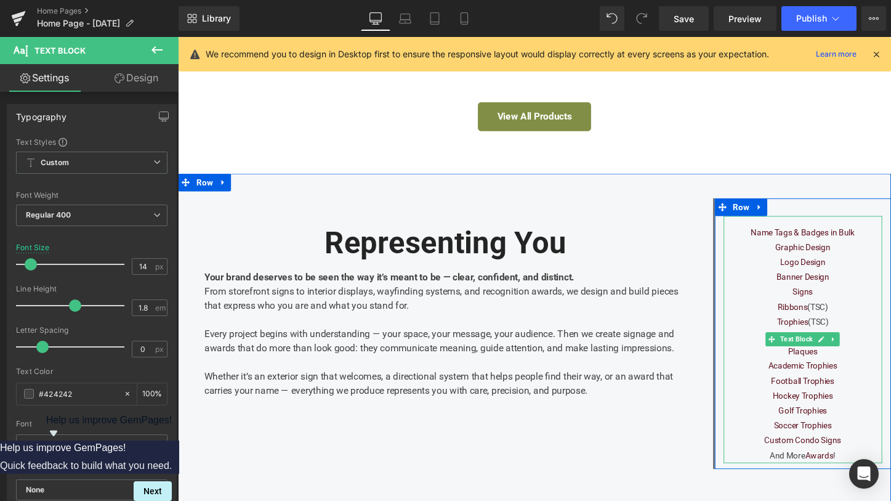
click at [870, 358] on div "Plaques" at bounding box center [831, 365] width 166 height 15
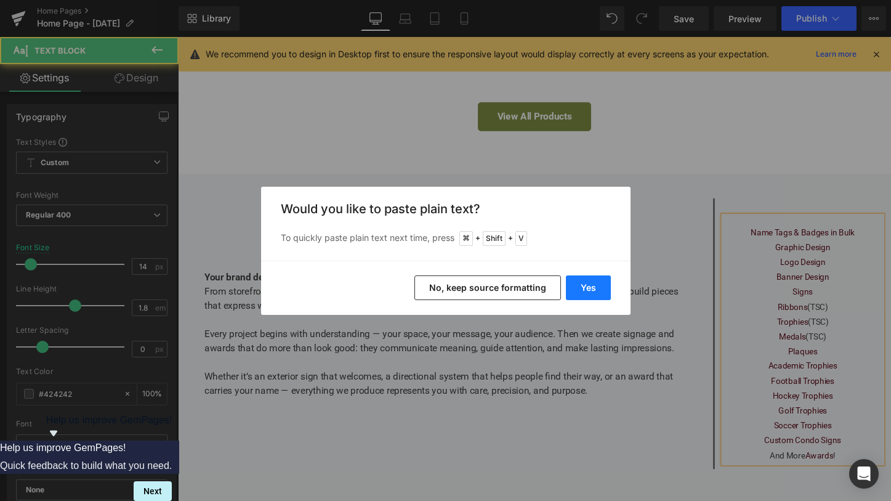
click at [582, 288] on button "Yes" at bounding box center [588, 287] width 45 height 25
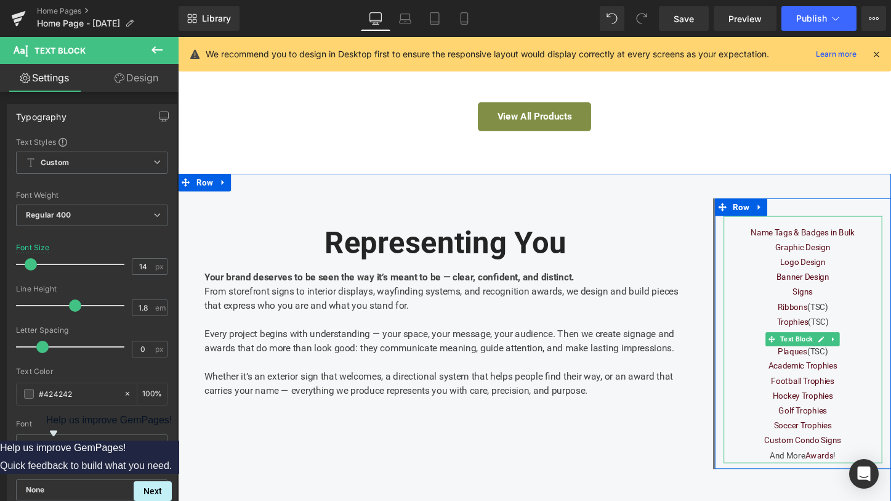
click at [871, 373] on div "Academic Trophies" at bounding box center [831, 380] width 166 height 15
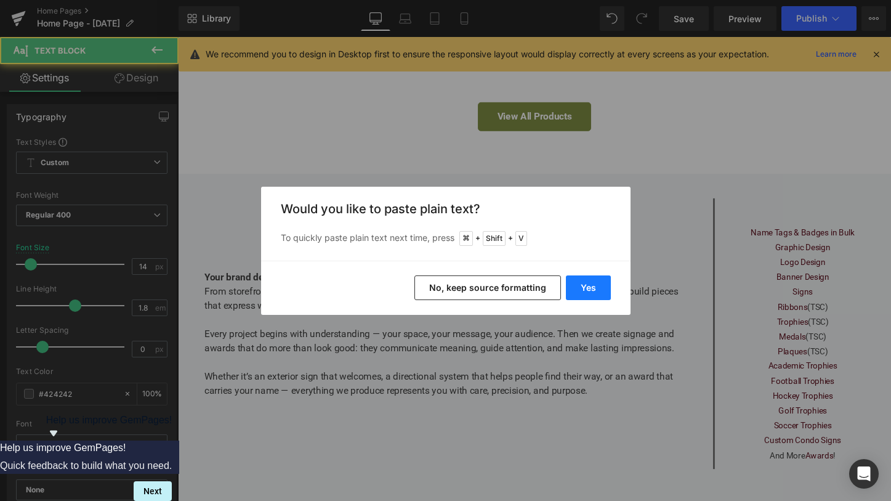
click at [600, 289] on button "Yes" at bounding box center [588, 287] width 45 height 25
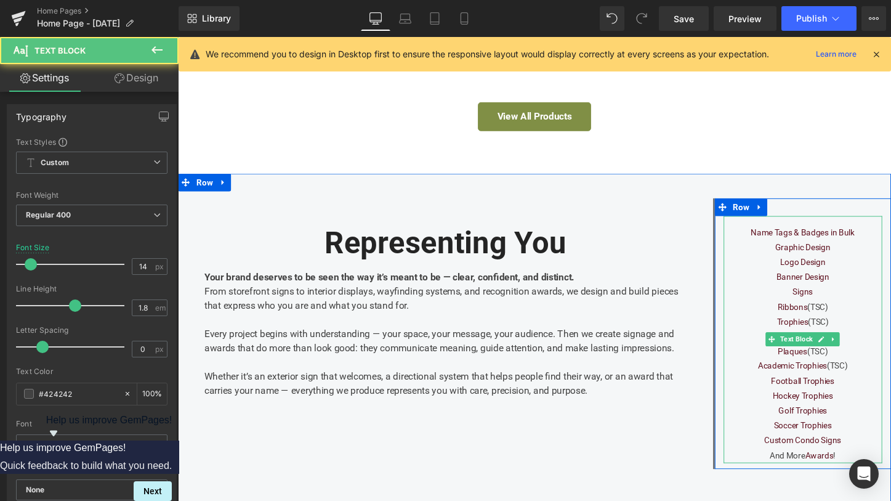
click at [879, 389] on div "Football Trophies" at bounding box center [831, 396] width 166 height 15
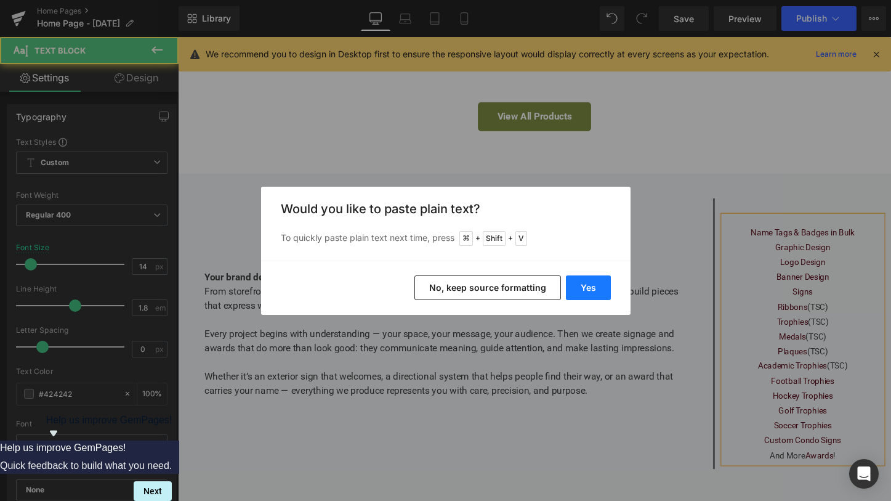
click at [598, 294] on button "Yes" at bounding box center [588, 287] width 45 height 25
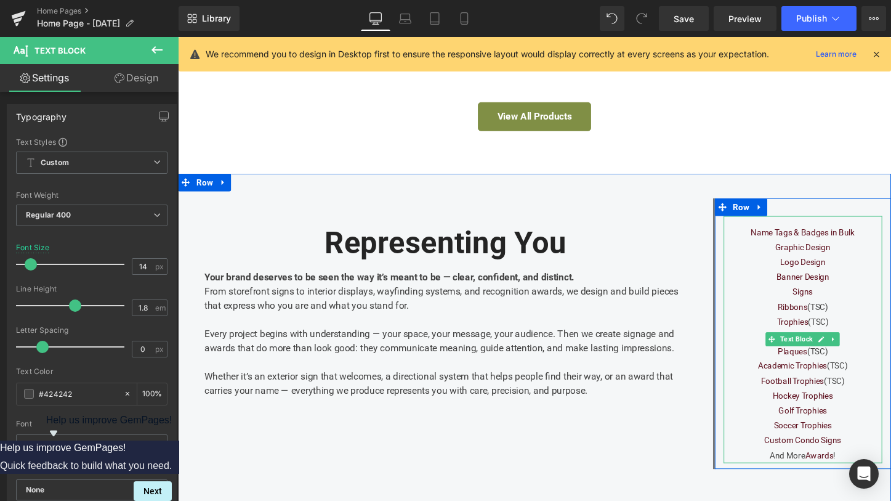
click at [869, 405] on div "Hockey Trophies" at bounding box center [831, 412] width 166 height 15
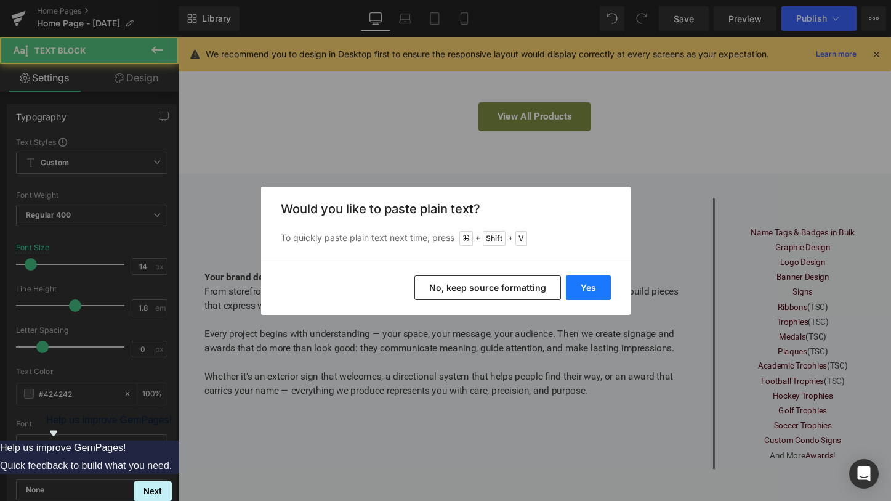
drag, startPoint x: 568, startPoint y: 284, endPoint x: 670, endPoint y: 331, distance: 112.1
click at [568, 284] on button "Yes" at bounding box center [588, 287] width 45 height 25
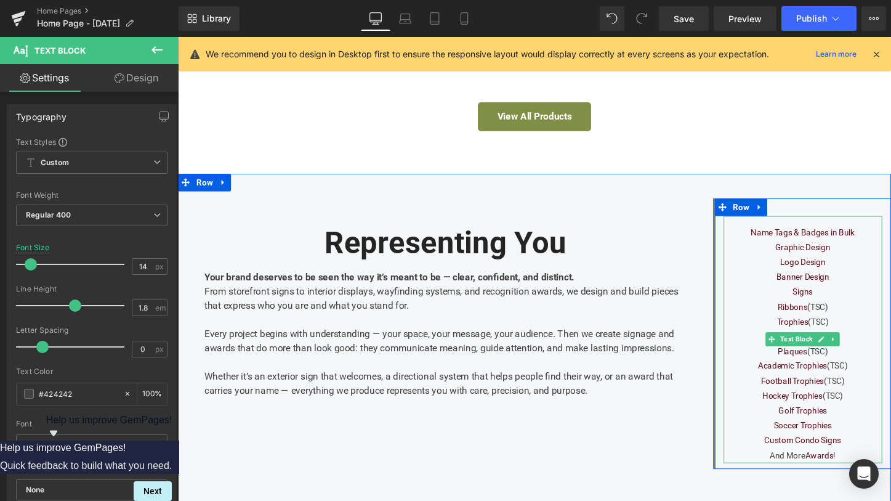
click at [851, 405] on div "Hockey Trophies (TSC)" at bounding box center [831, 412] width 166 height 15
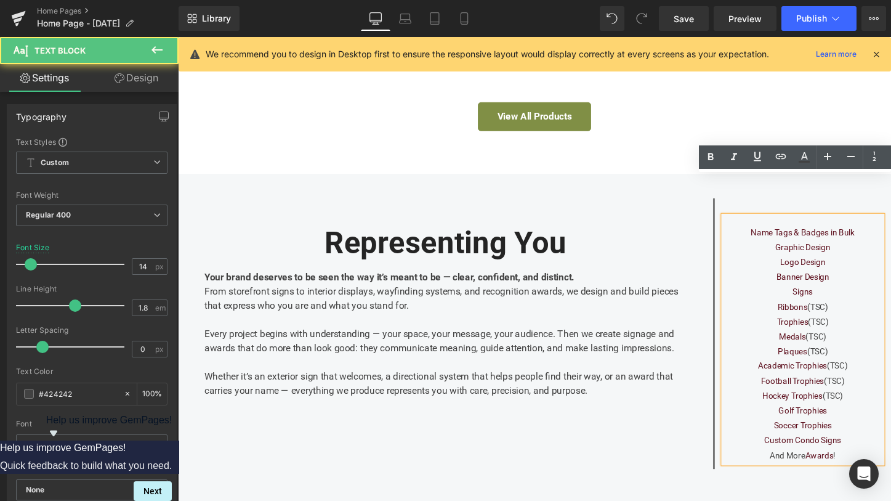
click at [853, 420] on div "Golf Trophies" at bounding box center [831, 427] width 166 height 15
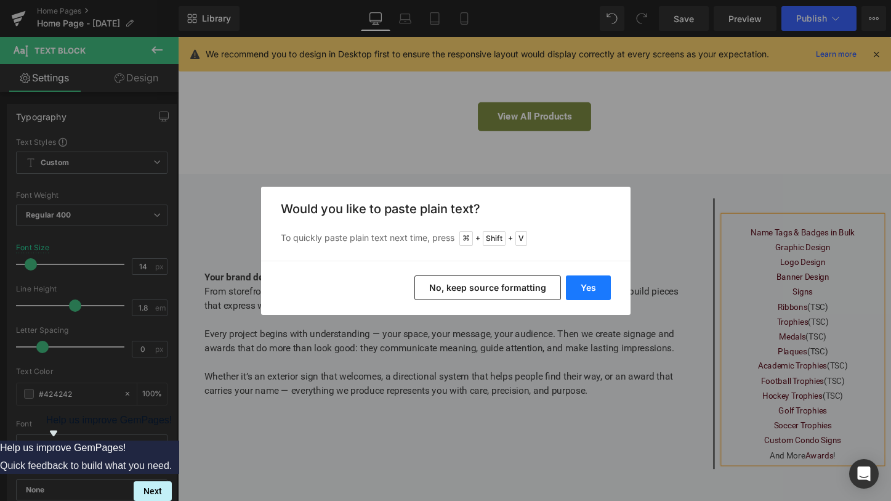
click at [578, 289] on button "Yes" at bounding box center [588, 287] width 45 height 25
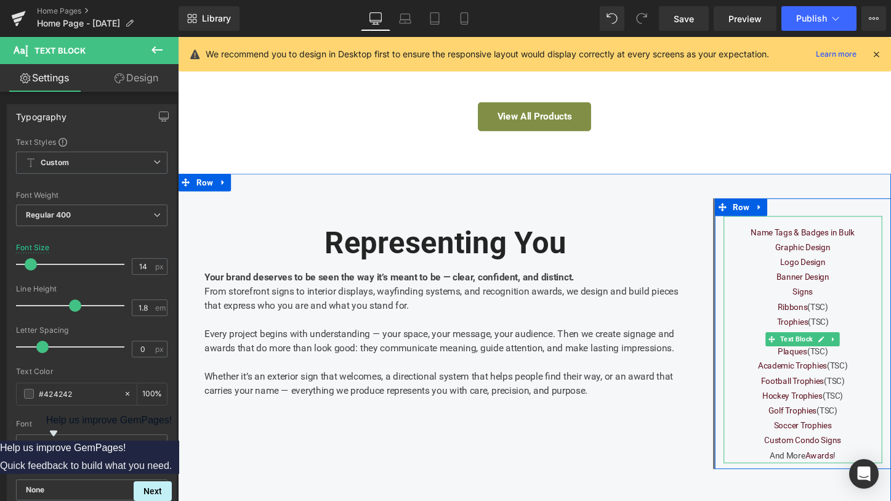
click at [882, 435] on div "Soccer Trophies" at bounding box center [831, 442] width 166 height 15
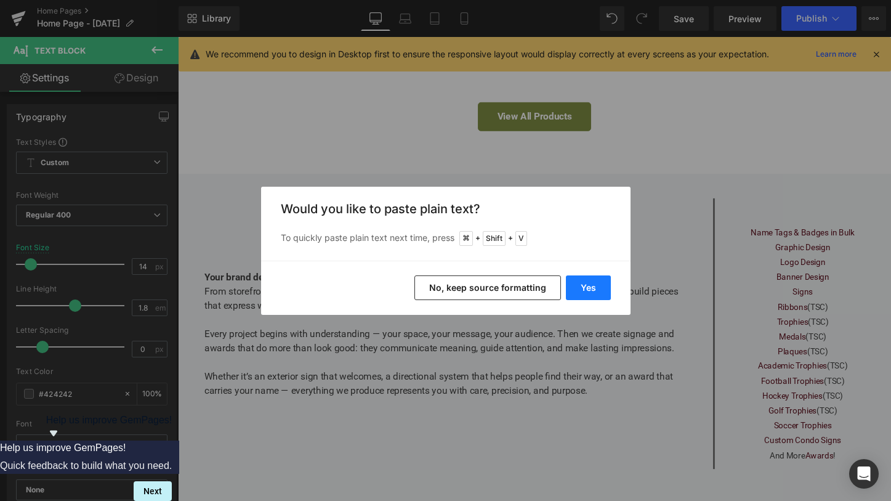
click at [598, 294] on button "Yes" at bounding box center [588, 287] width 45 height 25
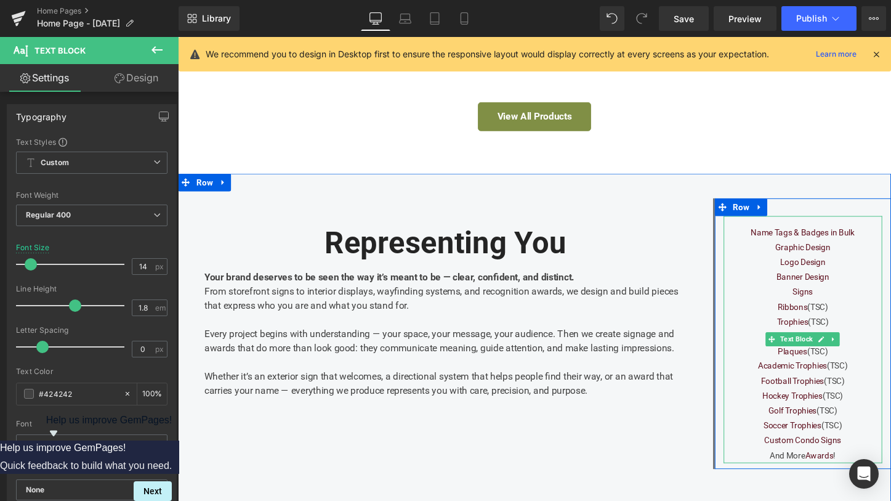
click at [868, 467] on div "And More Awards !" at bounding box center [831, 474] width 166 height 15
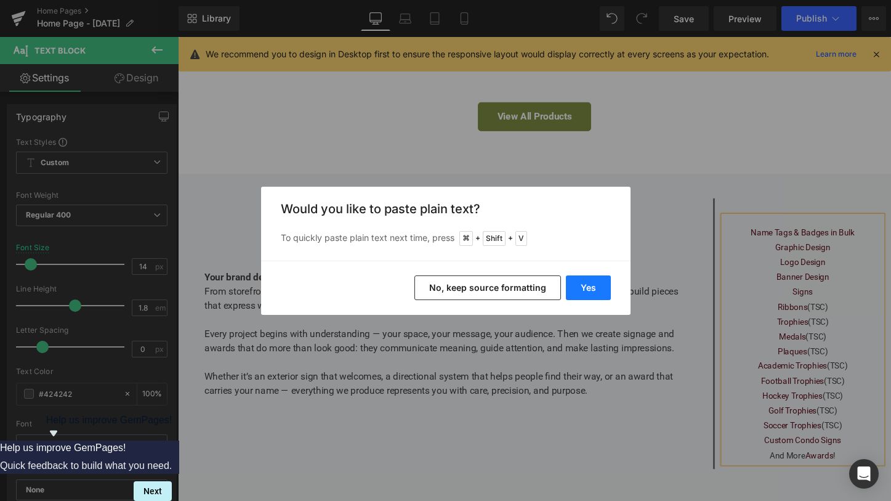
click at [606, 289] on button "Yes" at bounding box center [588, 287] width 45 height 25
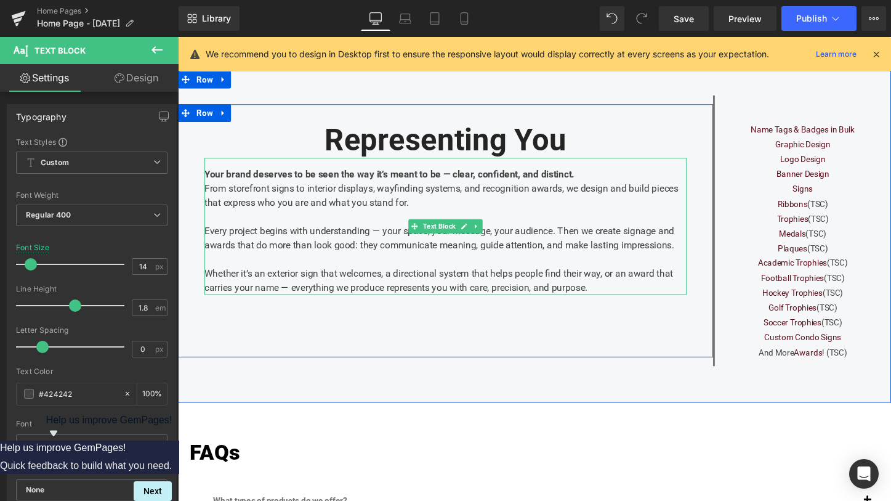
scroll to position [2384, 0]
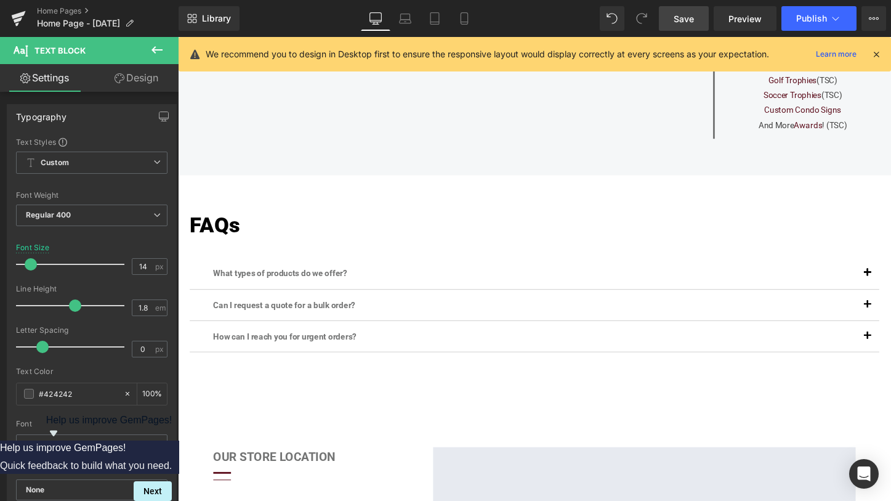
click at [690, 22] on span "Save" at bounding box center [684, 18] width 20 height 13
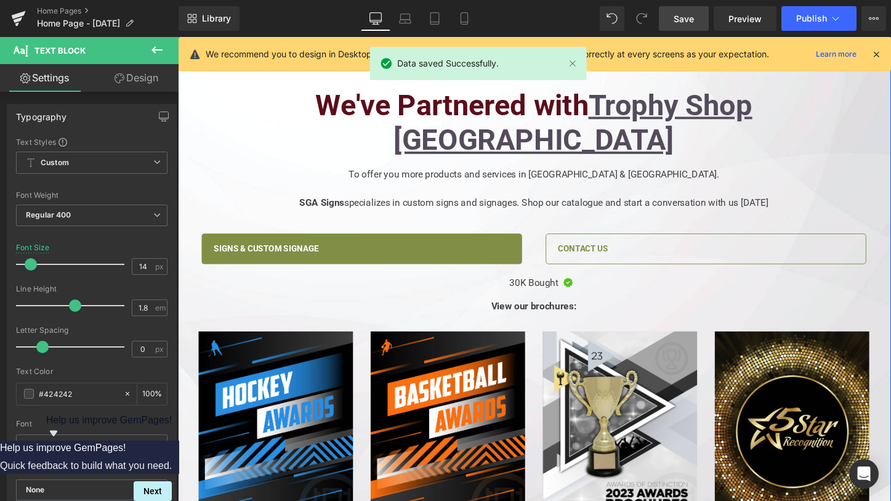
scroll to position [0, 0]
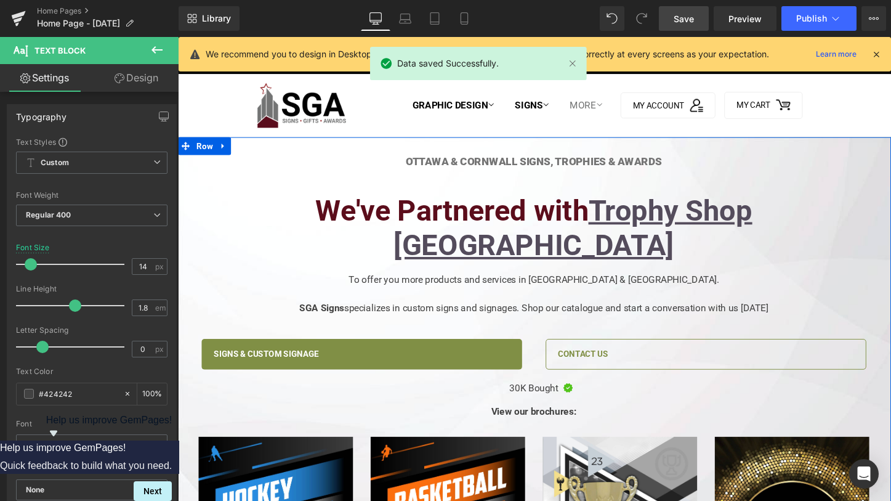
click at [448, 230] on h2 "We've Partnered with Trophy Shop [GEOGRAPHIC_DATA]" at bounding box center [549, 237] width 719 height 73
click at [398, 168] on h1 "Ottawa & CornwAll Signs, Trophies & Awards" at bounding box center [549, 167] width 719 height 14
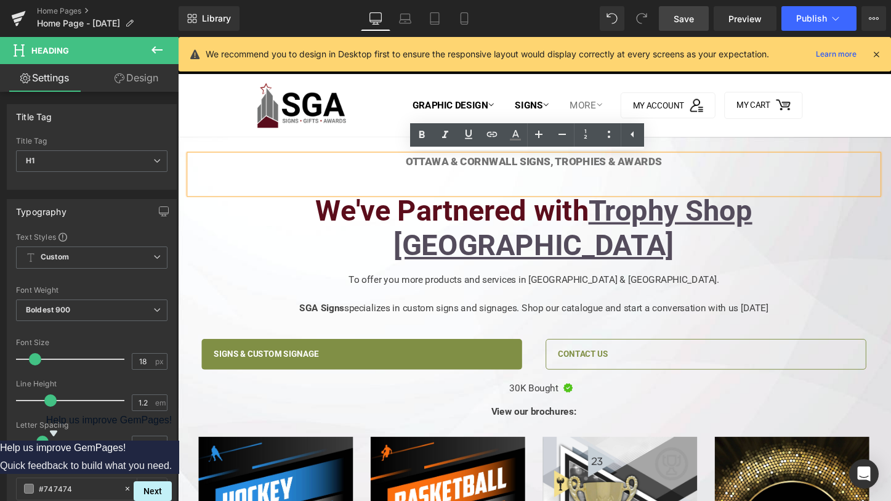
click at [696, 26] on link "Save" at bounding box center [684, 18] width 50 height 25
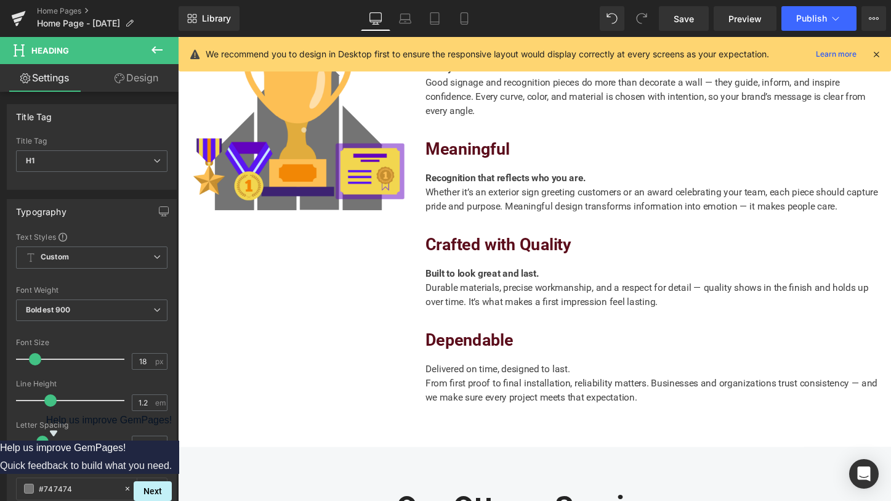
scroll to position [1291, 0]
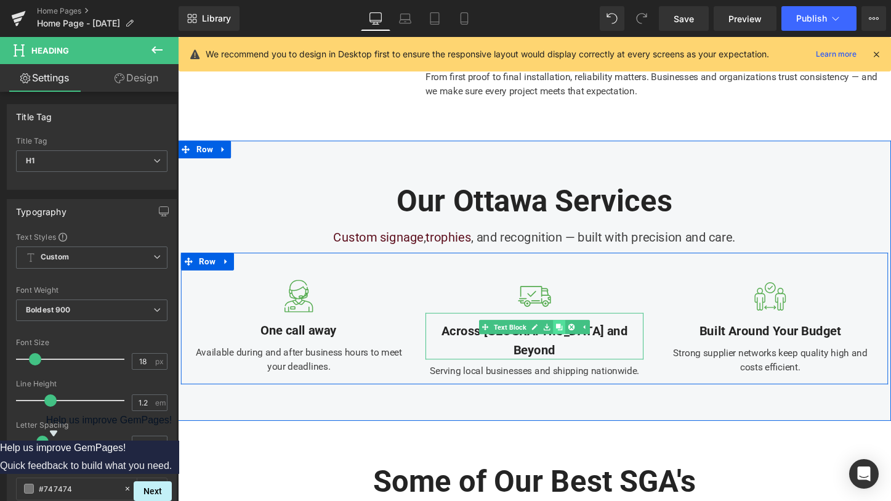
click at [576, 332] on link at bounding box center [576, 339] width 13 height 15
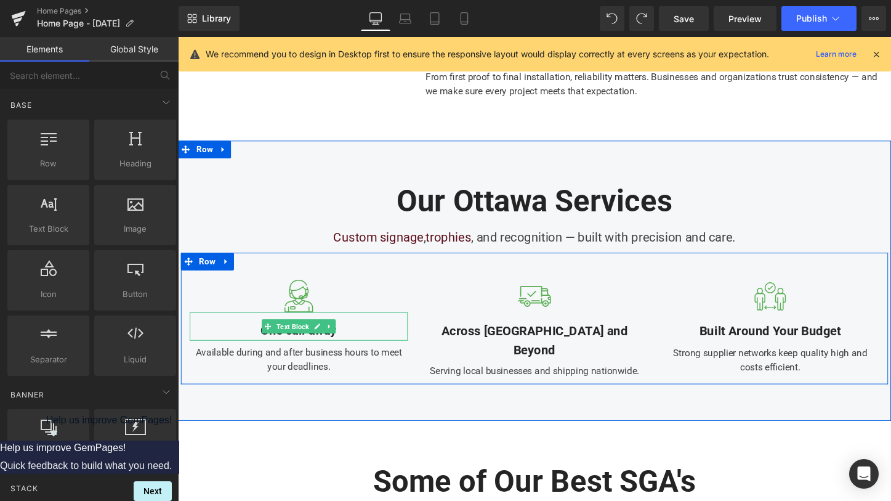
click at [356, 324] on div "One call away" at bounding box center [304, 339] width 228 height 30
click at [340, 324] on div "One call away" at bounding box center [304, 339] width 228 height 30
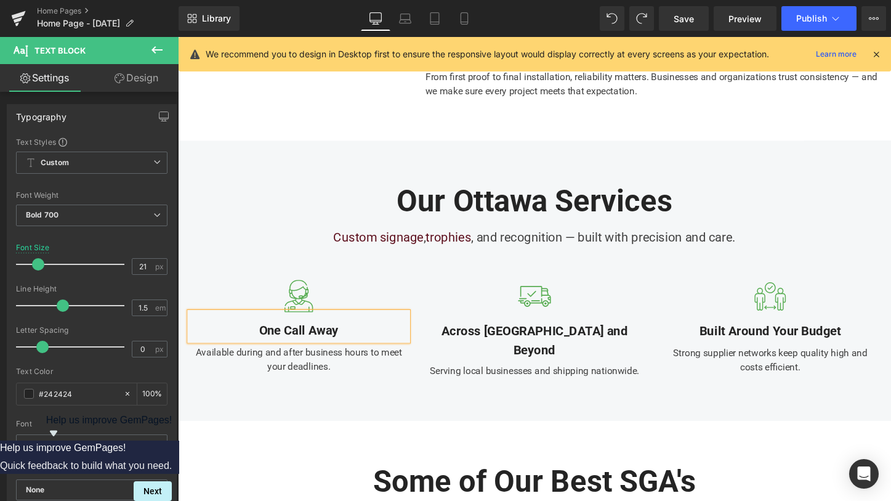
click at [376, 381] on div "Our Ottawa Services Heading Custom signage , trophies , and recognition — built…" at bounding box center [550, 291] width 745 height 293
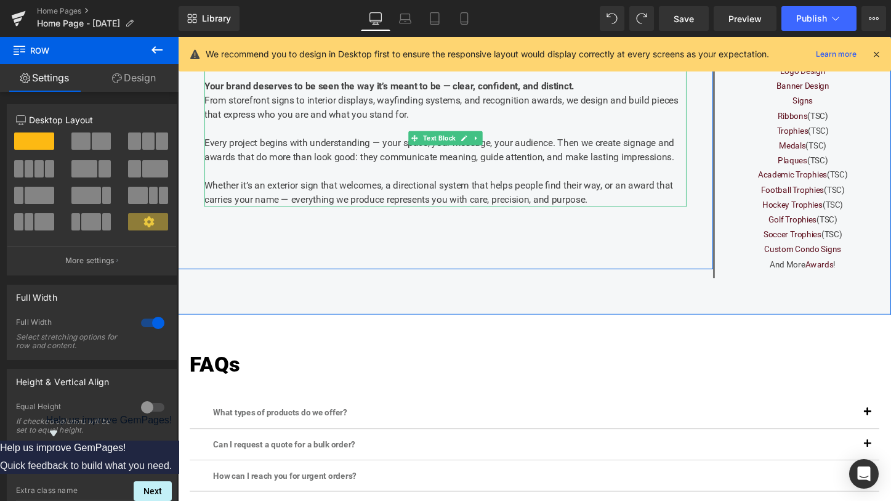
scroll to position [2414, 0]
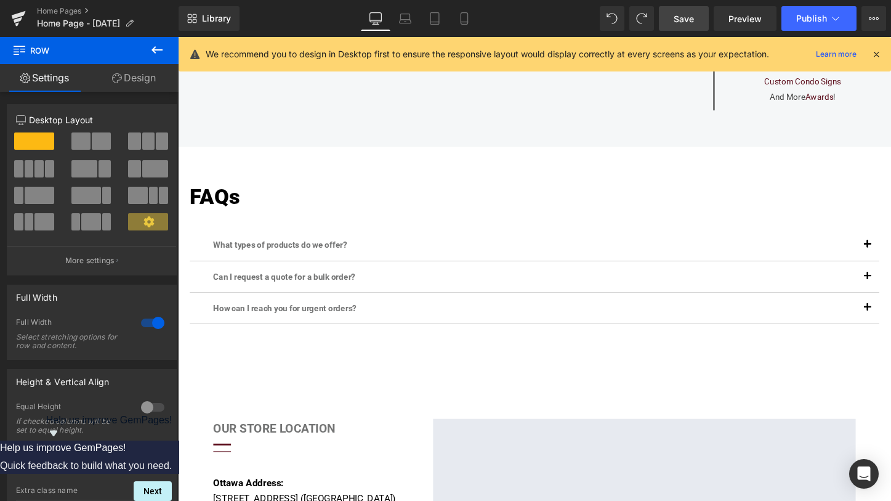
click at [667, 22] on link "Save" at bounding box center [684, 18] width 50 height 25
